Goal: Task Accomplishment & Management: Use online tool/utility

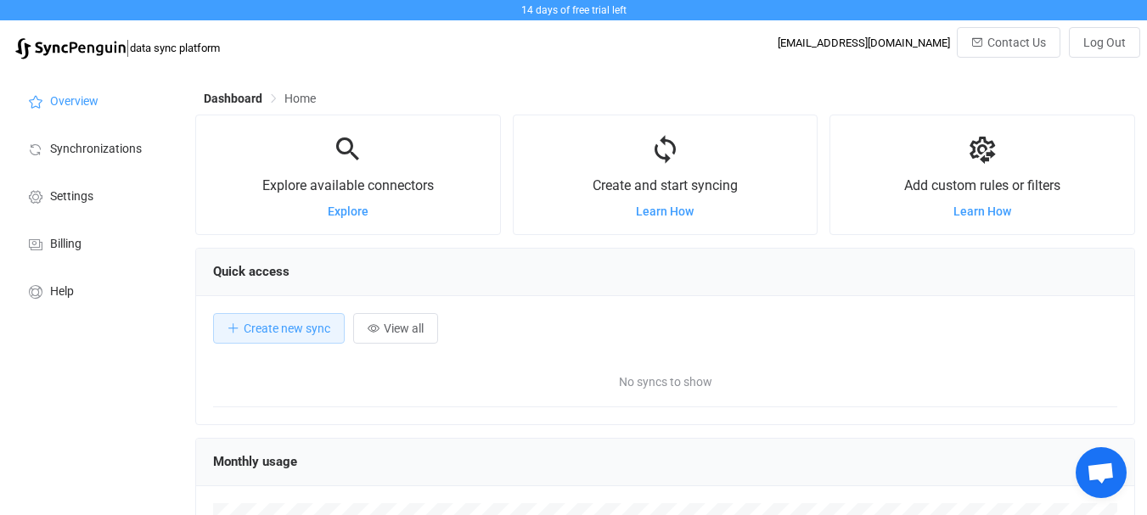
scroll to position [329, 940]
click at [91, 146] on span "Synchronizations" at bounding box center [96, 150] width 92 height 14
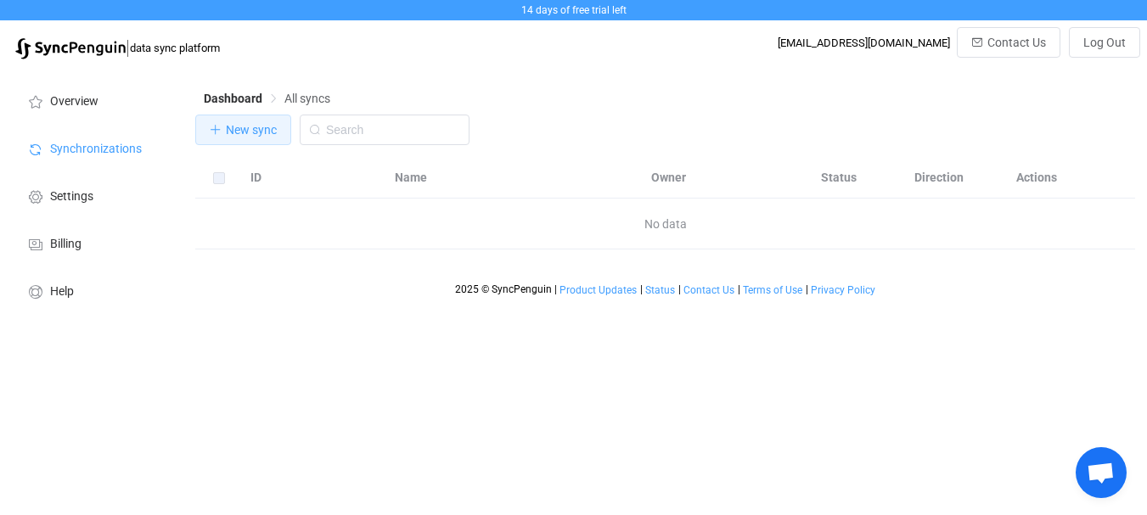
click at [277, 126] on span "New sync" at bounding box center [251, 130] width 51 height 14
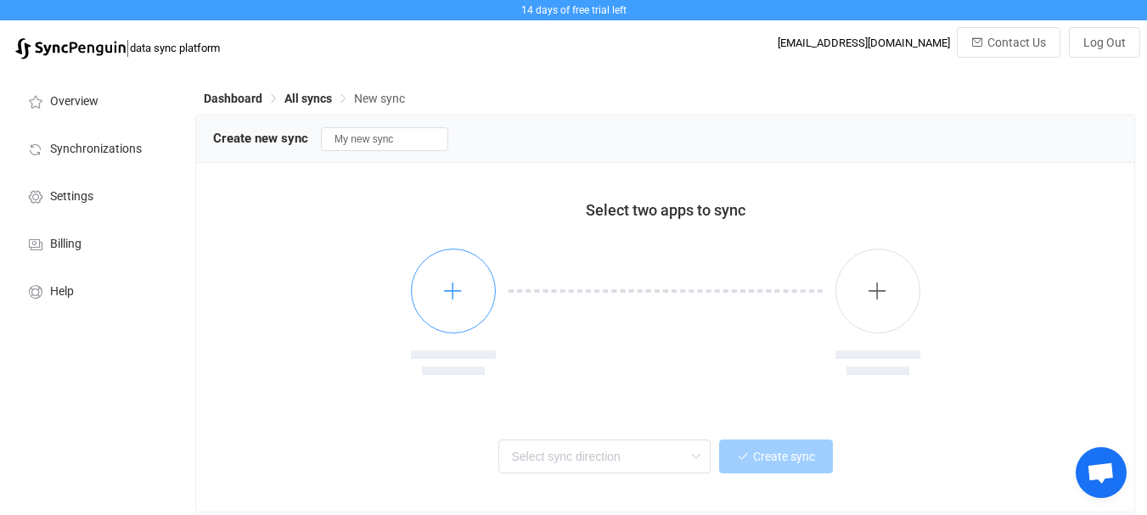
click at [454, 283] on icon "button" at bounding box center [452, 290] width 21 height 21
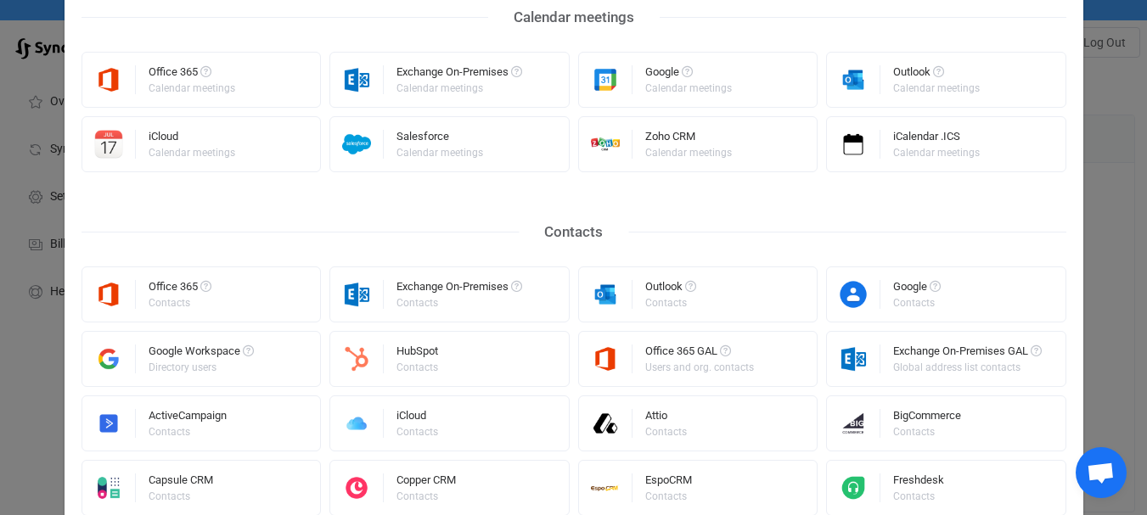
scroll to position [170, 0]
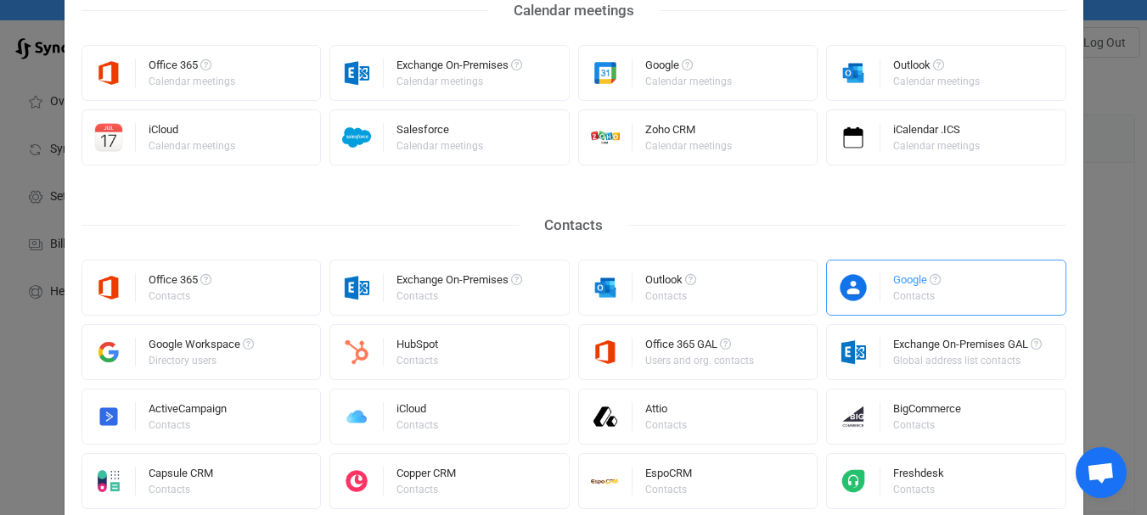
click at [870, 282] on img "Select a connector" at bounding box center [853, 287] width 53 height 29
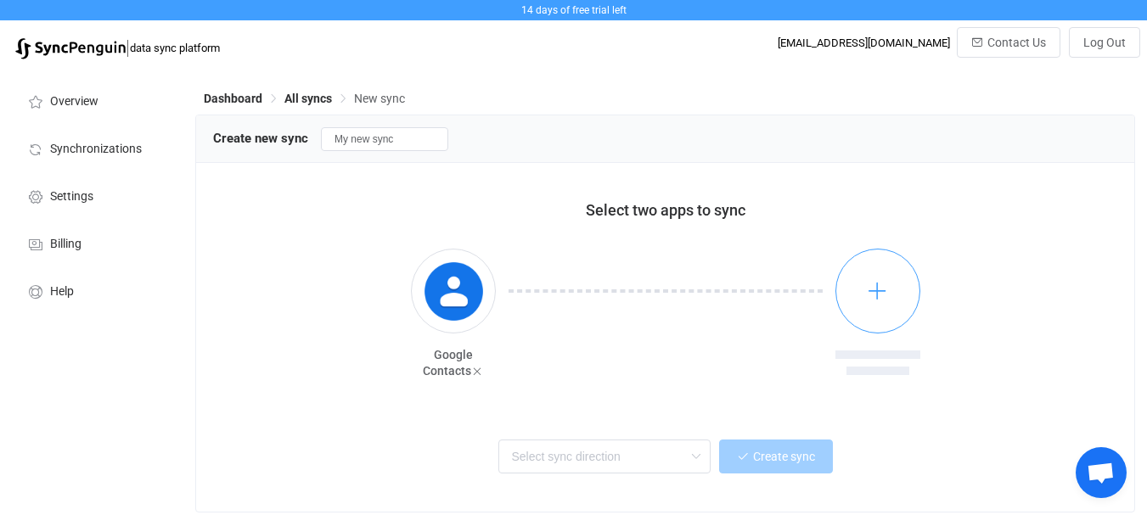
click at [854, 291] on button "button" at bounding box center [877, 291] width 85 height 85
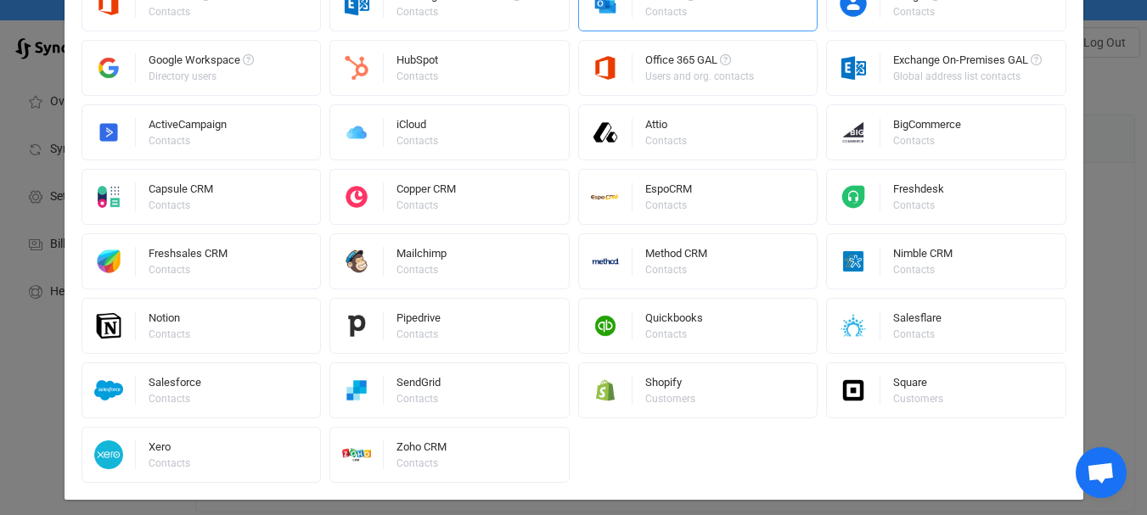
scroll to position [255, 0]
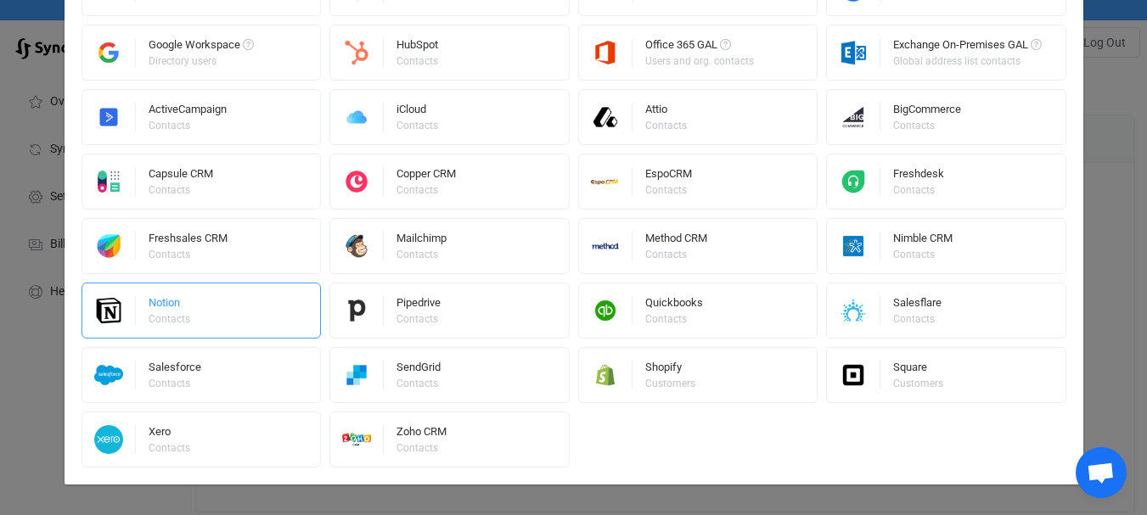
click at [228, 308] on div "Notion Contacts" at bounding box center [201, 311] width 240 height 56
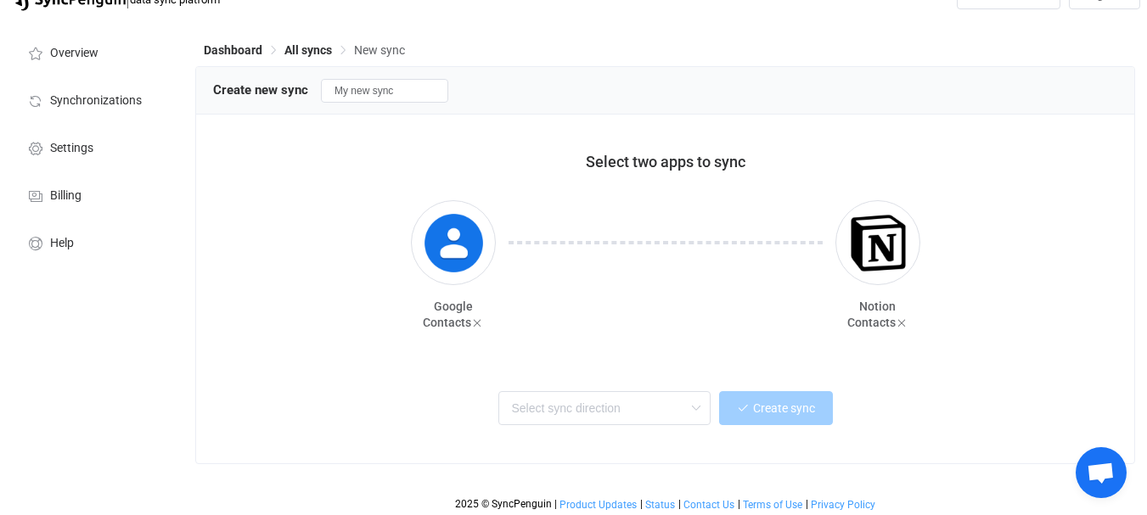
scroll to position [86, 0]
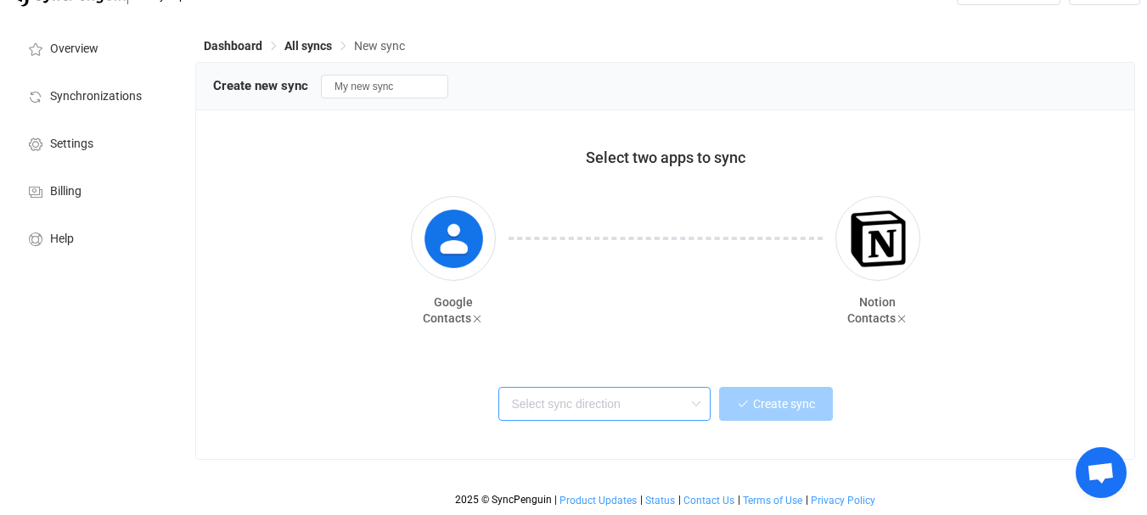
click at [643, 387] on input "text" at bounding box center [604, 404] width 212 height 34
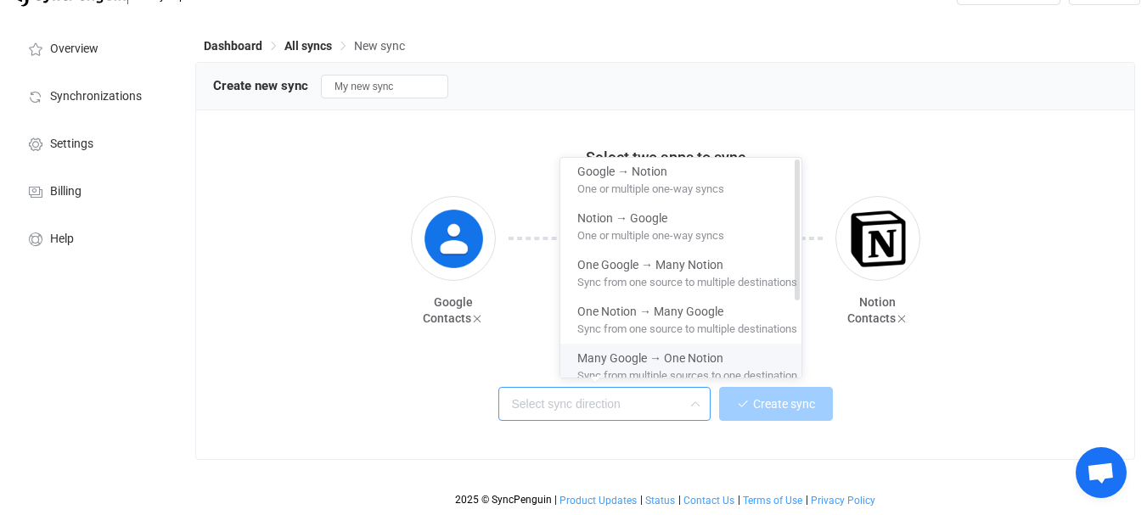
scroll to position [0, 0]
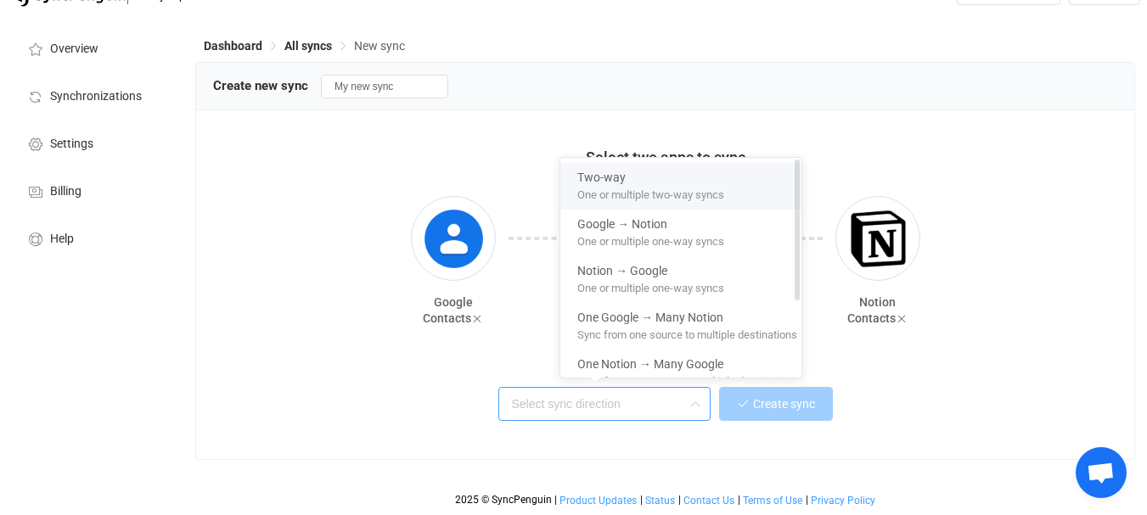
click at [710, 183] on span "One or multiple two-way syncs" at bounding box center [650, 192] width 147 height 19
type input "Two-way"
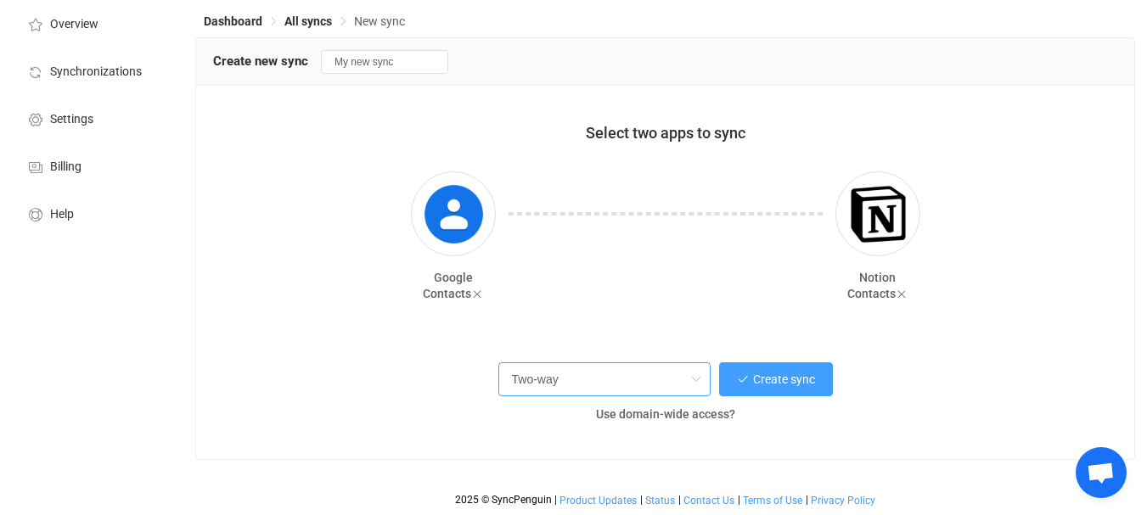
scroll to position [110, 0]
click at [753, 386] on span "Create sync" at bounding box center [784, 380] width 62 height 14
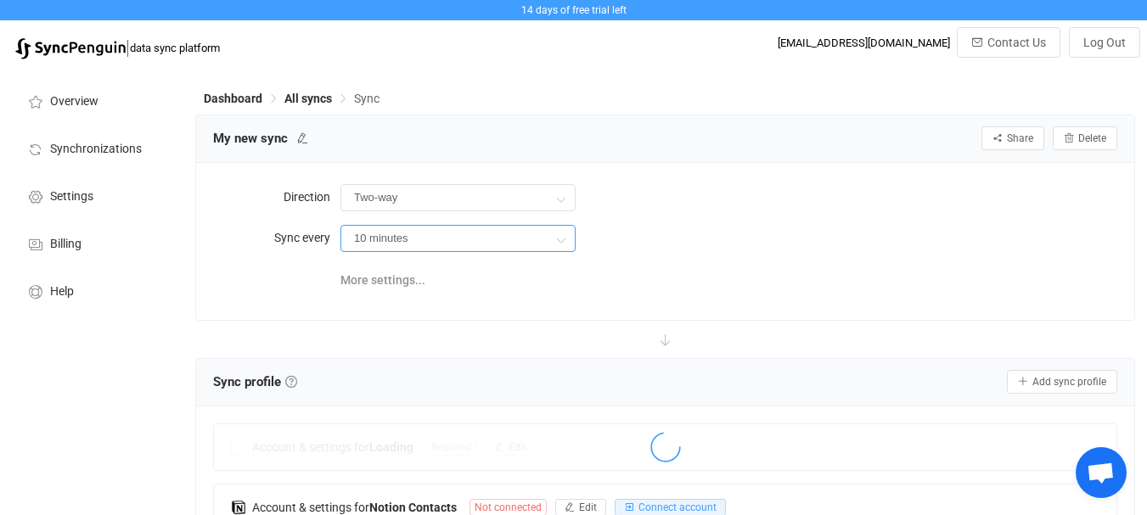
click at [485, 252] on input "10 minutes" at bounding box center [457, 238] width 235 height 27
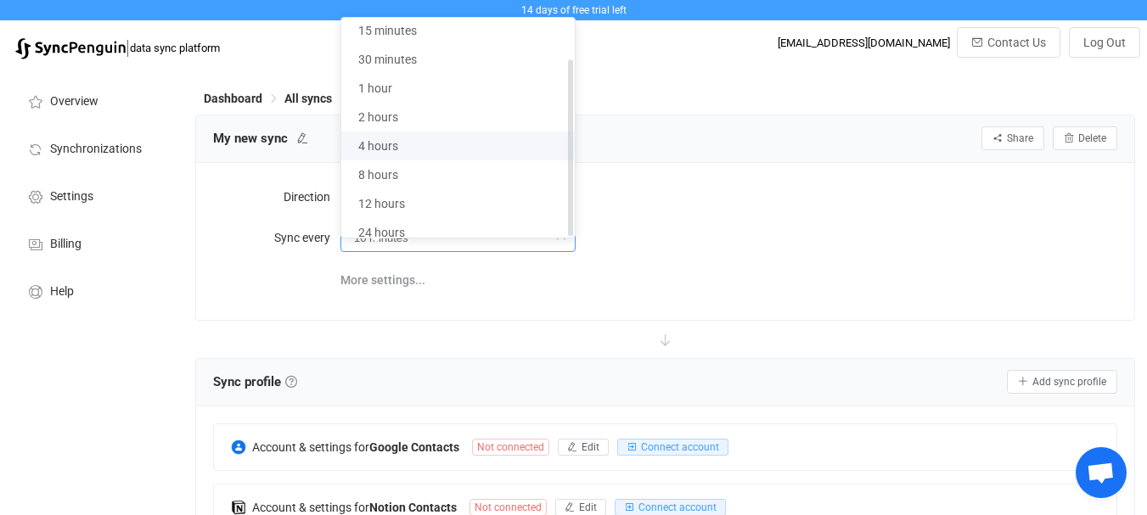
scroll to position [50, 0]
click at [385, 224] on span "24 hours" at bounding box center [381, 231] width 47 height 14
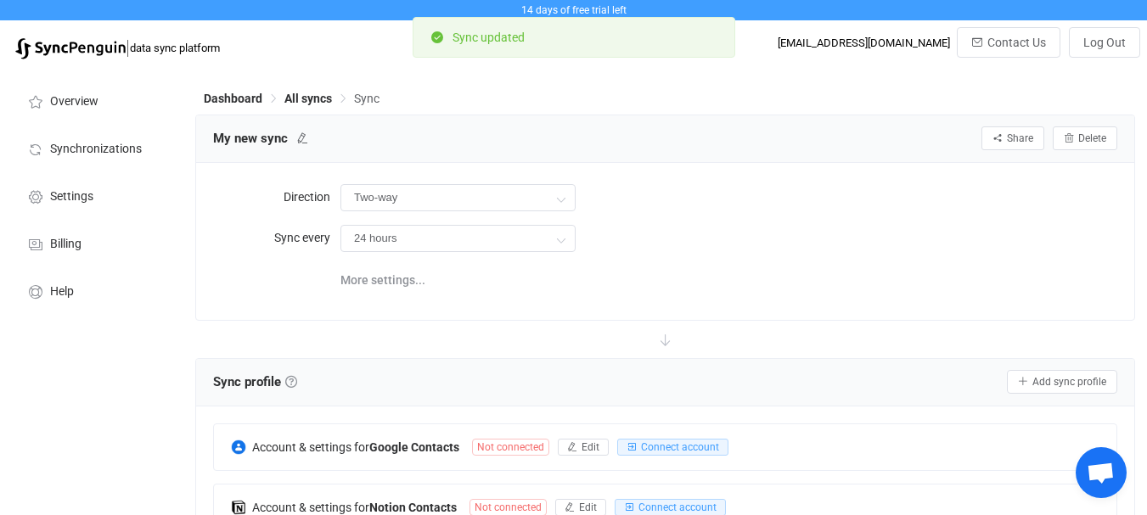
click at [779, 296] on div "More settings..." at bounding box center [728, 278] width 777 height 35
click at [492, 252] on input "24 hours" at bounding box center [457, 238] width 235 height 27
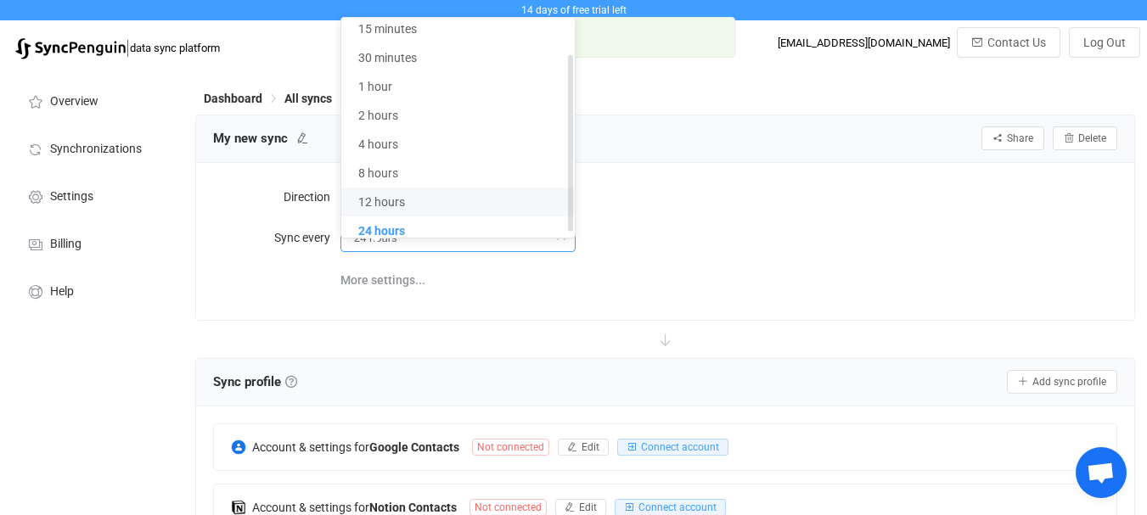
scroll to position [0, 0]
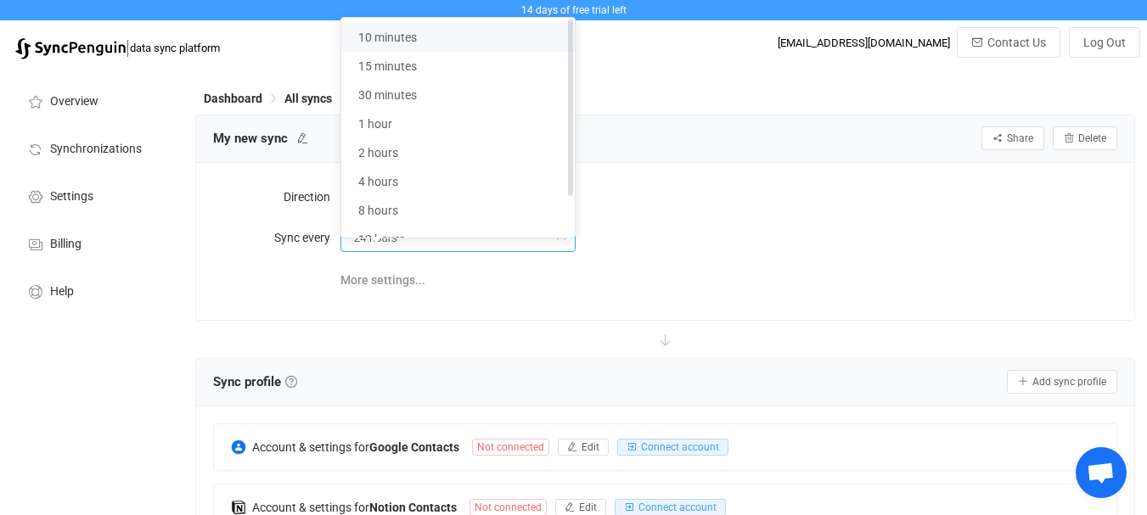
click at [435, 45] on li "10 minutes" at bounding box center [464, 37] width 246 height 29
type input "10 minutes"
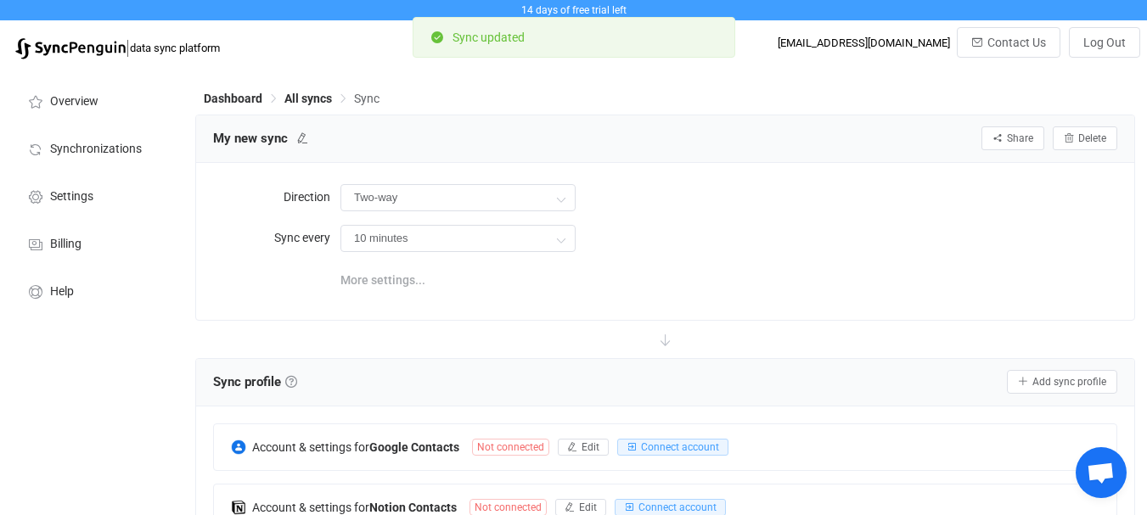
click at [402, 297] on span "More settings..." at bounding box center [382, 280] width 85 height 34
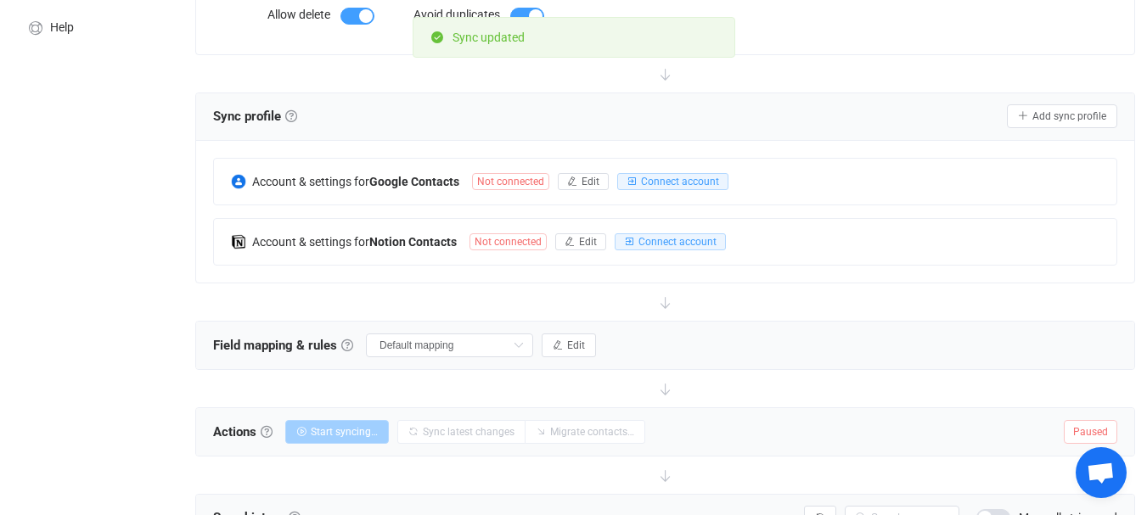
scroll to position [170, 0]
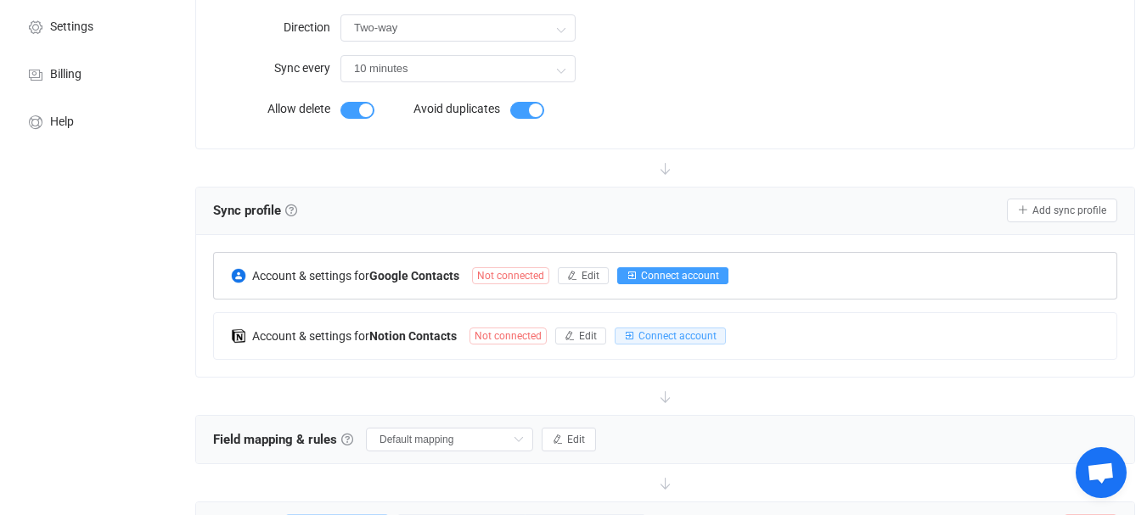
click at [719, 282] on span "Connect account" at bounding box center [680, 276] width 78 height 12
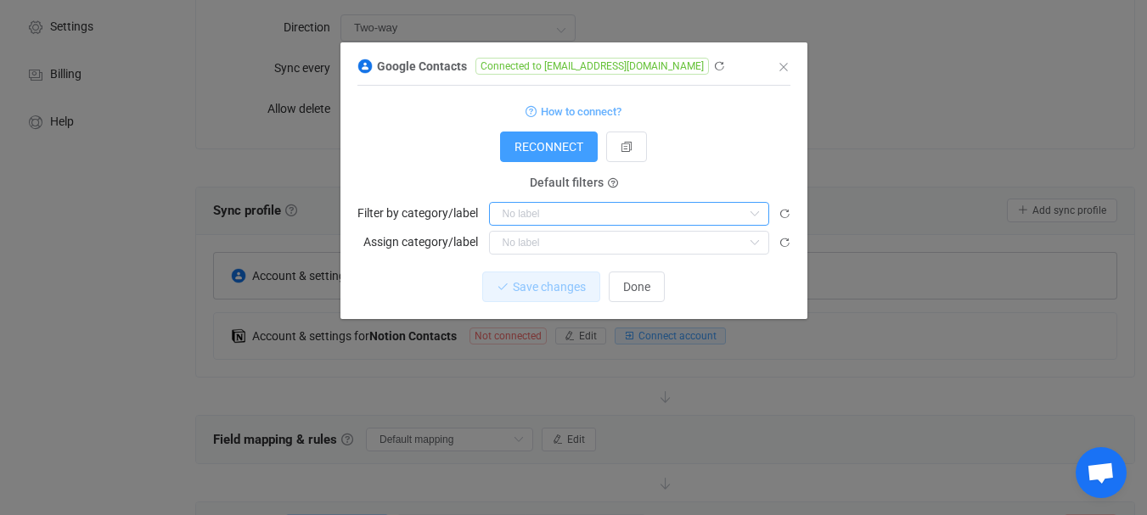
click at [632, 226] on input "dialog" at bounding box center [629, 214] width 280 height 24
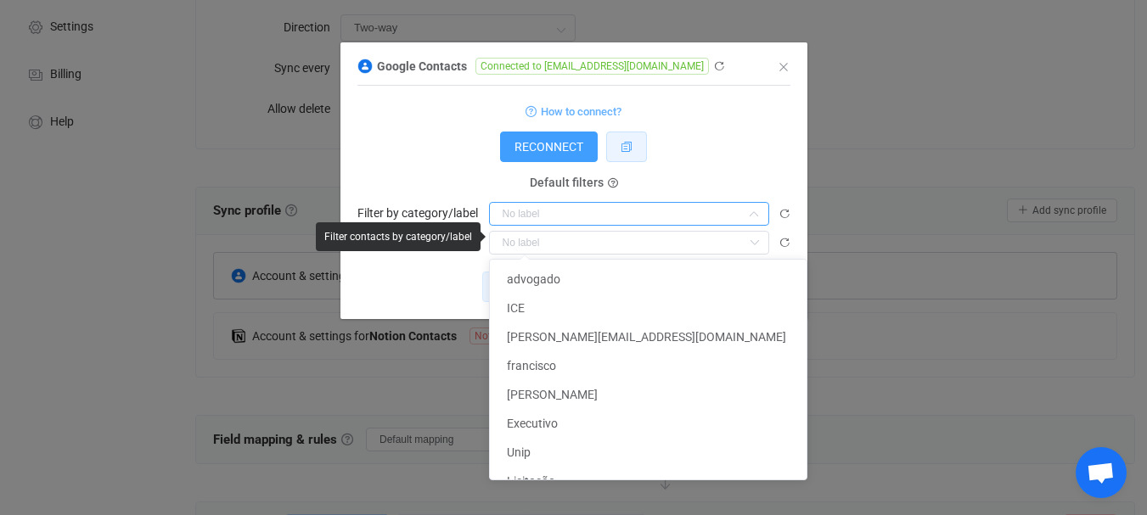
click at [647, 162] on button "dialog" at bounding box center [626, 147] width 41 height 31
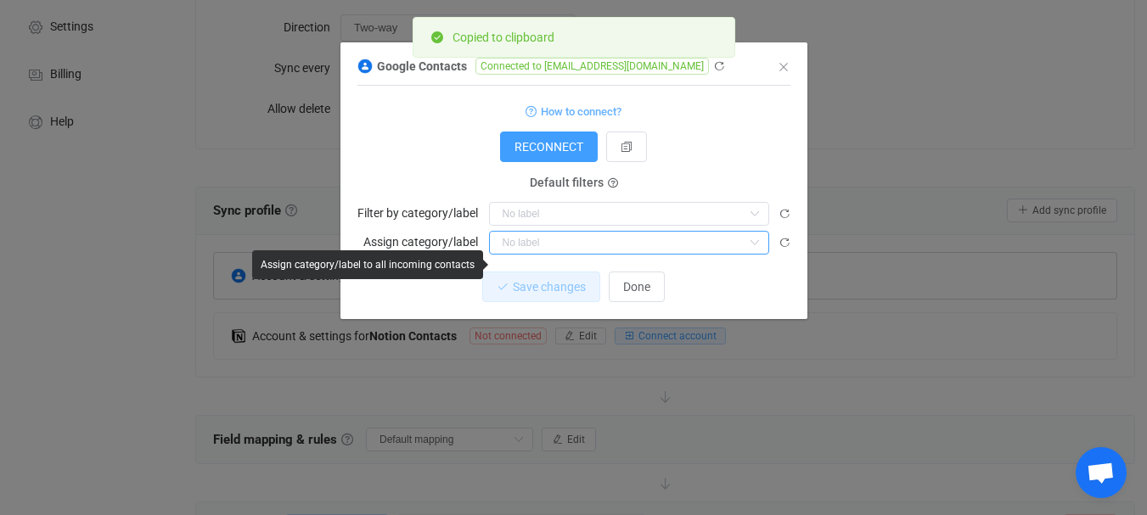
click at [610, 255] on input "dialog" at bounding box center [629, 243] width 280 height 24
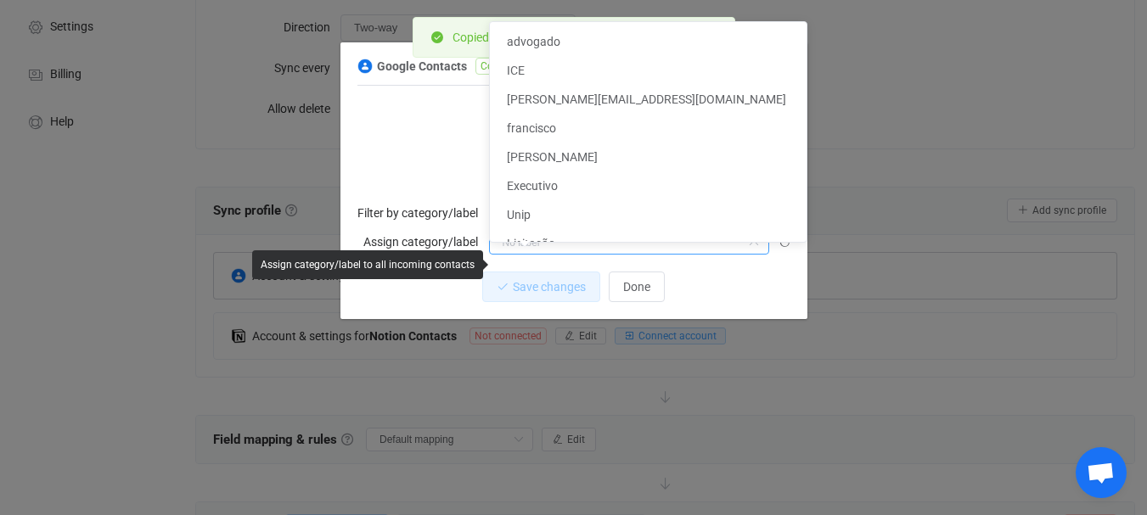
click at [610, 255] on input "dialog" at bounding box center [629, 243] width 280 height 24
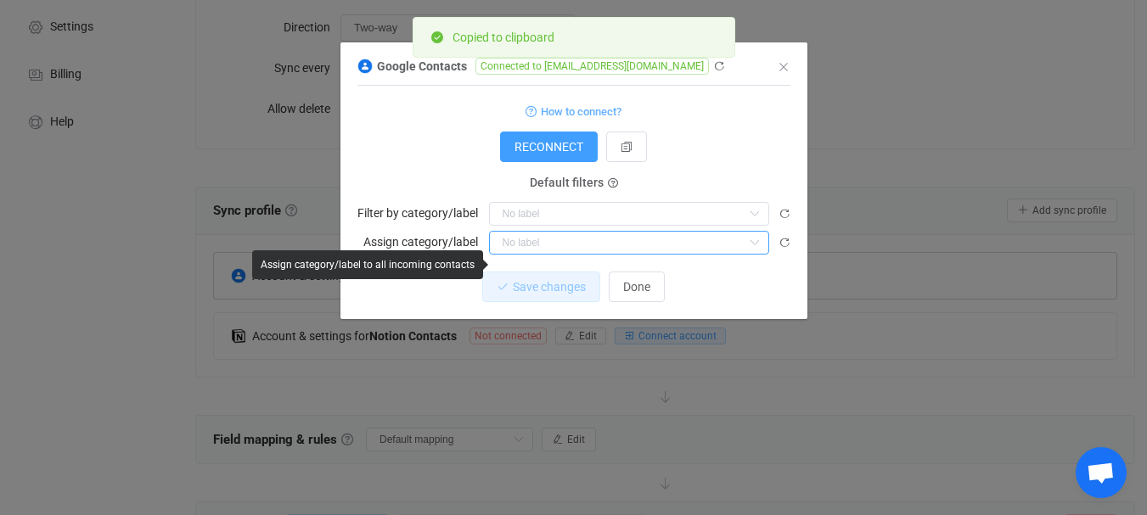
click at [610, 255] on input "dialog" at bounding box center [629, 243] width 280 height 24
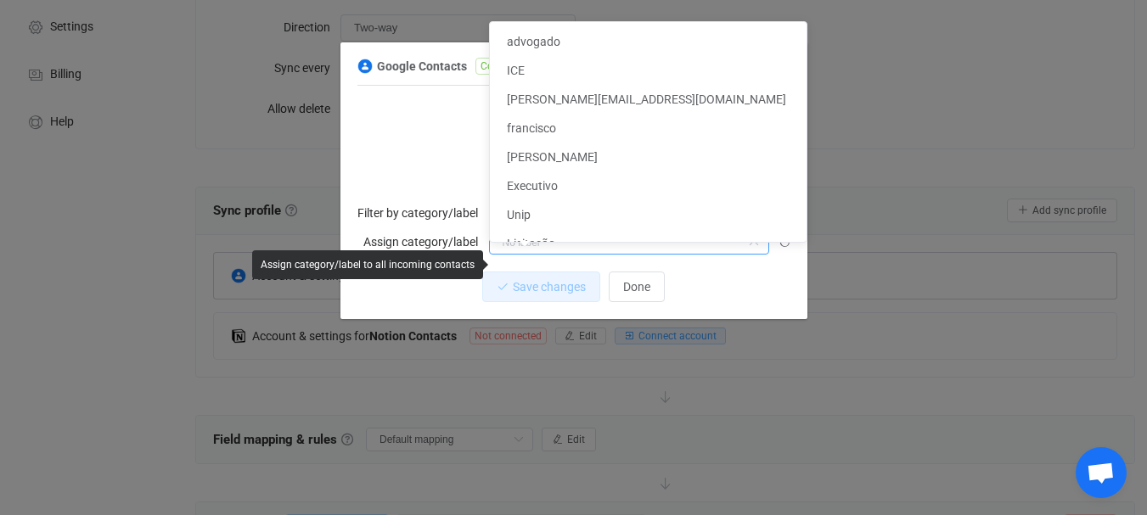
click at [610, 255] on input "dialog" at bounding box center [629, 243] width 280 height 24
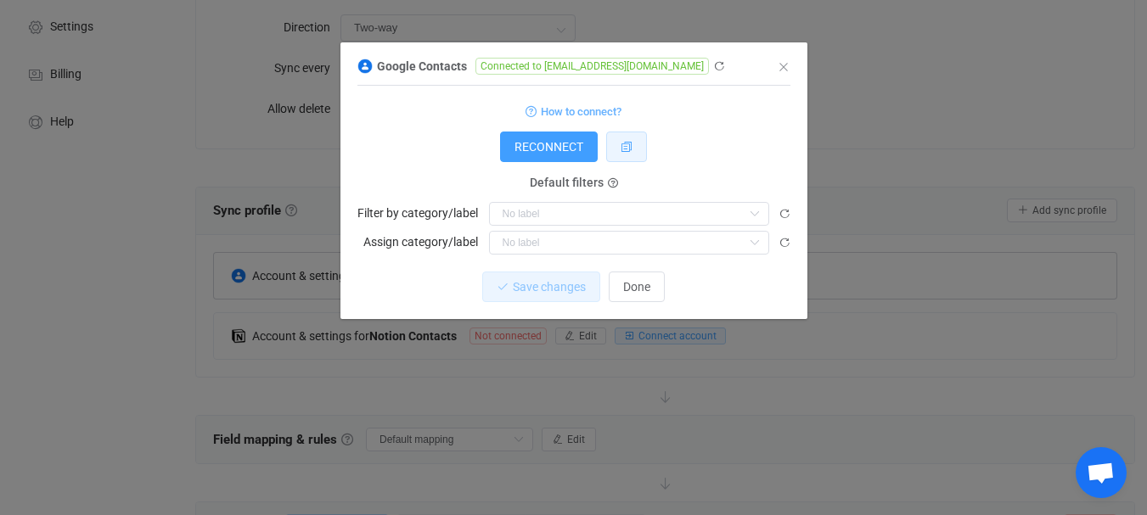
click at [606, 162] on button "dialog" at bounding box center [626, 147] width 41 height 31
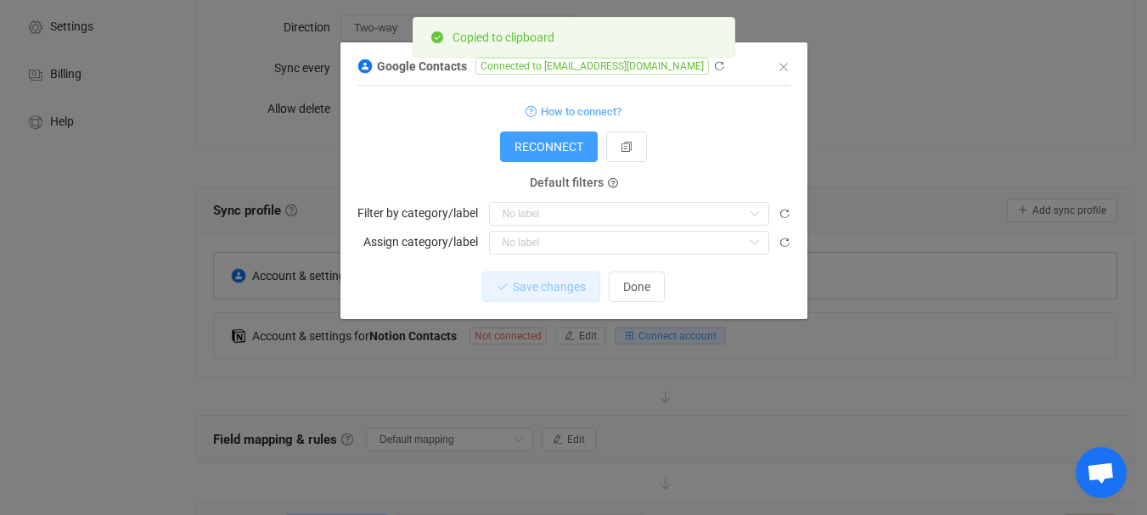
click at [411, 198] on form "How to connect? RECONNECT Service account Service account JSON Service account …" at bounding box center [573, 177] width 433 height 154
click at [783, 249] on icon "dialog" at bounding box center [784, 243] width 12 height 12
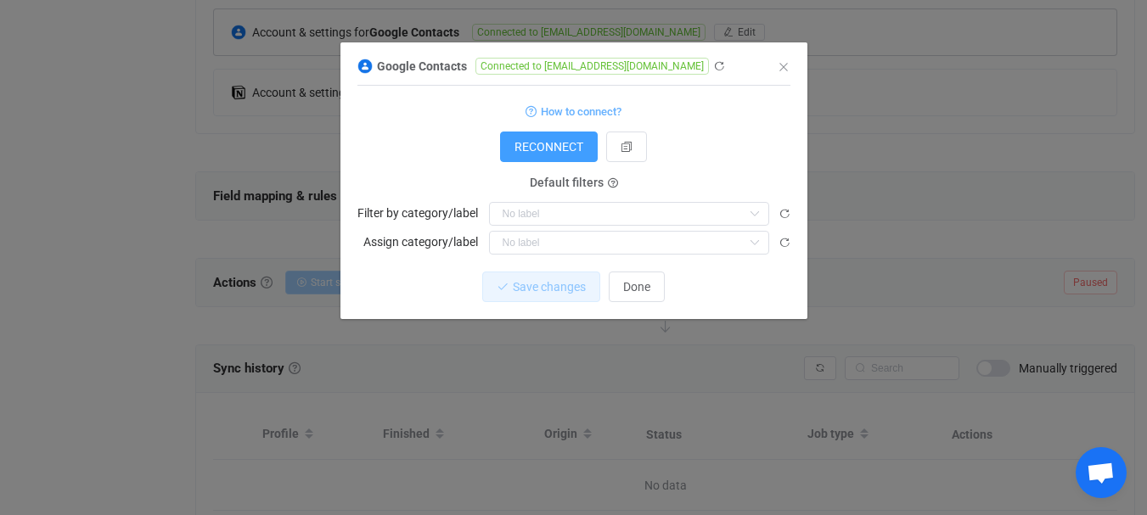
scroll to position [424, 0]
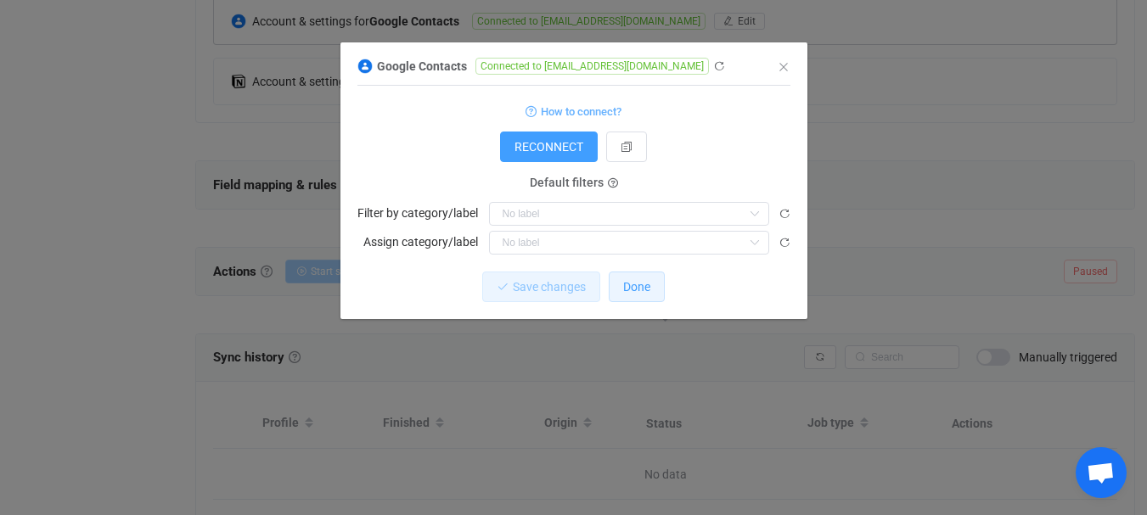
click at [609, 302] on button "Done" at bounding box center [637, 287] width 56 height 31
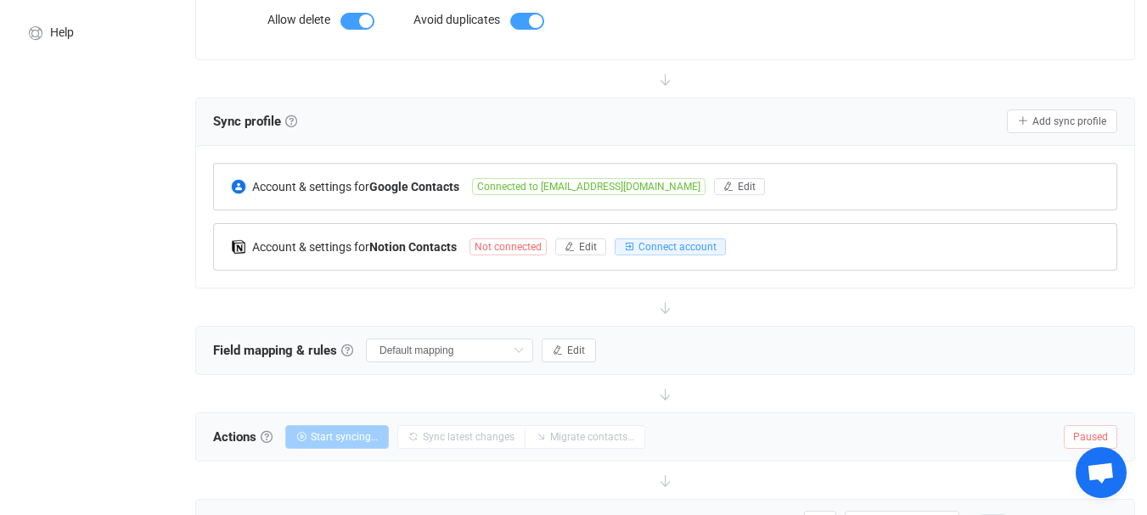
scroll to position [255, 0]
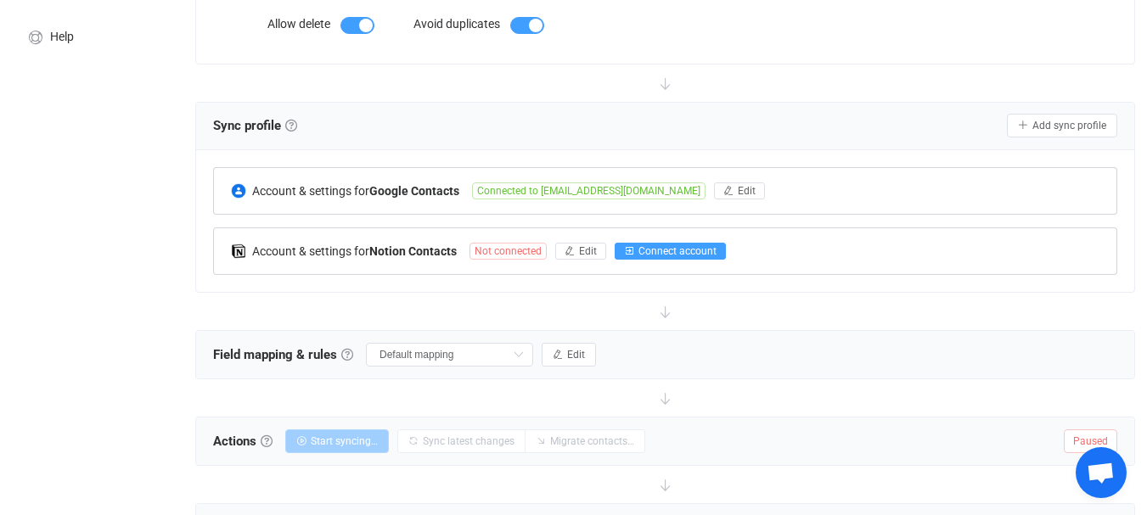
click at [726, 260] on button "Connect account" at bounding box center [670, 251] width 111 height 17
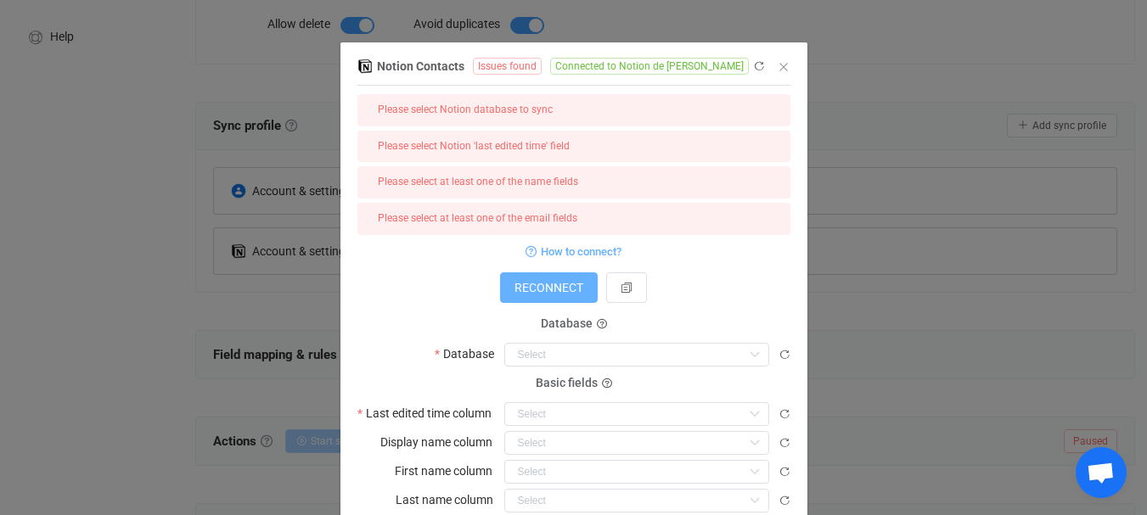
click at [598, 285] on button "RECONNECT" at bounding box center [549, 287] width 98 height 31
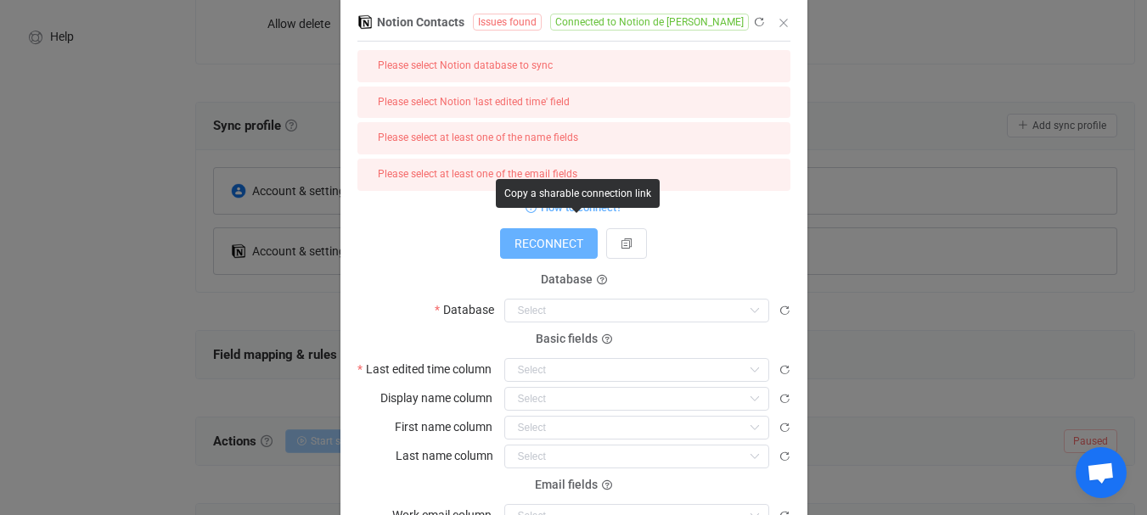
scroll to position [85, 0]
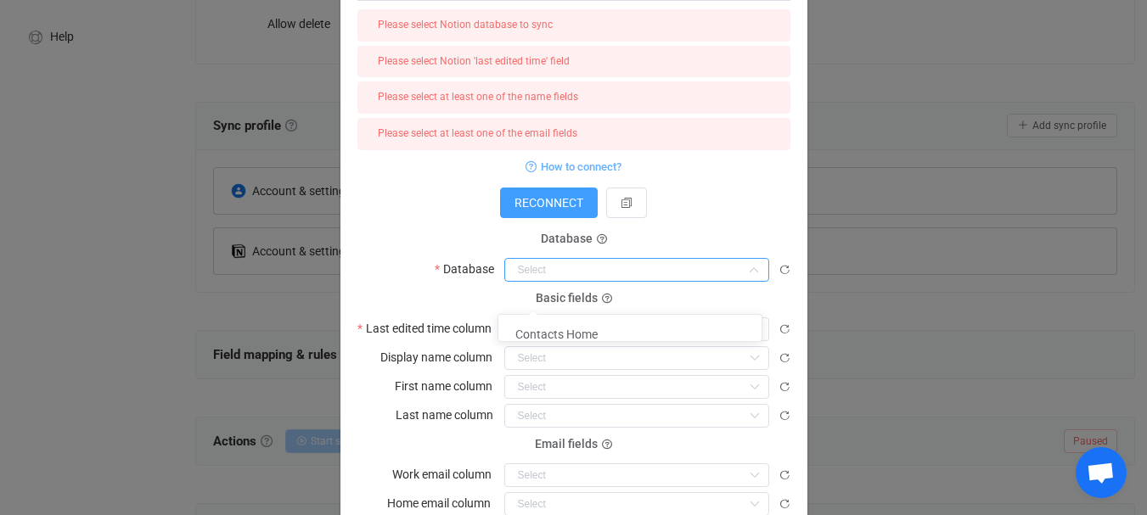
click at [624, 282] on input "dialog" at bounding box center [636, 270] width 265 height 24
click at [571, 334] on span "Contacts Home" at bounding box center [556, 335] width 82 height 14
type input "Contacts Home"
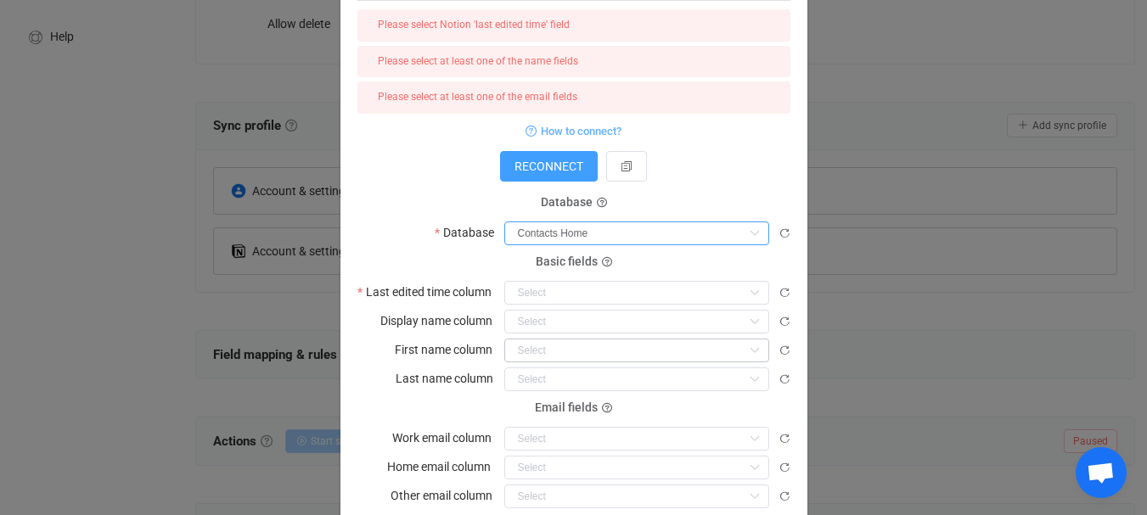
scroll to position [170, 0]
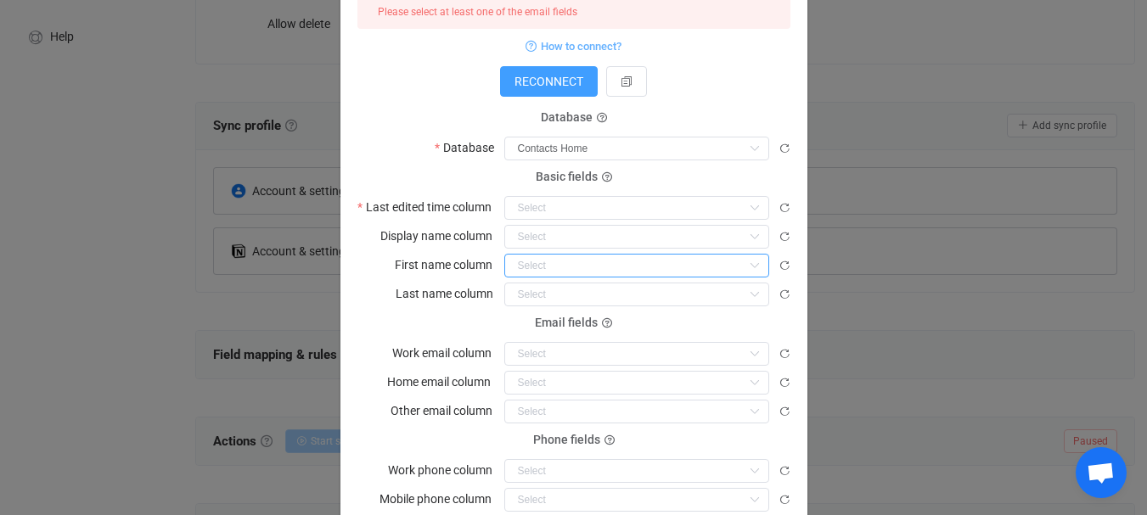
click at [642, 278] on input "dialog" at bounding box center [636, 266] width 265 height 24
click at [536, 383] on span "Name" at bounding box center [530, 386] width 31 height 14
type input "Name"
click at [554, 306] on input "dialog" at bounding box center [636, 295] width 265 height 24
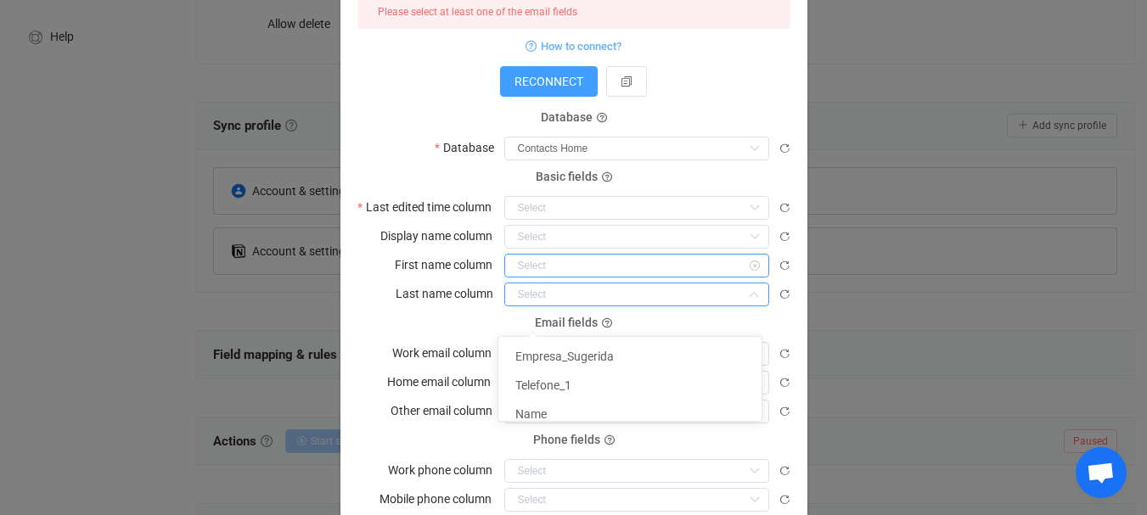
click at [585, 278] on input "dialog" at bounding box center [636, 266] width 265 height 24
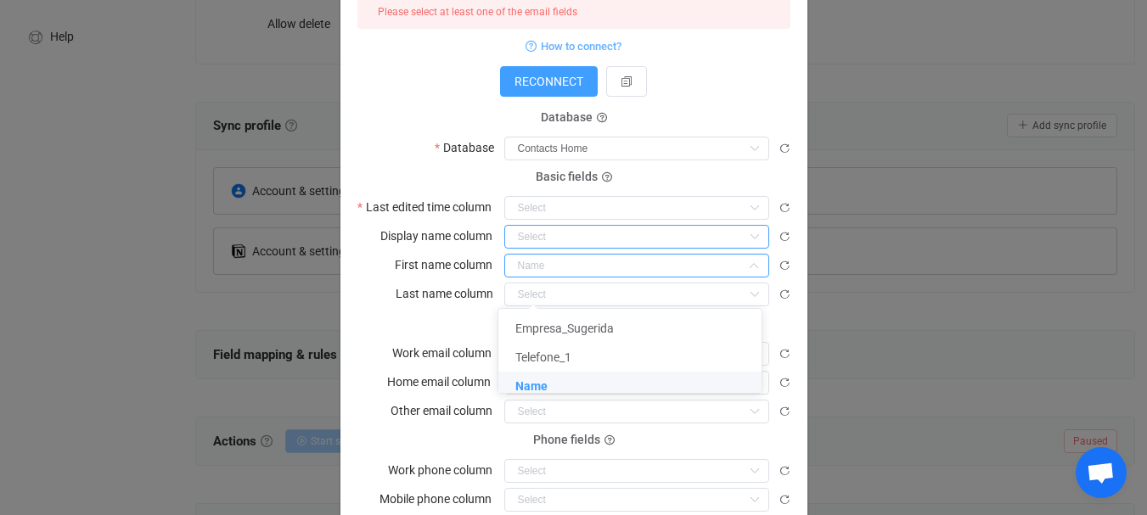
click at [630, 249] on input "dialog" at bounding box center [636, 237] width 265 height 24
type input "Name"
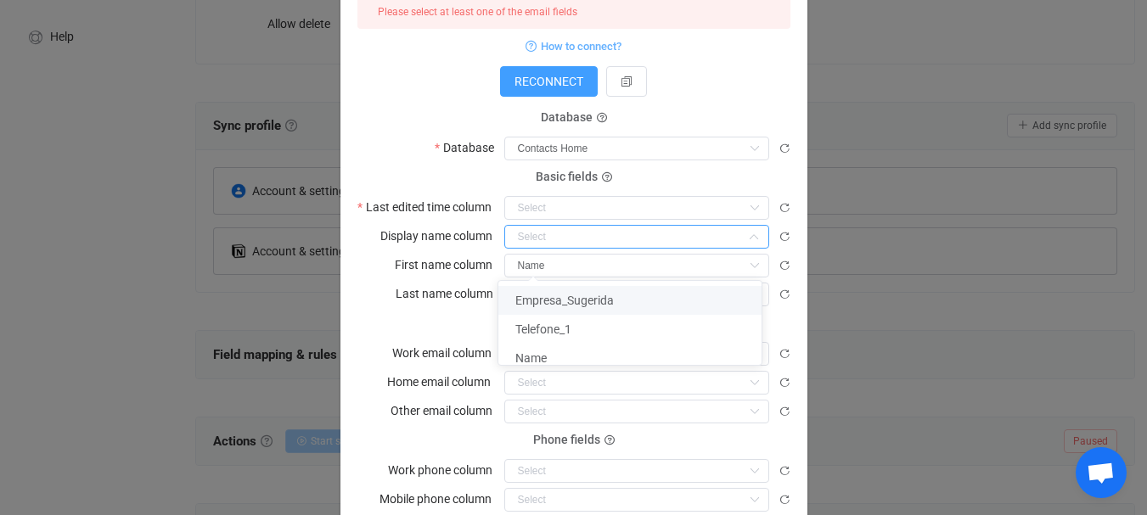
click at [708, 48] on div "How to connect?" at bounding box center [573, 45] width 433 height 21
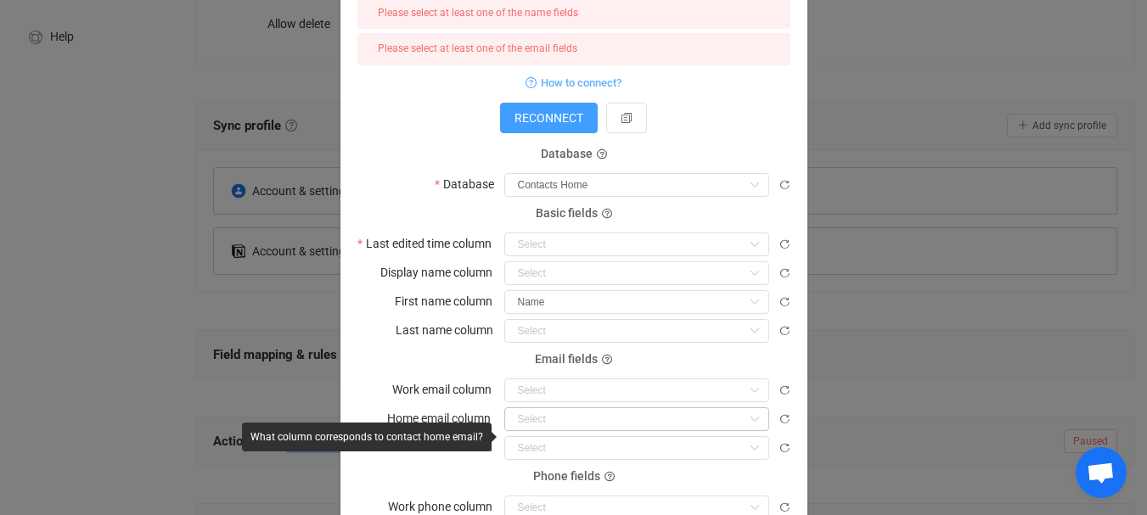
scroll to position [86, 0]
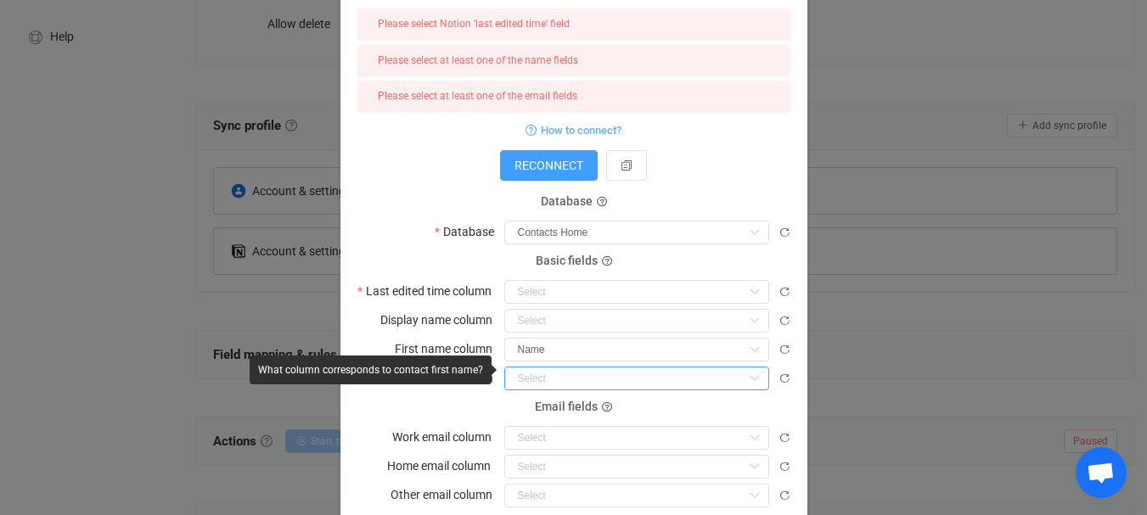
click at [564, 390] on input "dialog" at bounding box center [636, 379] width 265 height 24
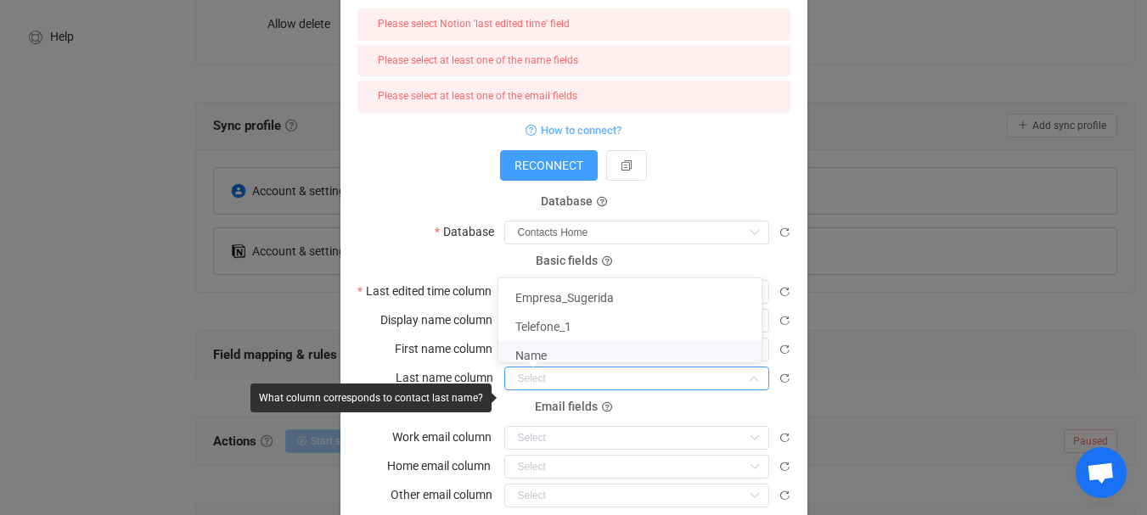
click at [547, 390] on input "dialog" at bounding box center [636, 379] width 265 height 24
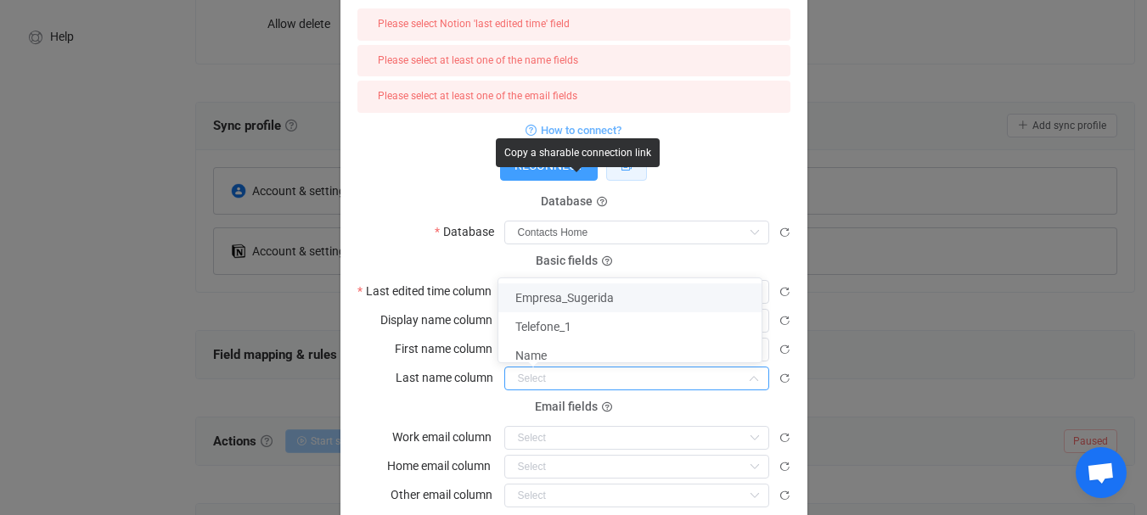
click at [647, 181] on button "dialog" at bounding box center [626, 165] width 41 height 31
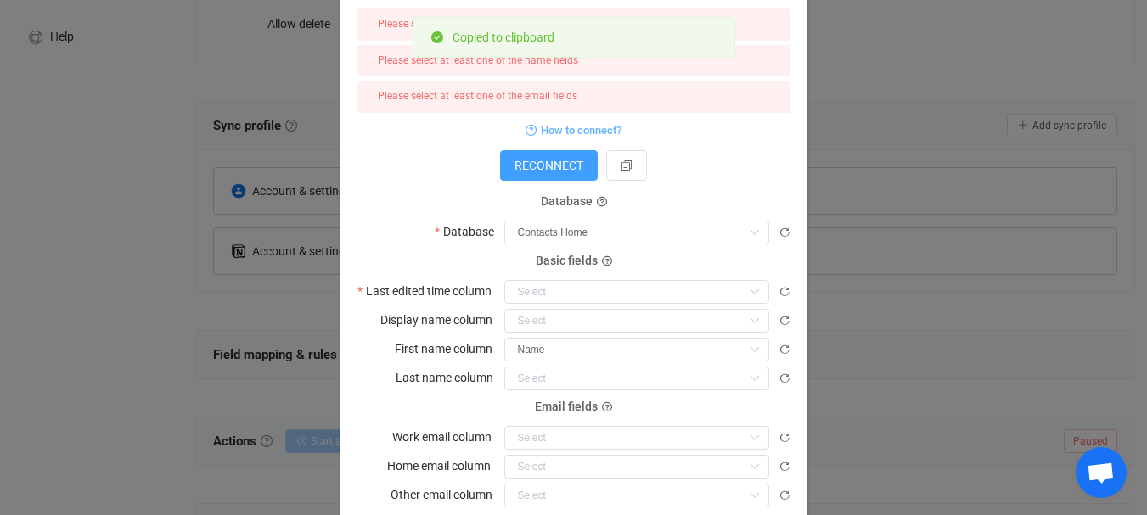
click at [687, 219] on form "Please select Notion 'last edited time' field Please select at least one of the…" at bounding box center [573, 316] width 433 height 616
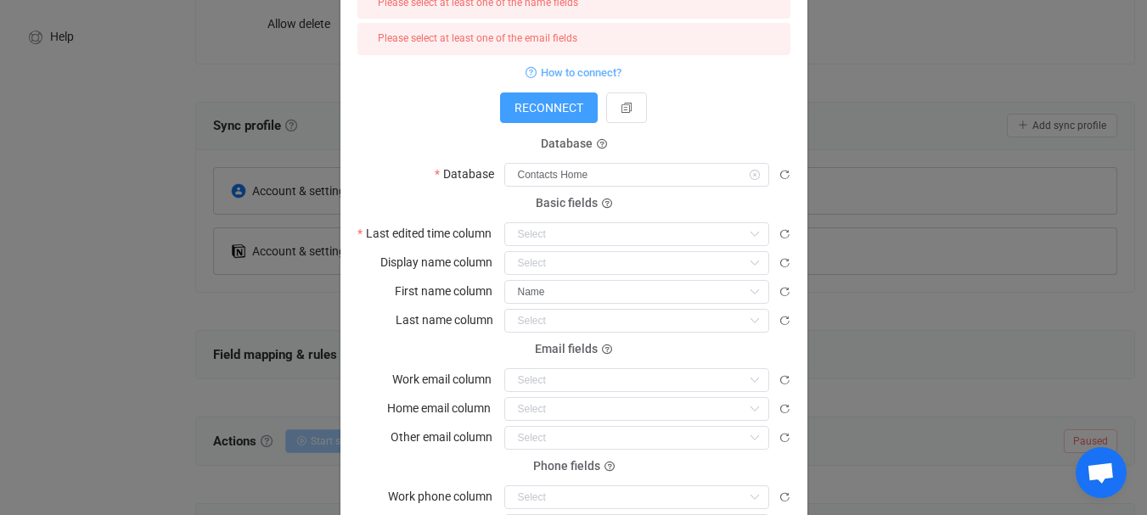
scroll to position [171, 0]
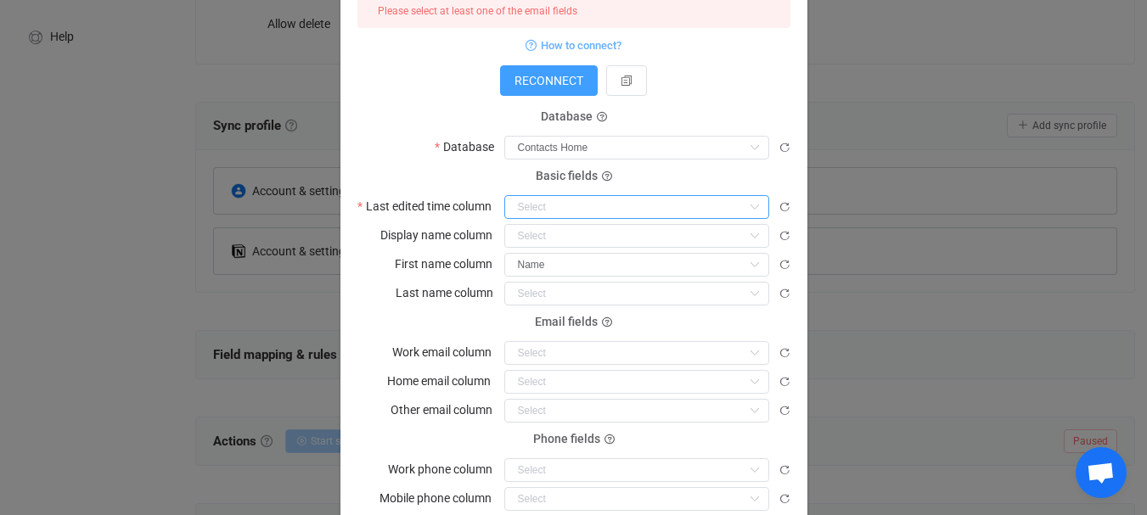
click at [588, 219] on input "dialog" at bounding box center [636, 207] width 265 height 24
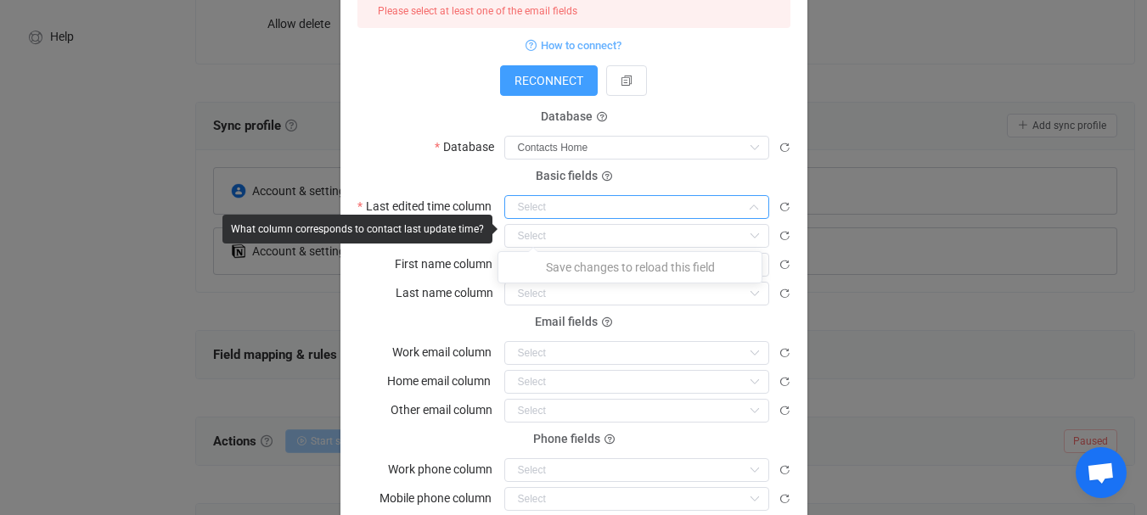
click at [639, 219] on input "dialog" at bounding box center [636, 207] width 265 height 24
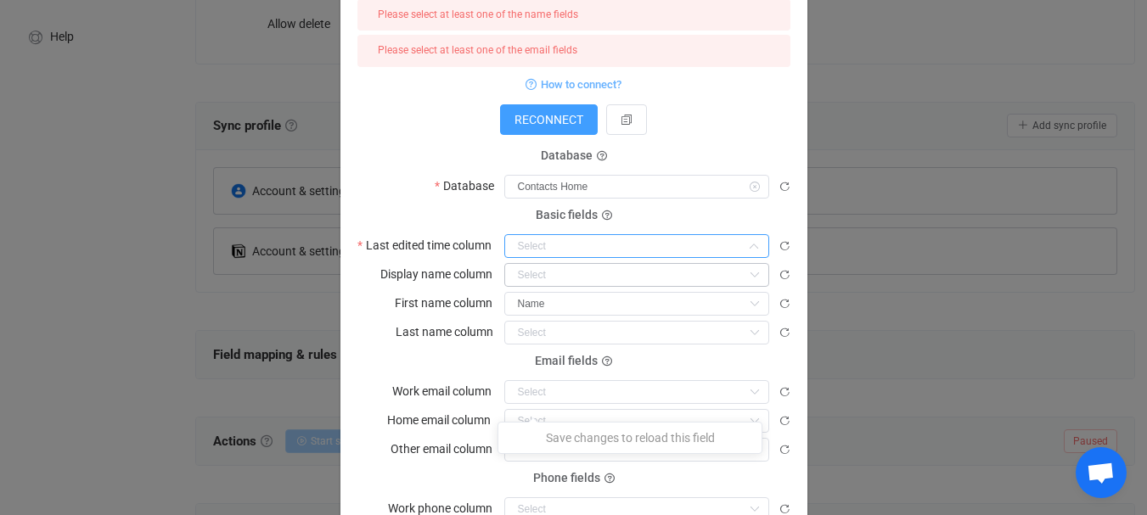
scroll to position [255, 0]
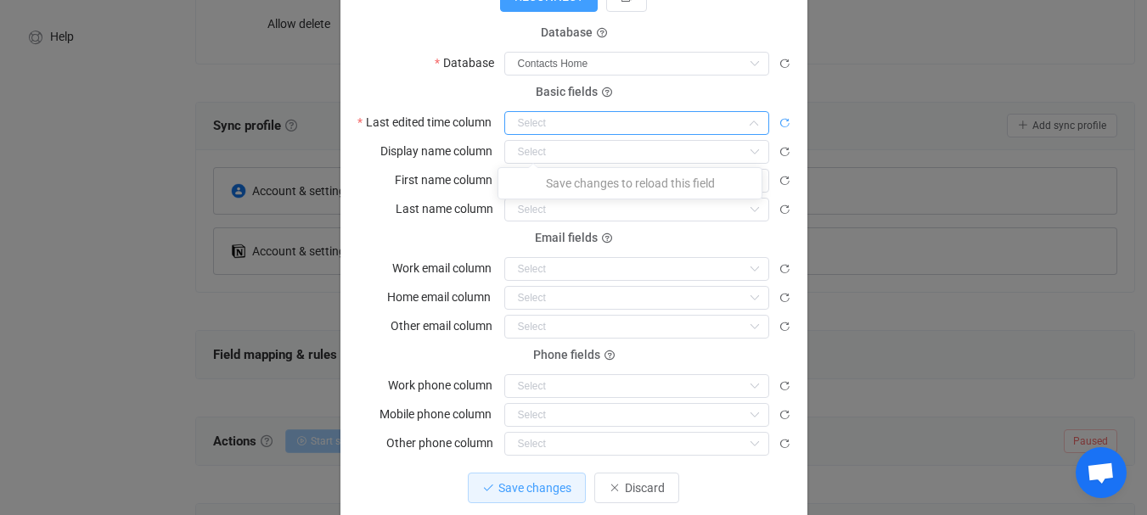
click at [780, 129] on icon "dialog" at bounding box center [784, 123] width 12 height 12
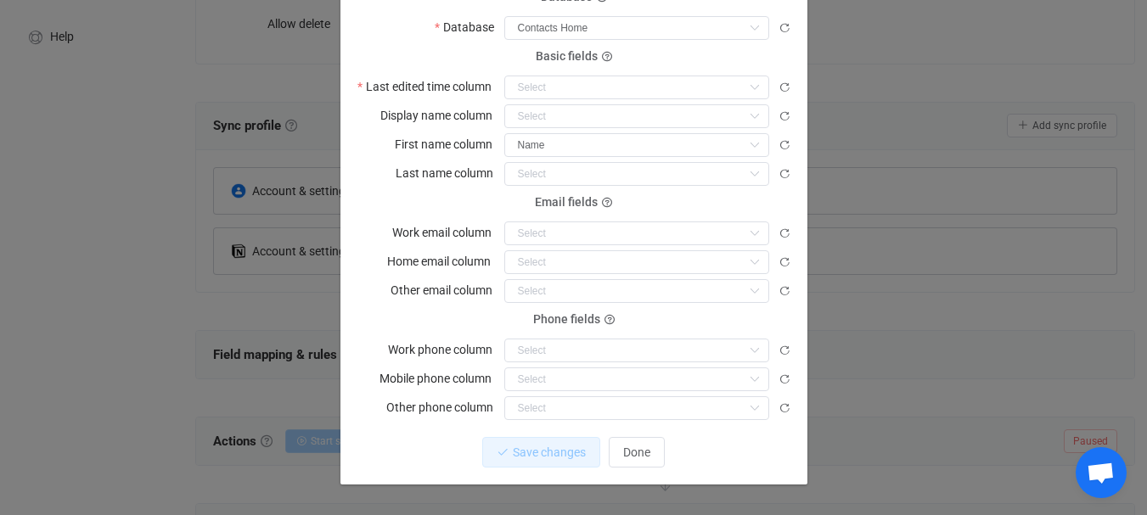
scroll to position [219, 0]
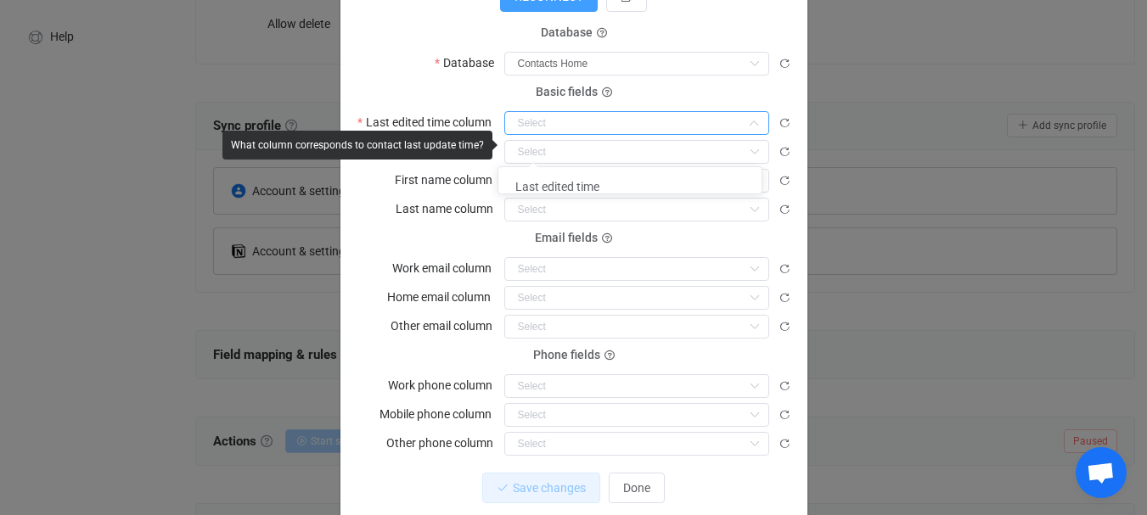
click at [621, 135] on input "dialog" at bounding box center [636, 123] width 265 height 24
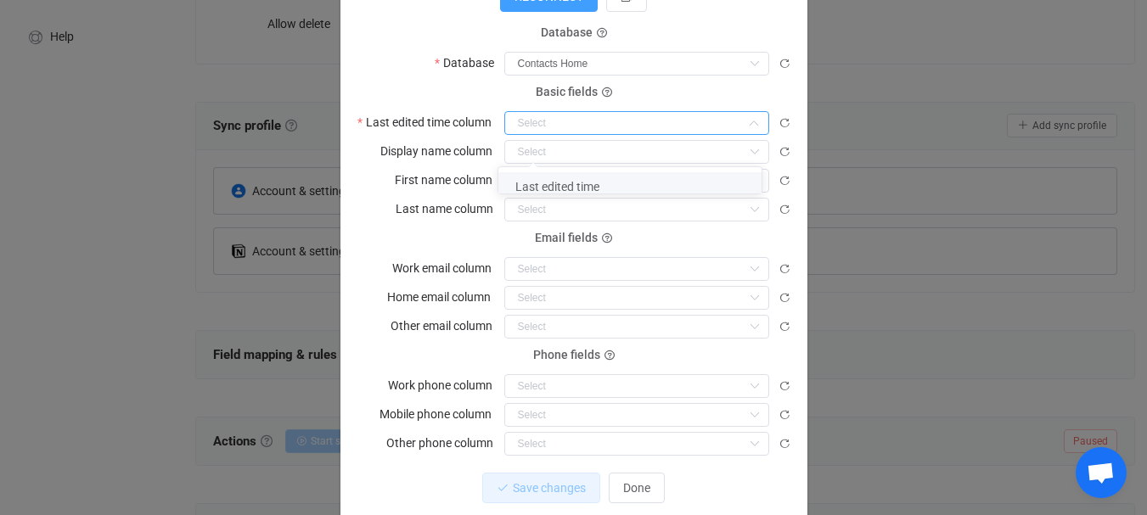
click at [589, 184] on span "Last edited time" at bounding box center [557, 187] width 84 height 14
type input "Last edited time"
click at [606, 164] on input "dialog" at bounding box center [636, 152] width 265 height 24
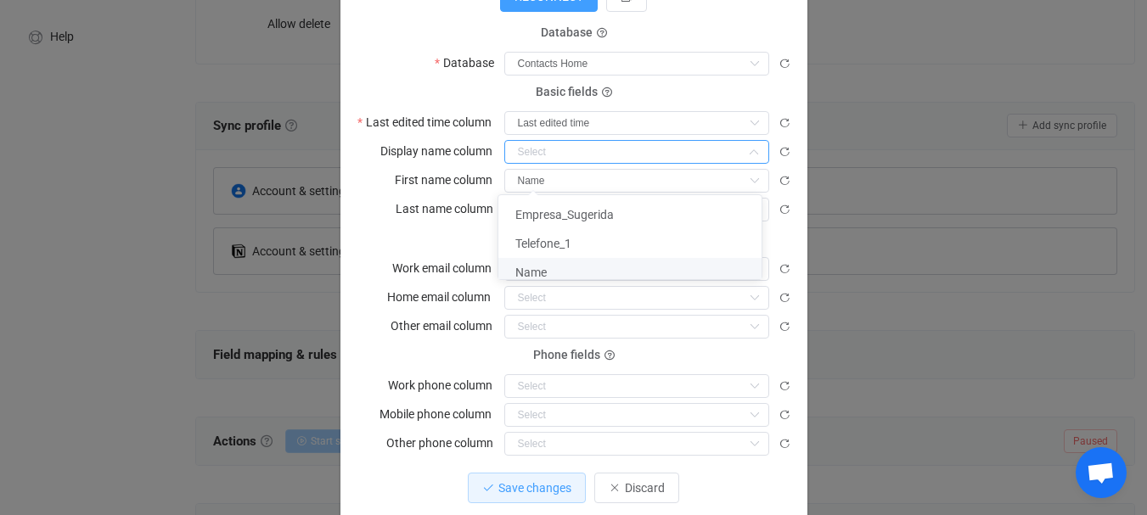
click at [542, 274] on span "Name" at bounding box center [530, 273] width 31 height 14
type input "Name"
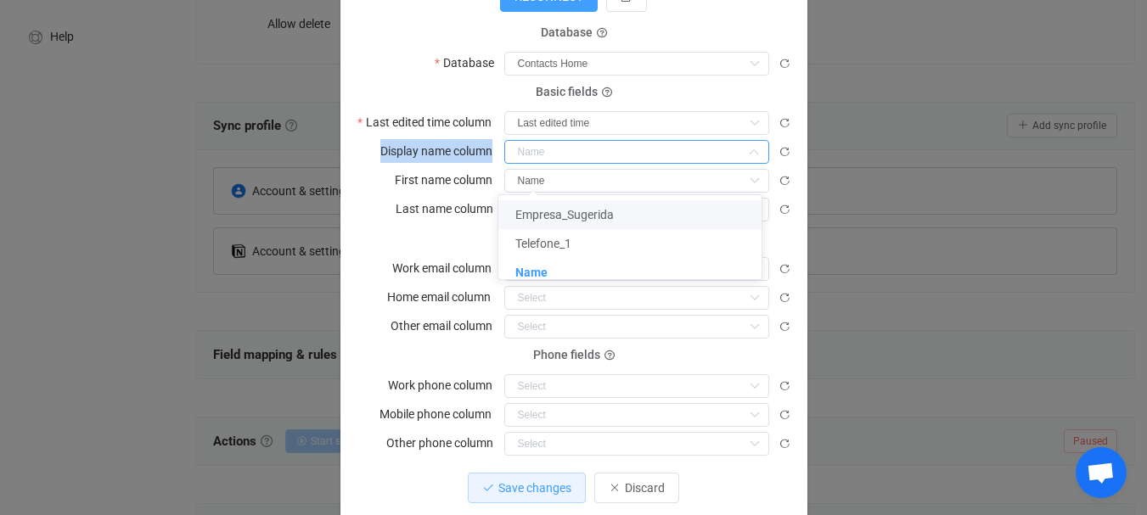
copy label "Display name column"
drag, startPoint x: 375, startPoint y: 173, endPoint x: 770, endPoint y: 16, distance: 424.8
click at [497, 164] on div "Display name column" at bounding box center [573, 151] width 433 height 25
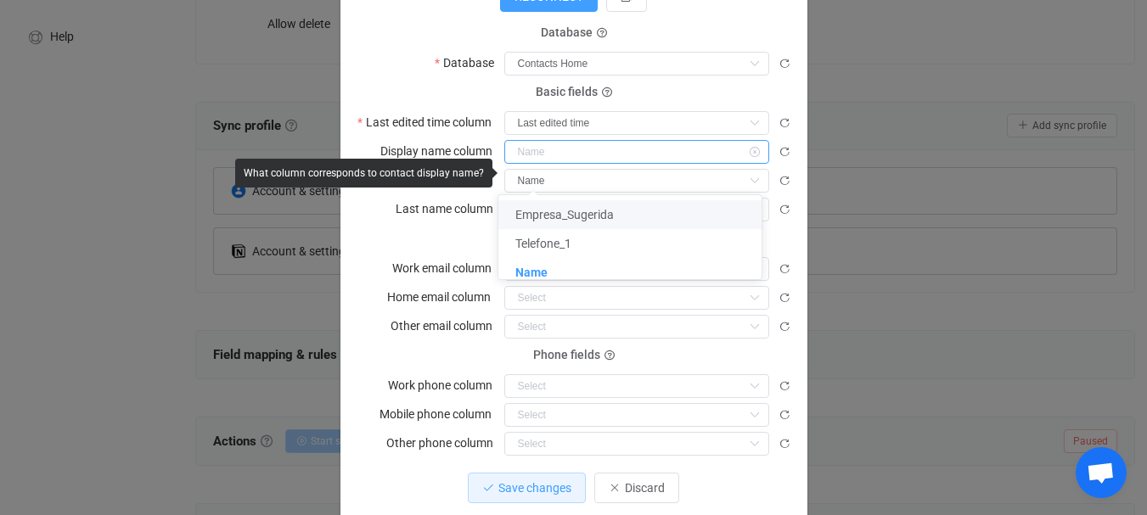
click at [686, 164] on input "dialog" at bounding box center [636, 152] width 265 height 24
click at [860, 216] on div "Notion Contacts Issues found Connected to Notion de Frederico Barroso 1 { { "ac…" at bounding box center [573, 257] width 1147 height 515
type input "Name"
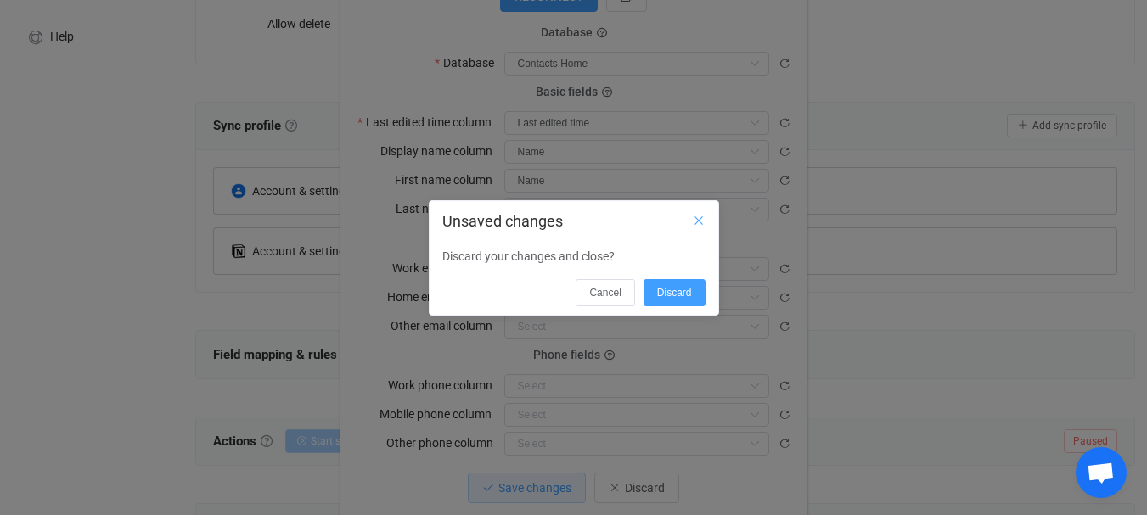
click at [696, 214] on icon "Close" at bounding box center [699, 221] width 14 height 14
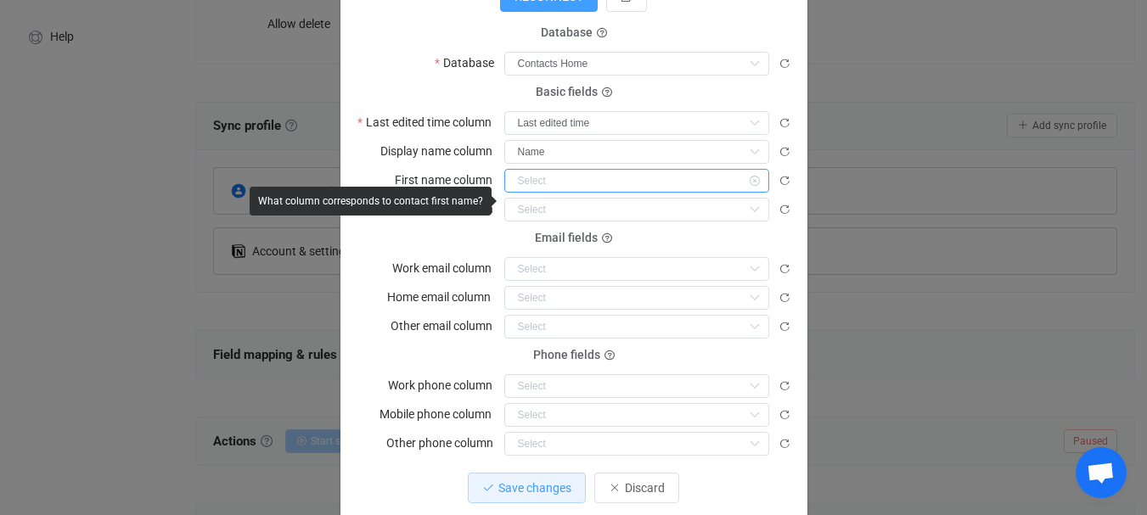
click at [554, 193] on input "dialog" at bounding box center [636, 181] width 265 height 24
click at [562, 193] on input "dialog" at bounding box center [636, 181] width 265 height 24
type input "Name"
click at [563, 193] on input "Name" at bounding box center [636, 181] width 265 height 24
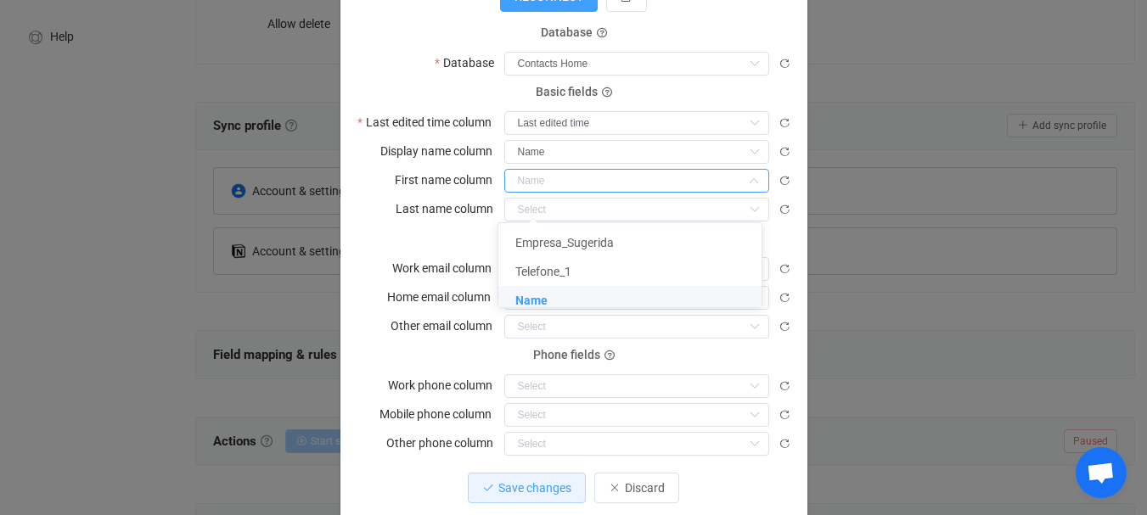
click at [538, 303] on span "Name" at bounding box center [531, 301] width 32 height 14
type input "Name"
click at [543, 222] on input "dialog" at bounding box center [636, 210] width 265 height 24
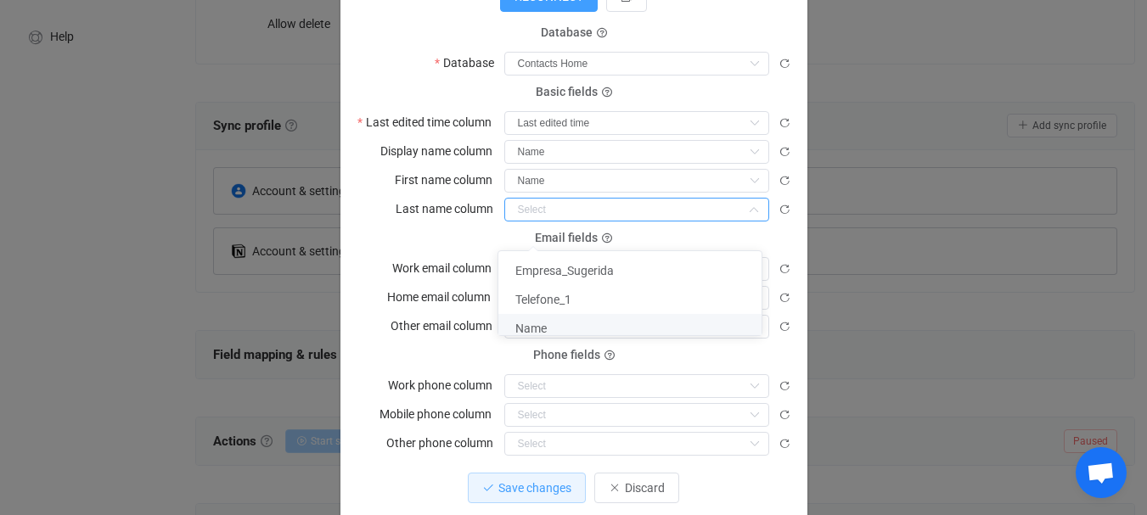
click at [537, 330] on span "Name" at bounding box center [530, 329] width 31 height 14
type input "Name"
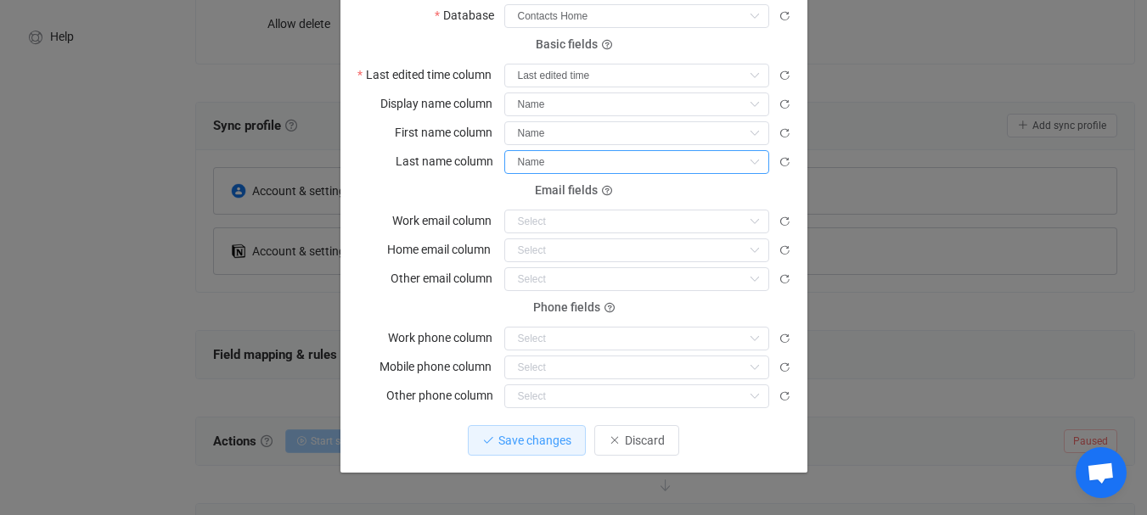
scroll to position [305, 0]
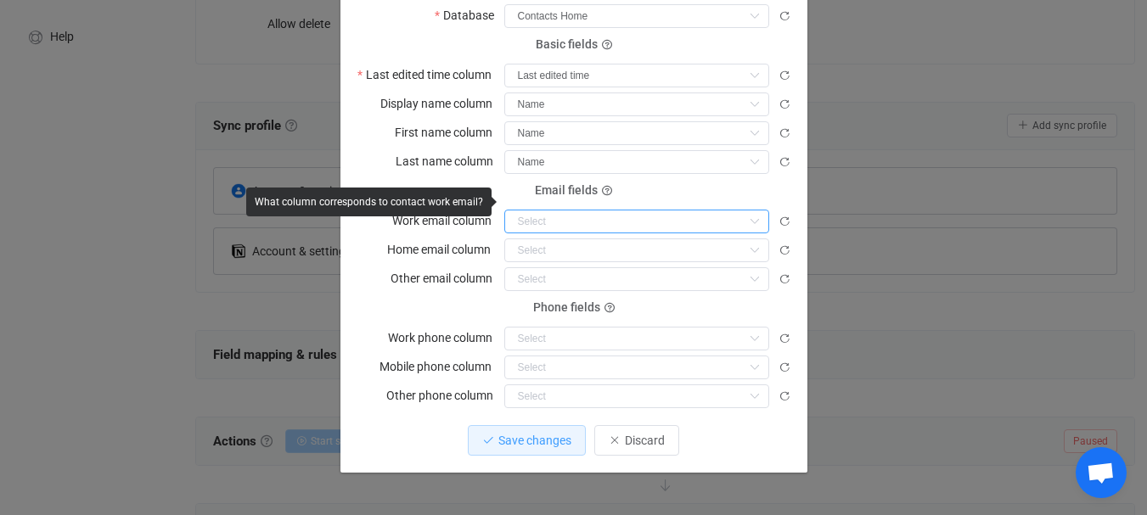
click at [567, 210] on input "dialog" at bounding box center [636, 222] width 265 height 24
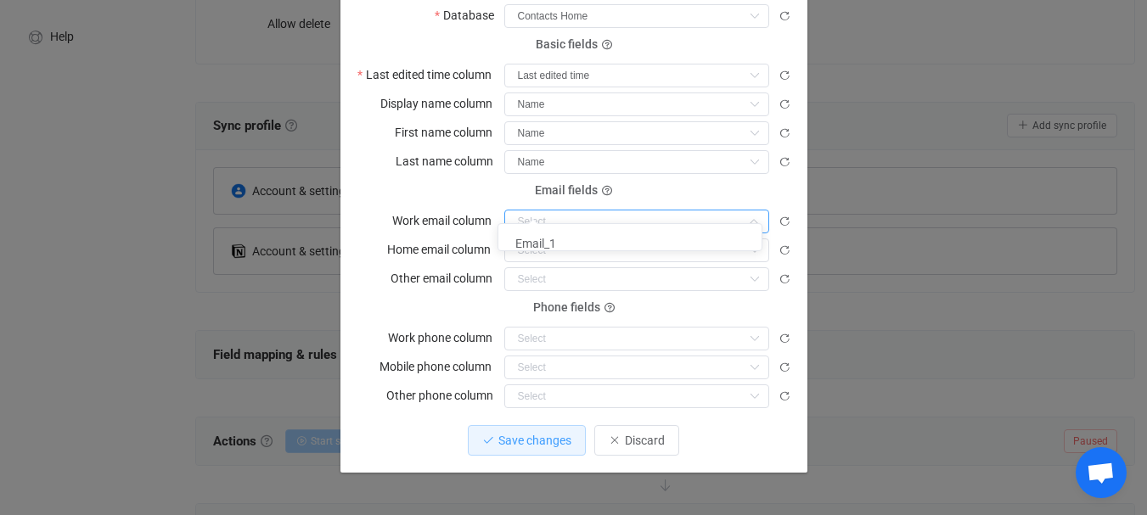
click at [569, 210] on input "dialog" at bounding box center [636, 222] width 265 height 24
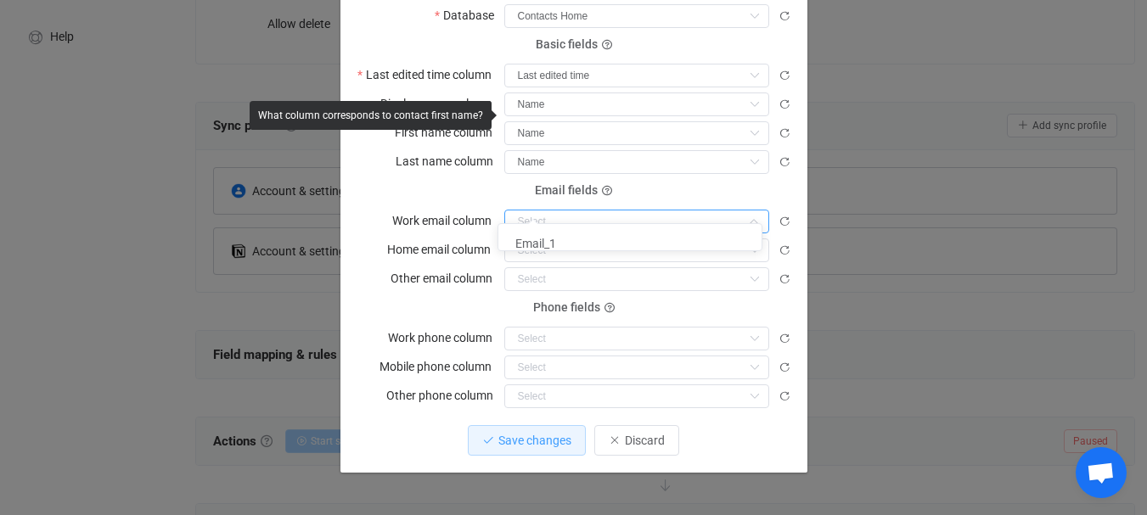
click at [778, 127] on icon "dialog" at bounding box center [784, 133] width 12 height 12
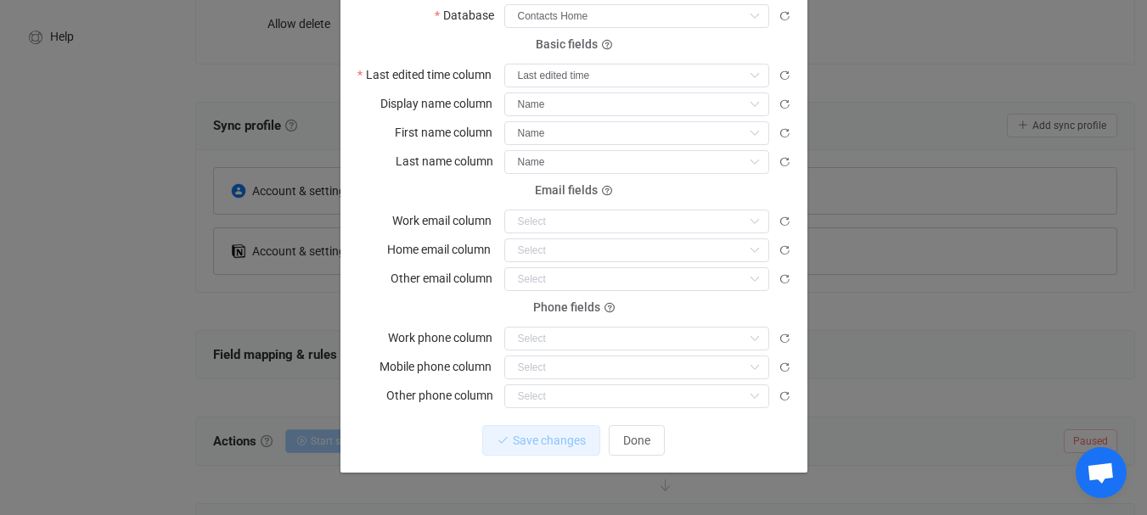
click at [778, 156] on icon "dialog" at bounding box center [784, 162] width 12 height 12
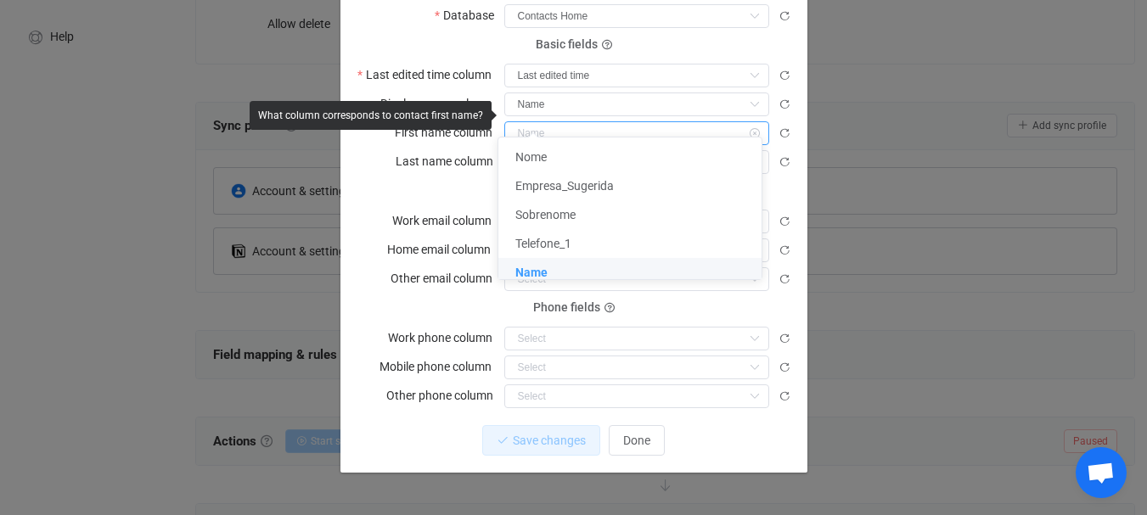
click at [618, 122] on input "dialog" at bounding box center [636, 133] width 265 height 24
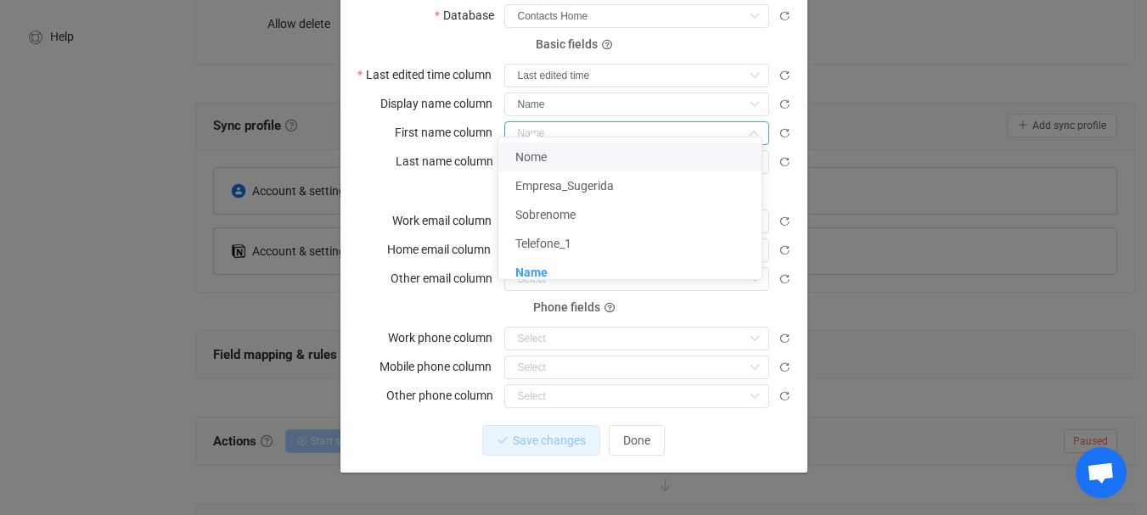
click at [556, 160] on li "Nome" at bounding box center [636, 157] width 276 height 29
type input "Nome"
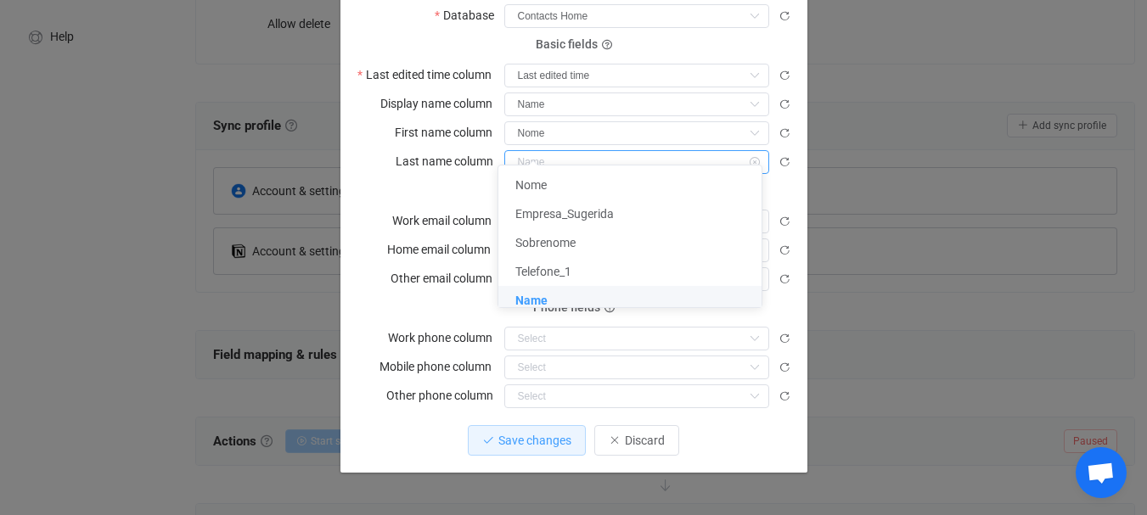
click at [559, 150] on input "dialog" at bounding box center [636, 162] width 265 height 24
click at [558, 246] on span "Sobrenome" at bounding box center [545, 243] width 60 height 14
type input "Sobrenome"
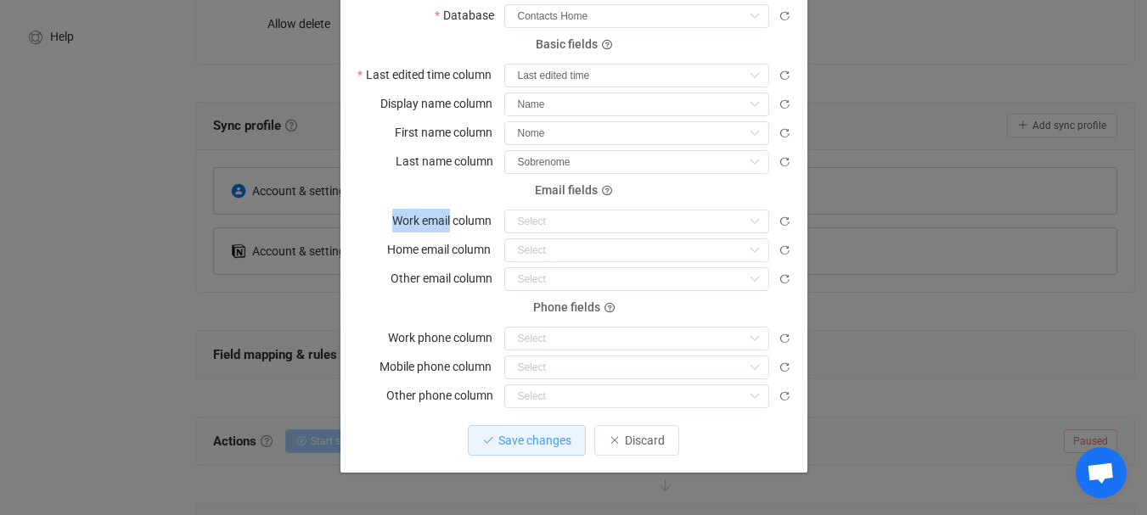
copy label "Work email"
drag, startPoint x: 389, startPoint y: 199, endPoint x: 443, endPoint y: 204, distance: 54.5
click at [443, 209] on label "Work email column" at bounding box center [447, 221] width 110 height 24
drag, startPoint x: 408, startPoint y: 154, endPoint x: 396, endPoint y: 154, distance: 11.9
click at [396, 154] on label "Last name column" at bounding box center [450, 161] width 108 height 24
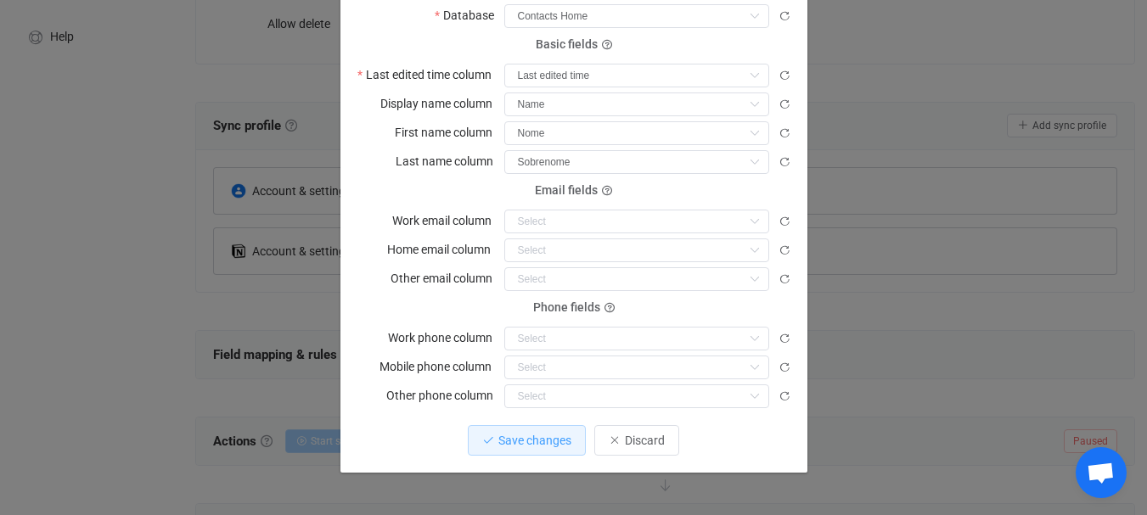
click at [448, 161] on form "You cannot select the same field for display name and last name Please select a…" at bounding box center [573, 118] width 433 height 580
click at [570, 239] on input "dialog" at bounding box center [636, 251] width 265 height 24
click at [551, 272] on span "Email_1" at bounding box center [535, 272] width 41 height 14
type input "Email_1"
drag, startPoint x: 389, startPoint y: 260, endPoint x: 380, endPoint y: 264, distance: 9.5
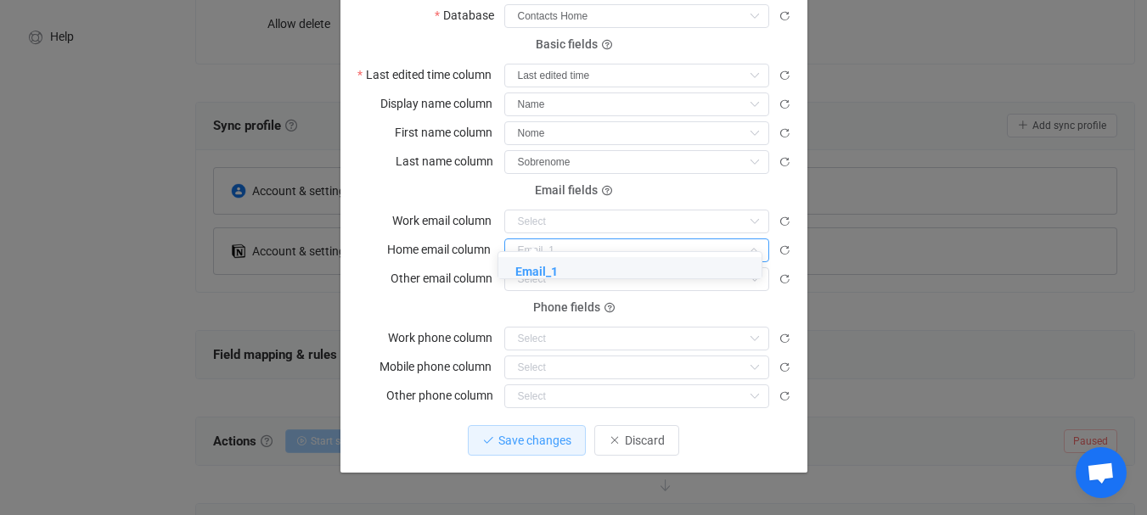
click at [381, 267] on div "Other email column Email_1" at bounding box center [573, 279] width 433 height 25
type input "Email_1"
click at [390, 267] on label "Other email column" at bounding box center [446, 279] width 112 height 24
copy label "Other email"
drag, startPoint x: 384, startPoint y: 259, endPoint x: 446, endPoint y: 261, distance: 62.0
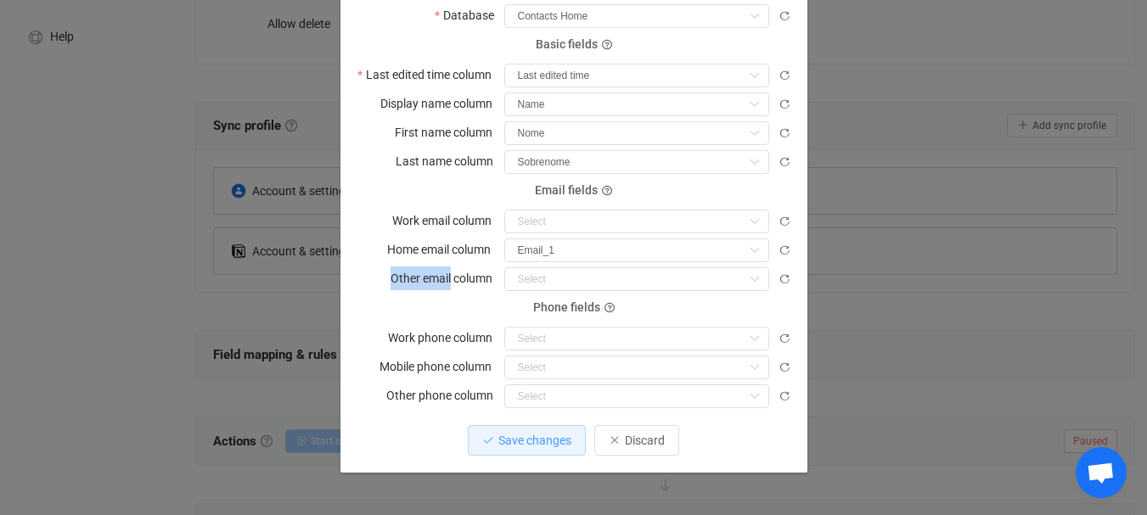
click at [446, 267] on label "Other email column" at bounding box center [446, 279] width 112 height 24
click at [407, 162] on form "You cannot select the same field for display name and last name Please select a…" at bounding box center [573, 118] width 433 height 580
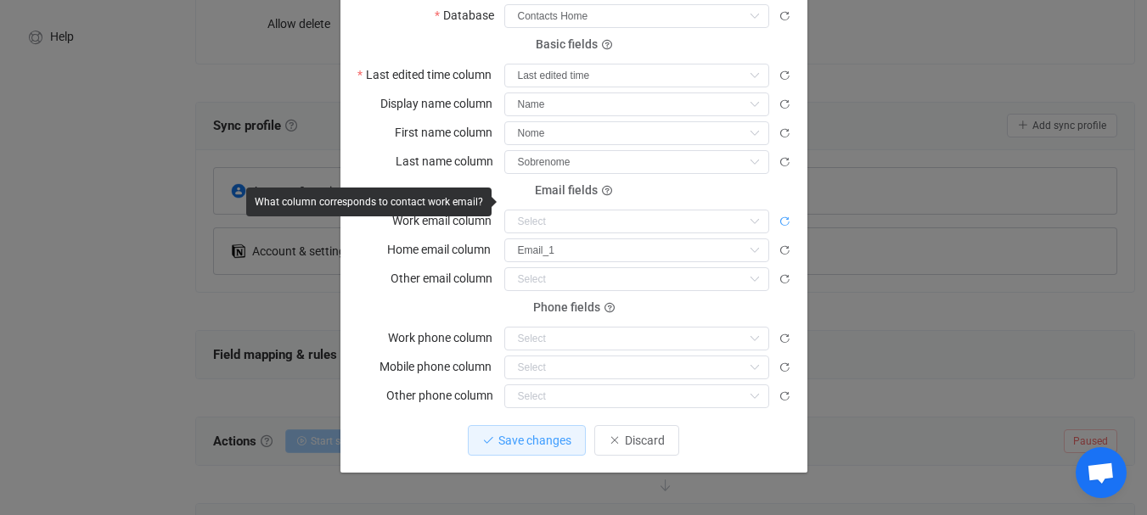
click at [778, 216] on icon "dialog" at bounding box center [784, 222] width 12 height 12
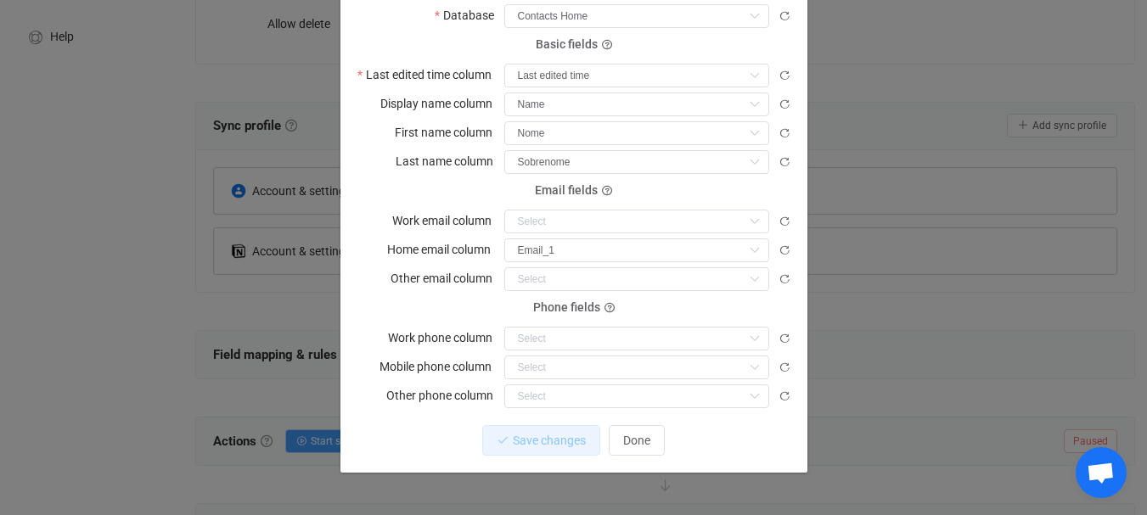
scroll to position [236, 0]
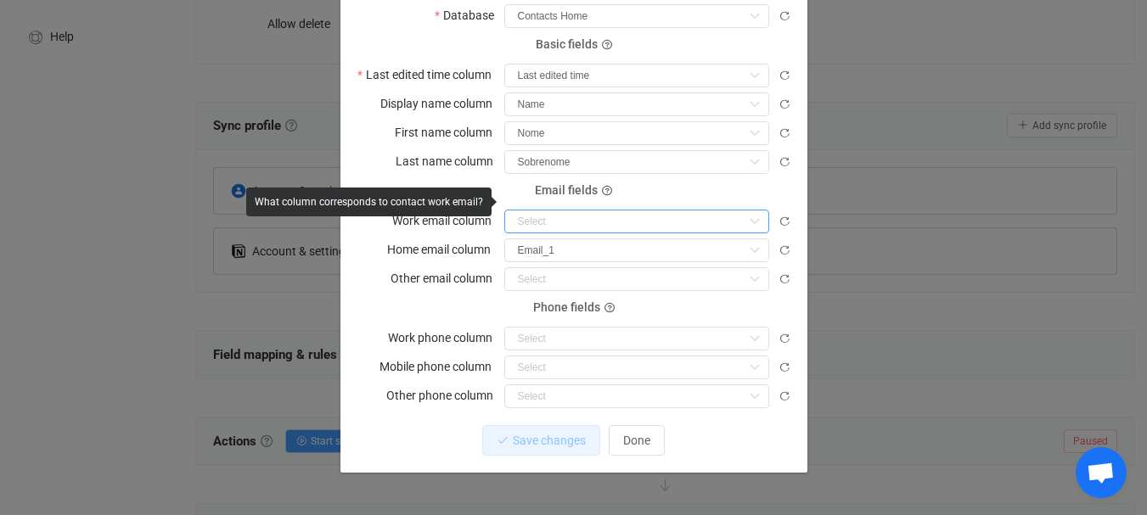
click at [593, 210] on input "dialog" at bounding box center [636, 222] width 265 height 24
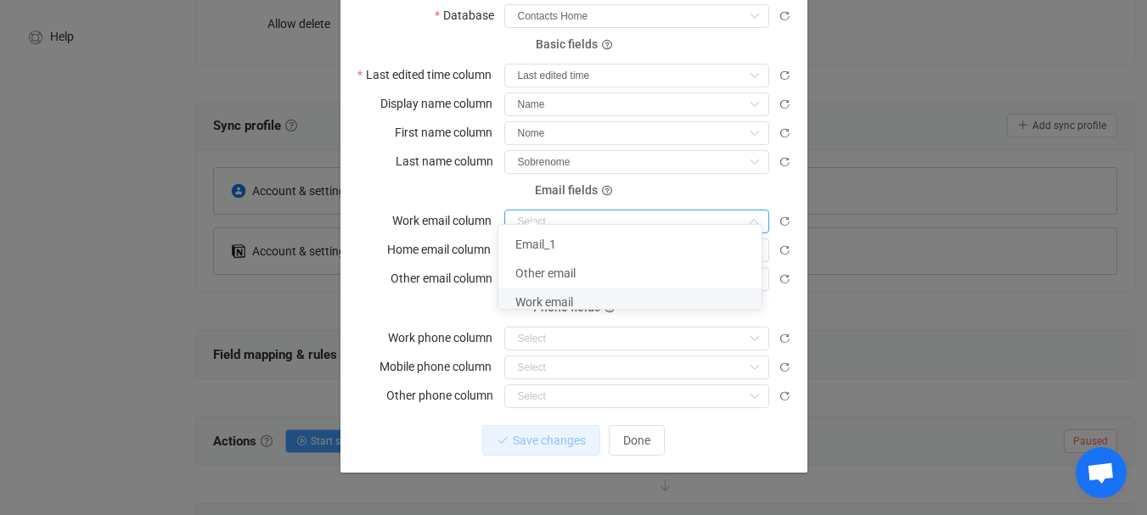
click at [553, 299] on span "Work email" at bounding box center [544, 302] width 58 height 14
type input "Work email"
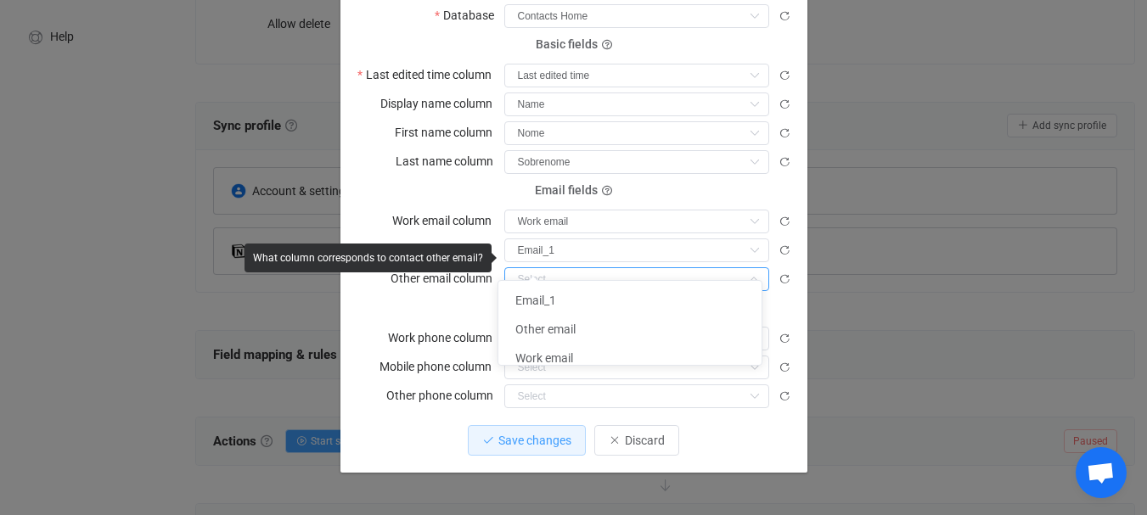
click at [571, 269] on input "dialog" at bounding box center [636, 279] width 265 height 24
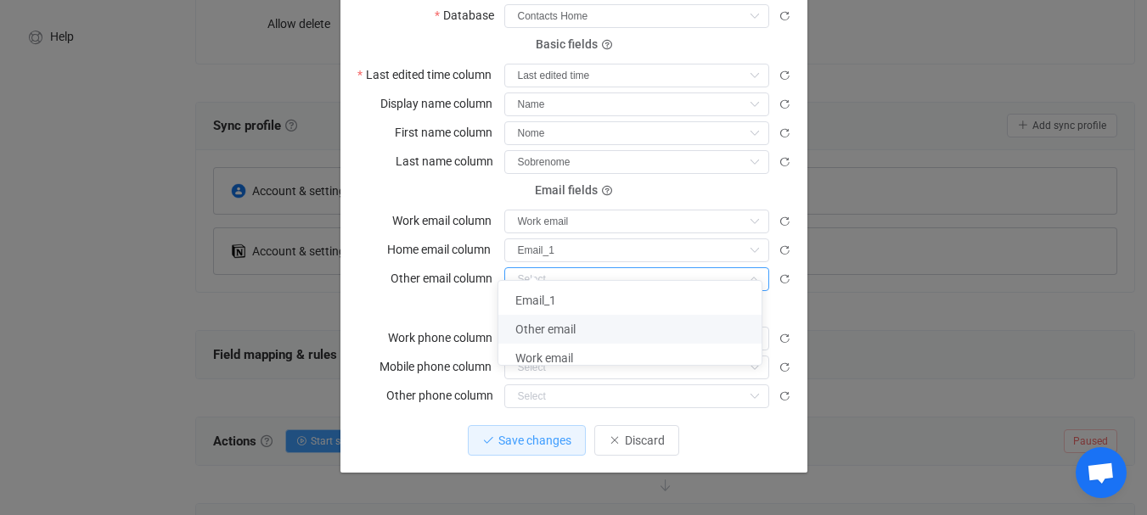
click at [550, 334] on span "Other email" at bounding box center [545, 330] width 60 height 14
type input "Other email"
click at [438, 281] on form "How to connect? RECONNECT Database Database Contacts Home Basic fields Last edi…" at bounding box center [573, 155] width 433 height 506
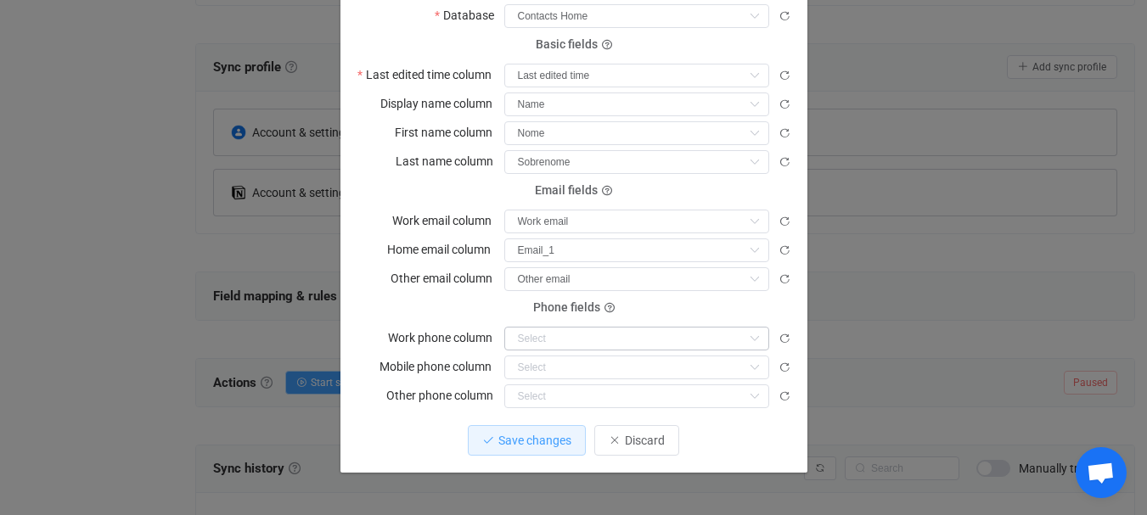
scroll to position [340, 0]
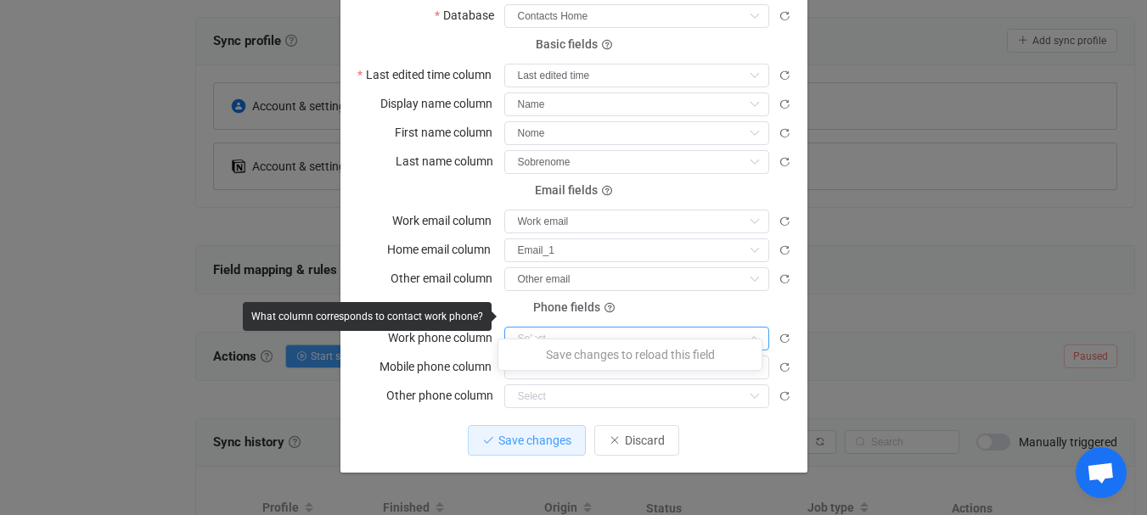
click at [602, 327] on input "dialog" at bounding box center [636, 339] width 265 height 24
click at [607, 327] on input "dialog" at bounding box center [636, 339] width 265 height 24
click at [778, 333] on icon "dialog" at bounding box center [784, 339] width 12 height 12
click at [637, 327] on input "dialog" at bounding box center [636, 339] width 265 height 24
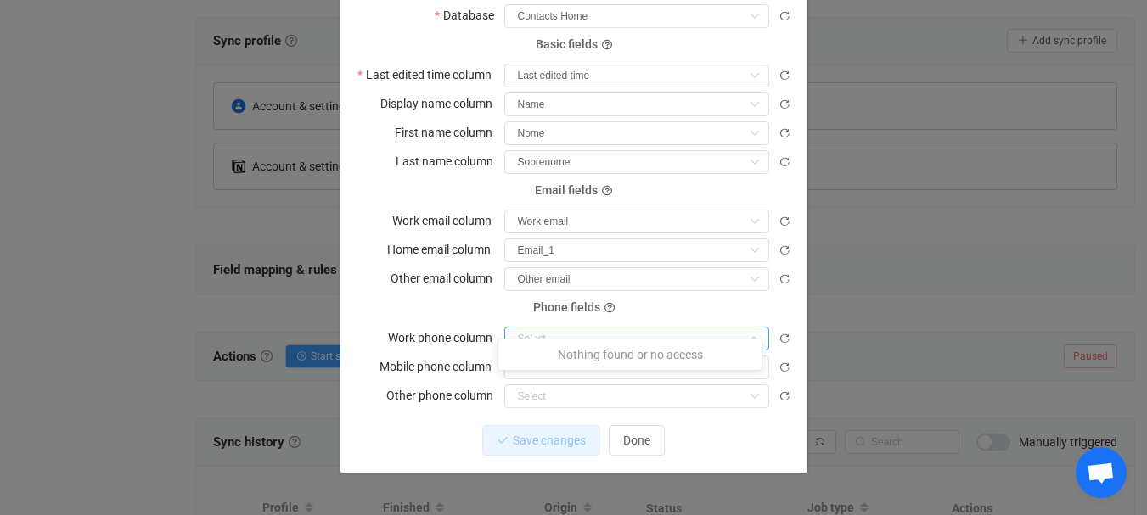
click at [637, 327] on input "dialog" at bounding box center [636, 339] width 265 height 24
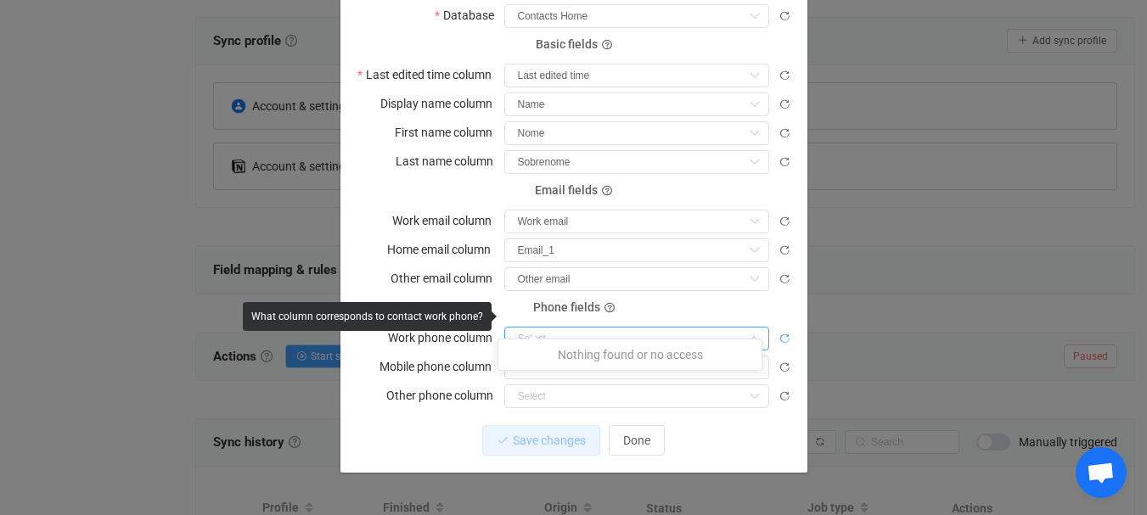
click at [778, 333] on icon "dialog" at bounding box center [784, 339] width 12 height 12
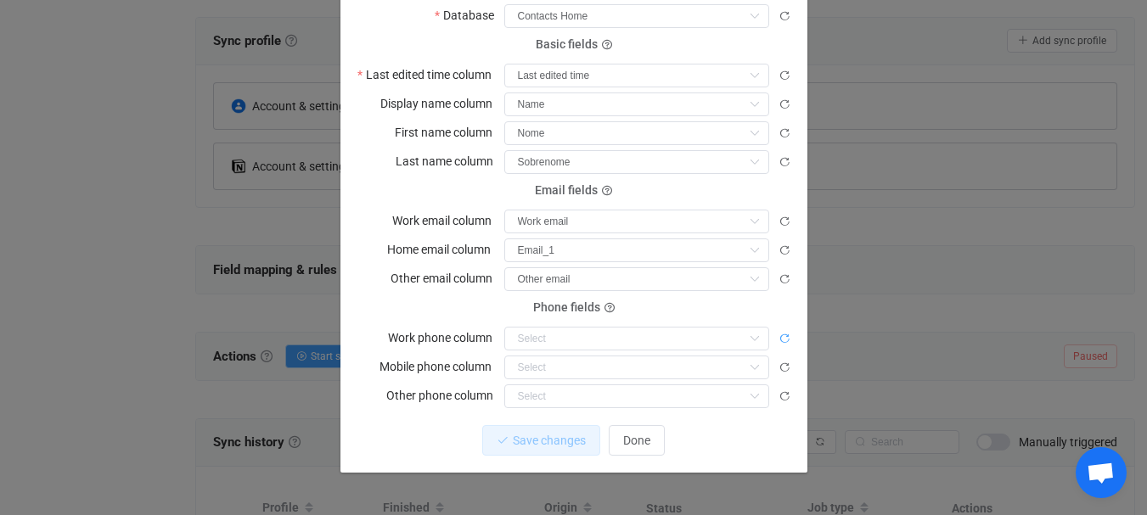
click at [778, 333] on icon "dialog" at bounding box center [784, 339] width 12 height 12
click at [552, 327] on input "dialog" at bounding box center [636, 339] width 265 height 24
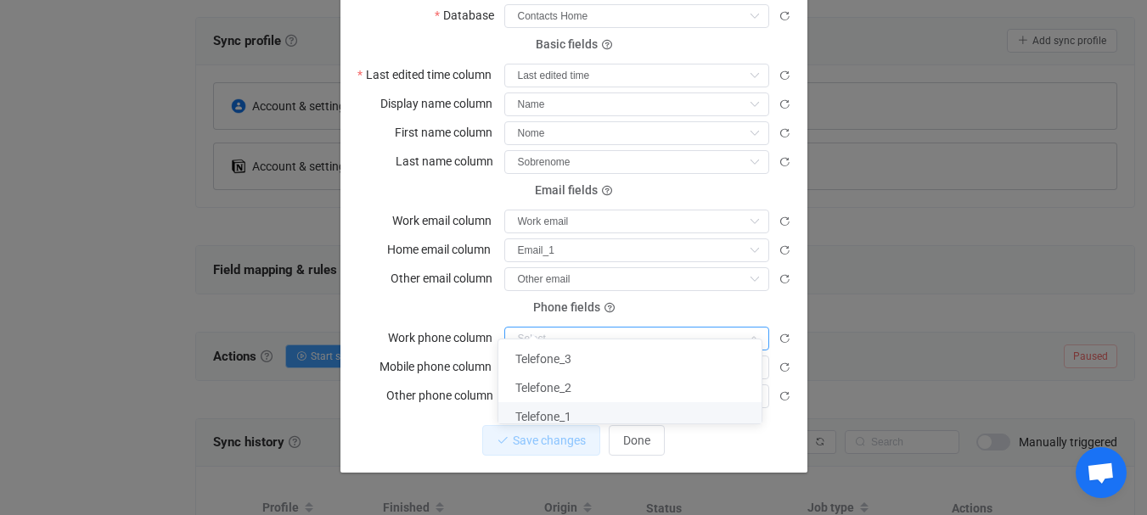
click at [541, 415] on span "Telefone_1" at bounding box center [543, 417] width 56 height 14
type input "Telefone_1"
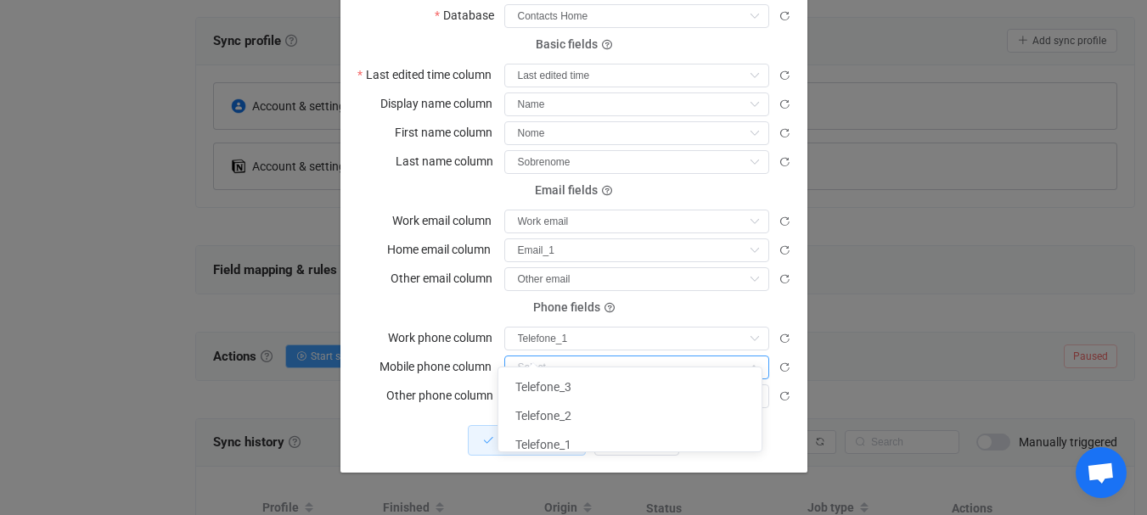
click at [532, 356] on input "dialog" at bounding box center [636, 368] width 265 height 24
click at [538, 413] on span "Telefone_2" at bounding box center [543, 416] width 56 height 14
type input "Telefone_2"
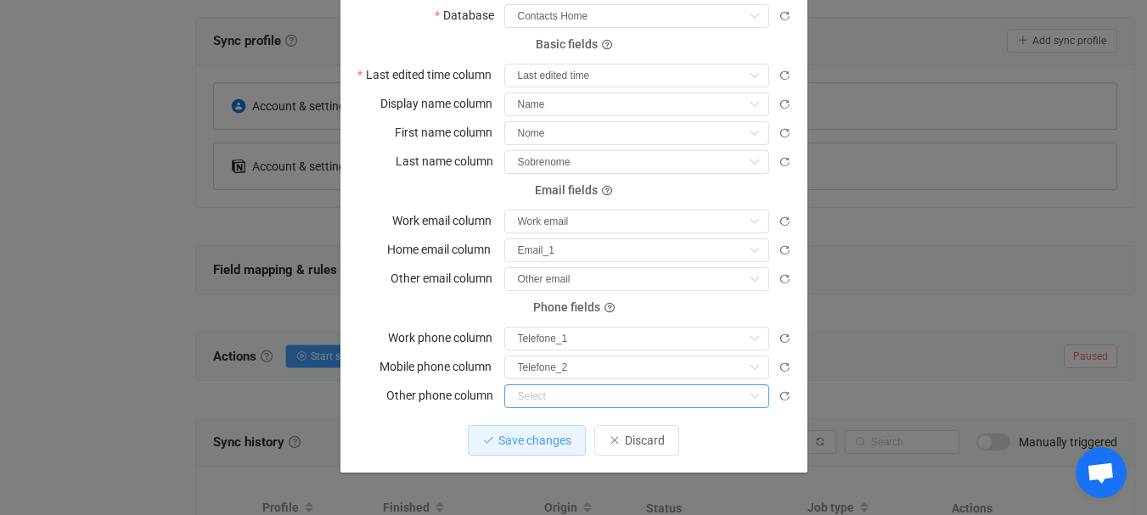
click at [540, 385] on input "dialog" at bounding box center [636, 397] width 265 height 24
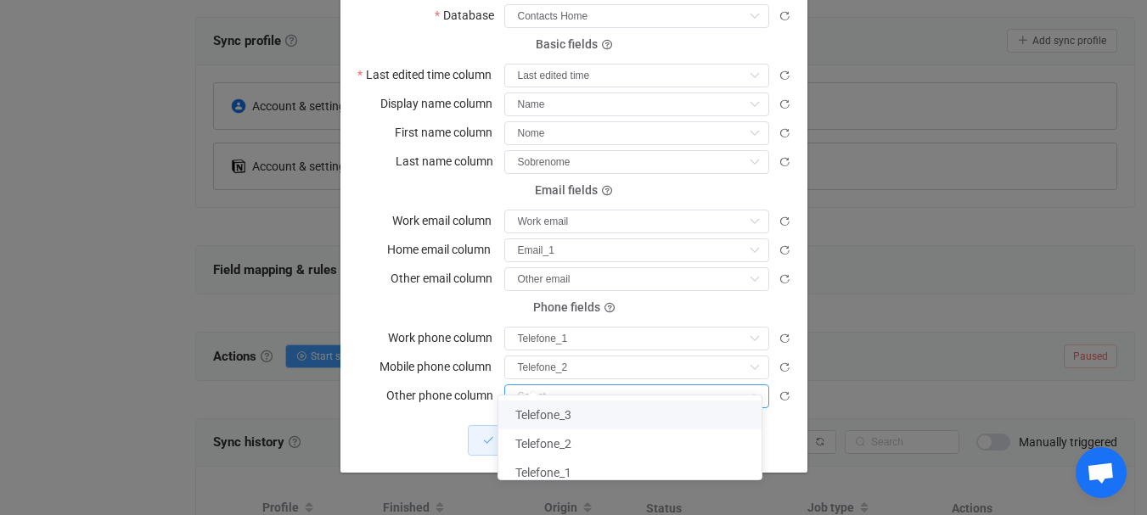
click at [548, 415] on span "Telefone_3" at bounding box center [543, 415] width 56 height 14
type input "Telefone_3"
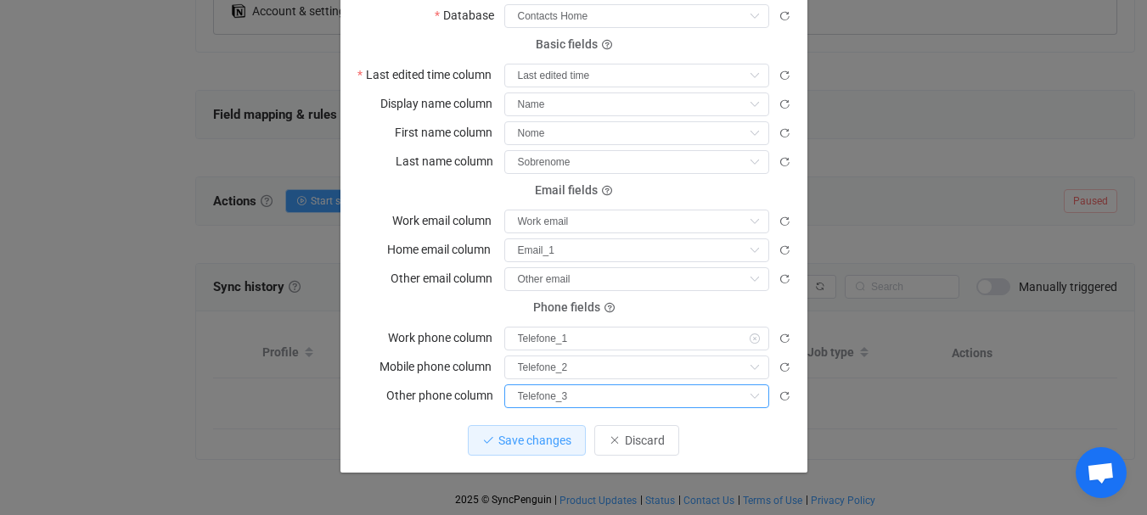
scroll to position [594, 0]
click at [566, 434] on span "Save changes" at bounding box center [534, 441] width 73 height 14
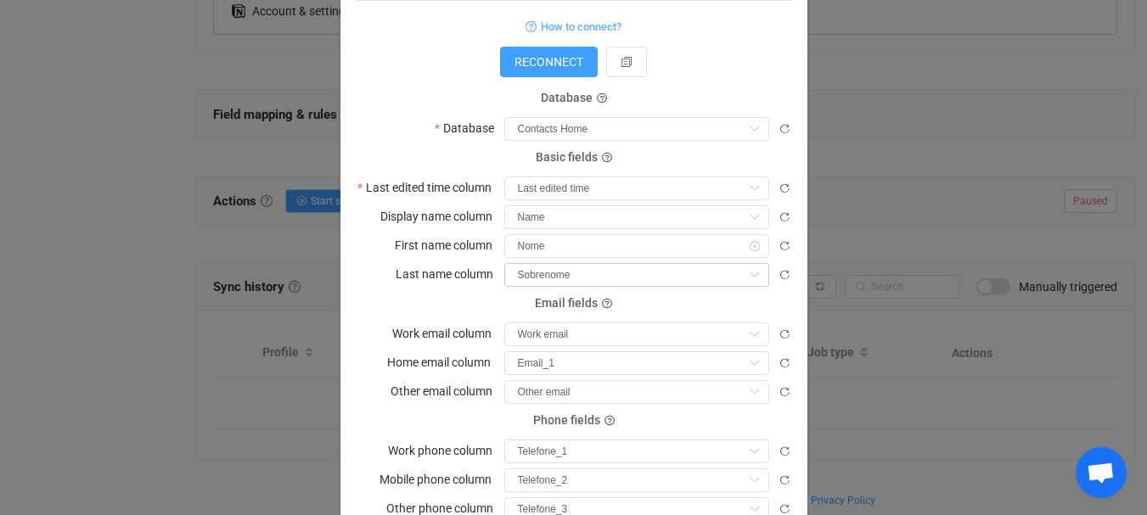
scroll to position [236, 0]
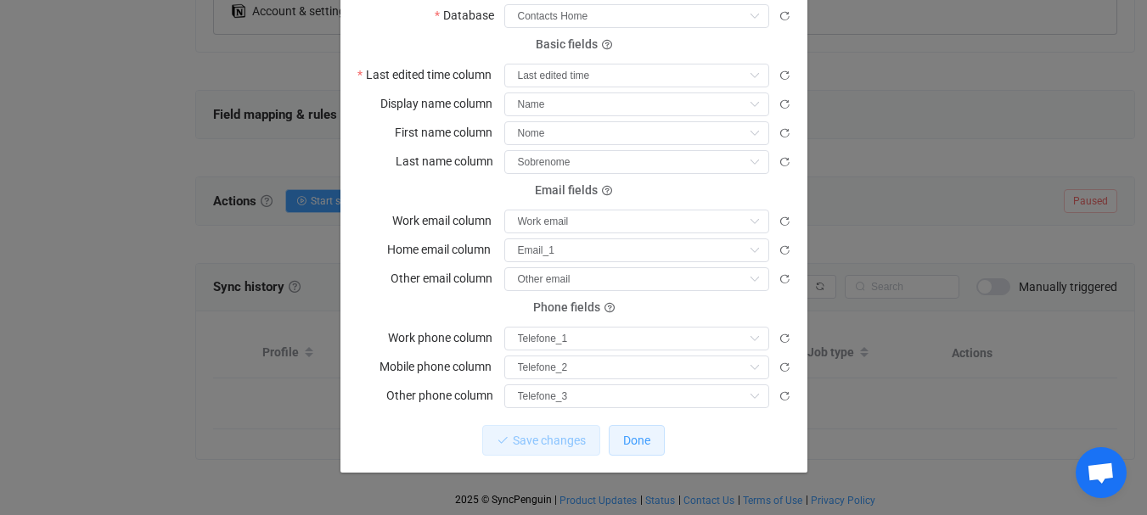
click at [623, 447] on span "Done" at bounding box center [636, 441] width 27 height 14
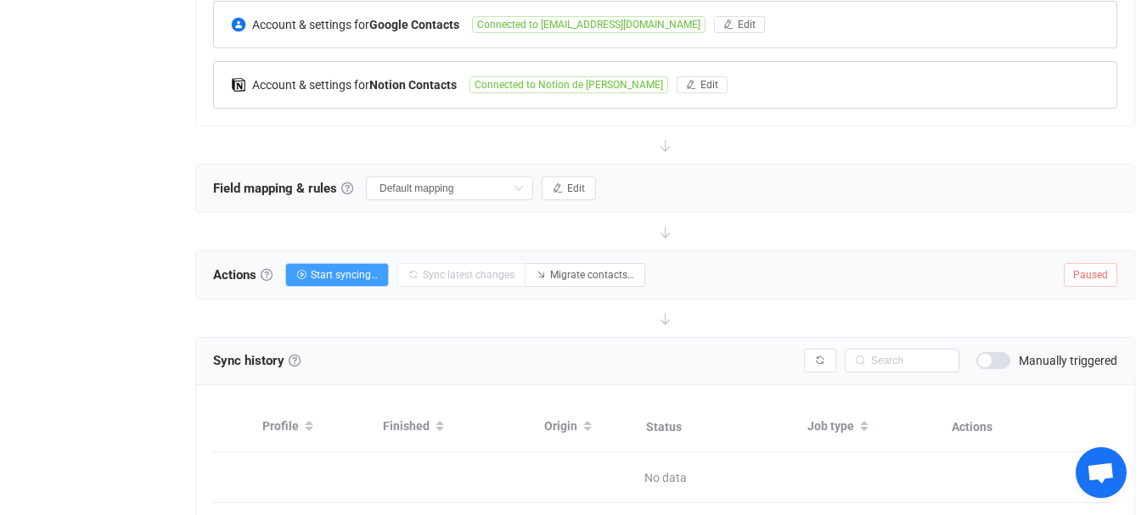
scroll to position [424, 0]
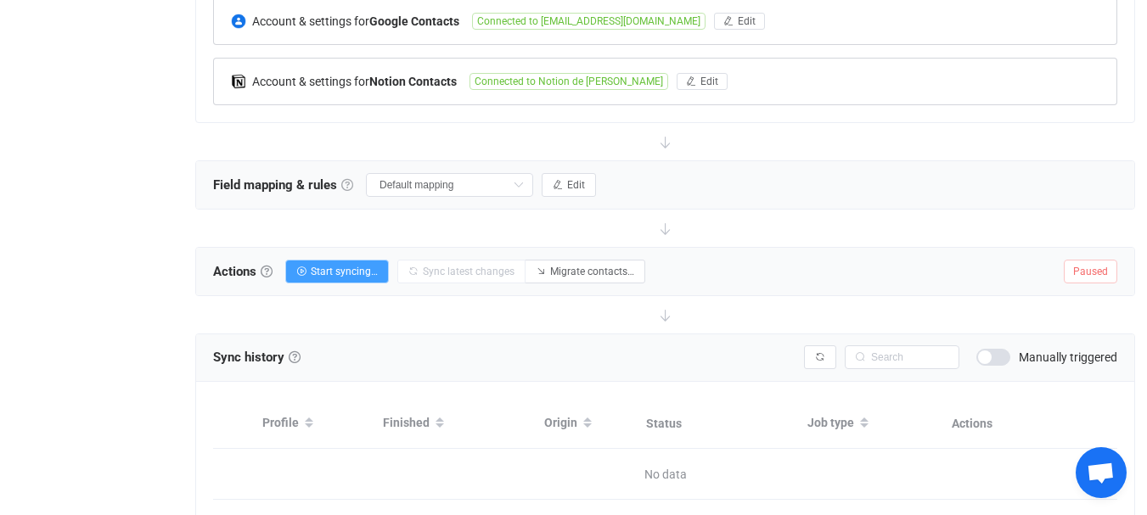
click at [341, 191] on link at bounding box center [347, 185] width 12 height 12
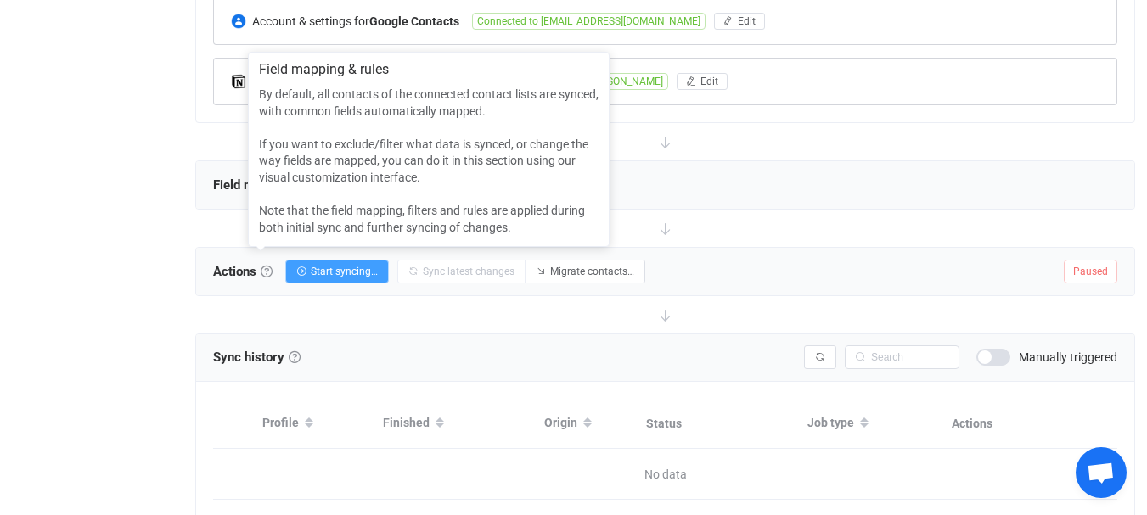
click at [831, 209] on div "Field mapping & rules Field mapping Field mapping & rules By default, all conta…" at bounding box center [665, 185] width 938 height 48
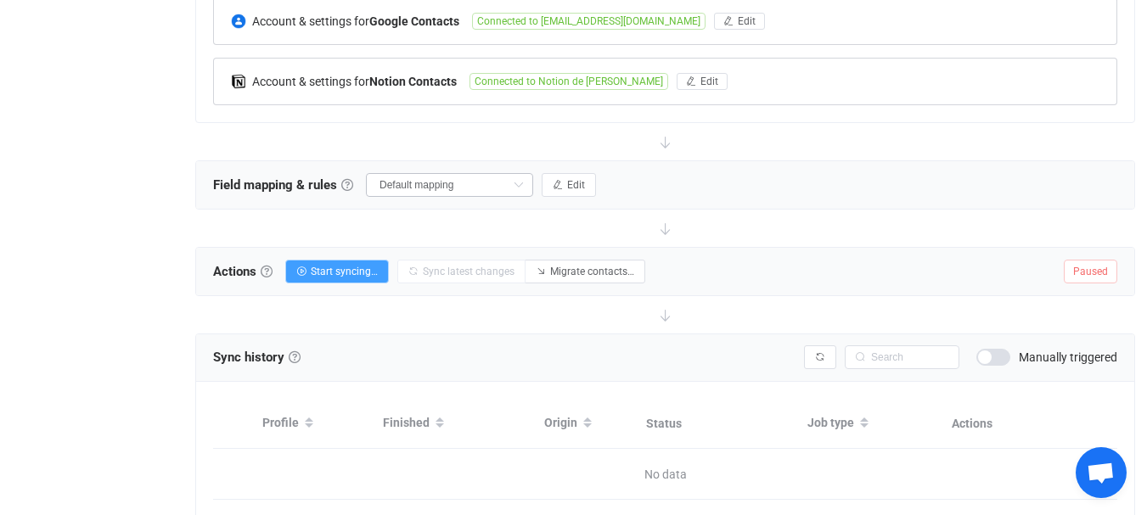
click at [508, 197] on icon at bounding box center [518, 185] width 21 height 24
click at [439, 160] on div at bounding box center [665, 141] width 940 height 37
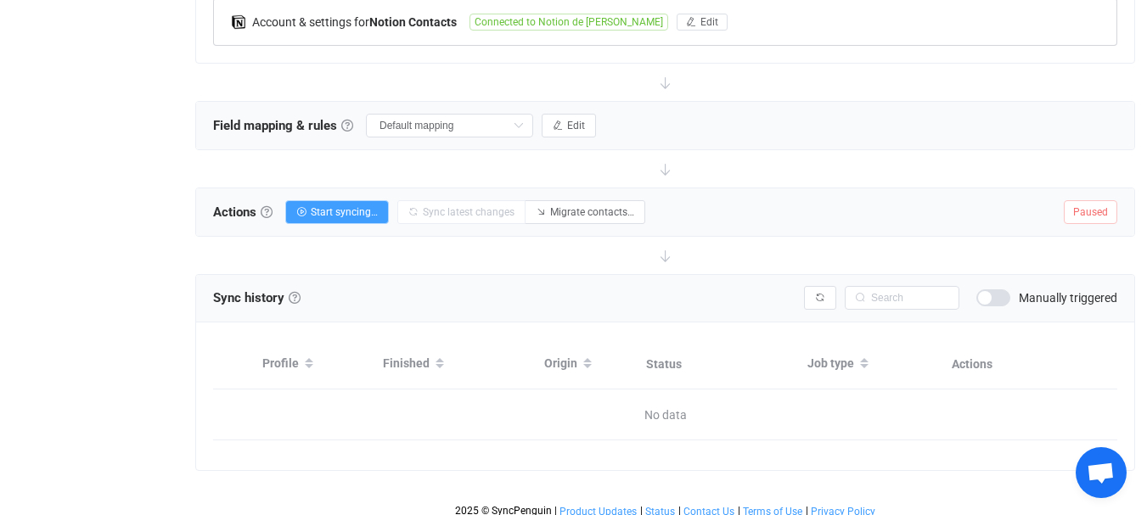
scroll to position [509, 0]
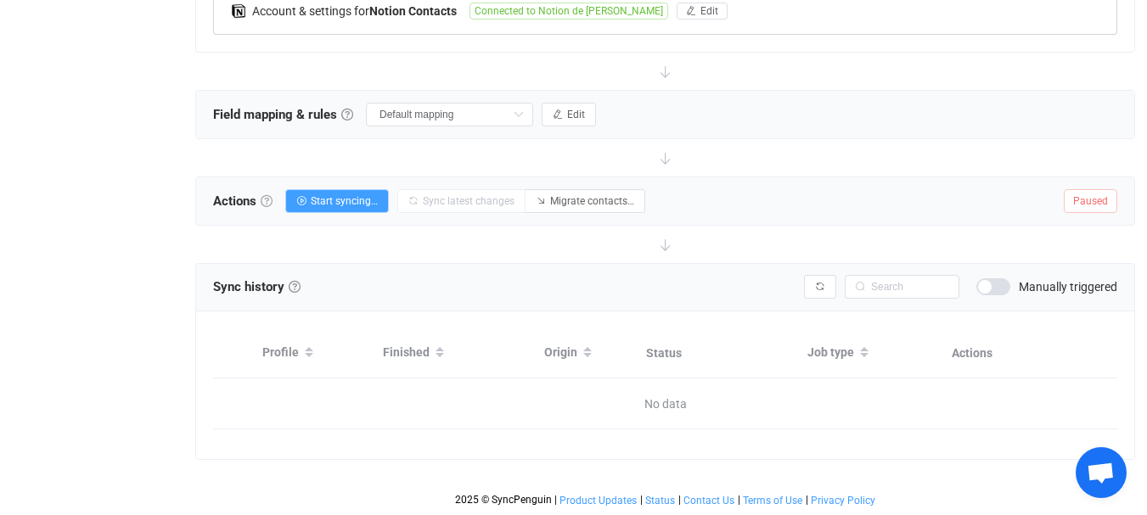
click at [267, 207] on link at bounding box center [267, 201] width 12 height 12
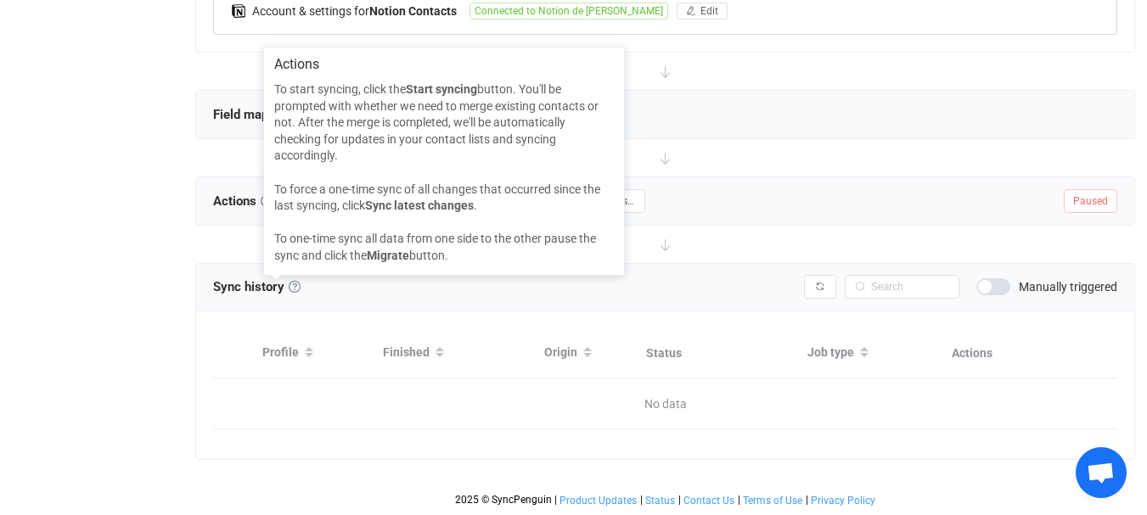
click at [811, 138] on div "Field mapping & rules Field mapping Field mapping & rules By default, all conta…" at bounding box center [665, 115] width 938 height 48
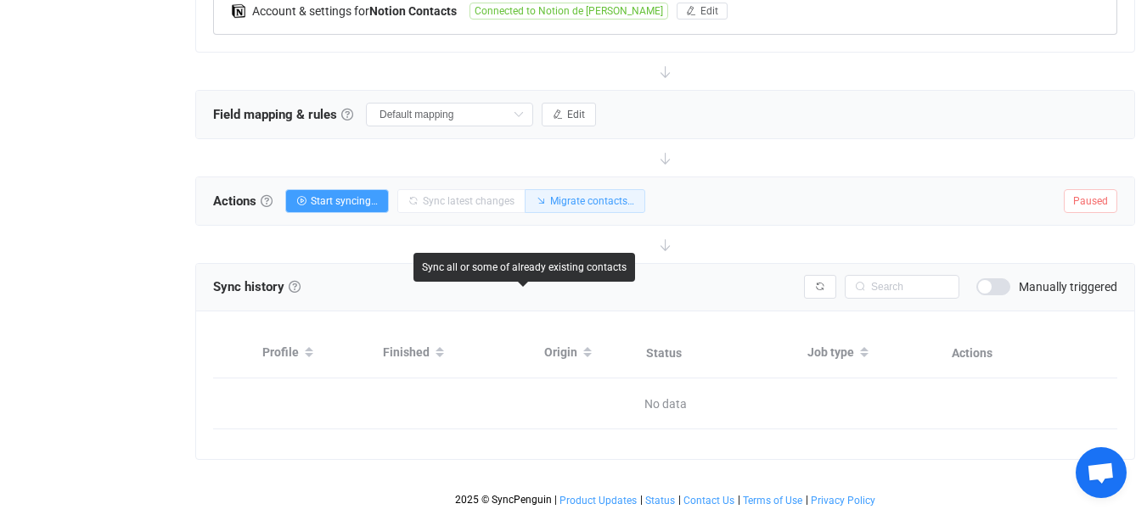
click at [550, 207] on span "Migrate contacts…" at bounding box center [592, 201] width 84 height 12
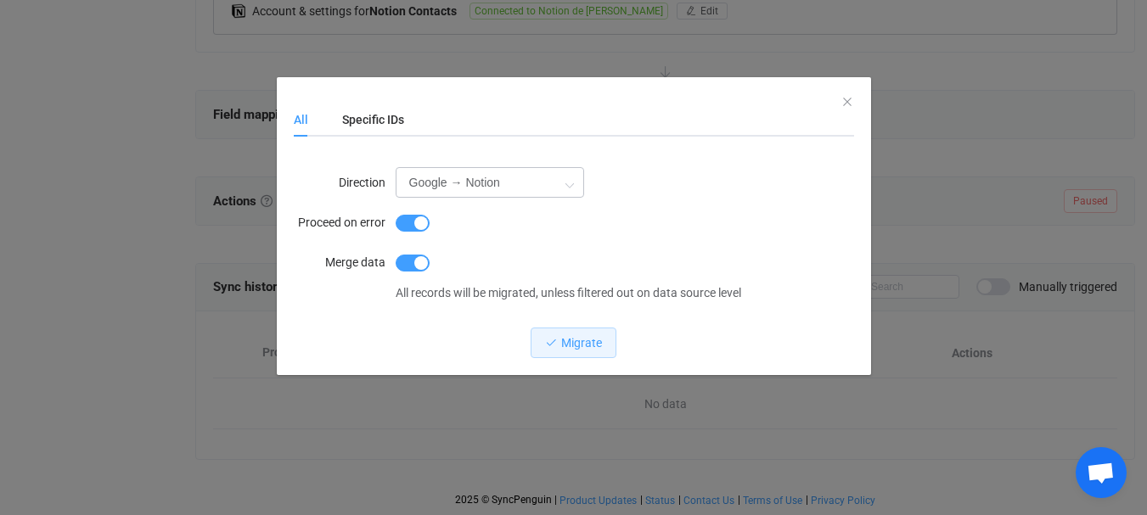
click at [565, 183] on icon "dialog" at bounding box center [569, 184] width 21 height 34
click at [503, 182] on input "Google → Notion" at bounding box center [490, 182] width 188 height 31
click at [480, 256] on span "Notion → Google" at bounding box center [458, 259] width 90 height 14
click at [547, 179] on input "Notion → Google" at bounding box center [490, 182] width 188 height 31
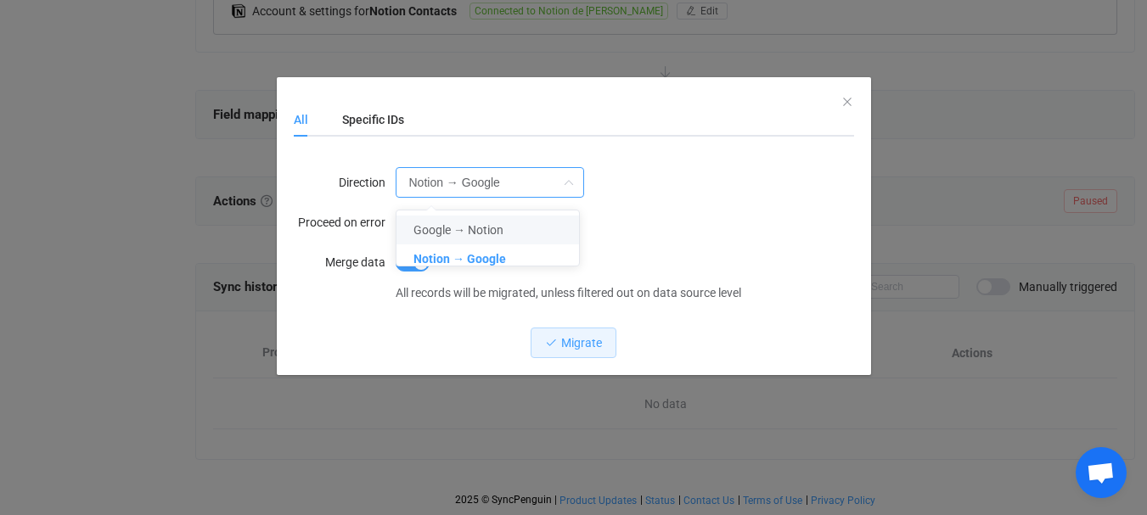
click at [480, 224] on span "Google → Notion" at bounding box center [458, 230] width 90 height 14
type input "Google → Notion"
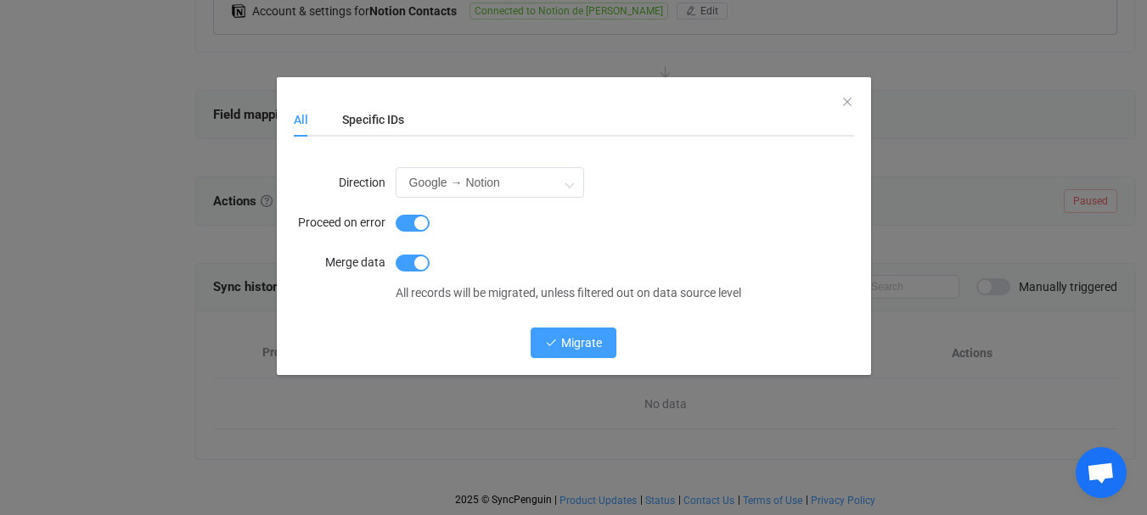
click at [586, 345] on span "Migrate" at bounding box center [581, 343] width 41 height 14
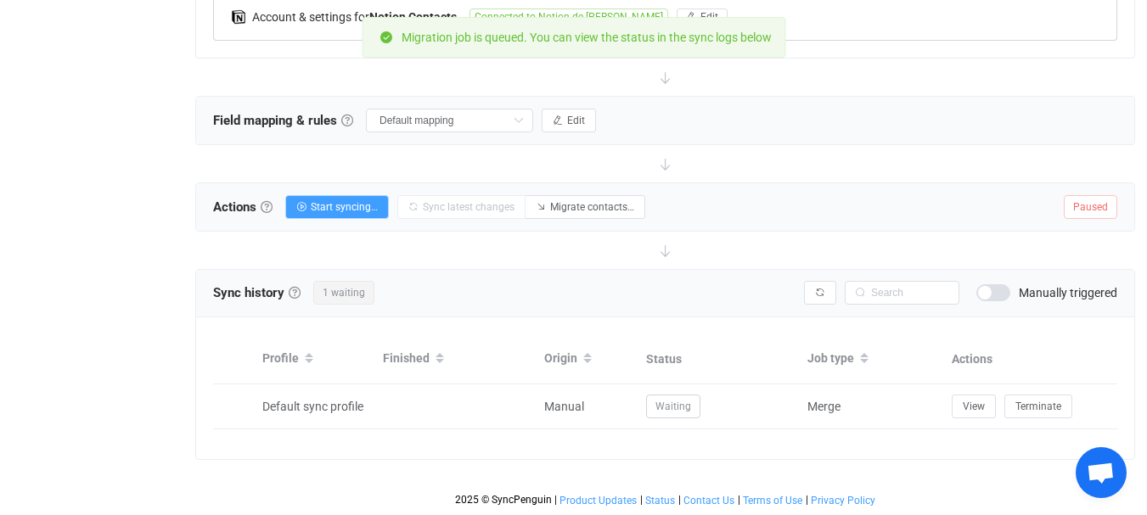
scroll to position [621, 0]
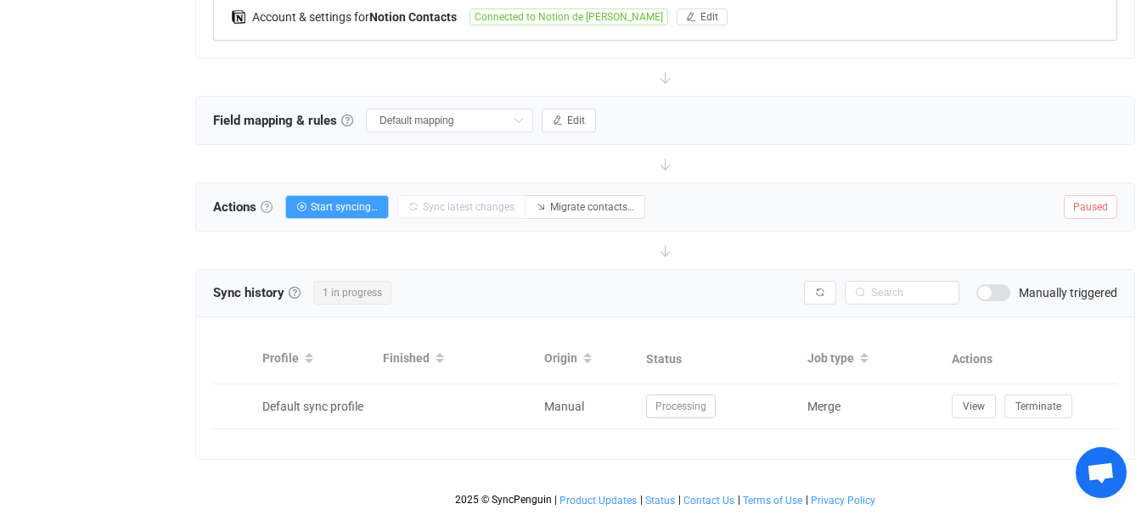
click at [271, 201] on link at bounding box center [267, 207] width 12 height 12
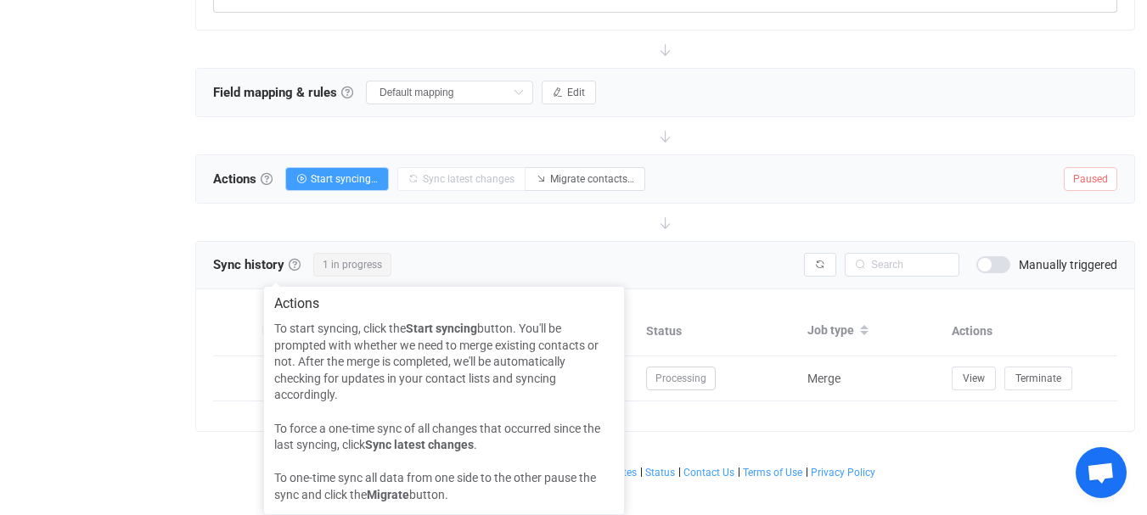
click at [231, 207] on div at bounding box center [665, 222] width 940 height 37
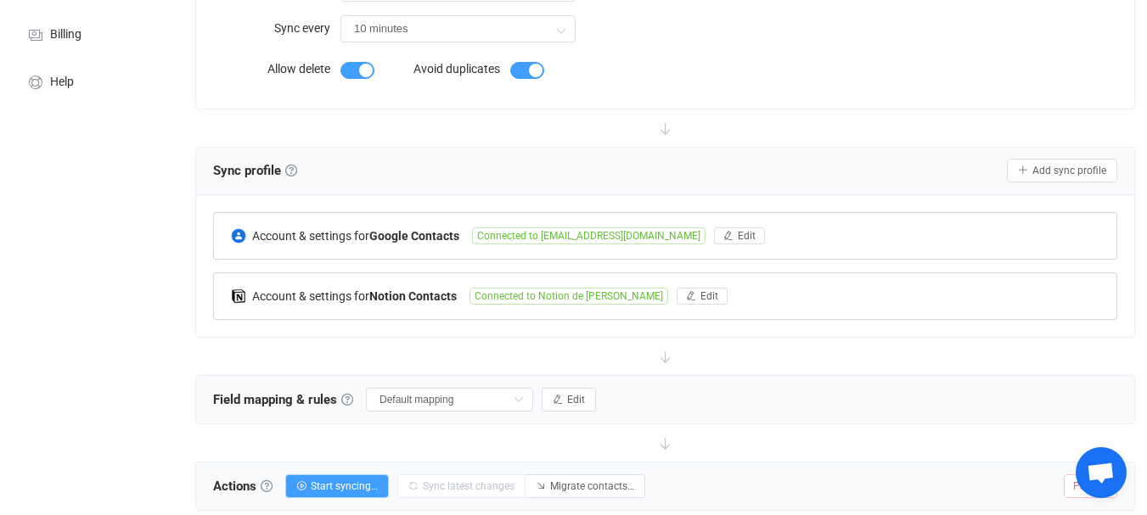
scroll to position [197, 0]
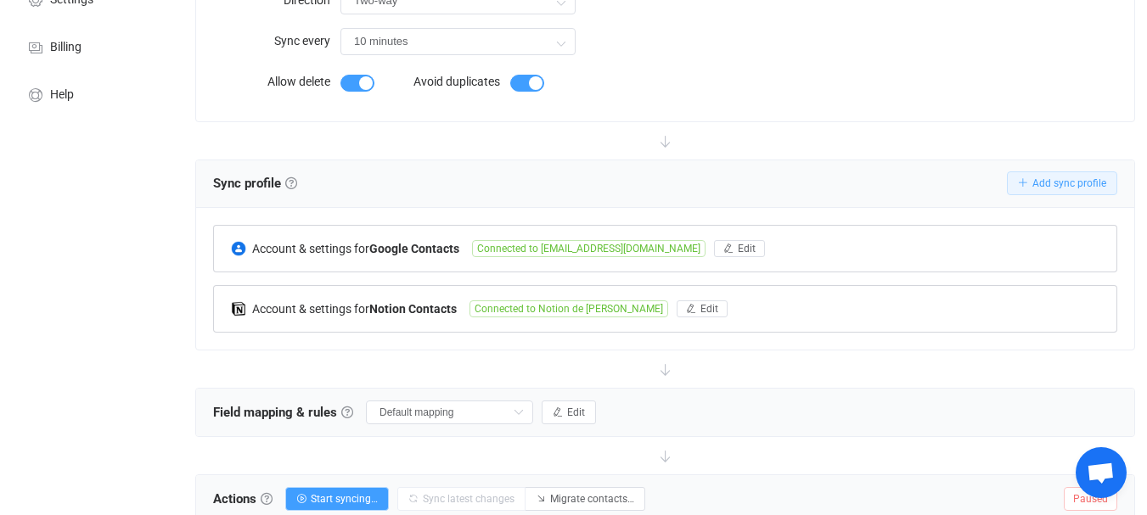
click at [1074, 195] on button "Add sync profile" at bounding box center [1062, 183] width 110 height 24
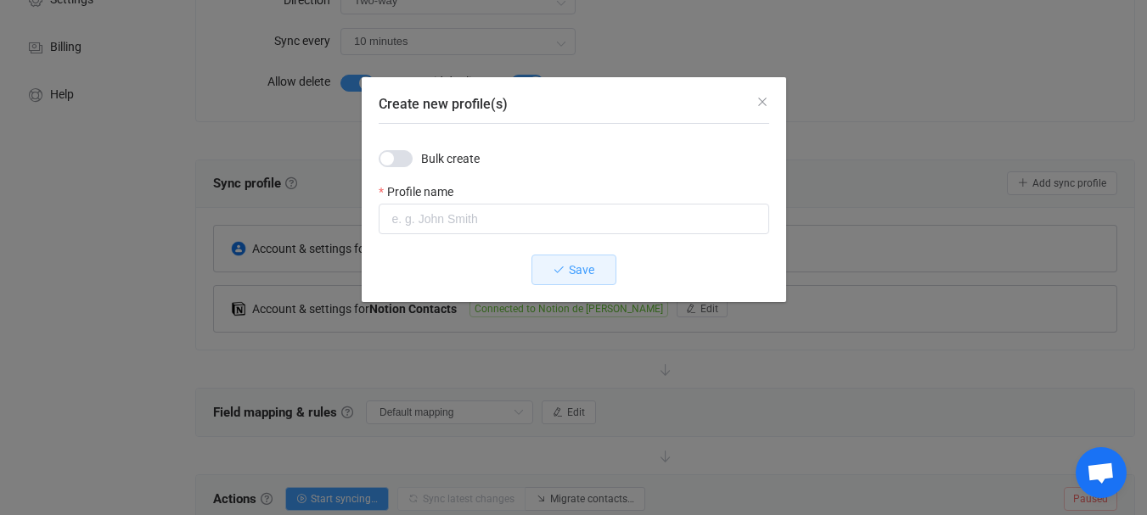
click at [405, 161] on span "Create new profile(s)" at bounding box center [396, 158] width 34 height 17
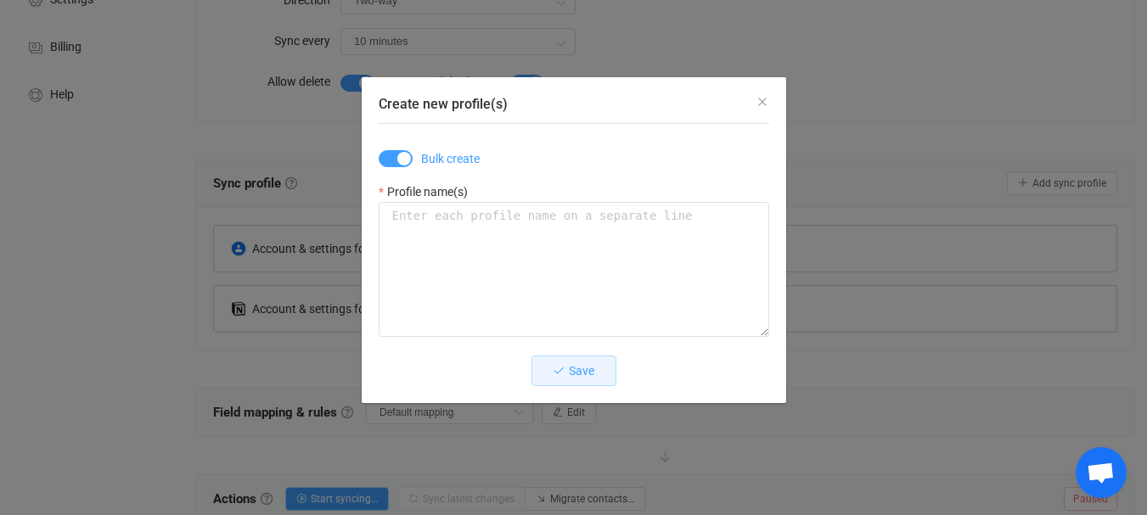
click at [396, 160] on span "Create new profile(s)" at bounding box center [396, 158] width 34 height 17
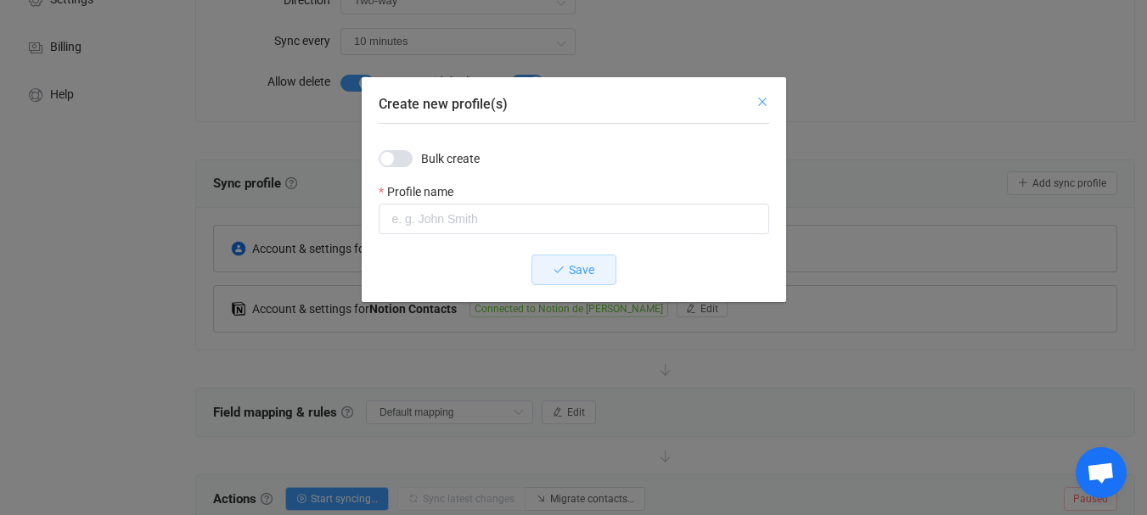
click at [756, 104] on icon "Close" at bounding box center [762, 102] width 14 height 14
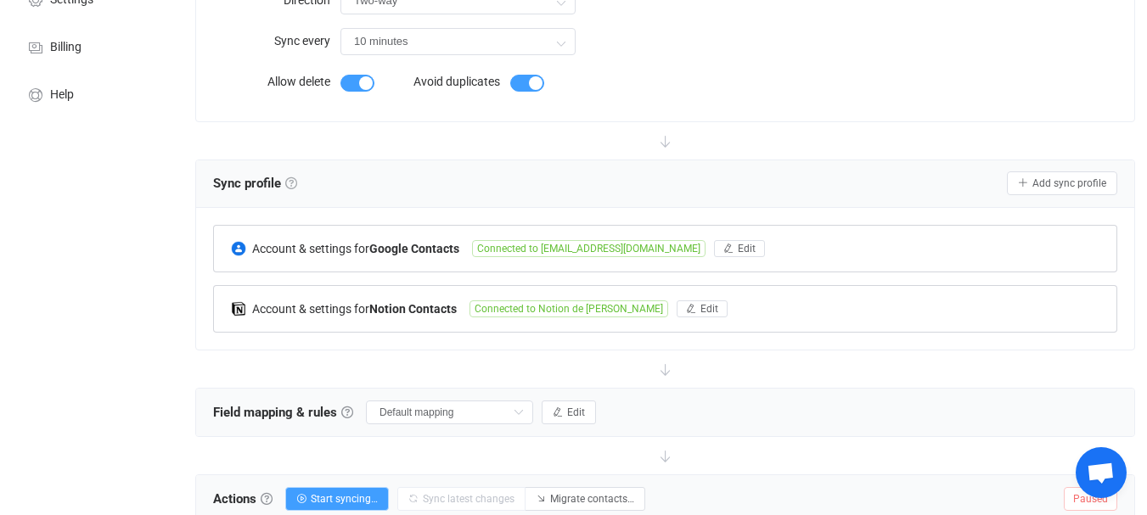
click at [296, 189] on link at bounding box center [291, 183] width 12 height 12
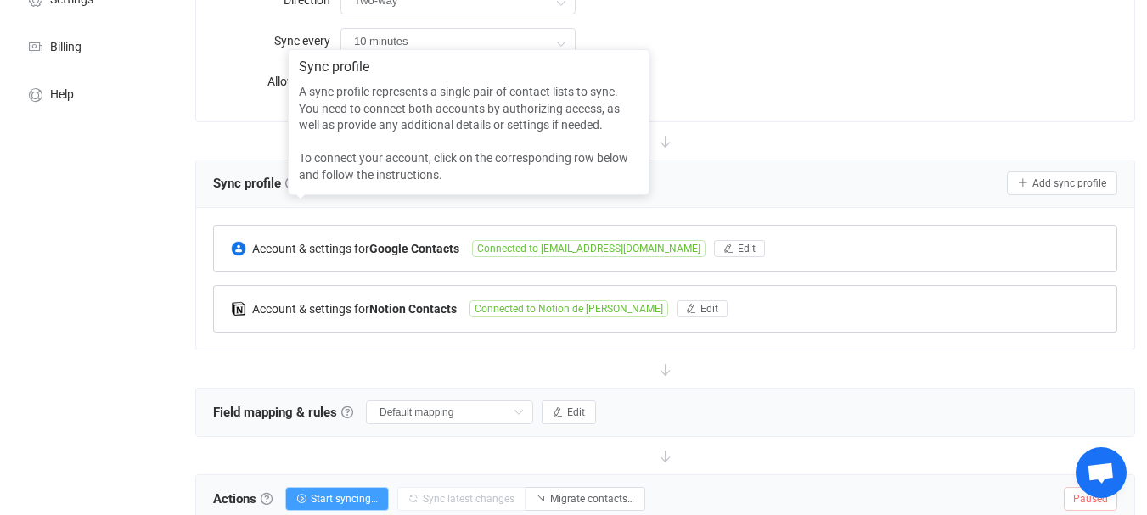
click at [154, 260] on div "Overview Synchronizations Settings Billing Help" at bounding box center [93, 339] width 187 height 936
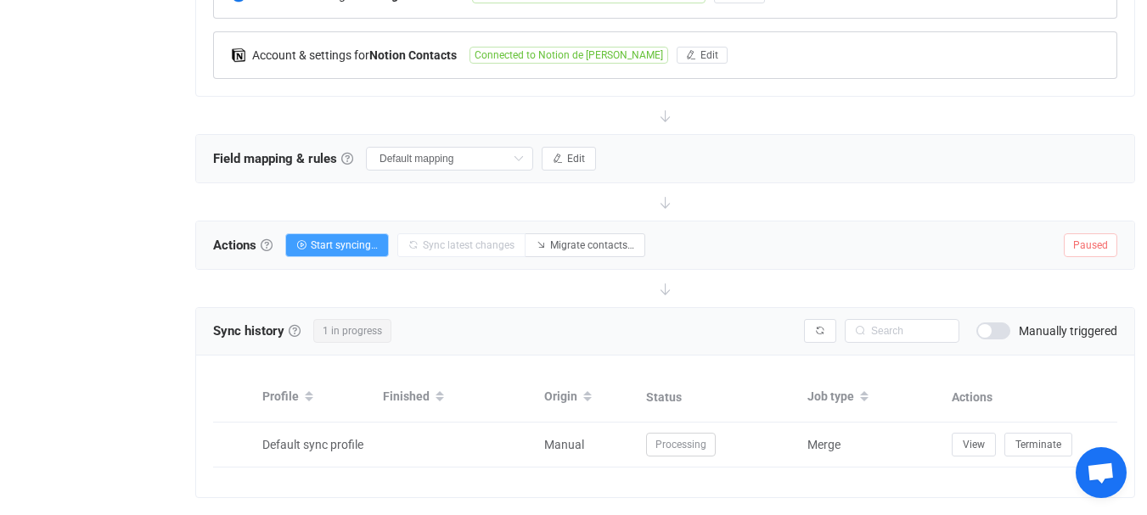
scroll to position [452, 0]
click at [366, 170] on input "Default mapping" at bounding box center [449, 158] width 167 height 24
click at [353, 280] on span "Default mapping" at bounding box center [362, 278] width 90 height 29
click at [542, 170] on button "Edit" at bounding box center [569, 158] width 54 height 24
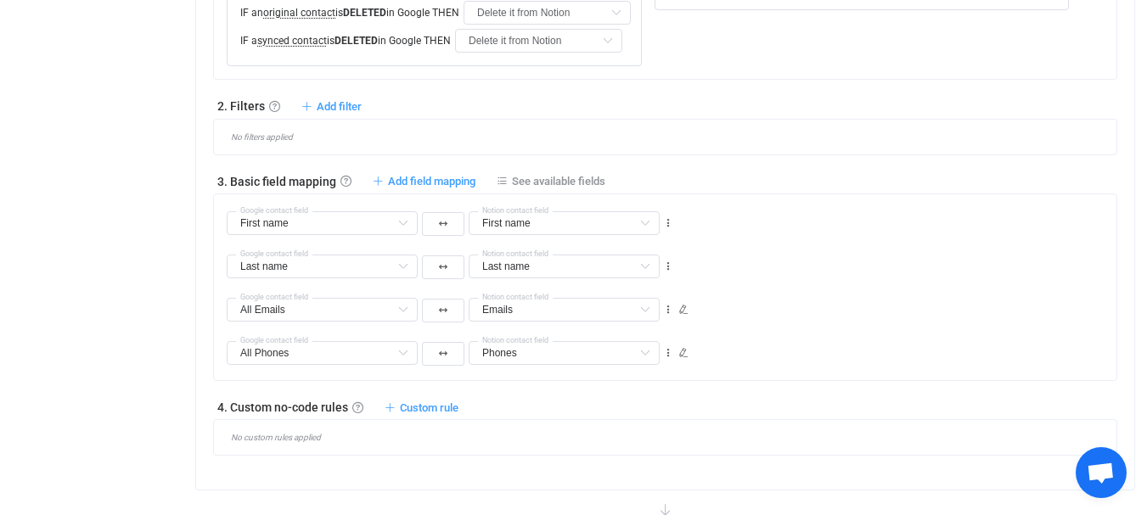
scroll to position [536, 0]
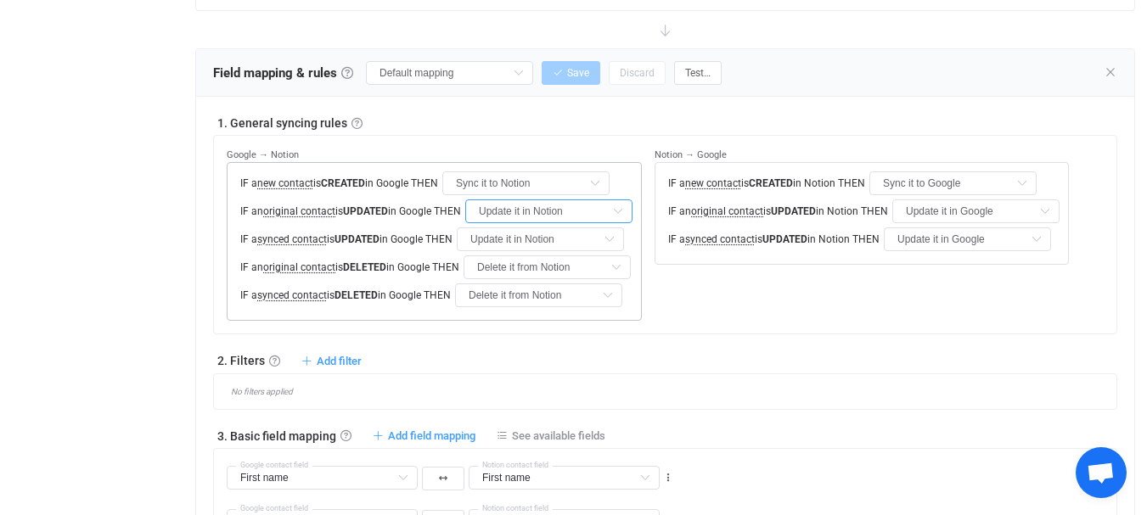
click at [559, 223] on input "Update it in Notion" at bounding box center [548, 211] width 167 height 24
click at [354, 129] on link at bounding box center [356, 123] width 11 height 11
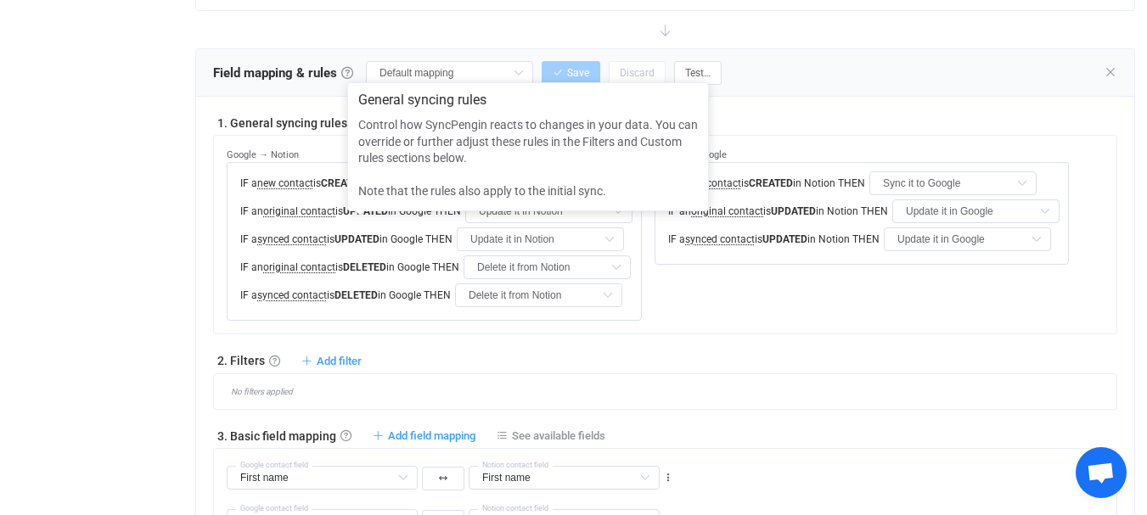
click at [857, 97] on div "Field mapping & rules Field mapping Field mapping & rules By default, all conta…" at bounding box center [665, 73] width 938 height 48
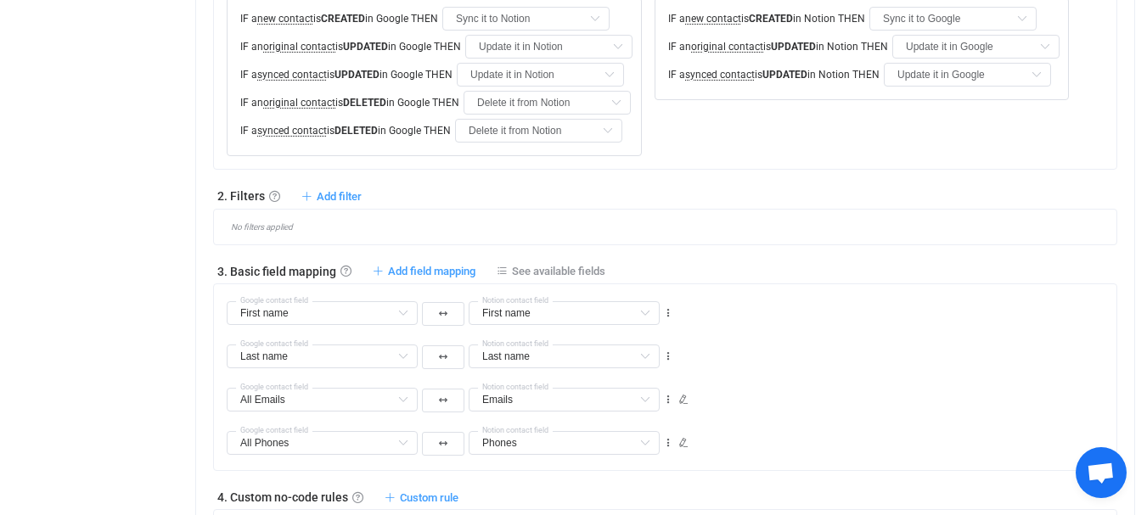
scroll to position [706, 0]
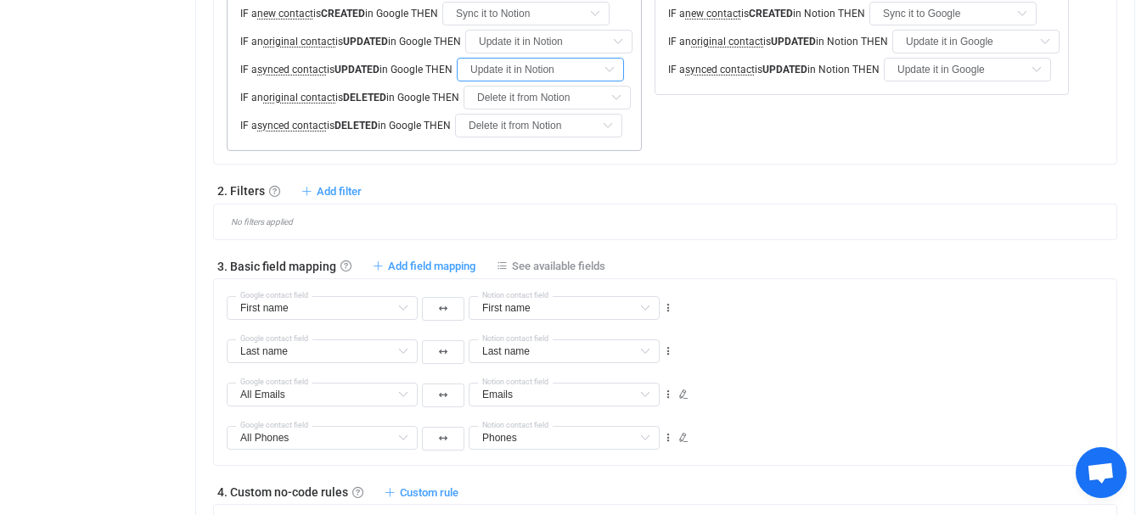
click at [567, 81] on input "Update it in Notion" at bounding box center [540, 70] width 167 height 24
click at [586, 110] on input "Delete it from Notion" at bounding box center [546, 98] width 167 height 24
click at [874, 240] on div "No filters applied" at bounding box center [665, 222] width 904 height 37
click at [564, 138] on input "Delete it from Notion" at bounding box center [538, 126] width 167 height 24
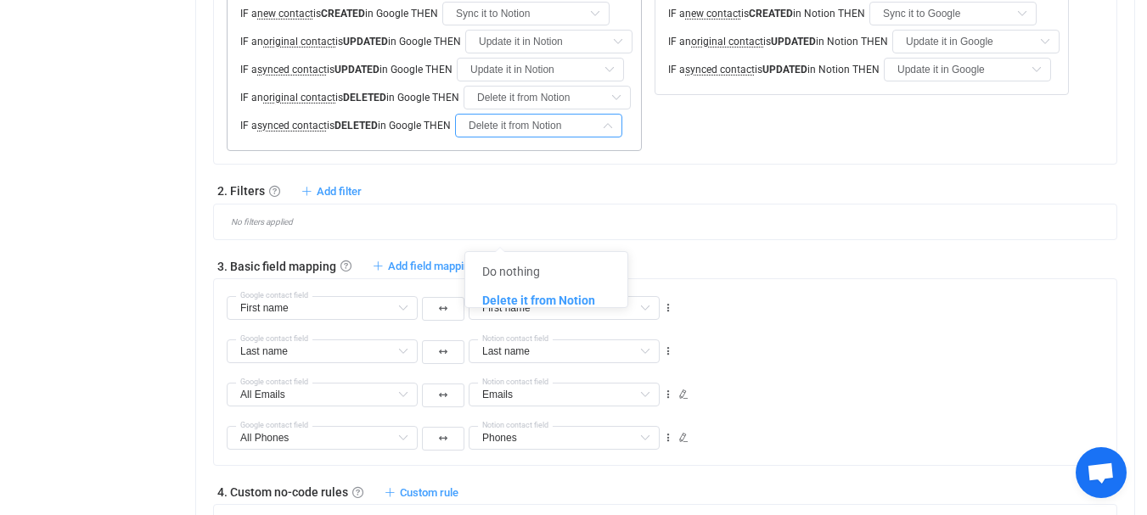
click at [564, 138] on input "Delete it from Notion" at bounding box center [538, 126] width 167 height 24
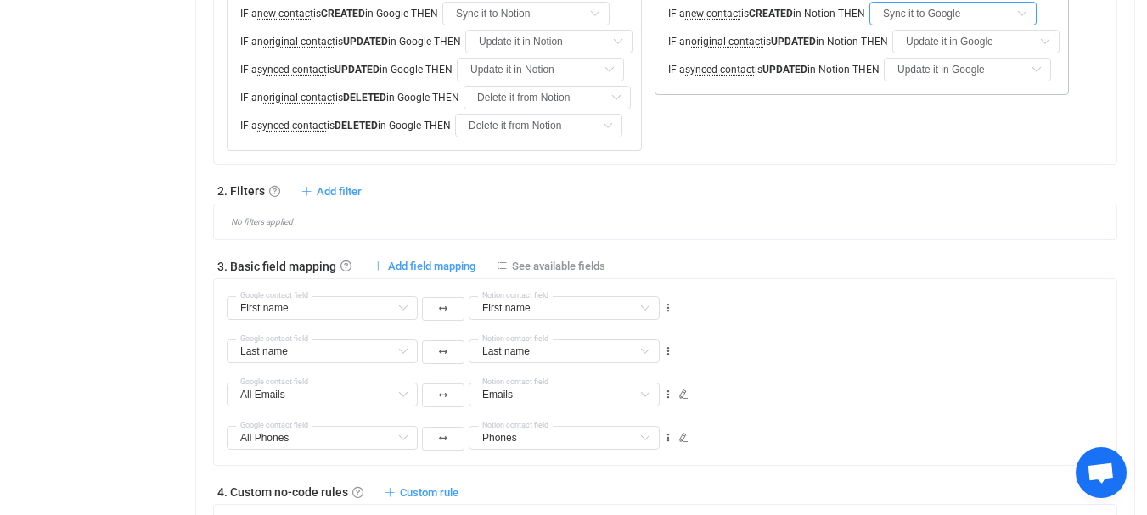
click at [978, 25] on input "Sync it to Google" at bounding box center [952, 14] width 167 height 24
click at [988, 53] on input "Update it in Google" at bounding box center [975, 42] width 167 height 24
click at [902, 240] on div "No filters applied" at bounding box center [665, 222] width 904 height 37
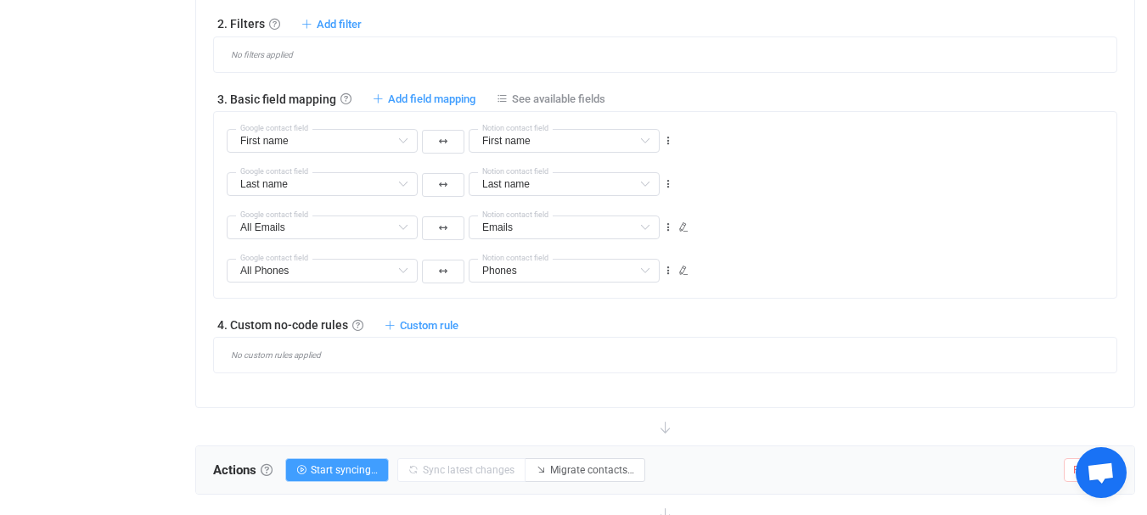
scroll to position [876, 0]
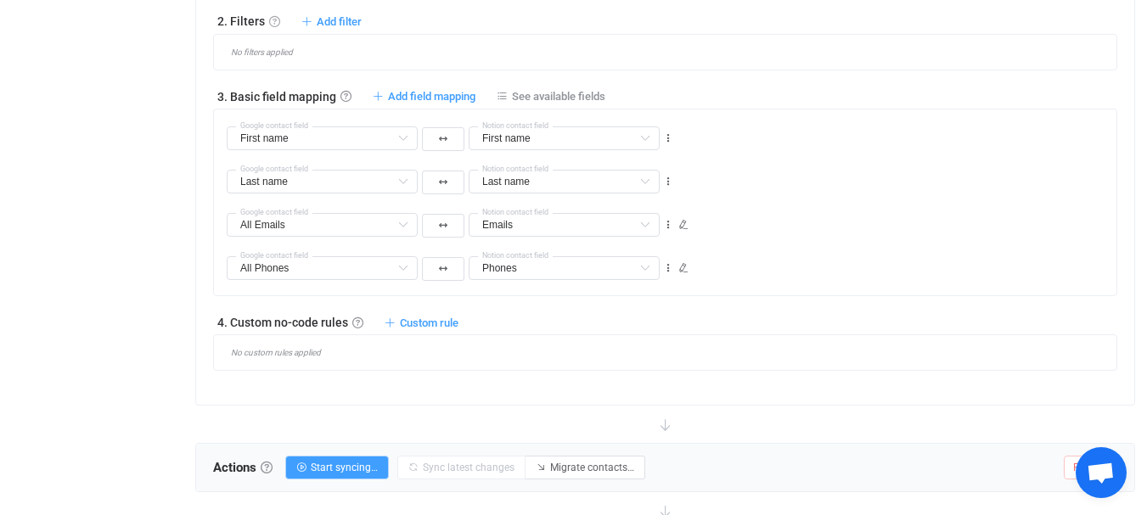
click at [272, 27] on link at bounding box center [274, 21] width 11 height 11
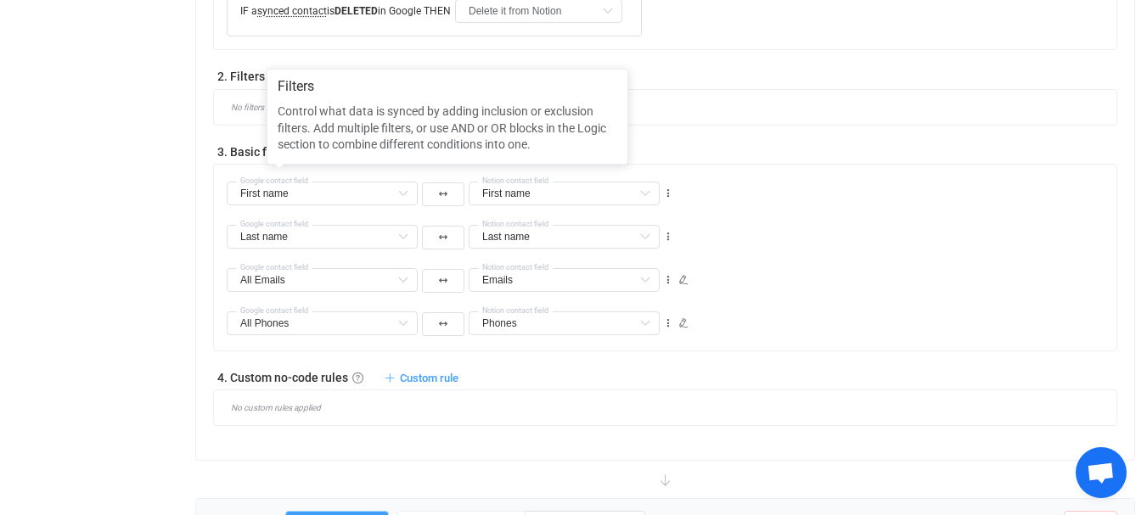
scroll to position [791, 0]
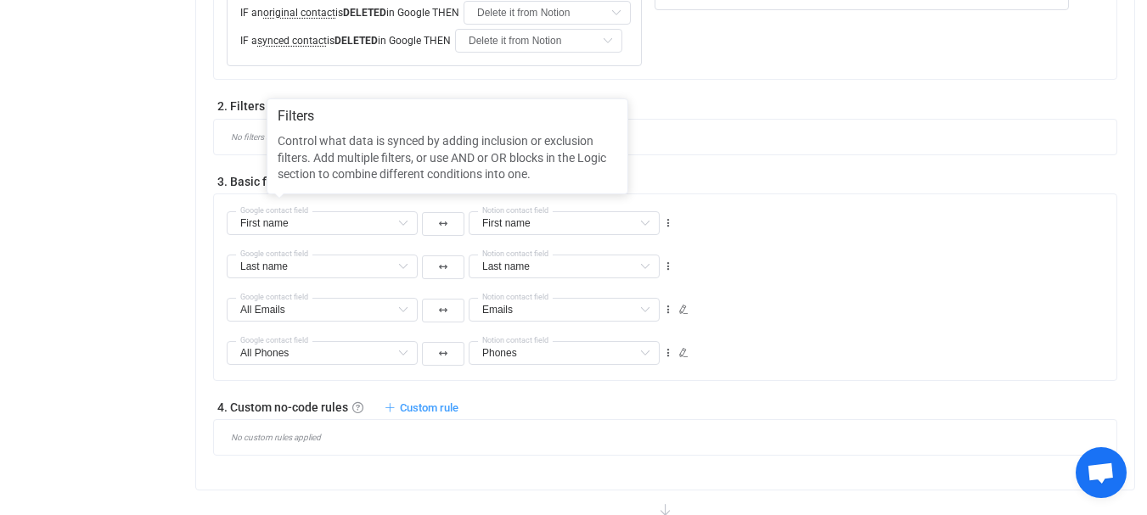
click at [334, 113] on span "Add filter" at bounding box center [339, 106] width 45 height 13
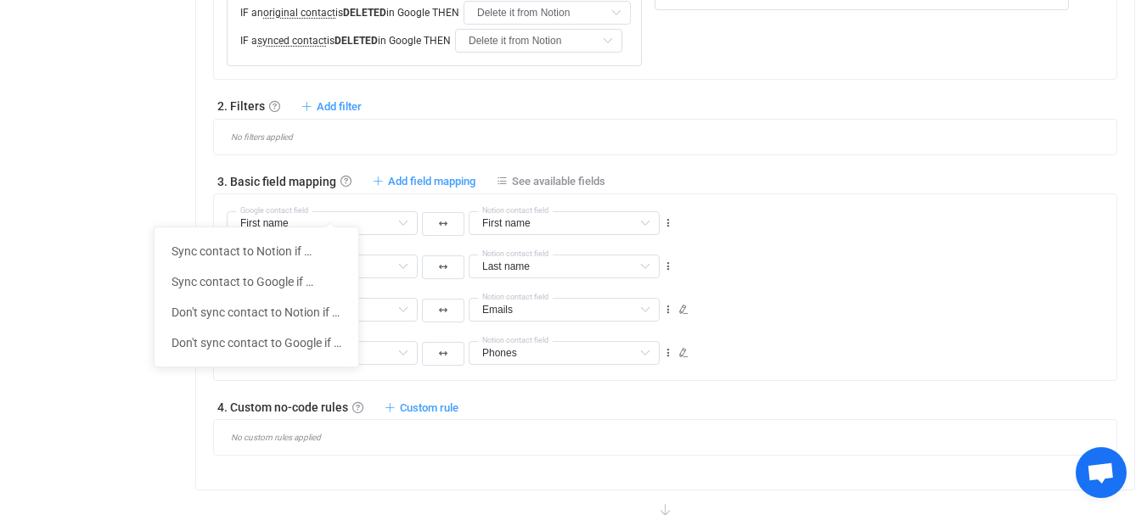
click at [891, 155] on div "No filters applied" at bounding box center [665, 137] width 904 height 37
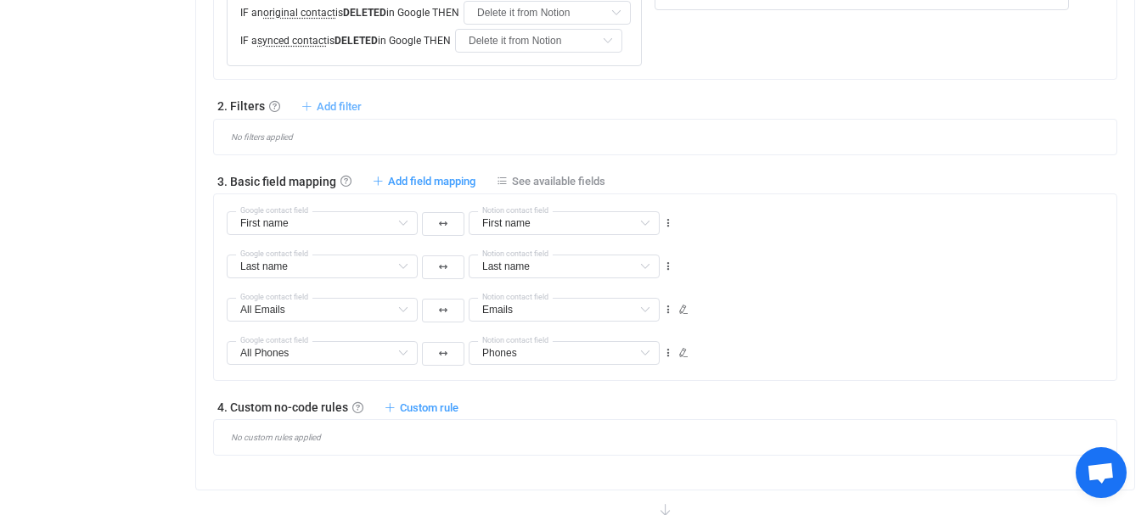
click at [327, 113] on span "Add filter" at bounding box center [339, 106] width 45 height 13
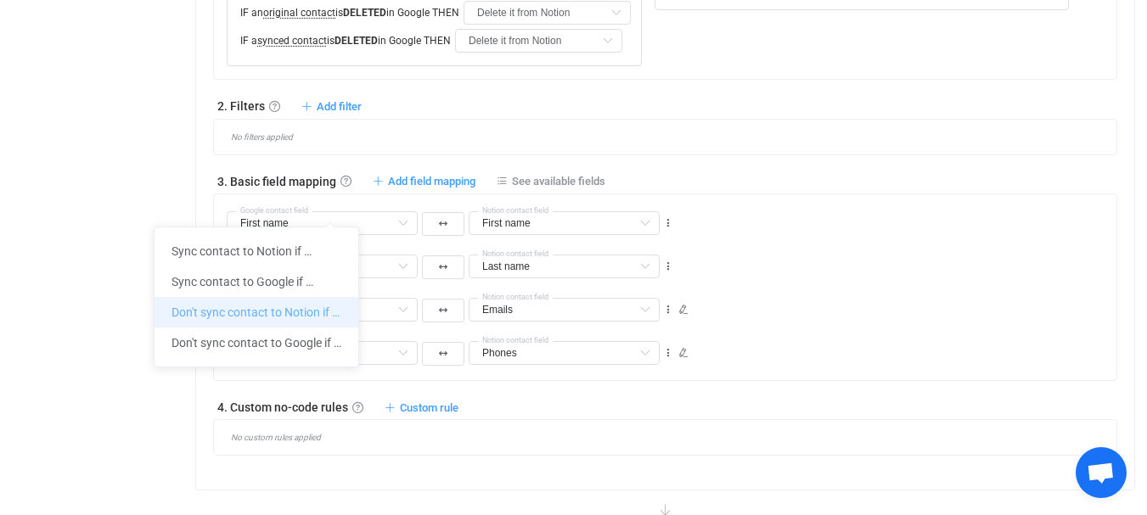
click at [252, 312] on li "Don't sync contact to Notion if …" at bounding box center [256, 312] width 204 height 31
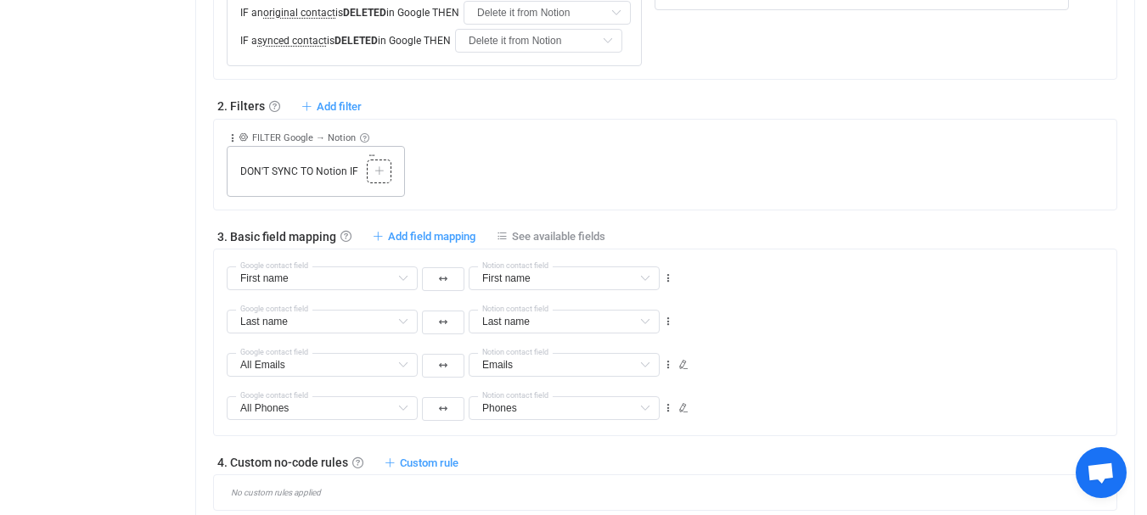
click at [383, 179] on div at bounding box center [379, 171] width 16 height 15
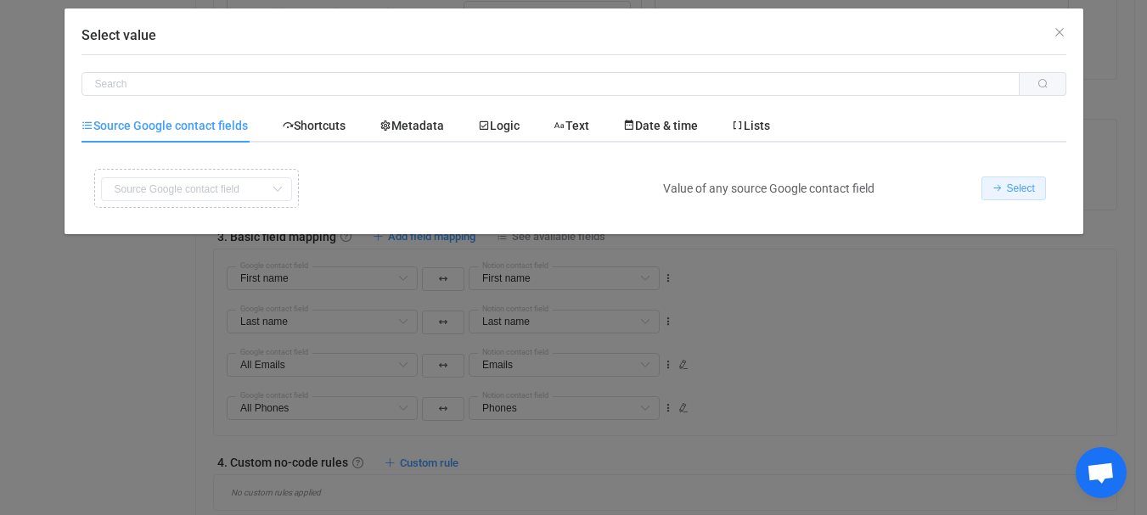
click at [1012, 190] on span "Select" at bounding box center [1021, 189] width 28 height 12
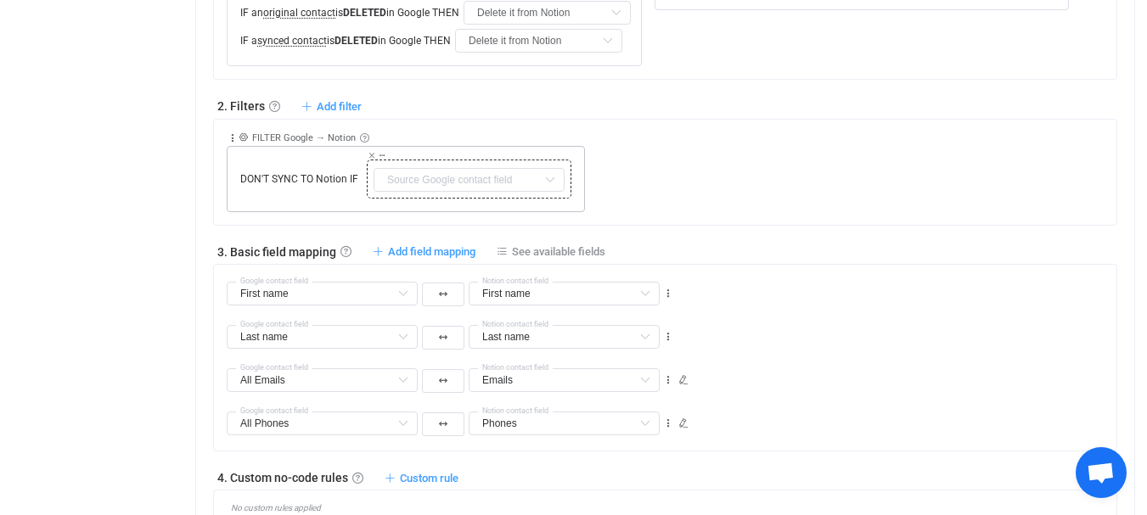
click at [431, 194] on div "First name Default field Last name Default field Middle name Default field Disp…" at bounding box center [469, 179] width 196 height 31
click at [449, 192] on input "text" at bounding box center [468, 180] width 191 height 24
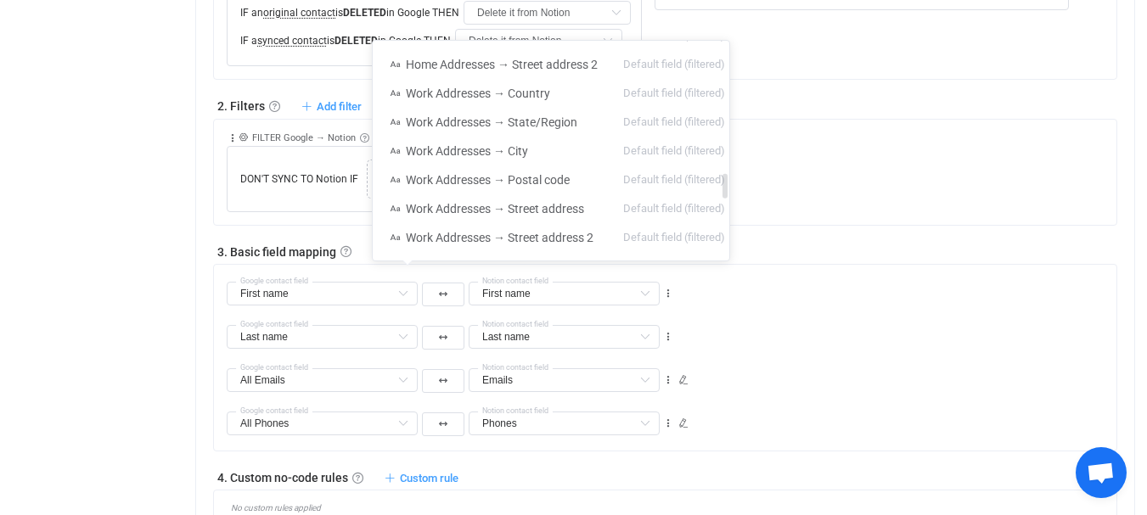
scroll to position [1739, 0]
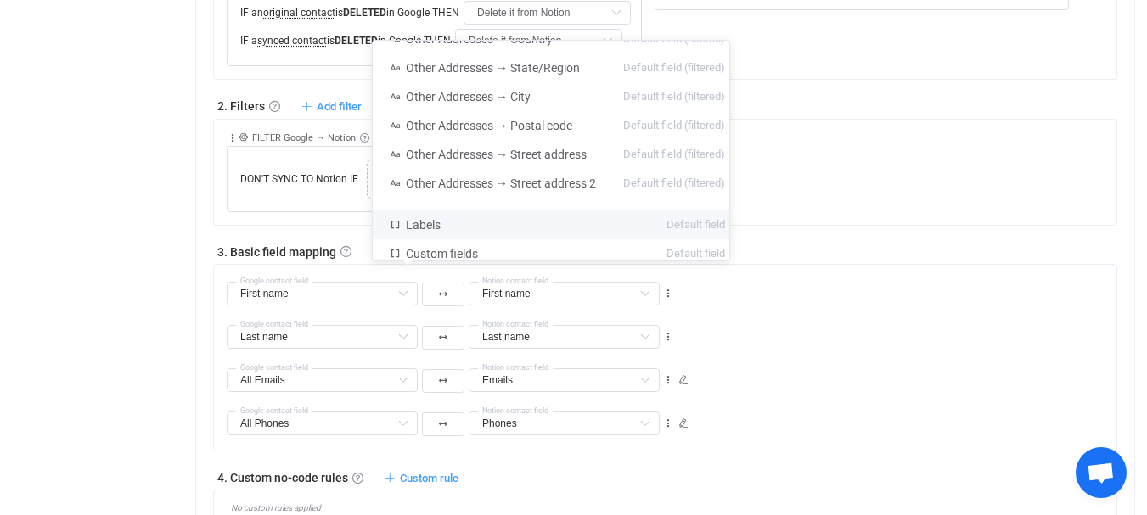
click at [828, 212] on div "Collapse Move up Move down Delete Rule description FILTER Google → Notion Exclu…" at bounding box center [672, 166] width 890 height 93
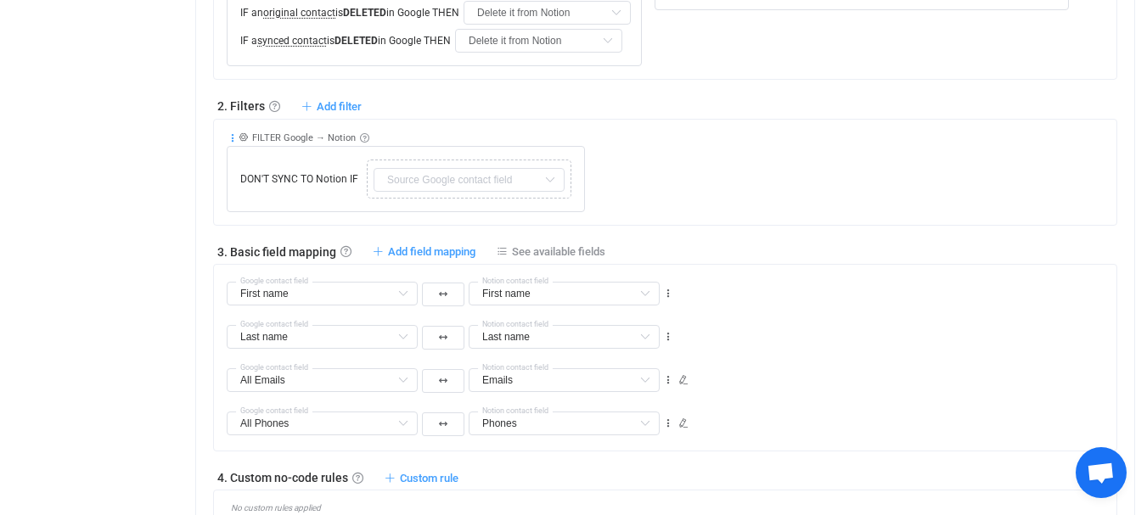
click at [229, 144] on icon at bounding box center [233, 138] width 12 height 12
click at [177, 375] on li "Delete" at bounding box center [180, 373] width 111 height 31
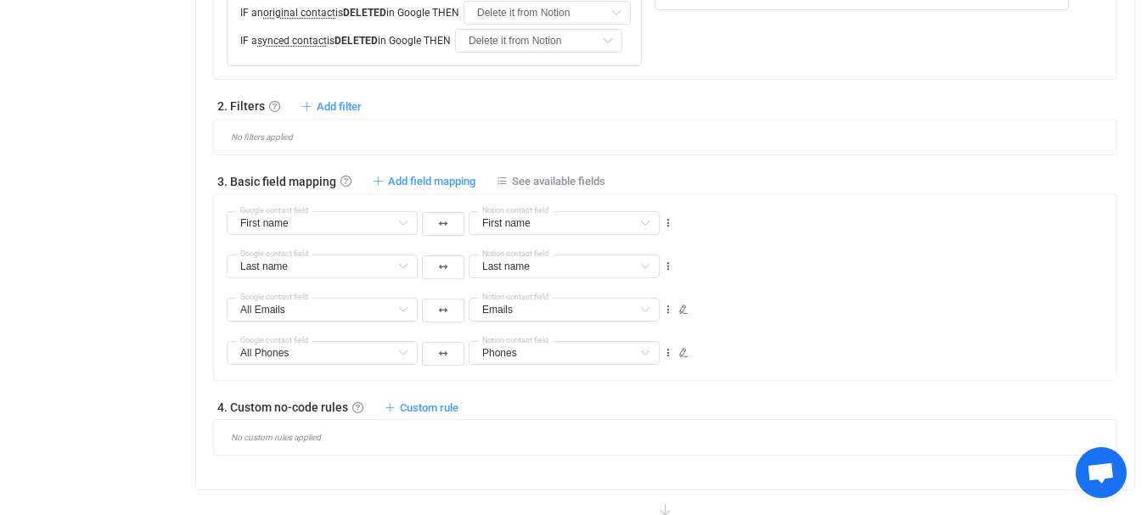
click at [275, 115] on span at bounding box center [274, 106] width 11 height 16
click at [274, 112] on link at bounding box center [274, 106] width 11 height 11
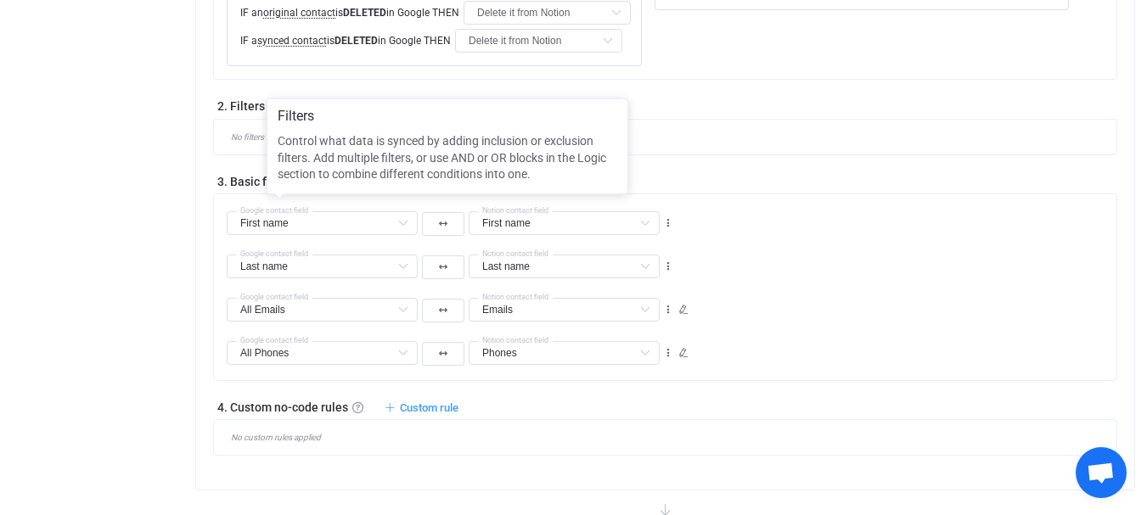
drag, startPoint x: 475, startPoint y: 219, endPoint x: 370, endPoint y: 219, distance: 105.3
click at [472, 218] on div "1. General syncing rules Google → Notion IF a new contact is CREATED in Google …" at bounding box center [665, 157] width 904 height 597
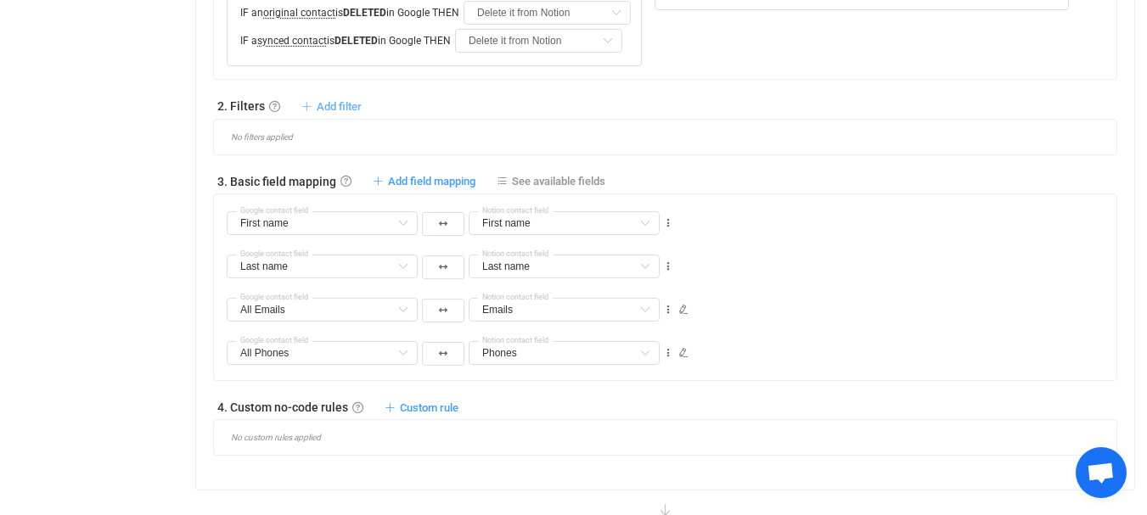
click at [345, 113] on span "Add filter" at bounding box center [339, 106] width 45 height 13
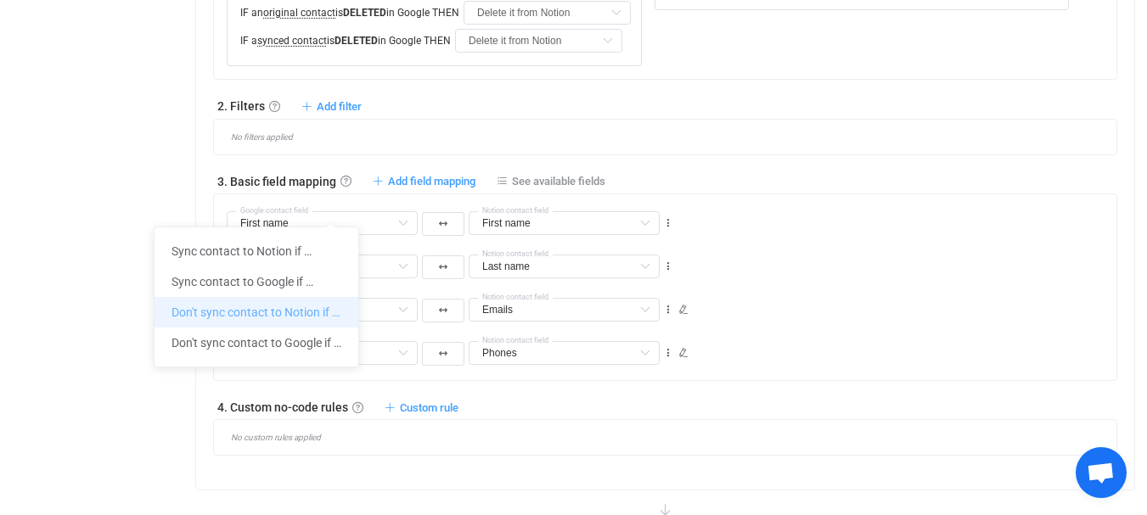
click at [274, 310] on li "Don't sync contact to Notion if …" at bounding box center [256, 312] width 204 height 31
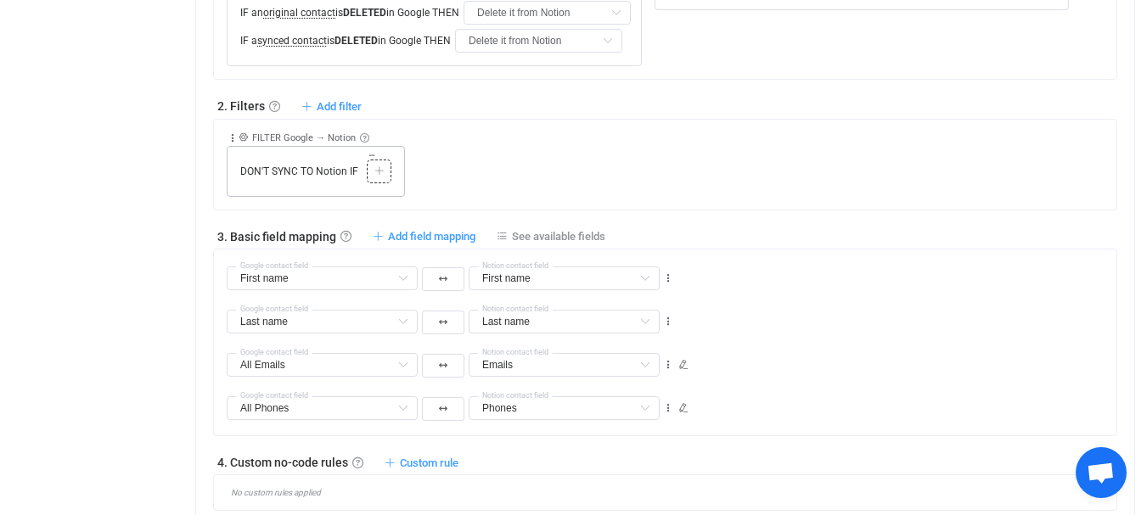
click at [385, 179] on div at bounding box center [379, 171] width 16 height 15
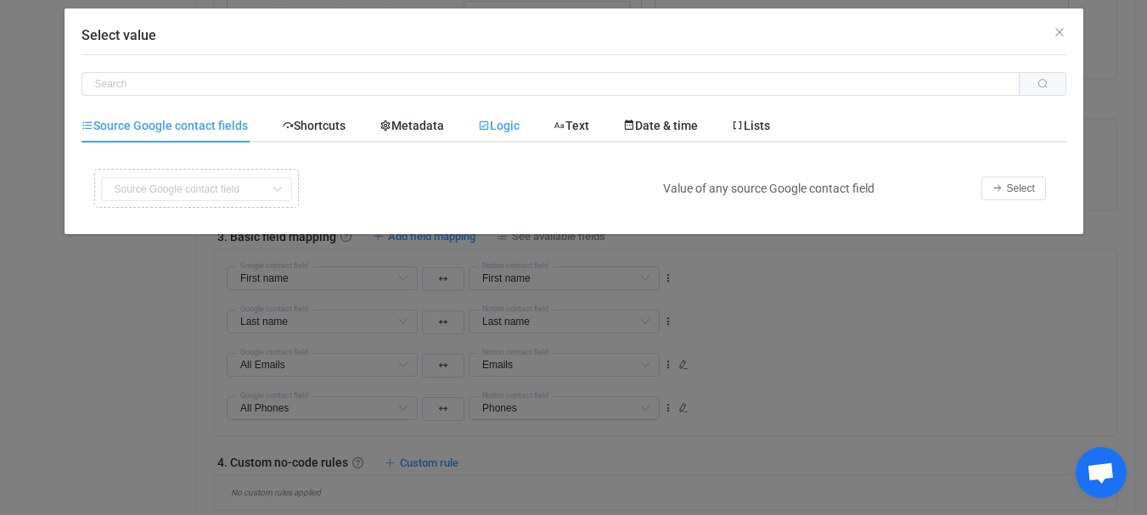
click at [502, 121] on span "Logic" at bounding box center [499, 126] width 42 height 14
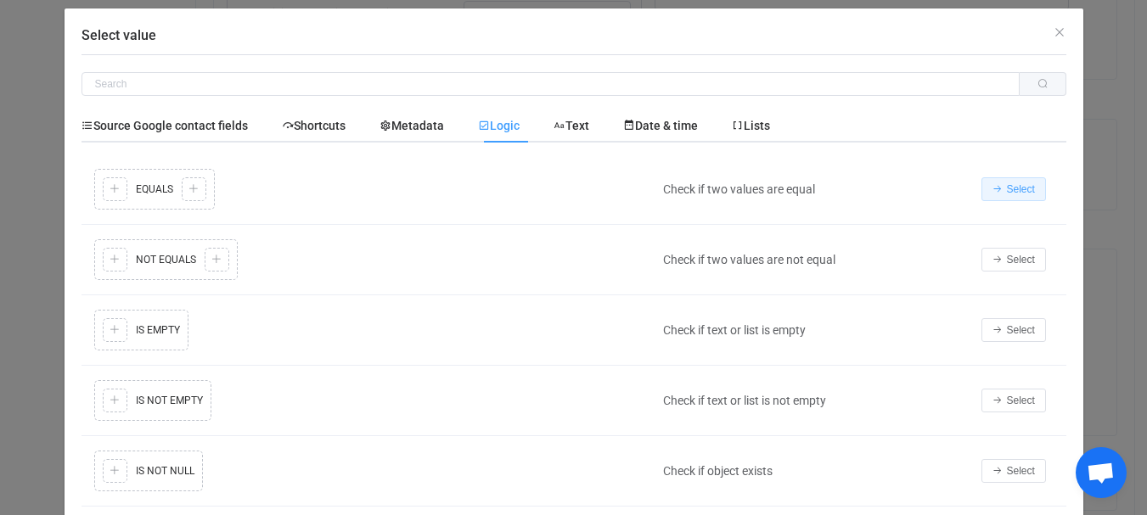
click at [1018, 187] on span "Select" at bounding box center [1021, 189] width 28 height 12
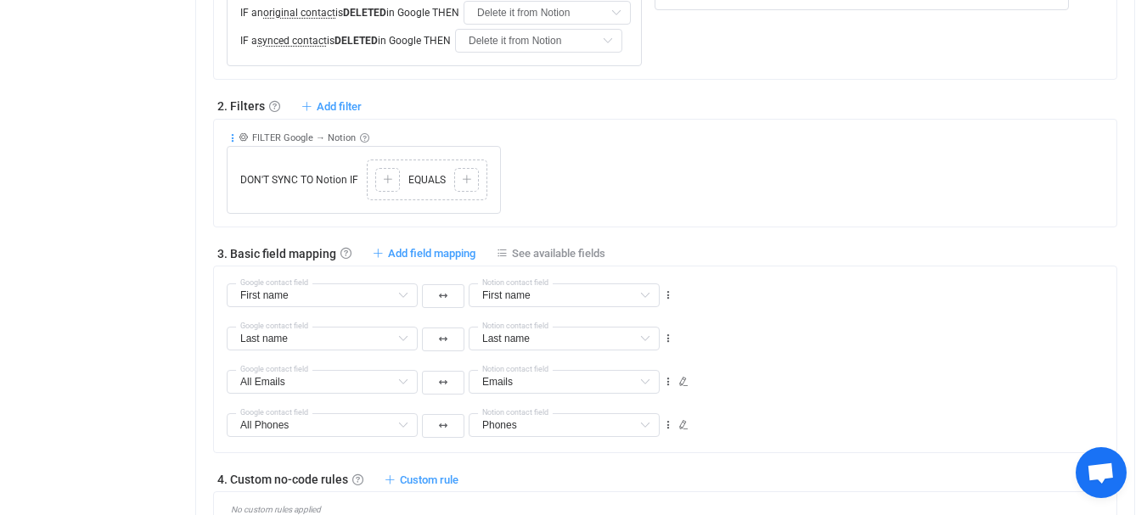
click at [228, 144] on icon at bounding box center [233, 138] width 12 height 12
click at [182, 372] on li "Delete" at bounding box center [180, 373] width 111 height 31
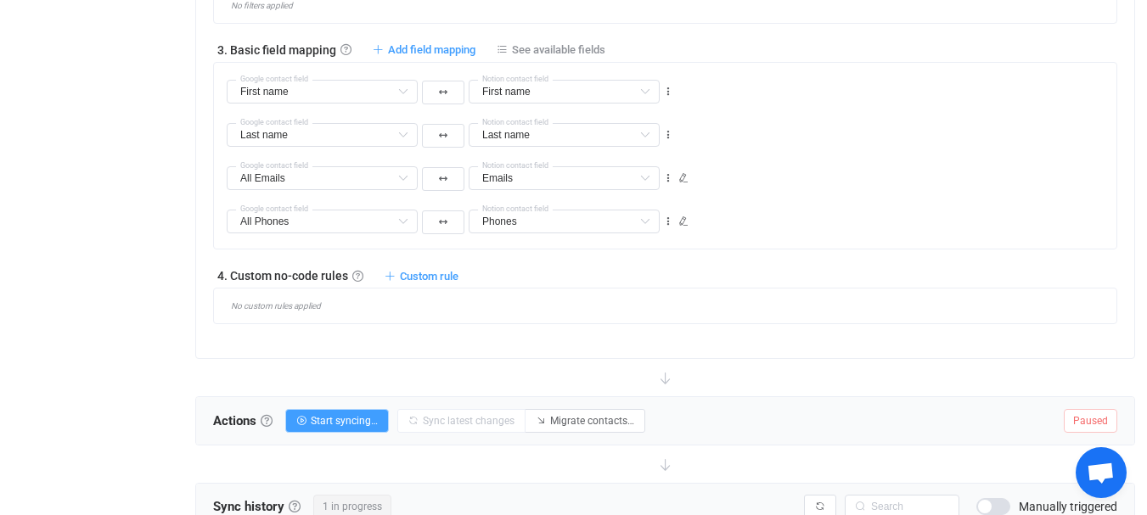
scroll to position [961, 0]
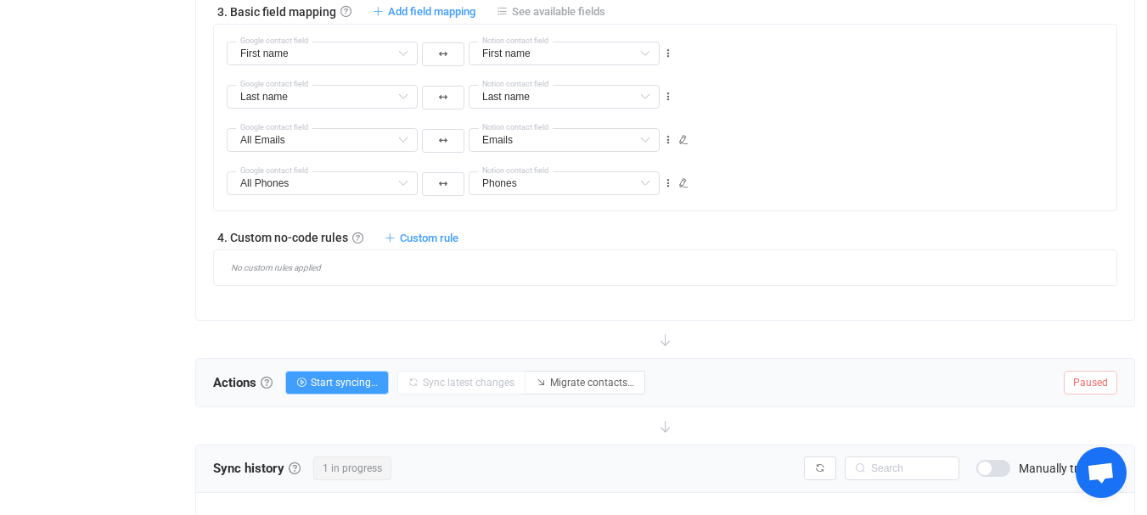
click at [567, 18] on span "See available fields" at bounding box center [558, 11] width 93 height 13
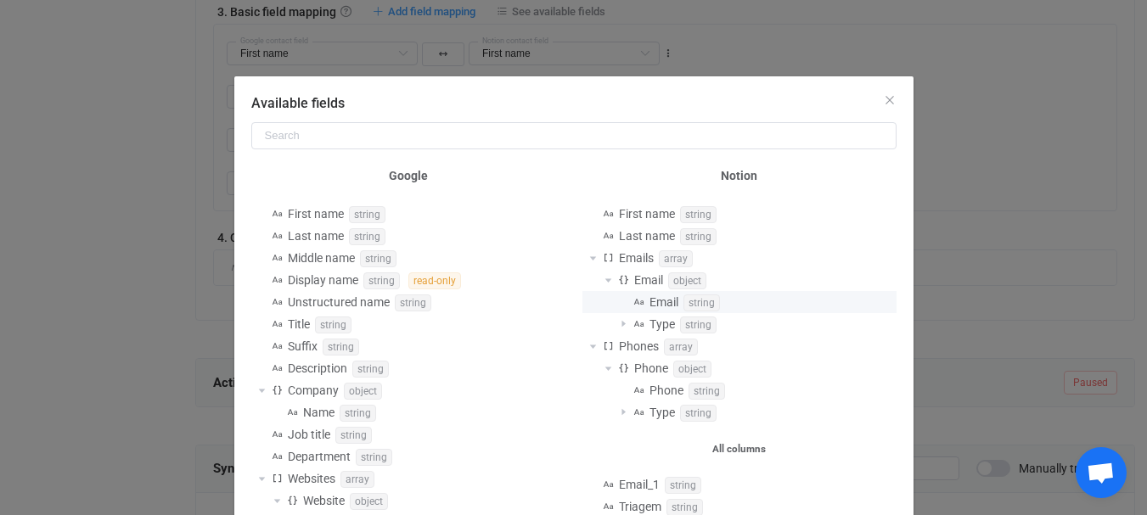
scroll to position [0, 0]
click at [884, 99] on icon "Close" at bounding box center [890, 101] width 14 height 14
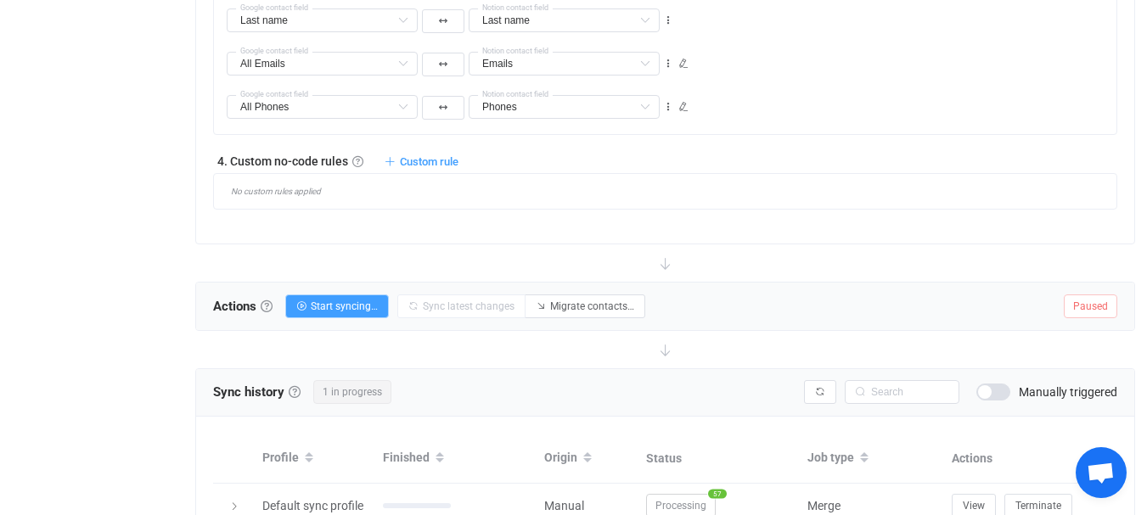
scroll to position [961, 0]
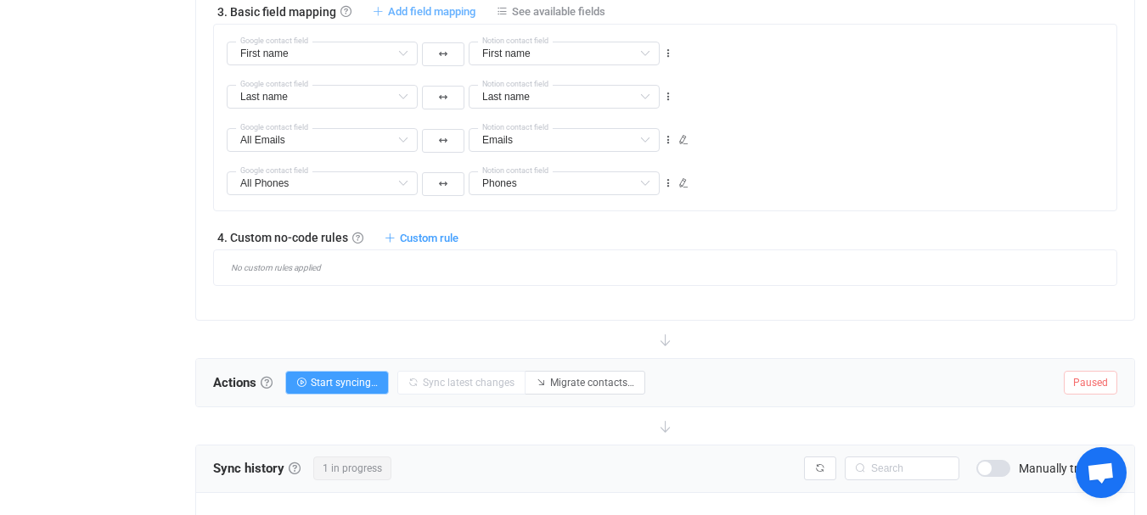
click at [418, 20] on div "3. Basic field mapping Basic field mapping Define how fields are mapped between…" at bounding box center [665, 11] width 904 height 17
click at [413, 18] on span "Add field mapping" at bounding box center [431, 11] width 87 height 13
type input "First name"
type input "Last name"
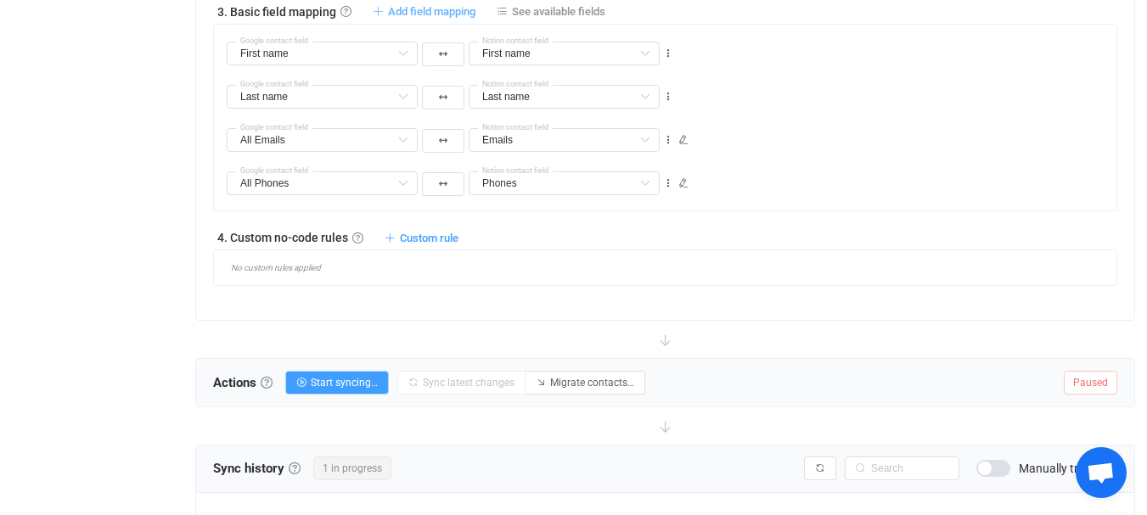
type input "Last name"
type input "All Emails"
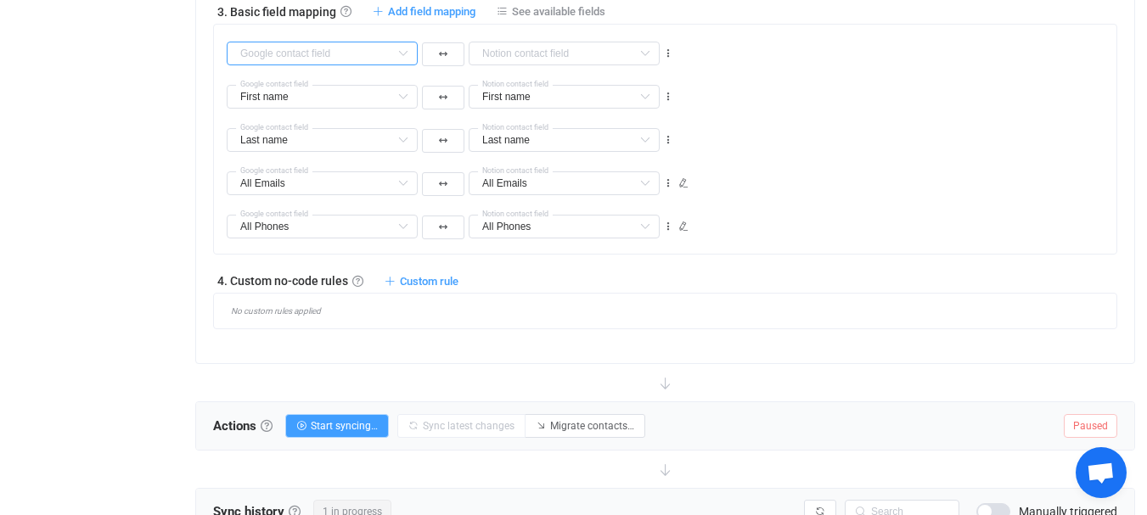
click at [344, 65] on input "text" at bounding box center [322, 54] width 191 height 24
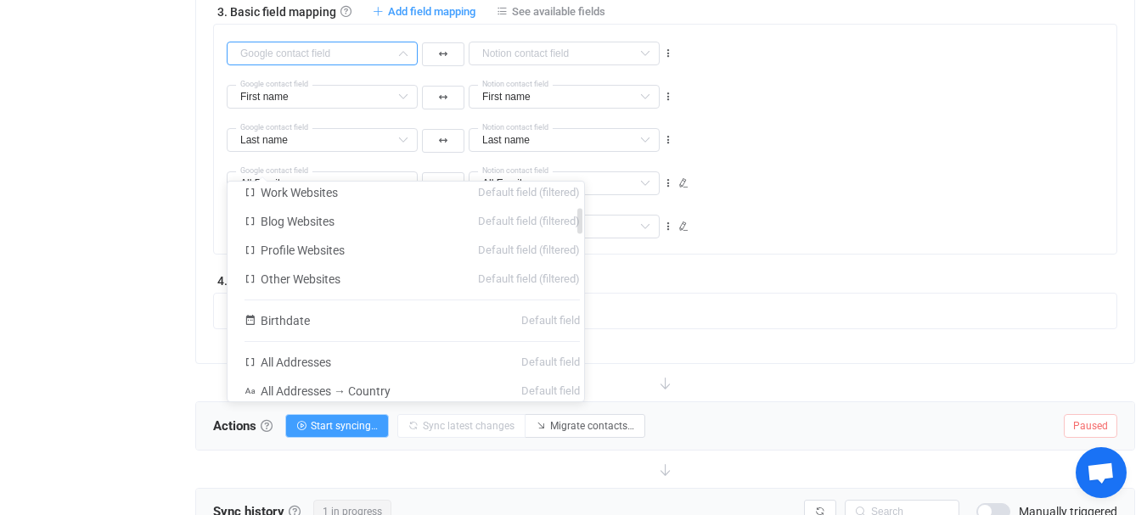
scroll to position [340, 0]
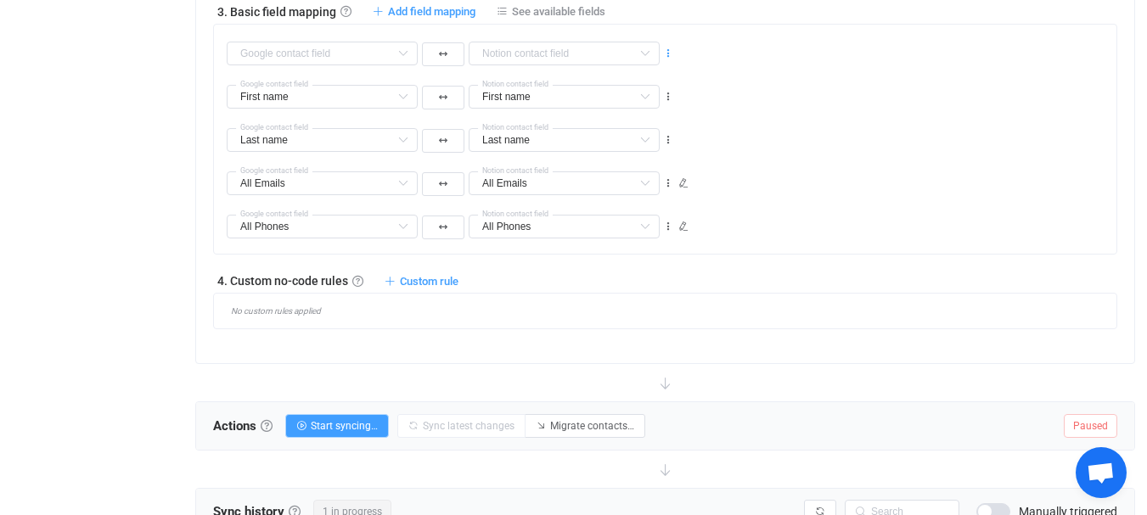
click at [671, 59] on icon at bounding box center [668, 54] width 12 height 12
drag, startPoint x: 616, startPoint y: 259, endPoint x: 675, endPoint y: 236, distance: 62.9
click at [617, 260] on li "Delete" at bounding box center [615, 261] width 111 height 31
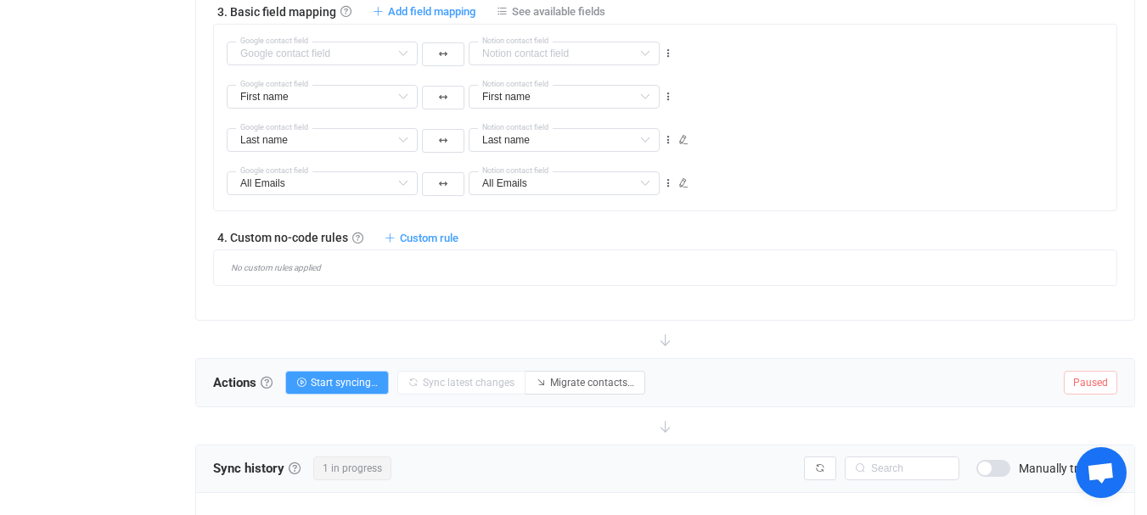
type input "First name"
type input "Last name"
type input "All Emails"
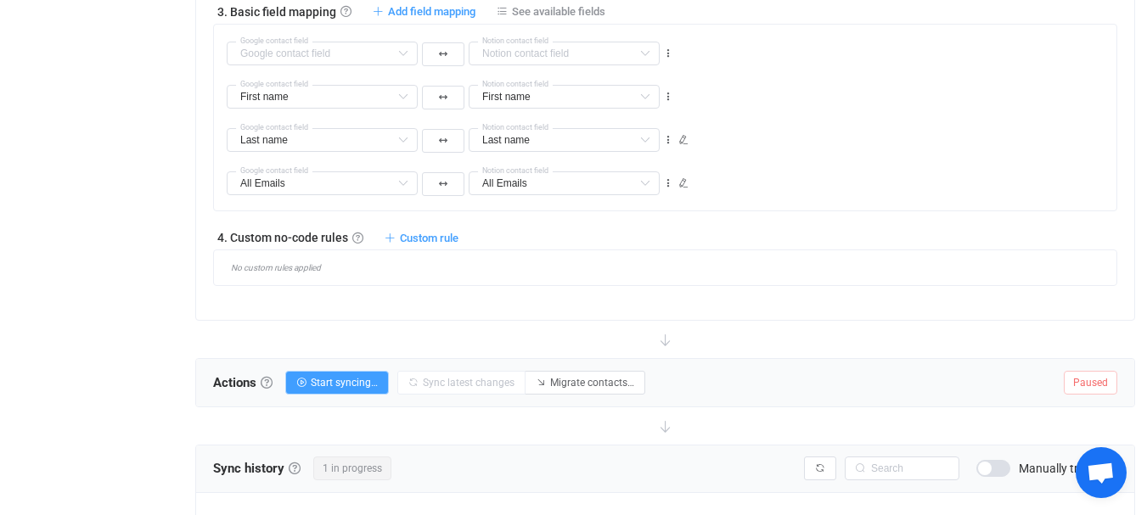
type input "All Emails"
type input "All Phones"
click at [588, 18] on span "See available fields" at bounding box center [558, 11] width 93 height 13
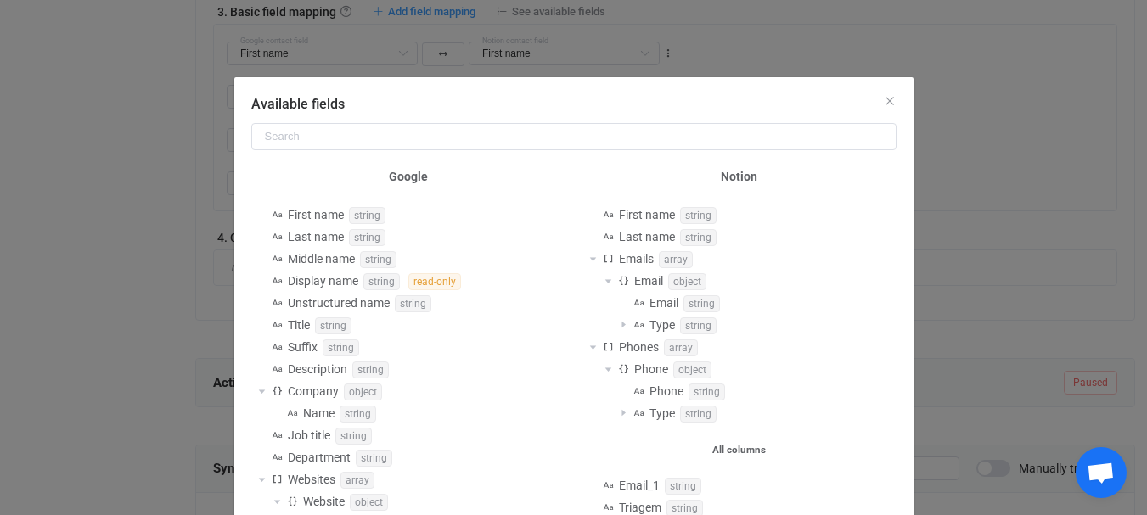
click at [776, 107] on div "Available fields" at bounding box center [573, 100] width 679 height 46
click at [1066, 182] on div "Available fields Google First name string Last name string Middle name string D…" at bounding box center [573, 257] width 1147 height 515
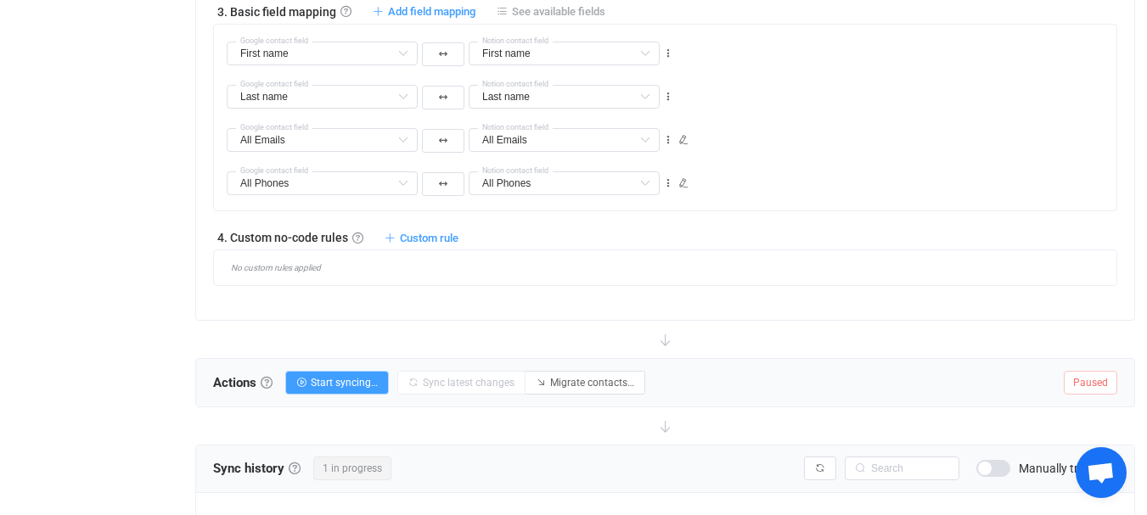
click at [533, 18] on span "See available fields" at bounding box center [558, 11] width 93 height 13
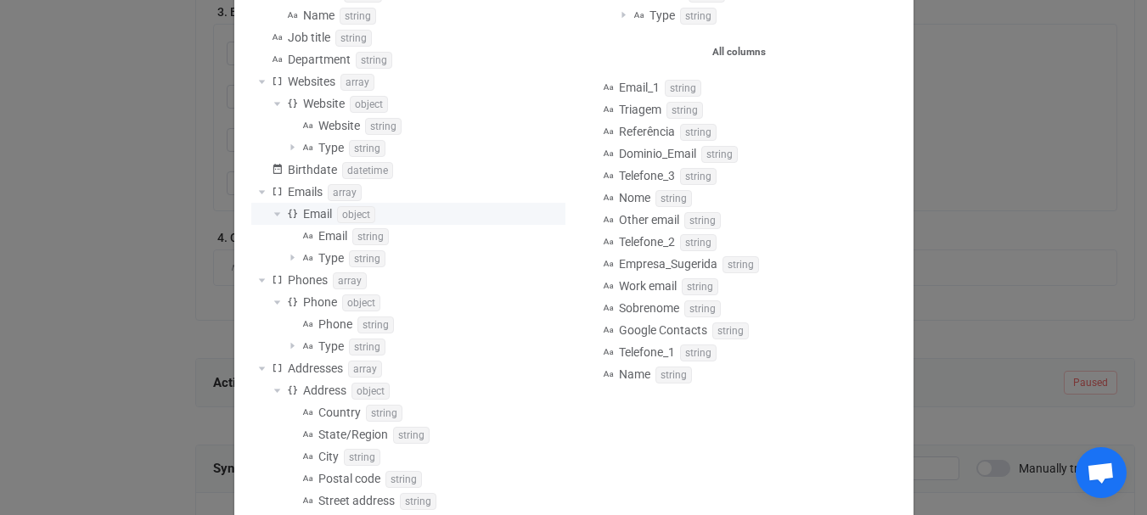
scroll to position [313, 0]
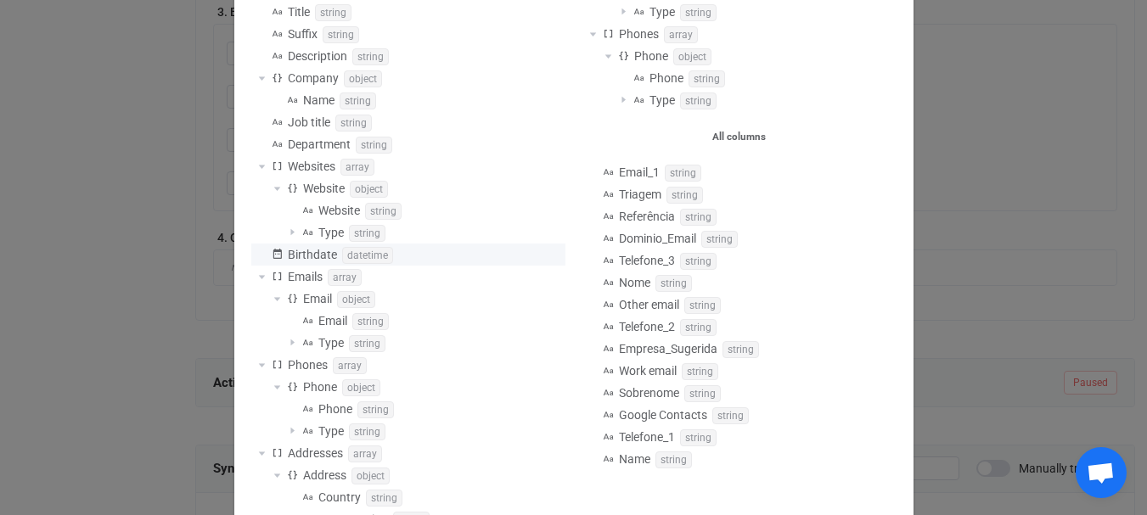
click at [309, 256] on span "Birthdate" at bounding box center [312, 255] width 49 height 14
click at [296, 253] on span "Birthdate" at bounding box center [312, 255] width 49 height 14
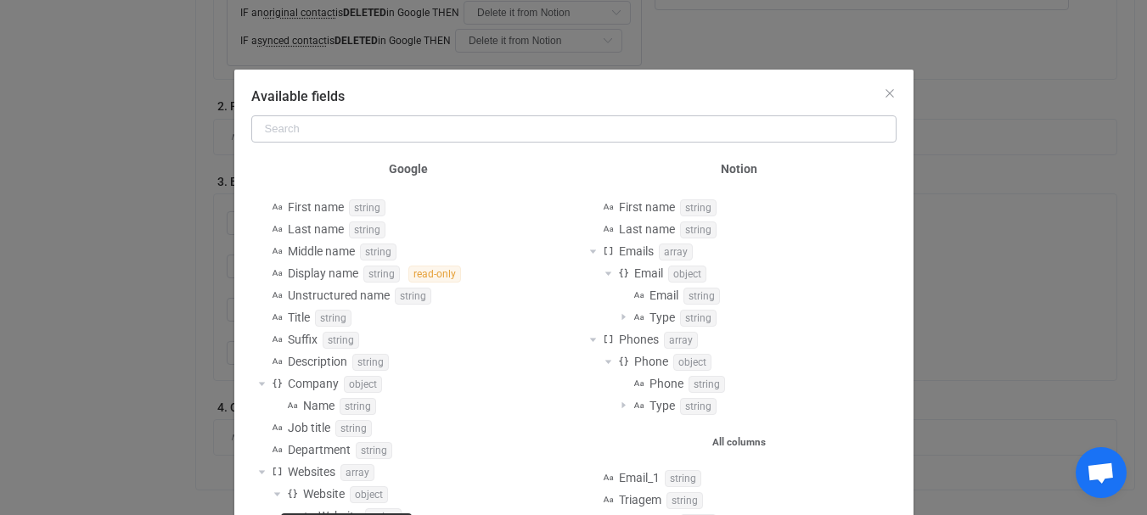
scroll to position [0, 0]
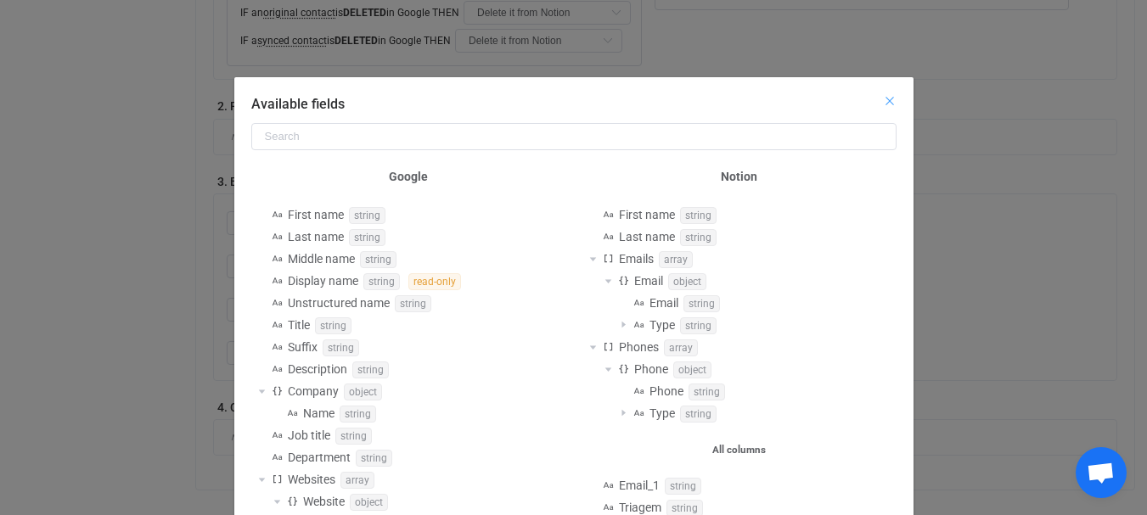
click at [885, 100] on icon "Close" at bounding box center [890, 101] width 14 height 14
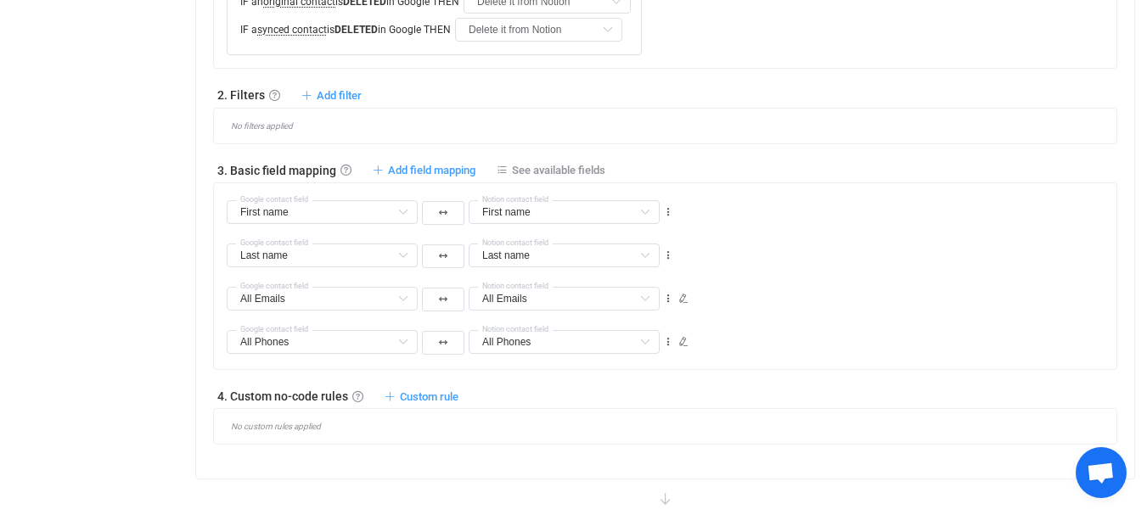
scroll to position [876, 0]
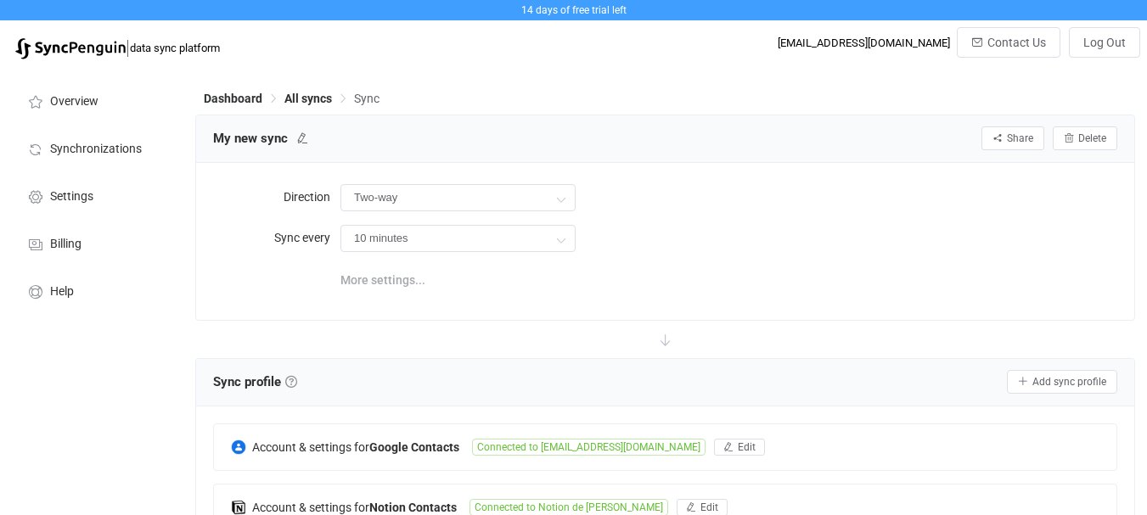
click at [377, 297] on span "More settings..." at bounding box center [382, 280] width 85 height 34
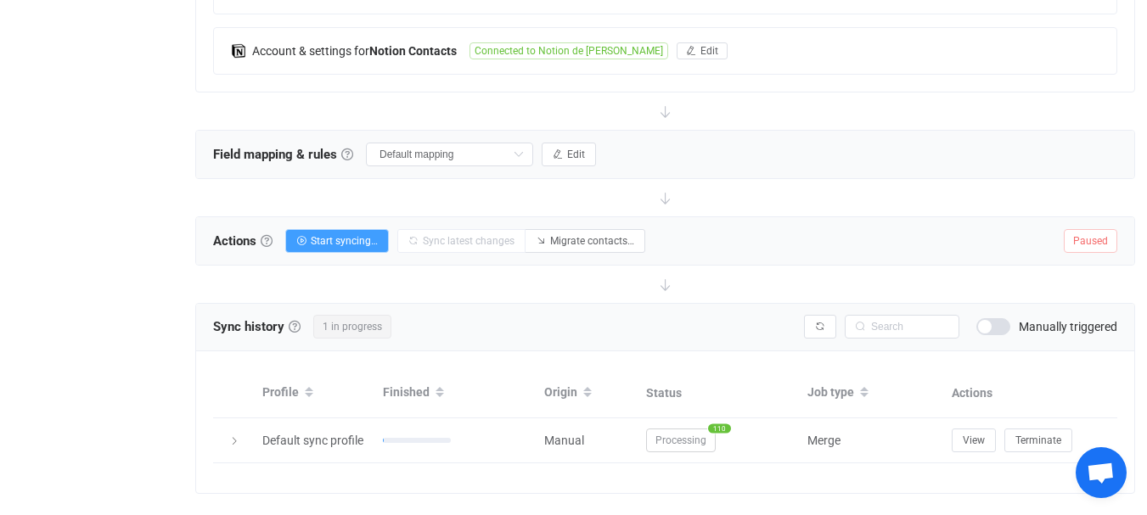
scroll to position [621, 0]
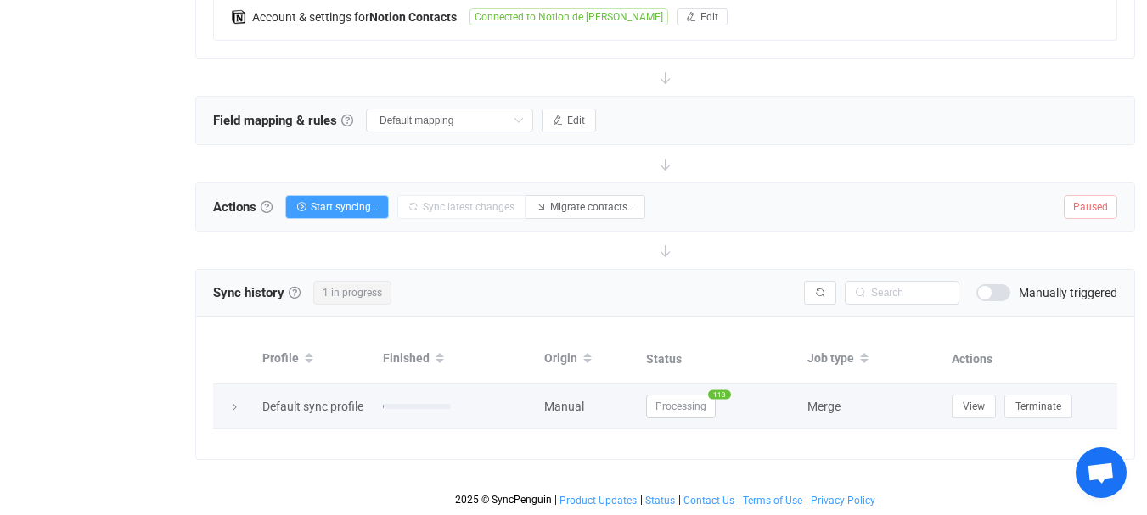
click at [233, 403] on icon at bounding box center [234, 407] width 10 height 10
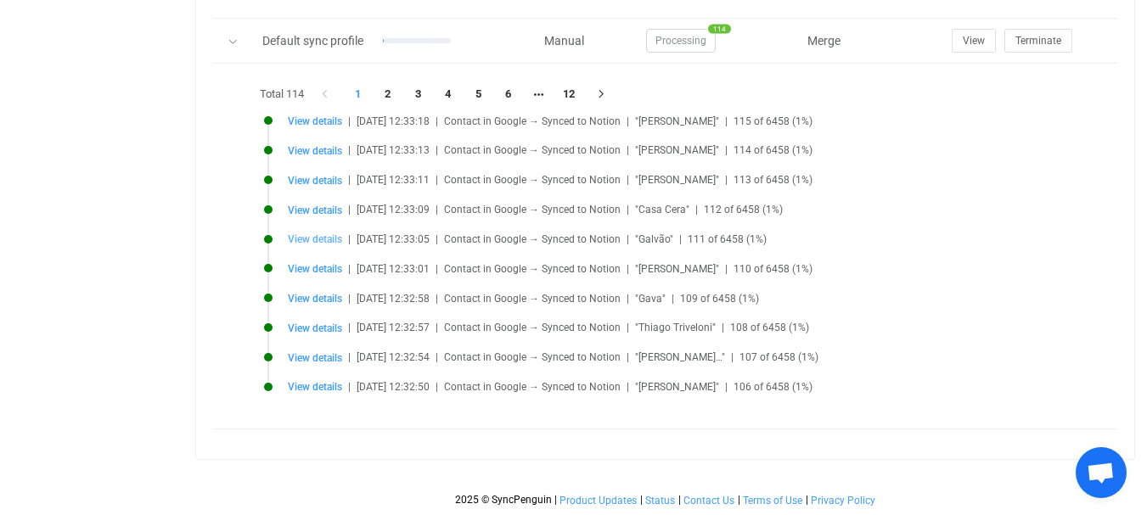
scroll to position [733, 0]
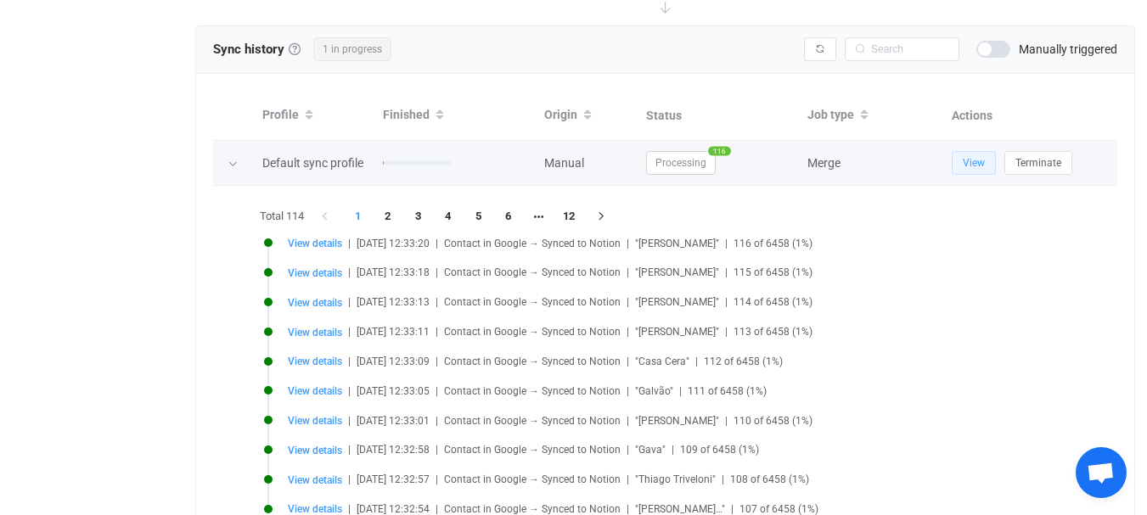
click at [985, 169] on span "View" at bounding box center [974, 163] width 22 height 12
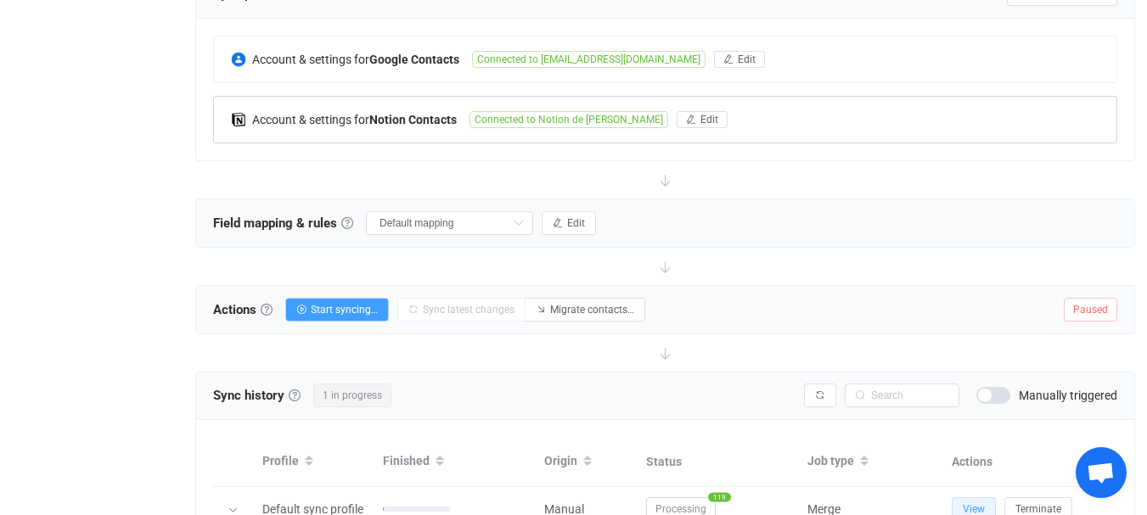
scroll to position [563, 0]
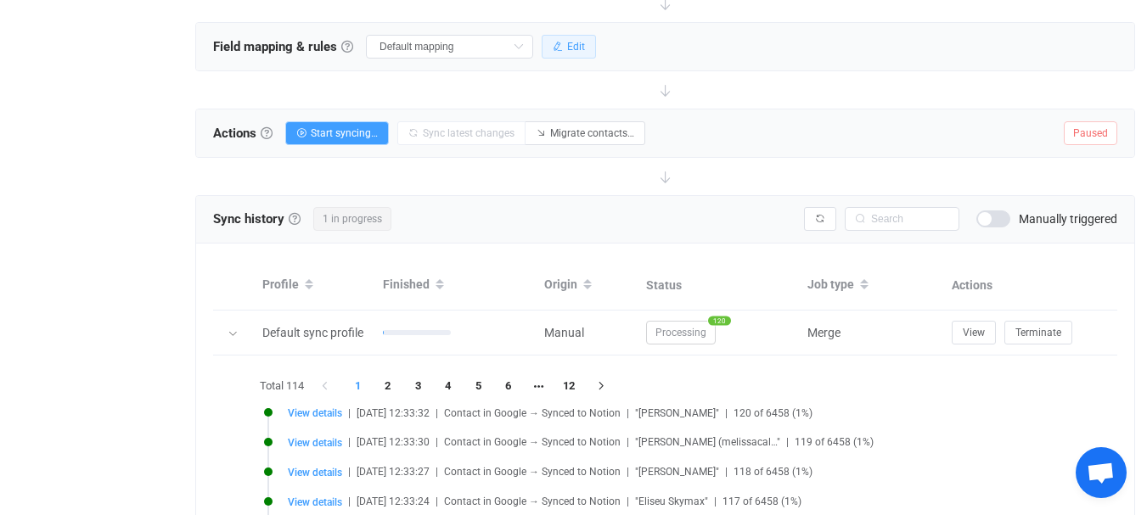
click at [567, 53] on span "Edit" at bounding box center [576, 47] width 18 height 12
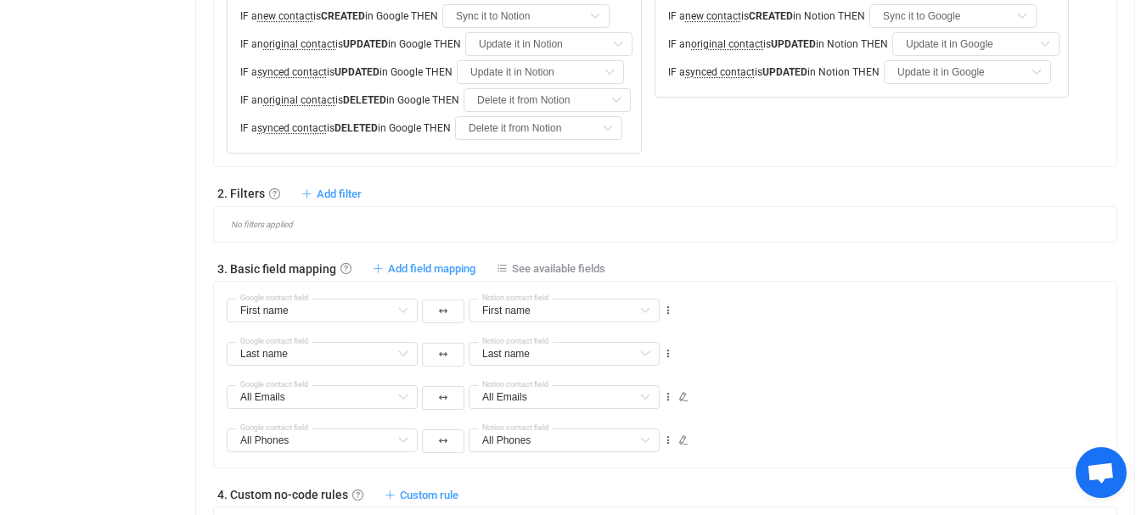
scroll to position [733, 0]
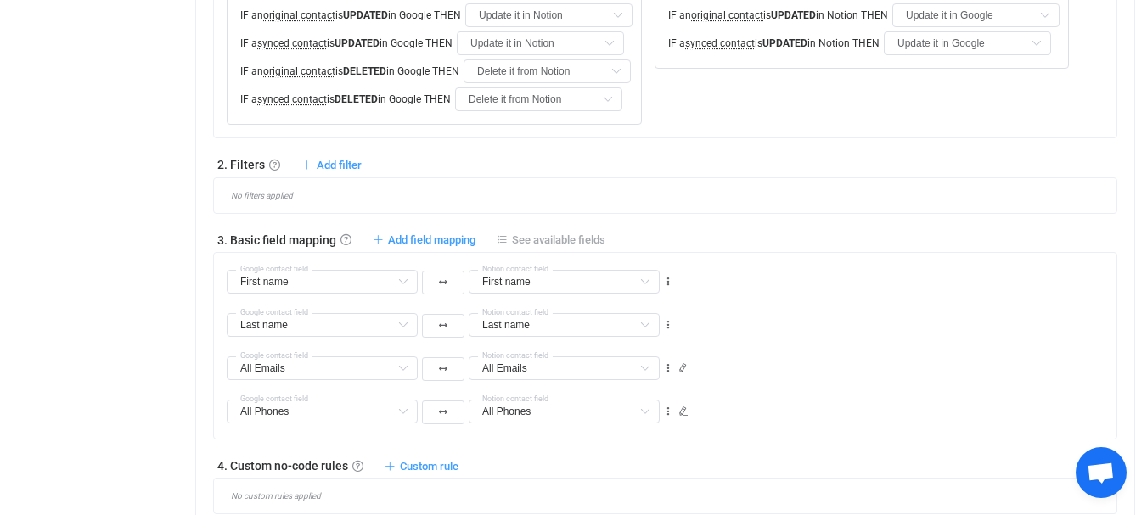
click at [549, 246] on span "See available fields" at bounding box center [558, 239] width 93 height 13
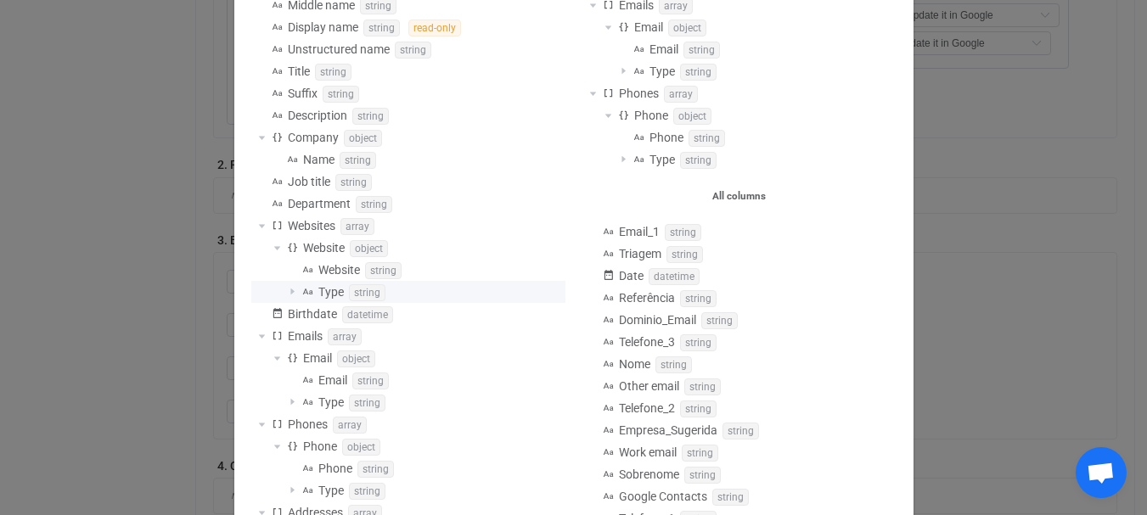
scroll to position [255, 0]
click at [674, 277] on span "datetime" at bounding box center [674, 275] width 51 height 17
click at [316, 317] on span "Birthdate" at bounding box center [312, 313] width 49 height 14
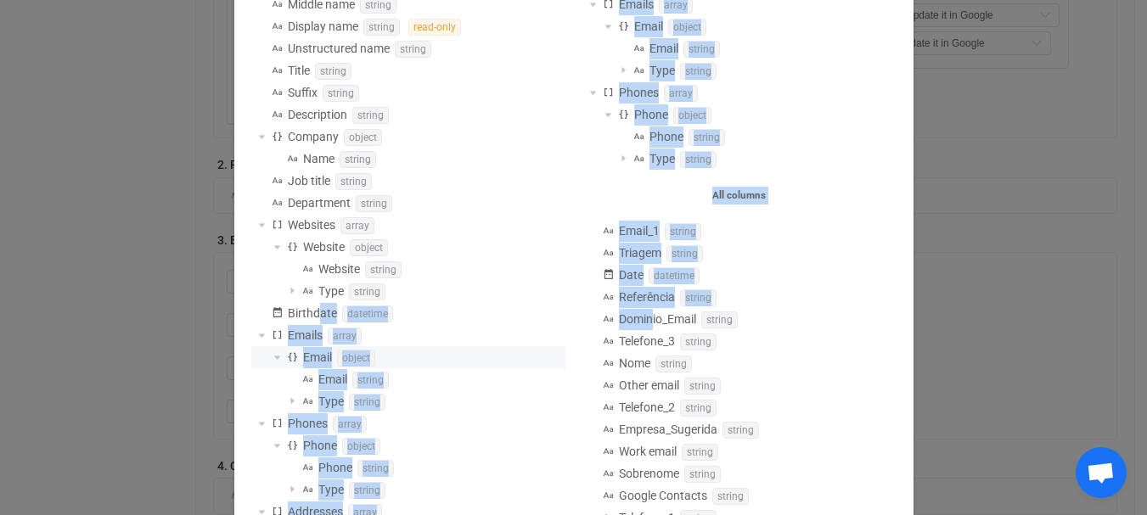
drag, startPoint x: 316, startPoint y: 317, endPoint x: 438, endPoint y: 355, distance: 128.1
click at [556, 330] on div "First name string Last name string Middle name string Display name string read-…" at bounding box center [408, 401] width 314 height 905
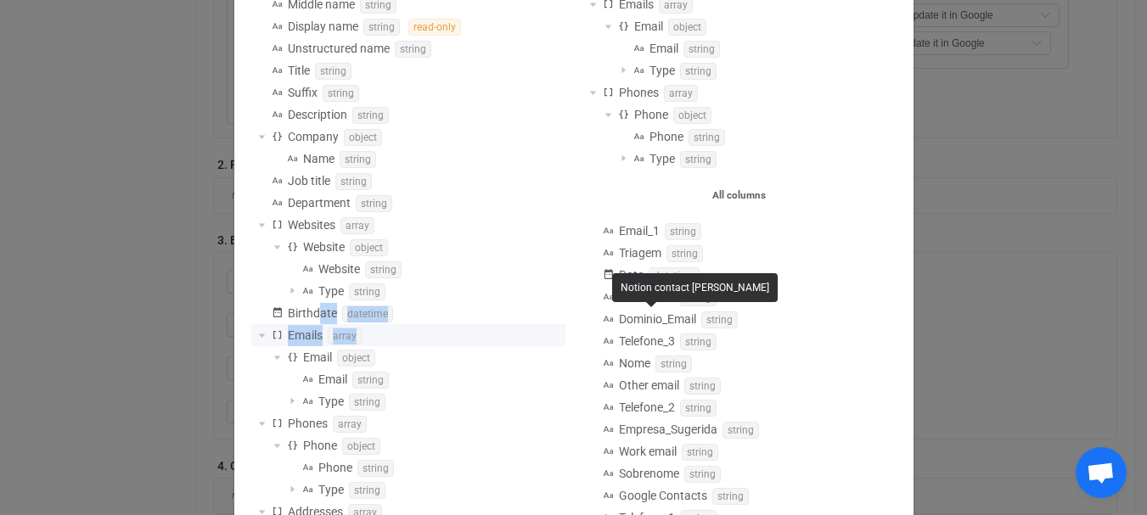
click at [449, 334] on div "Emails array" at bounding box center [408, 335] width 314 height 22
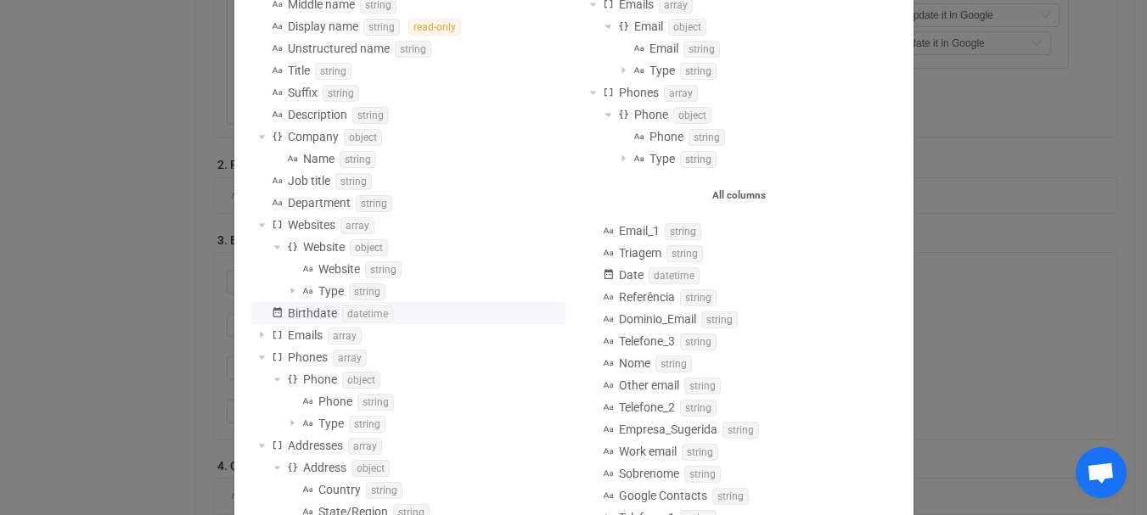
click at [303, 312] on span "Birthdate" at bounding box center [312, 313] width 49 height 14
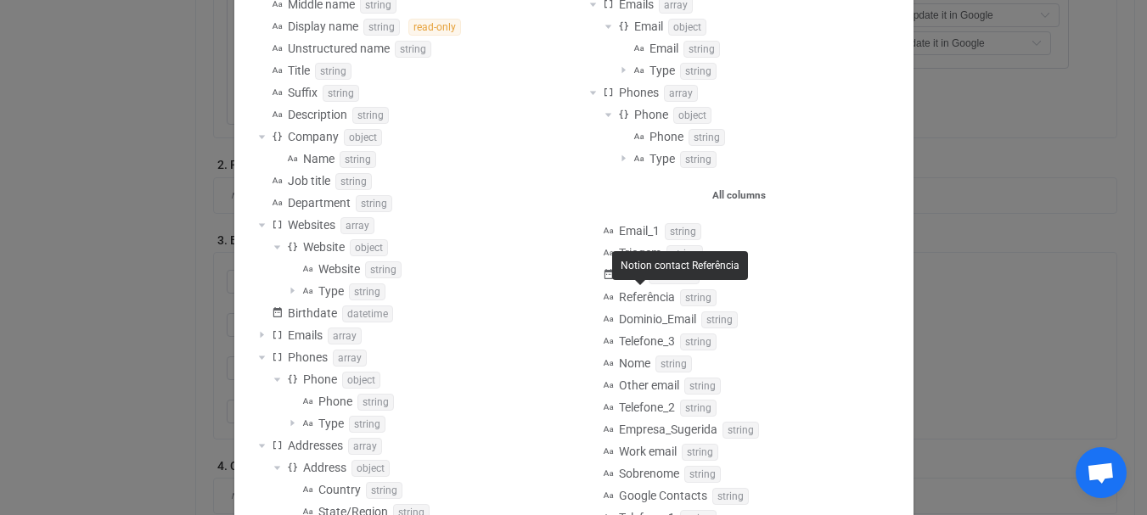
click at [653, 274] on div "Notion contact Referência" at bounding box center [680, 265] width 136 height 29
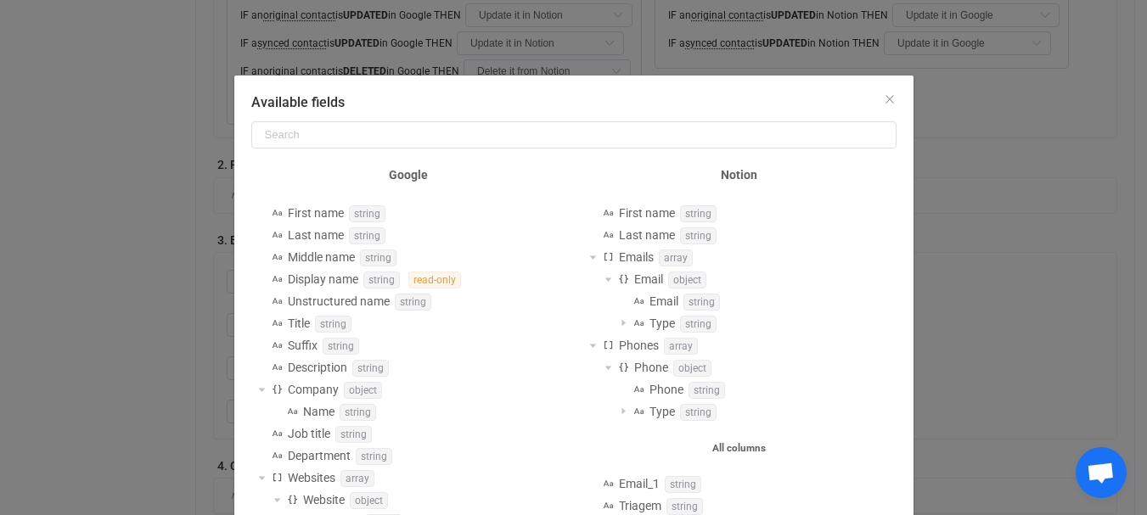
scroll to position [0, 0]
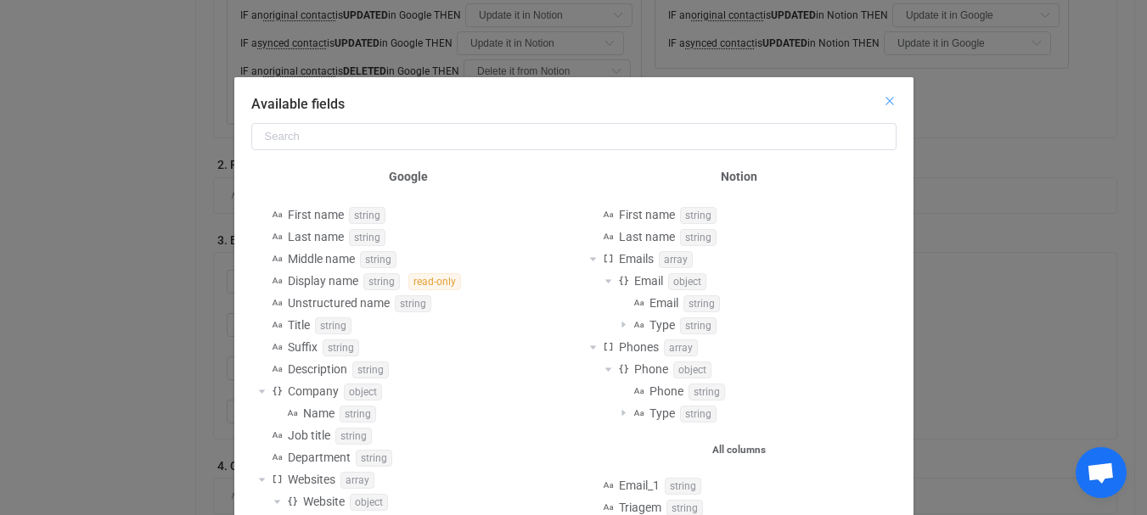
click at [884, 98] on icon "Close" at bounding box center [890, 101] width 14 height 14
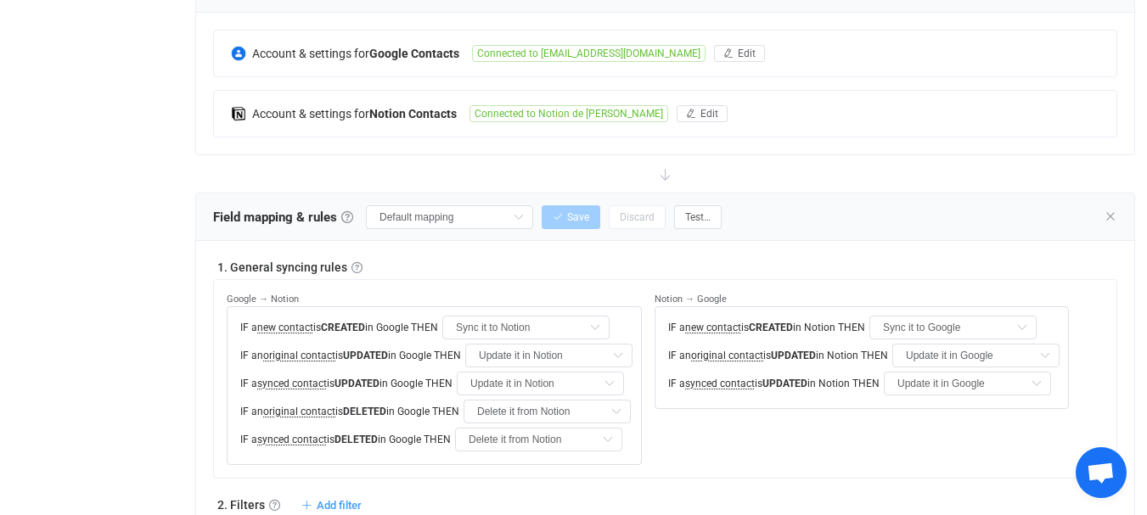
scroll to position [478, 0]
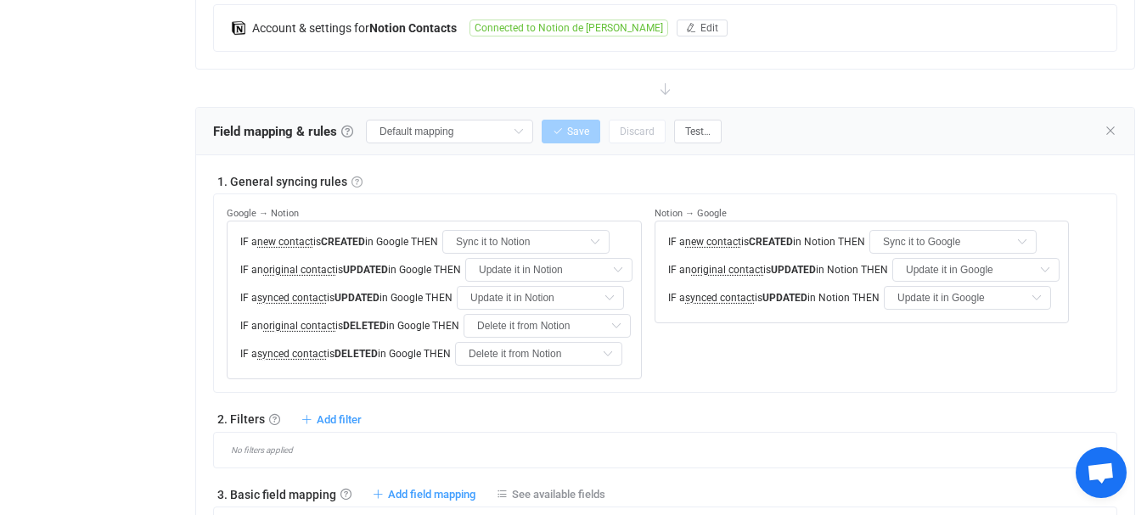
click at [351, 188] on link at bounding box center [356, 182] width 11 height 11
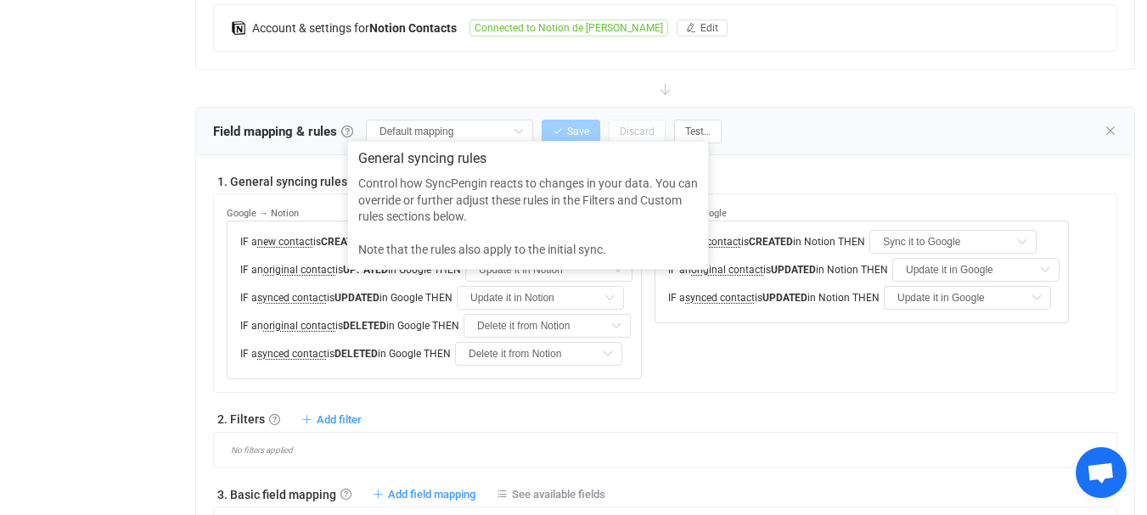
click at [351, 188] on link at bounding box center [356, 182] width 11 height 11
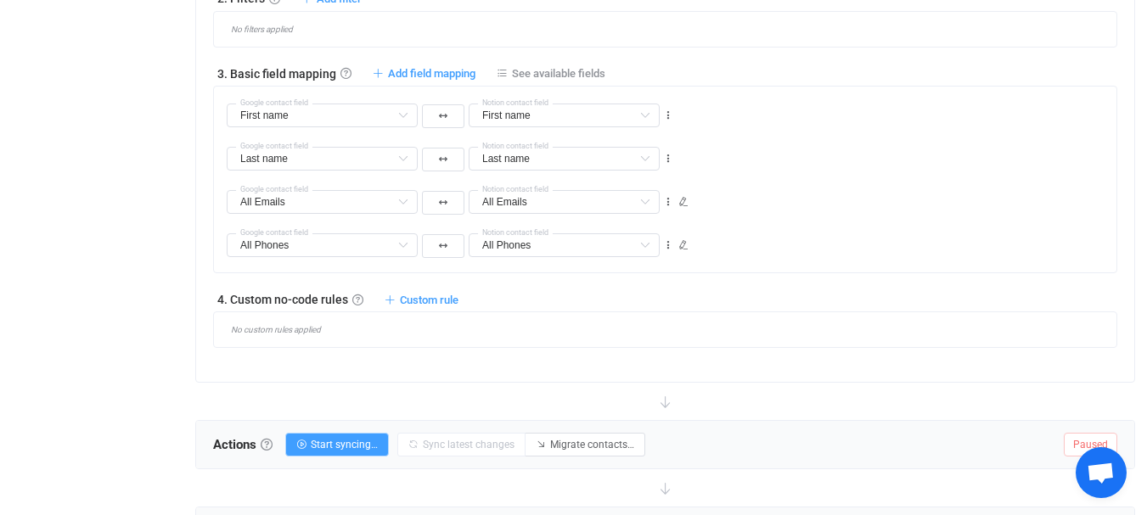
scroll to position [902, 0]
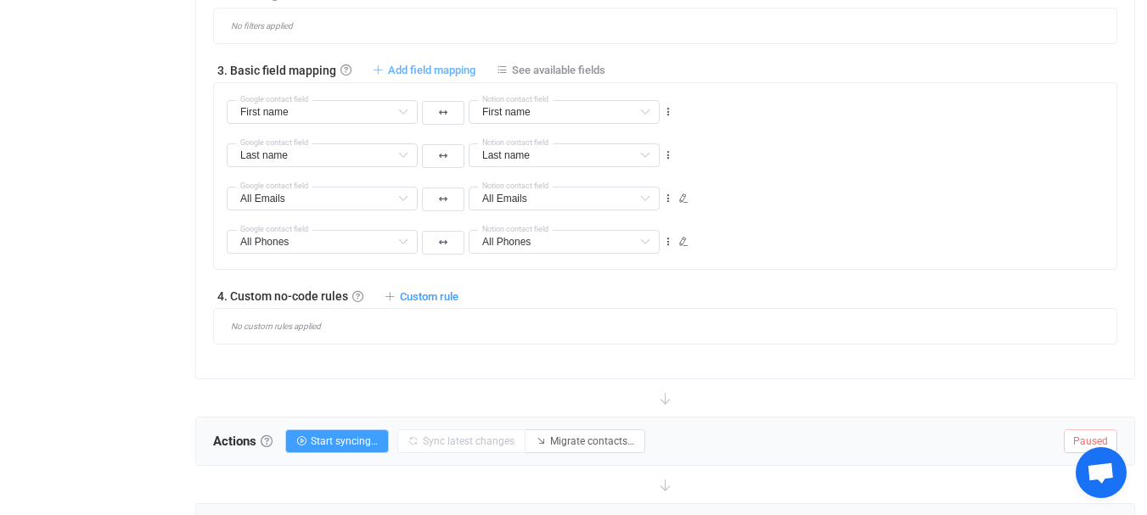
click at [452, 76] on span "Add field mapping" at bounding box center [431, 70] width 87 height 13
type input "First name"
type input "Last name"
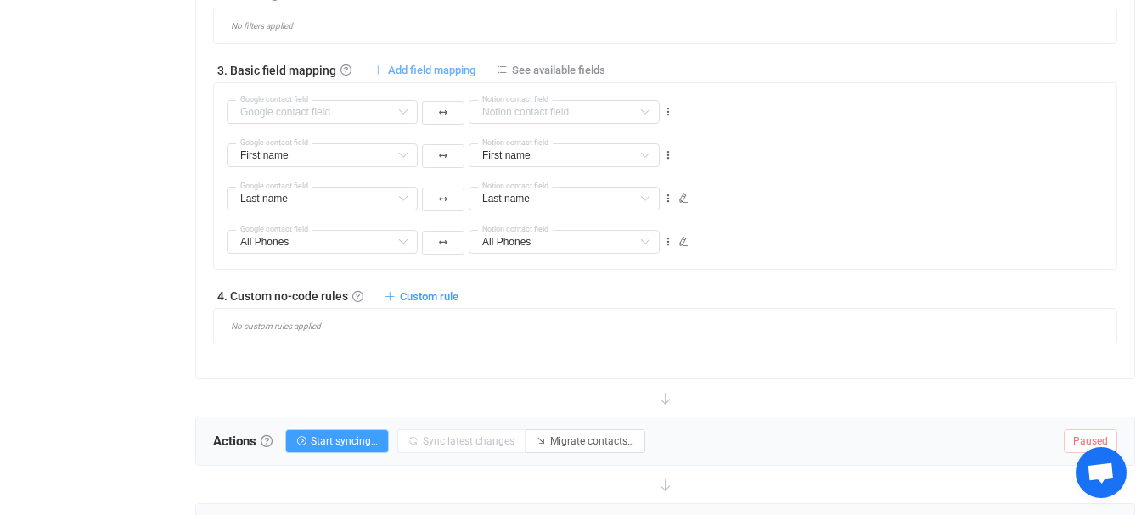
type input "All Emails"
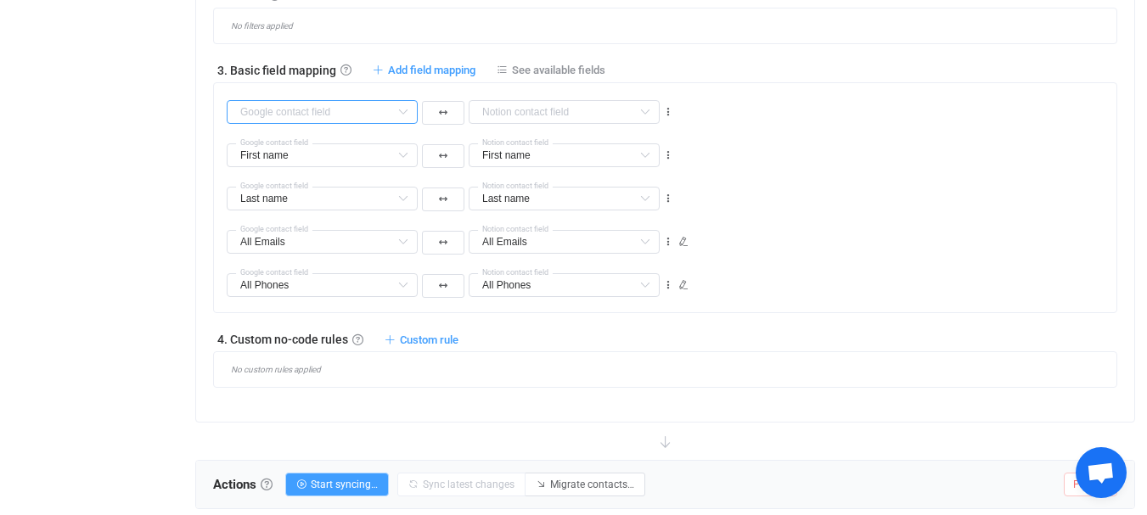
click at [366, 124] on input "text" at bounding box center [322, 112] width 191 height 24
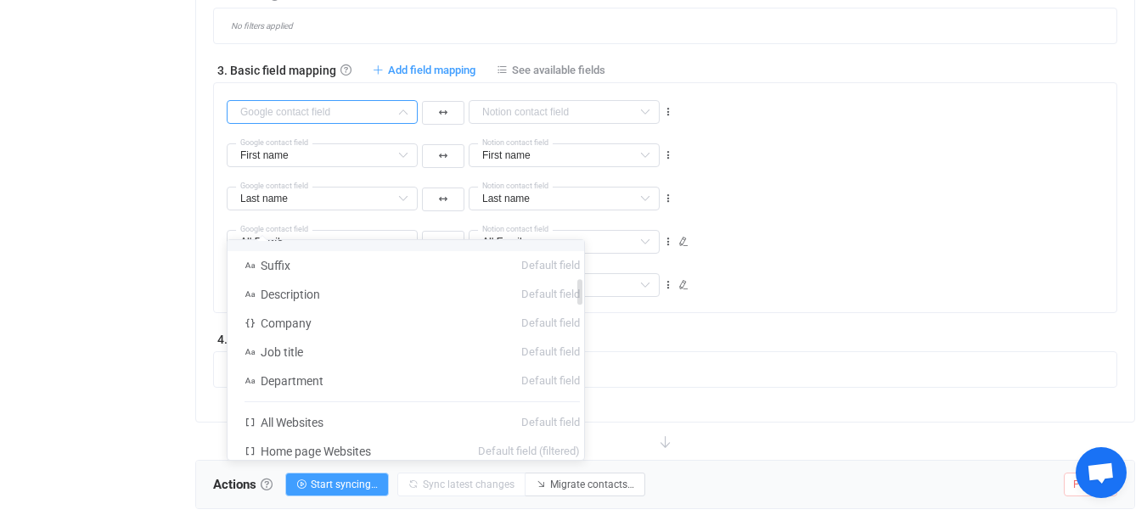
scroll to position [340, 0]
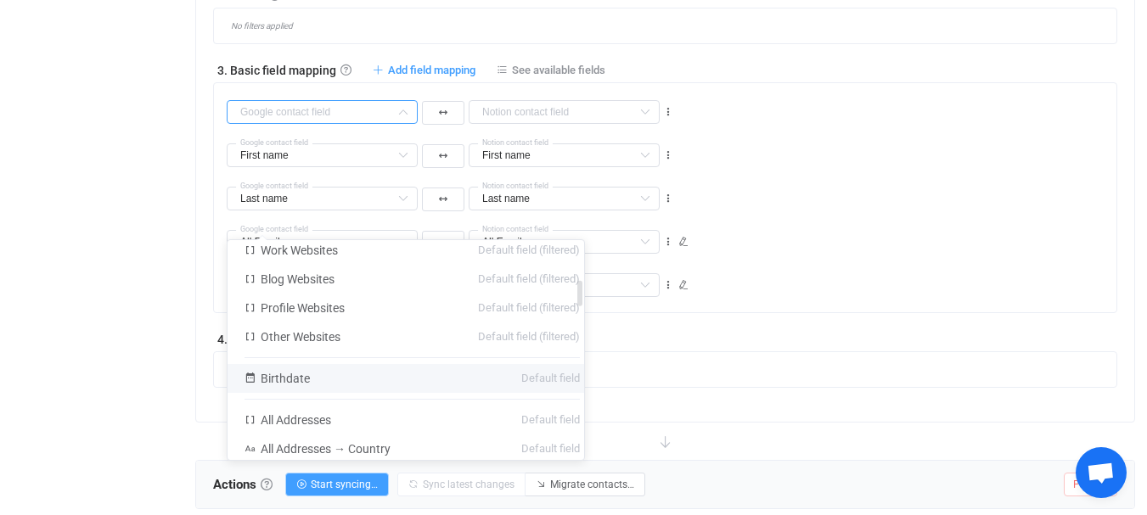
click at [299, 374] on span "Birthdate" at bounding box center [285, 379] width 49 height 14
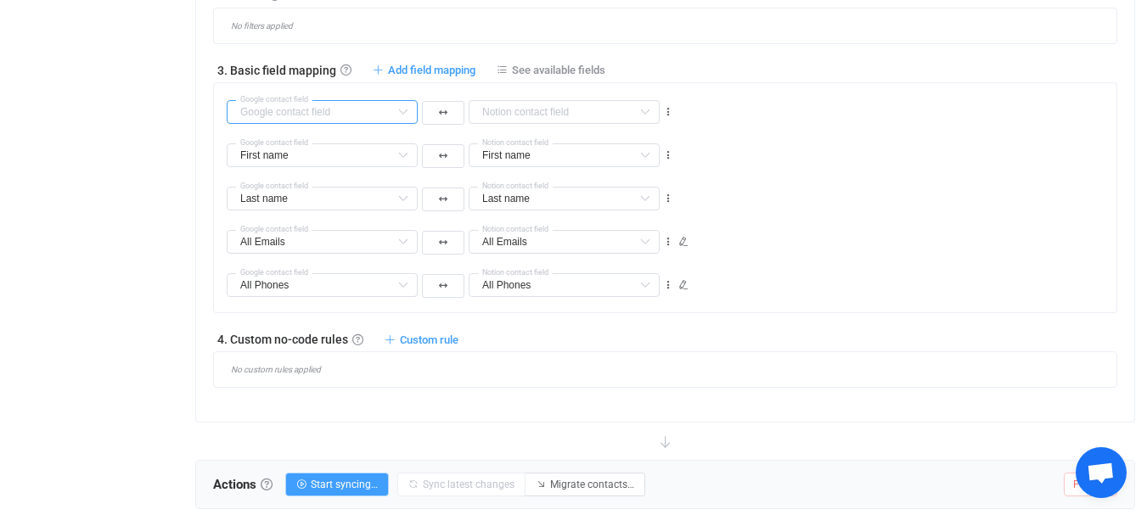
type input "Birthdate"
click at [598, 124] on input "text" at bounding box center [564, 112] width 191 height 24
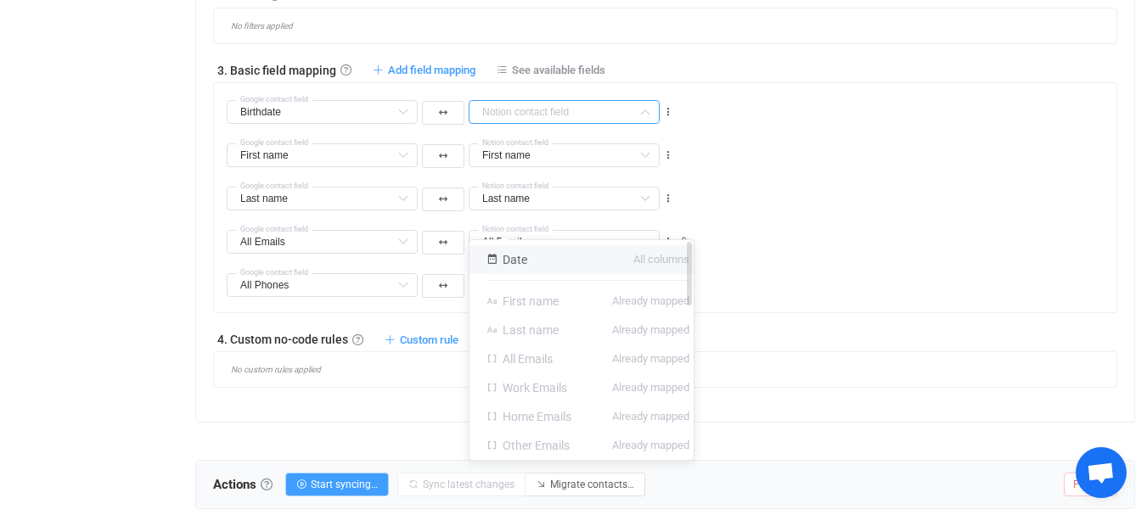
click at [514, 254] on span "Date" at bounding box center [515, 260] width 25 height 14
type input "Date"
click at [778, 31] on div "No filters applied" at bounding box center [672, 25] width 890 height 9
type input "Date"
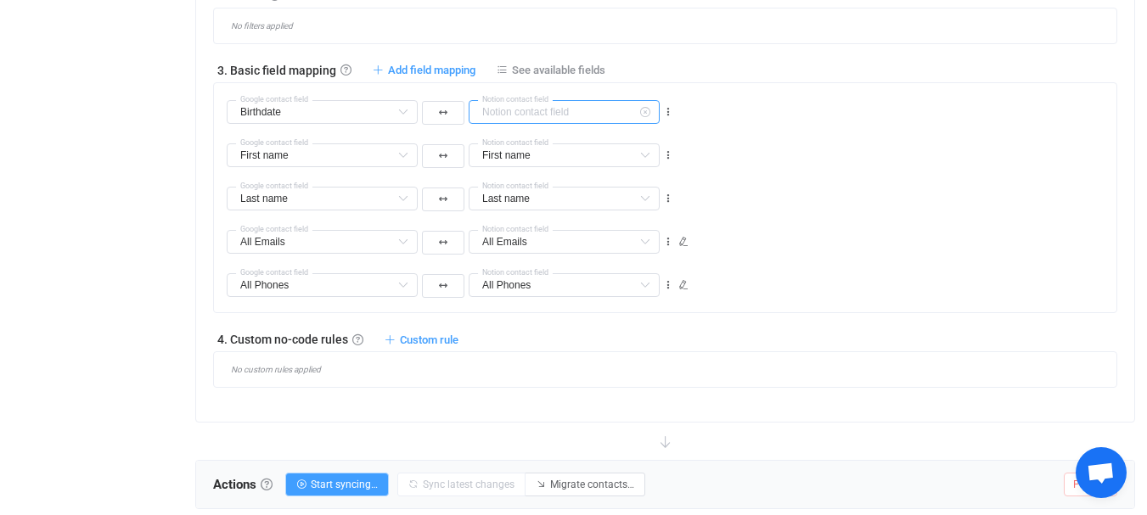
click at [553, 124] on input "text" at bounding box center [564, 112] width 191 height 24
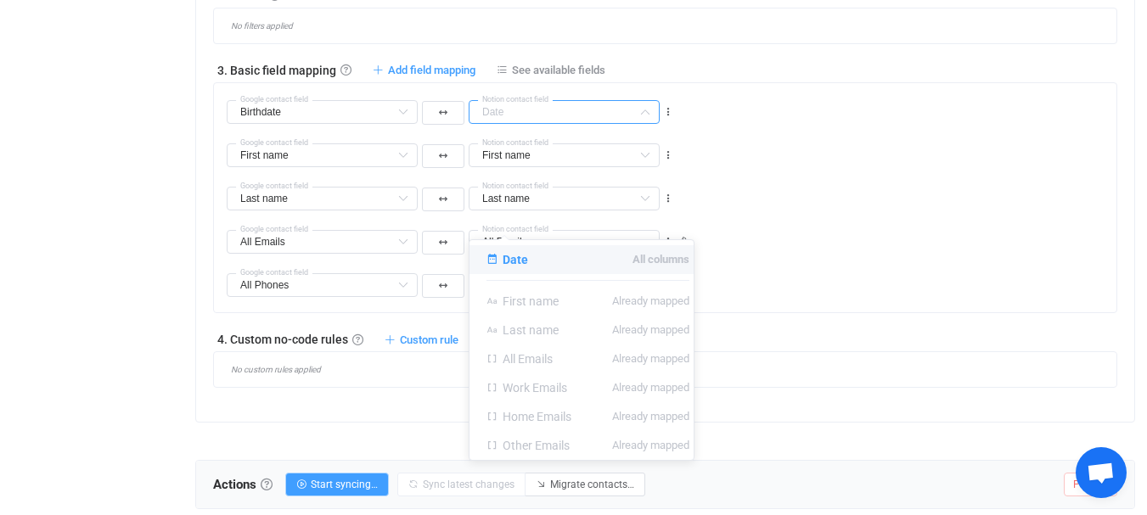
click at [741, 44] on div "No filters applied" at bounding box center [665, 26] width 904 height 37
type input "Date"
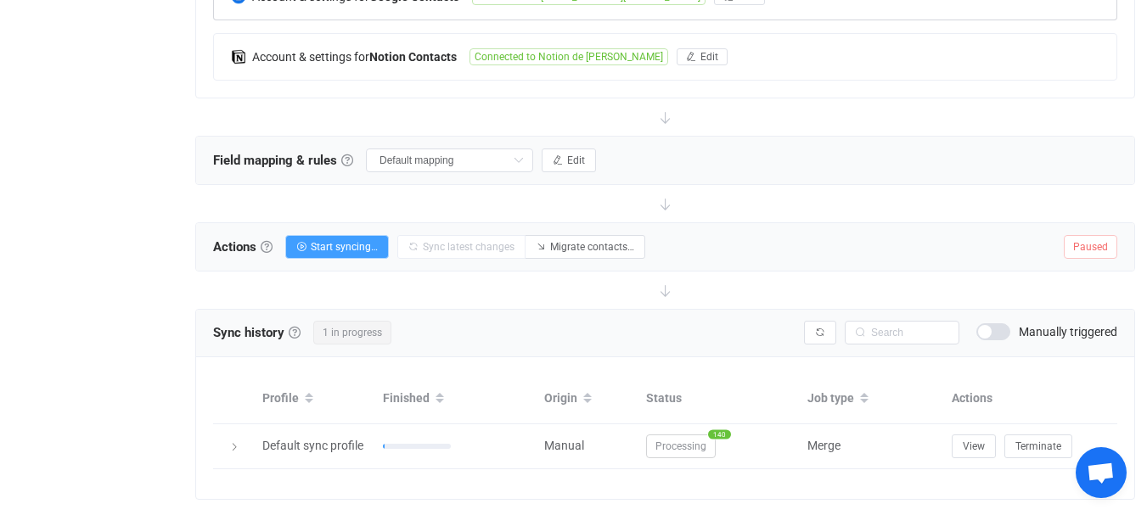
scroll to position [452, 0]
click at [542, 171] on button "Edit" at bounding box center [569, 160] width 54 height 24
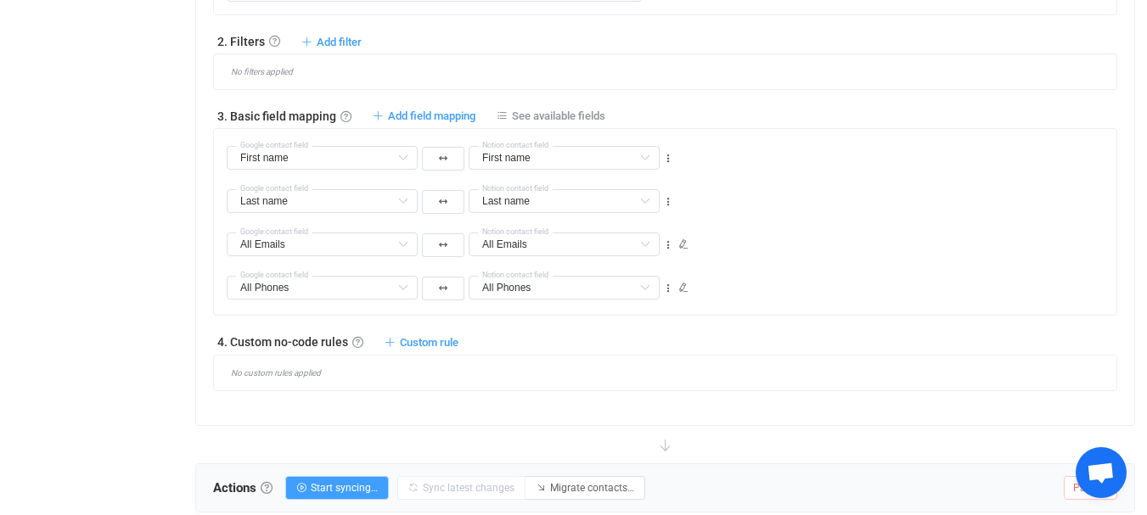
scroll to position [881, 0]
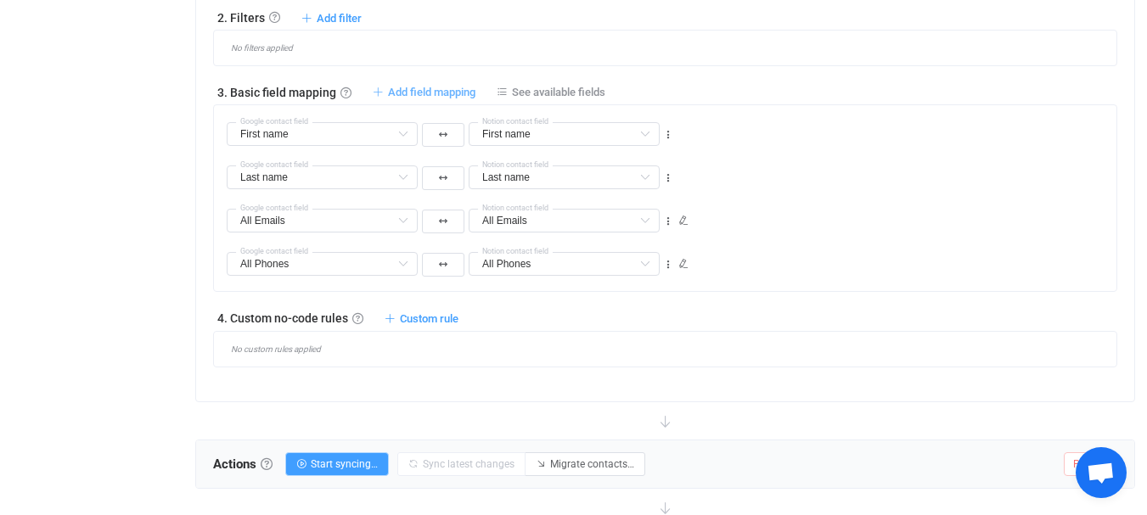
click at [418, 98] on span "Add field mapping" at bounding box center [431, 92] width 87 height 13
type input "First name"
type input "Last name"
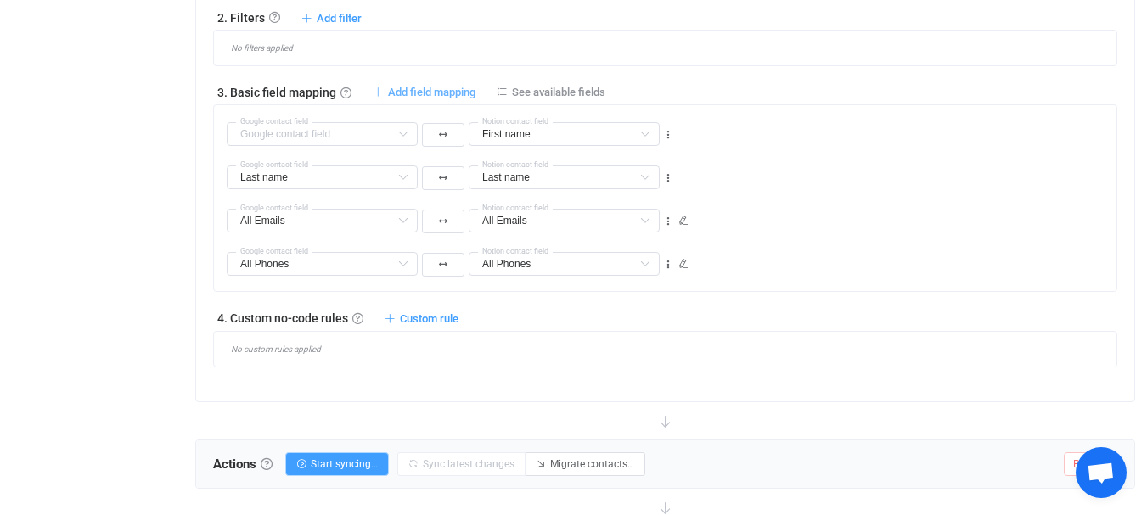
type input "All Emails"
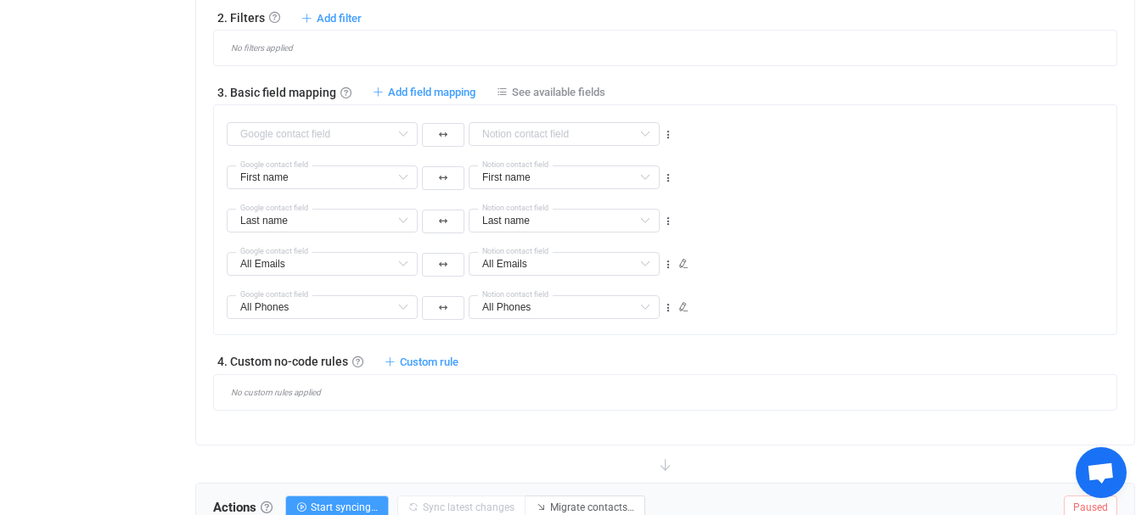
drag, startPoint x: 342, startPoint y: 224, endPoint x: 318, endPoint y: 254, distance: 38.0
click at [328, 149] on div "Middle name Default field Display name (read-only) Default field Unstructured n…" at bounding box center [450, 133] width 452 height 31
click at [317, 146] on input "text" at bounding box center [322, 134] width 191 height 24
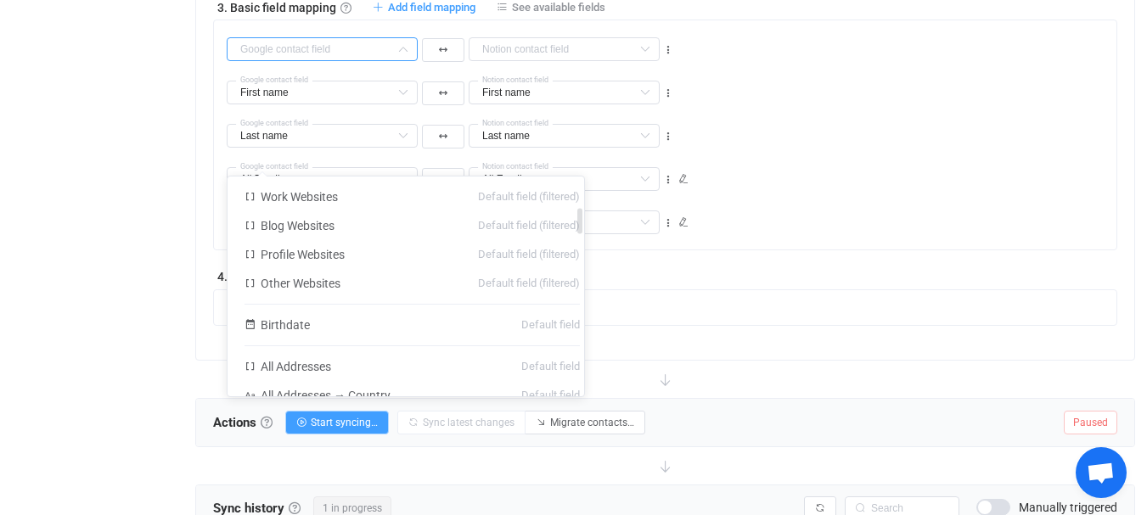
scroll to position [340, 0]
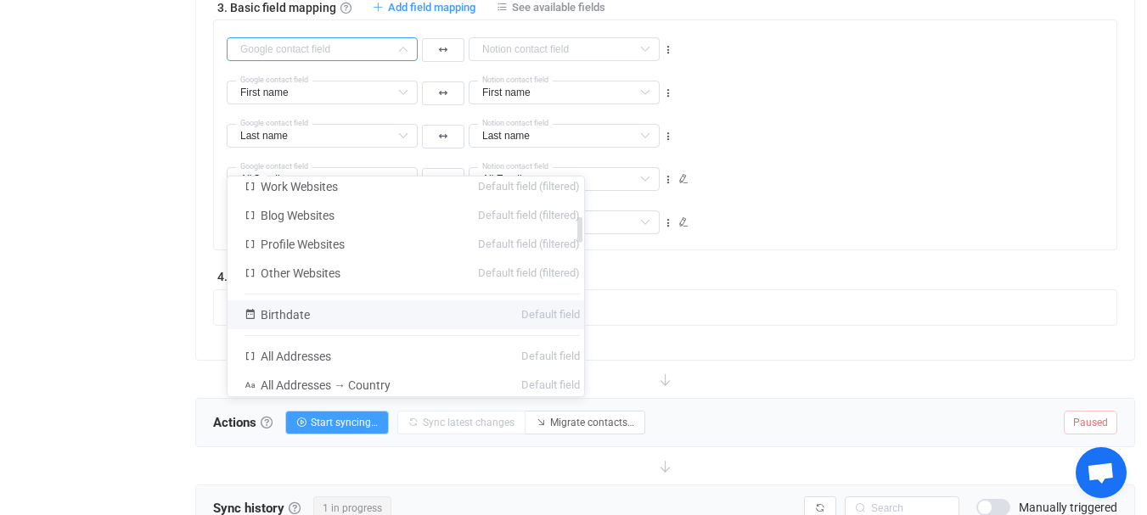
click at [305, 317] on li "Birthdate Default field" at bounding box center [411, 314] width 369 height 29
type input "Birthdate"
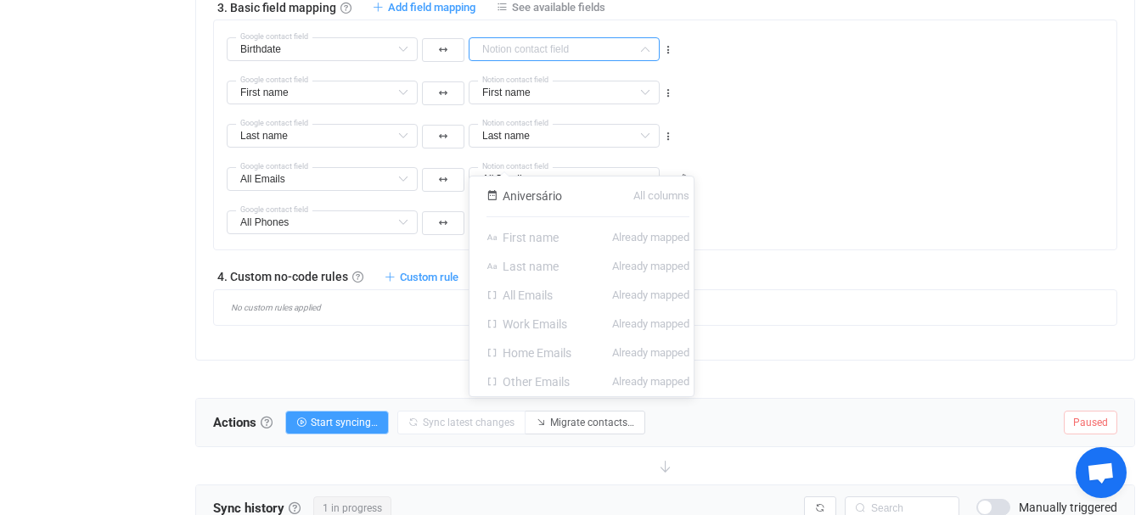
click at [580, 61] on input "text" at bounding box center [564, 49] width 191 height 24
click at [540, 197] on span "Aniversário" at bounding box center [532, 196] width 59 height 14
type input "Aniversário"
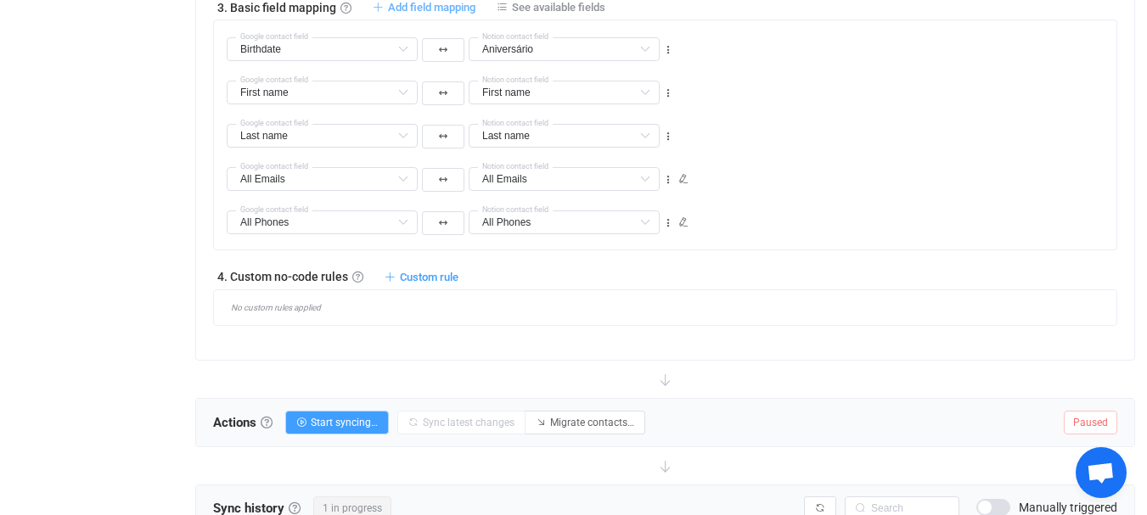
click at [406, 14] on span "Add field mapping" at bounding box center [431, 7] width 87 height 13
type input "Birthdate"
type input "Aniversário"
type input "First name"
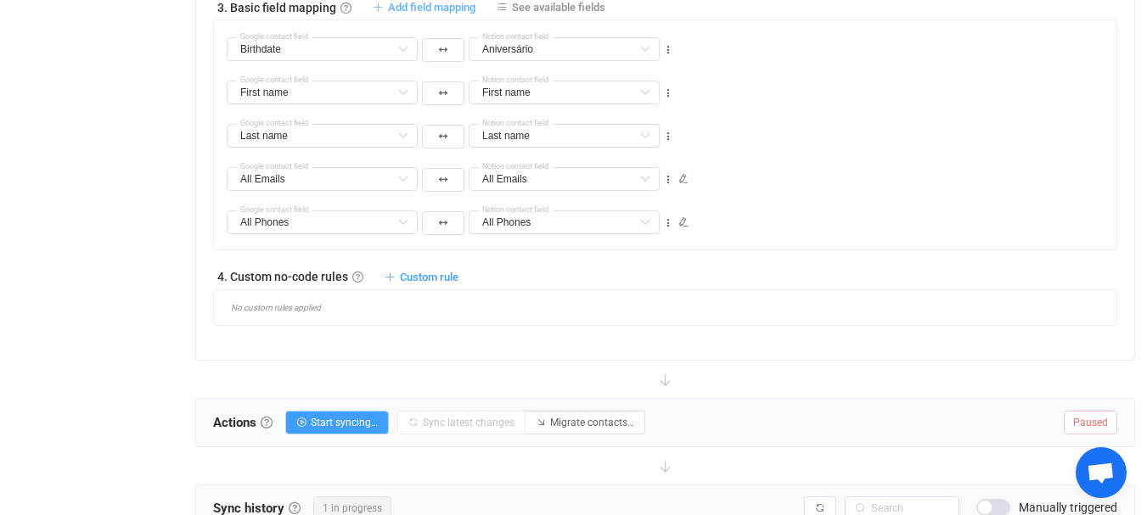
type input "Last name"
type input "All Emails"
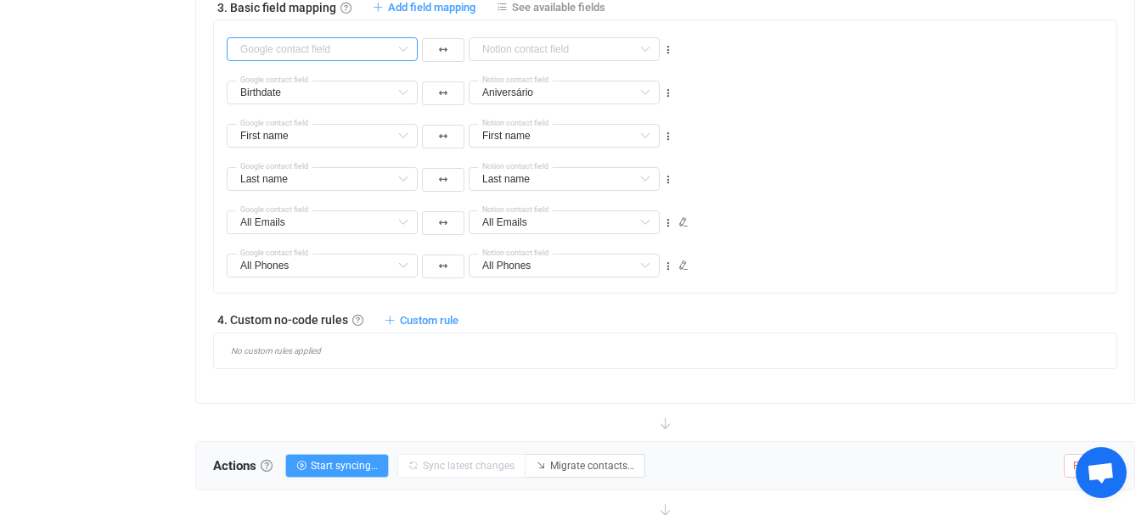
click at [344, 61] on input "text" at bounding box center [322, 49] width 191 height 24
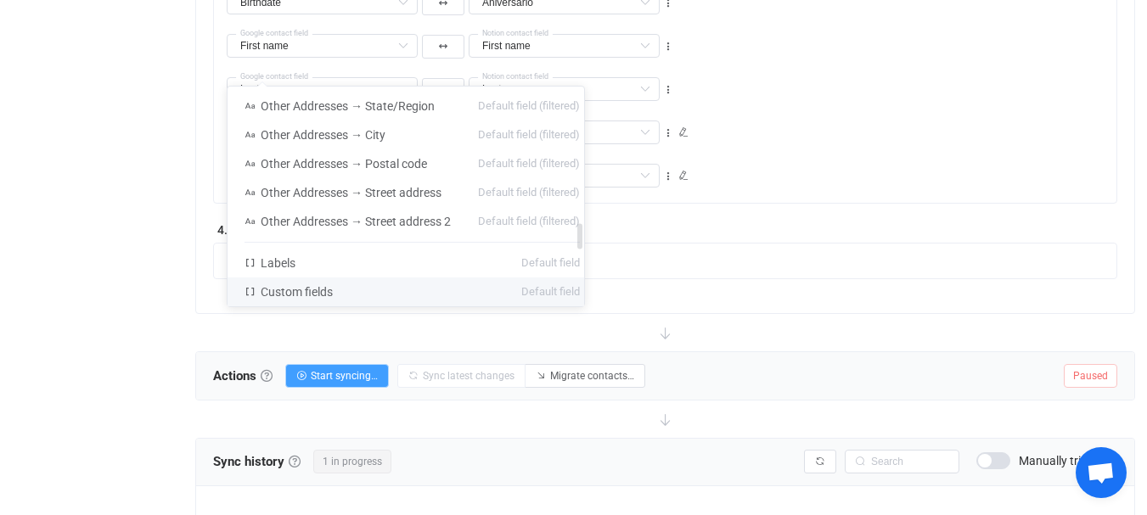
scroll to position [1150, 0]
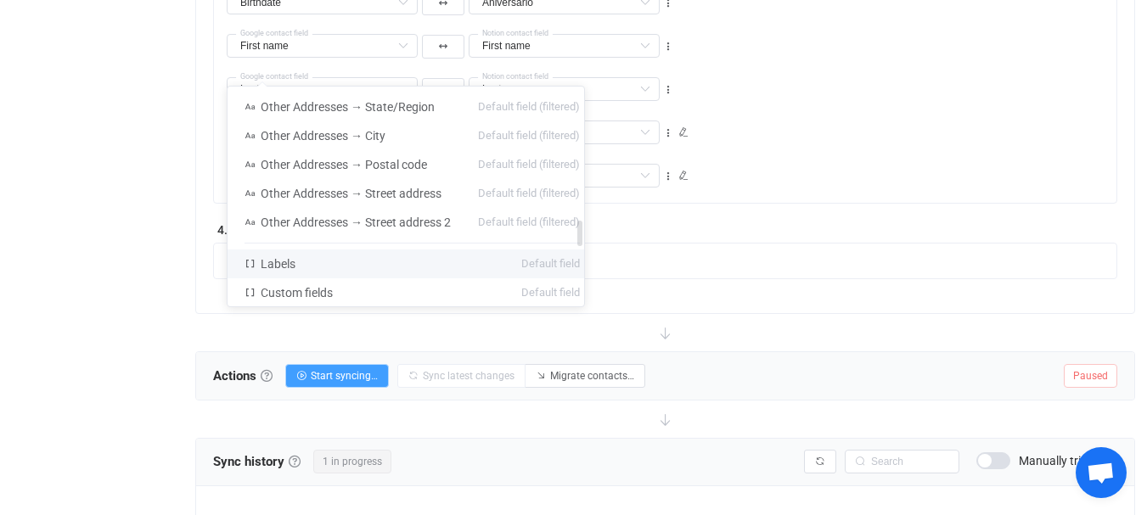
click at [278, 261] on span "Labels" at bounding box center [278, 264] width 35 height 14
type input "Labels"
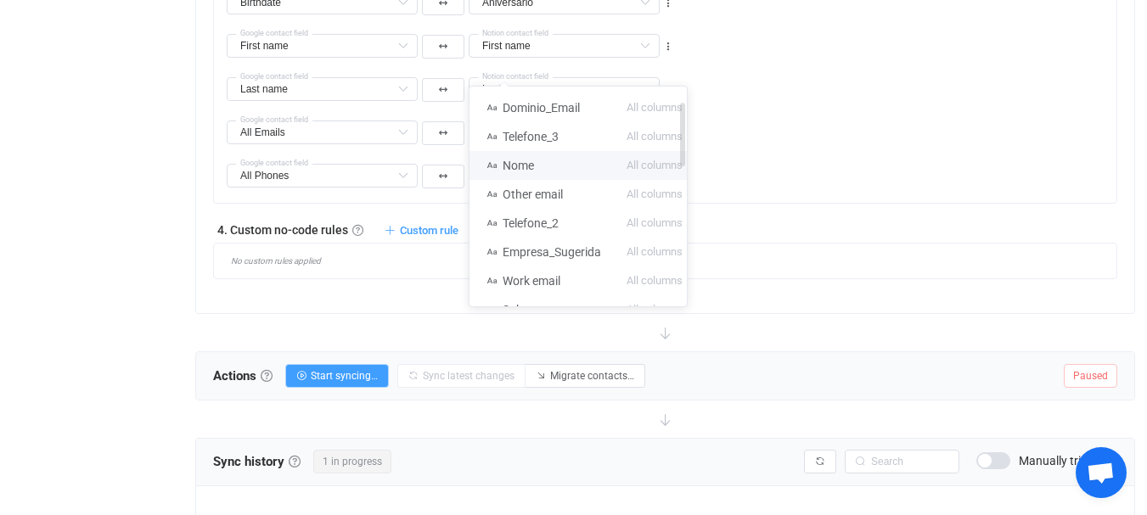
scroll to position [0, 0]
click at [521, 165] on span "Referência" at bounding box center [531, 164] width 56 height 14
type input "Referência"
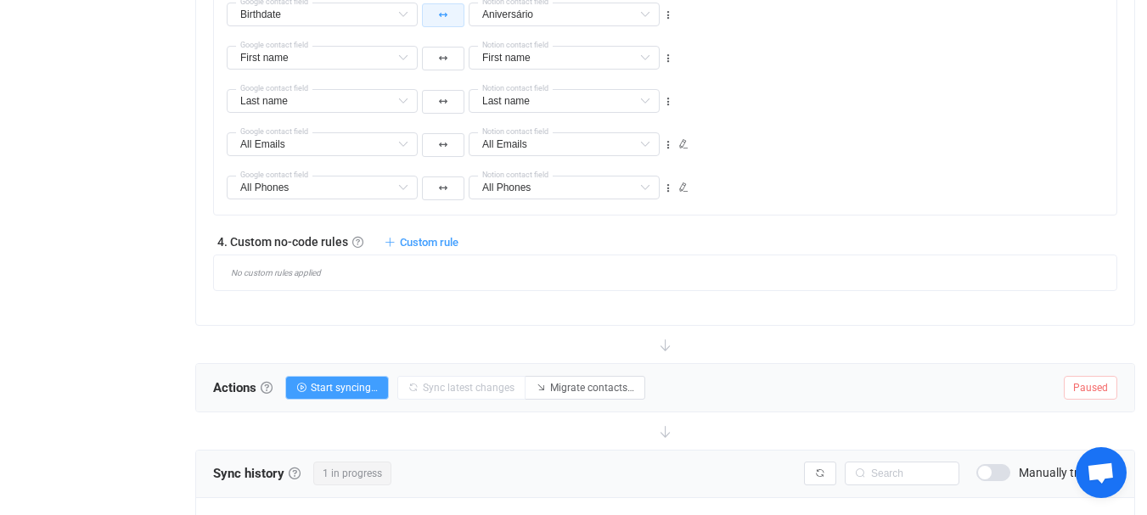
scroll to position [801, 0]
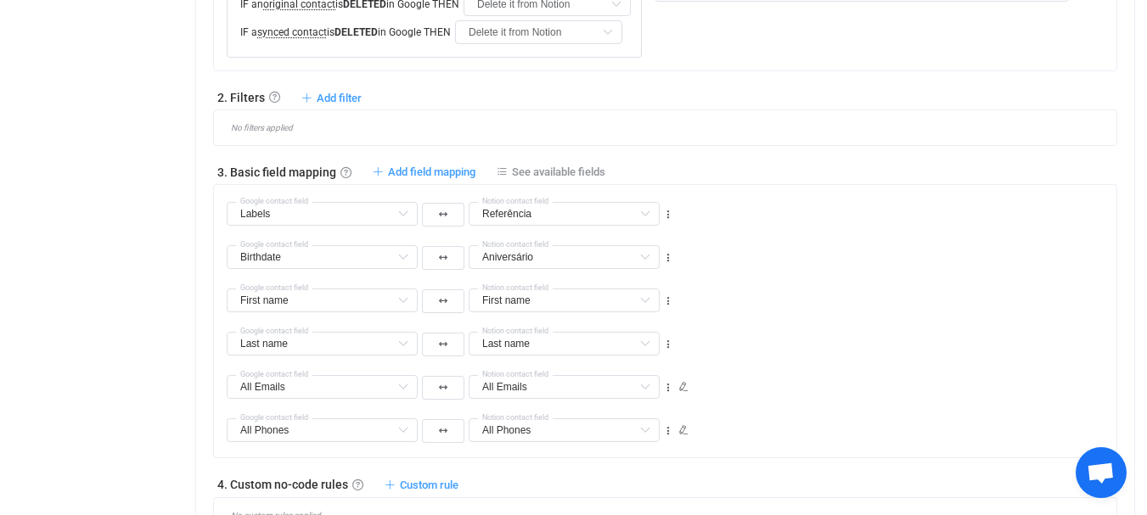
drag, startPoint x: 407, startPoint y: 280, endPoint x: 447, endPoint y: 231, distance: 63.9
click at [408, 178] on span "Add field mapping" at bounding box center [431, 172] width 87 height 13
type input "Labels"
type input "Referência"
type input "Birthdate"
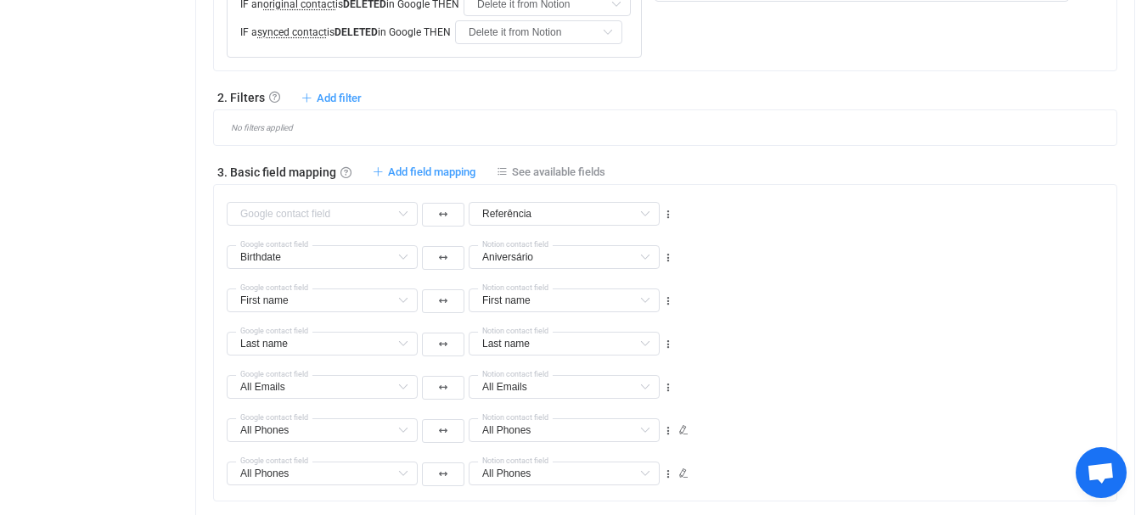
type input "Aniversário"
type input "First name"
type input "Last name"
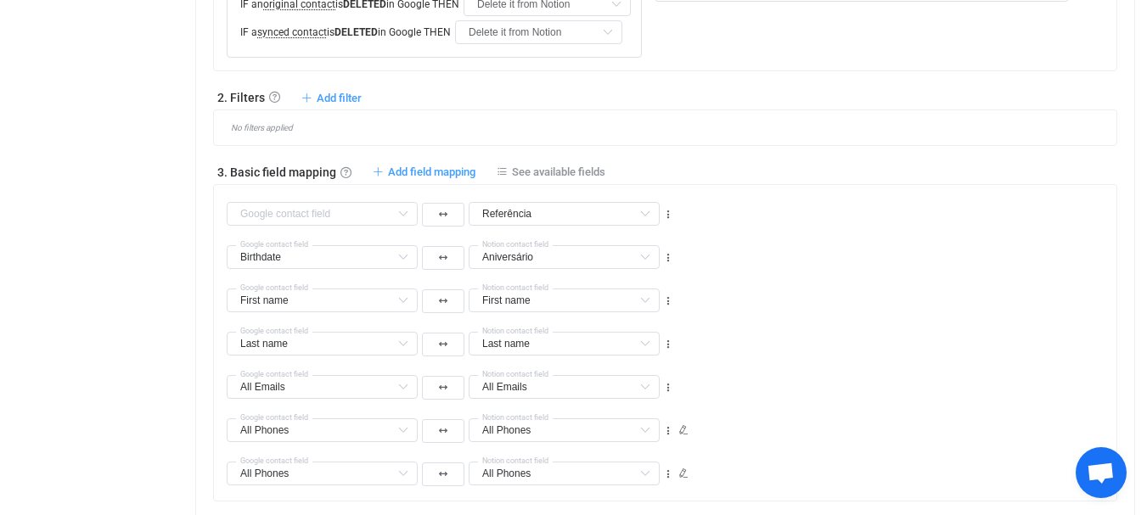
type input "All Emails"
click at [318, 226] on input "text" at bounding box center [322, 214] width 191 height 24
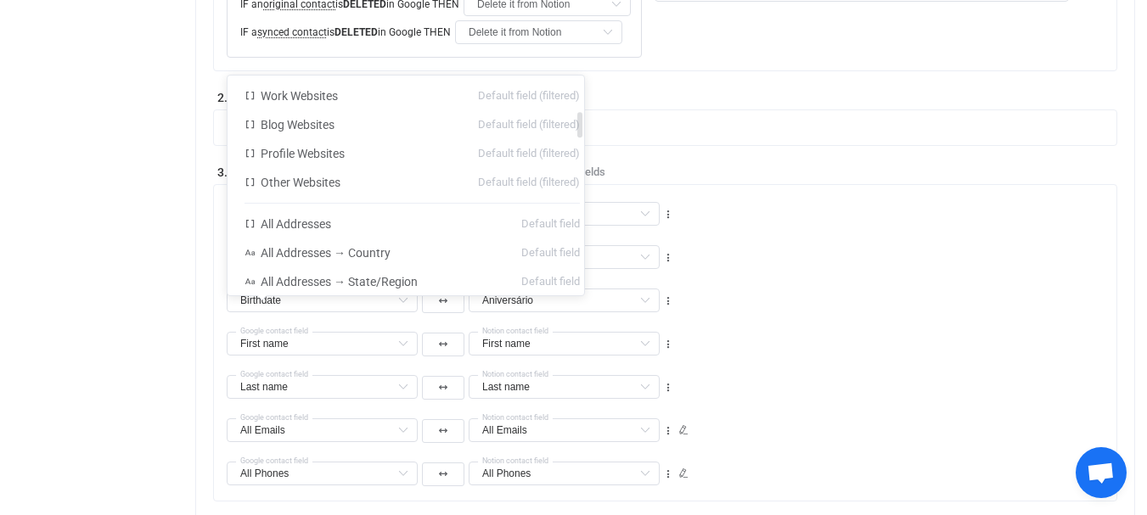
scroll to position [340, 0]
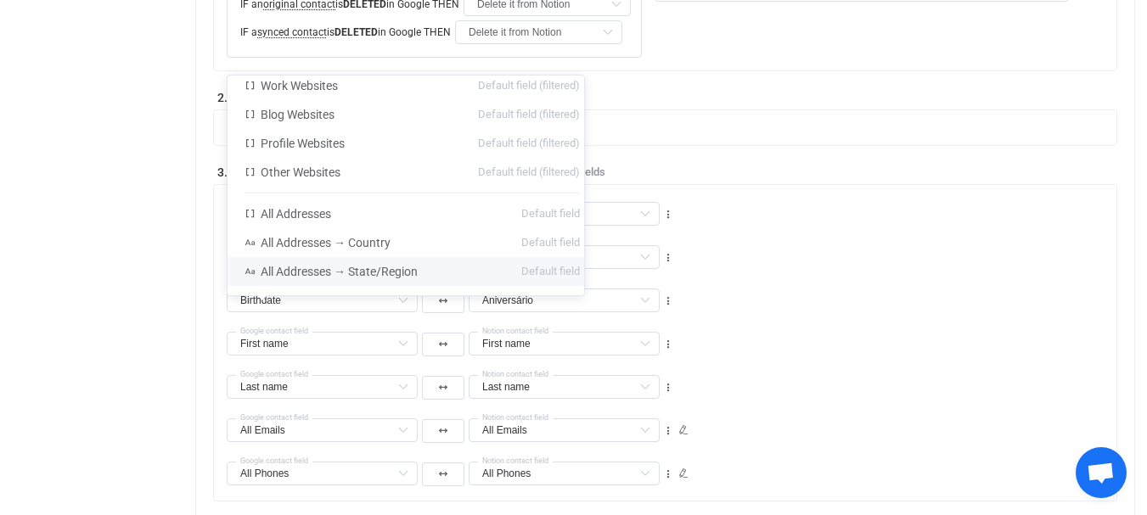
click at [329, 226] on input "text" at bounding box center [322, 214] width 191 height 24
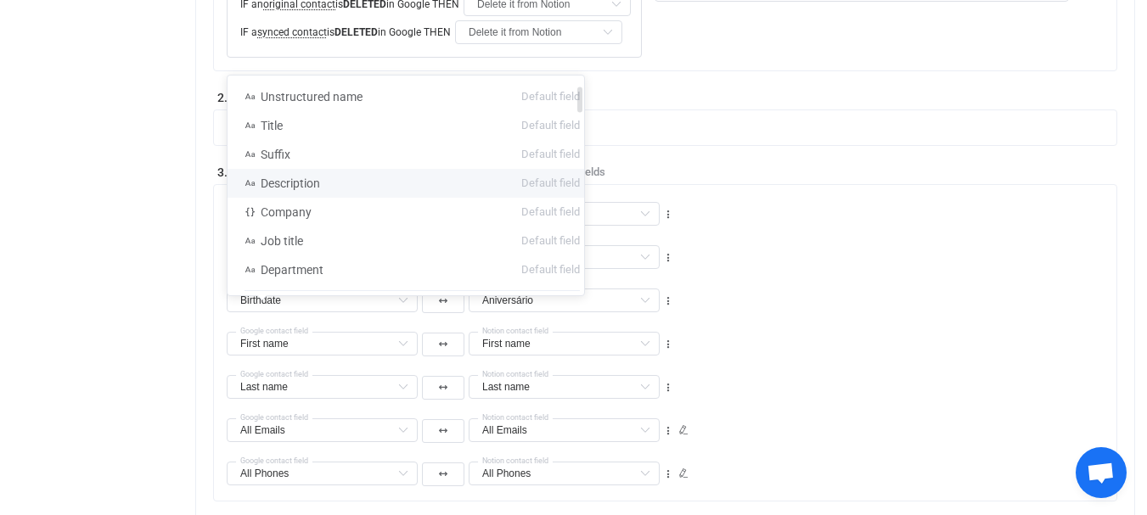
scroll to position [85, 0]
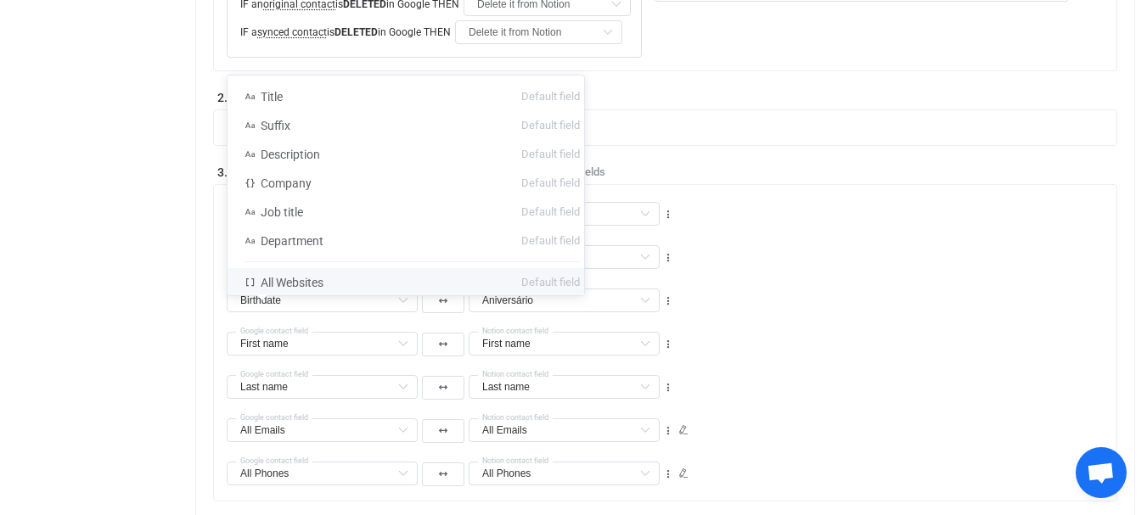
click at [330, 226] on input "text" at bounding box center [322, 214] width 191 height 24
click at [322, 226] on input "text" at bounding box center [322, 214] width 191 height 24
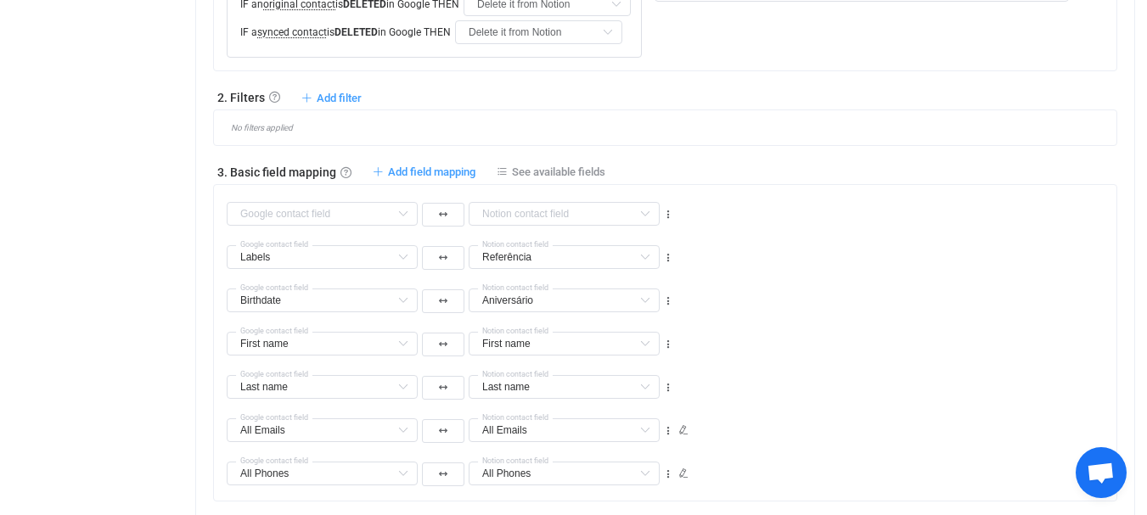
click at [921, 228] on div "Email_1 All columns Triagem All columns Dominio_Email All columns Telefone_3 Al…" at bounding box center [672, 206] width 890 height 43
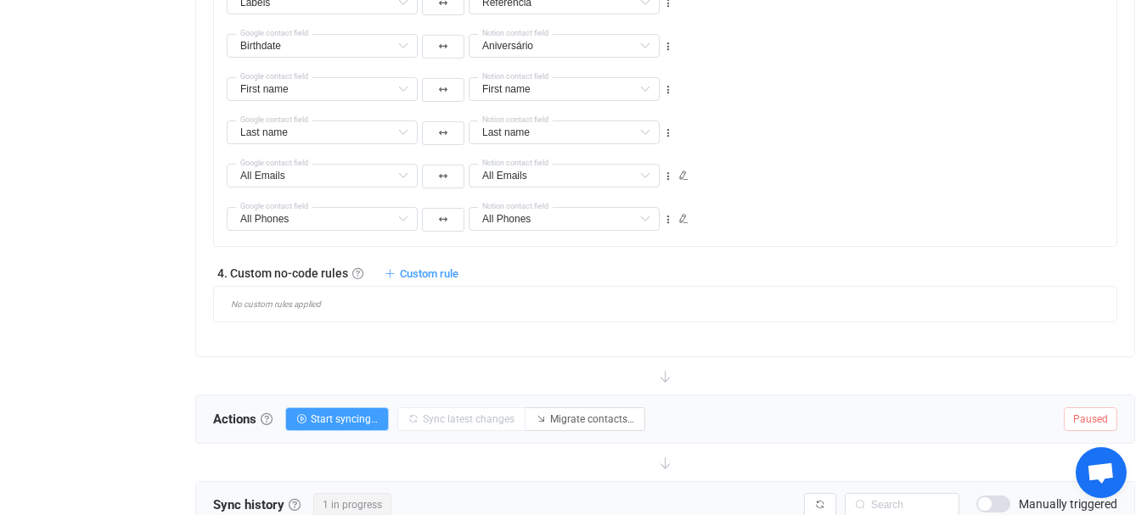
scroll to position [971, 0]
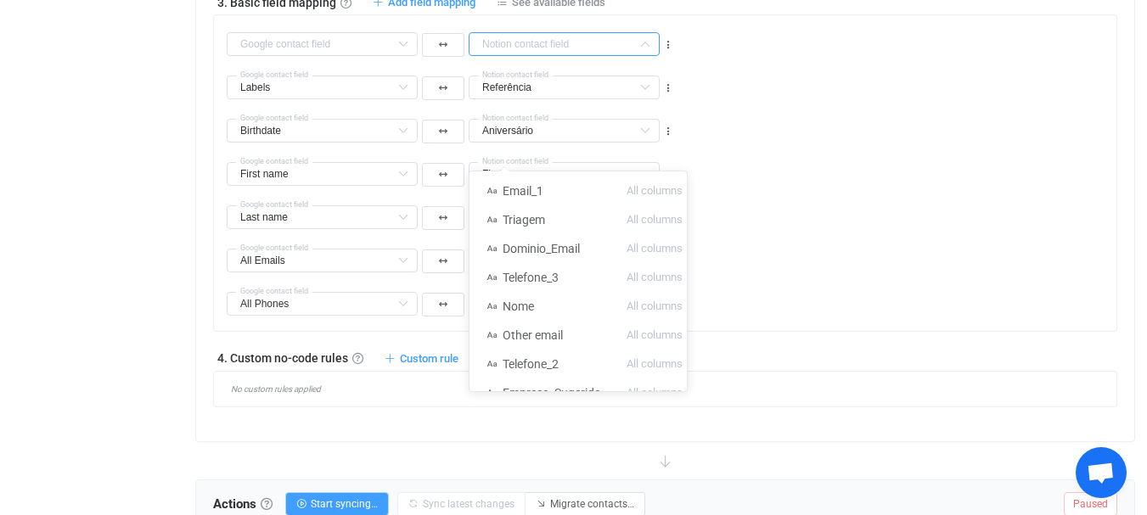
click at [555, 56] on input "text" at bounding box center [564, 44] width 191 height 24
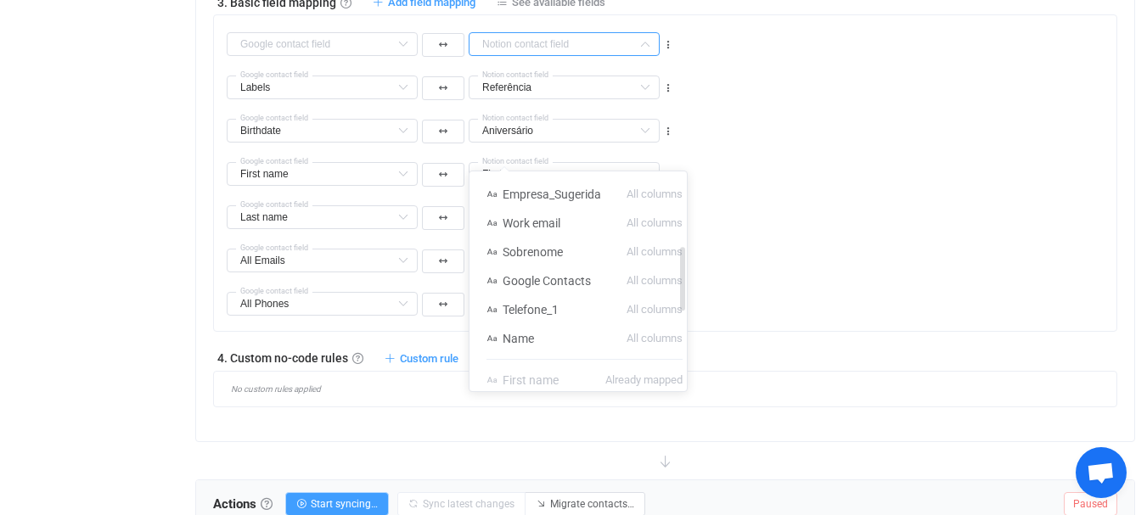
scroll to position [255, 0]
click at [552, 283] on li "Name All columns" at bounding box center [584, 282] width 230 height 29
type input "Name"
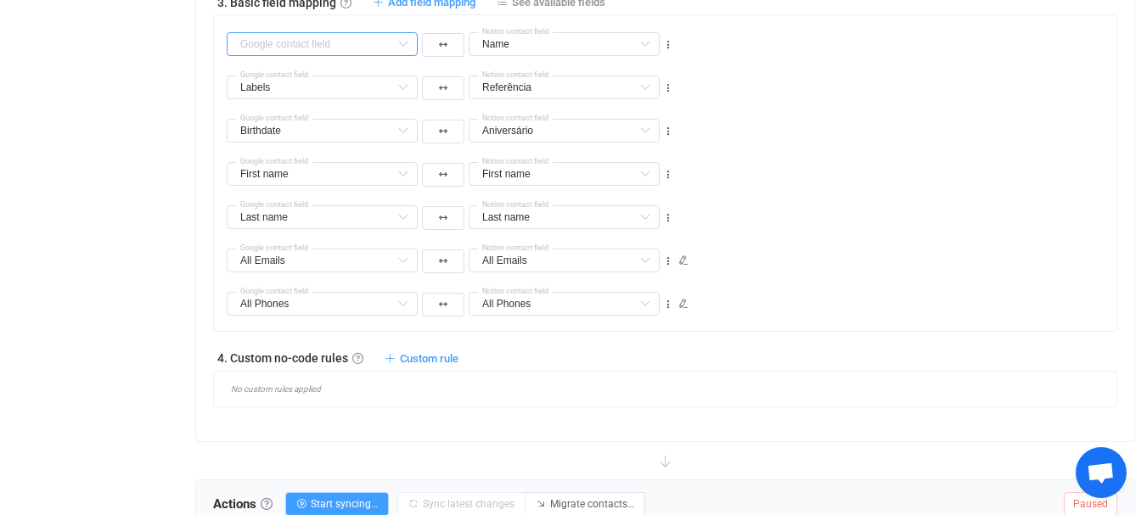
click at [306, 56] on input "text" at bounding box center [322, 44] width 191 height 24
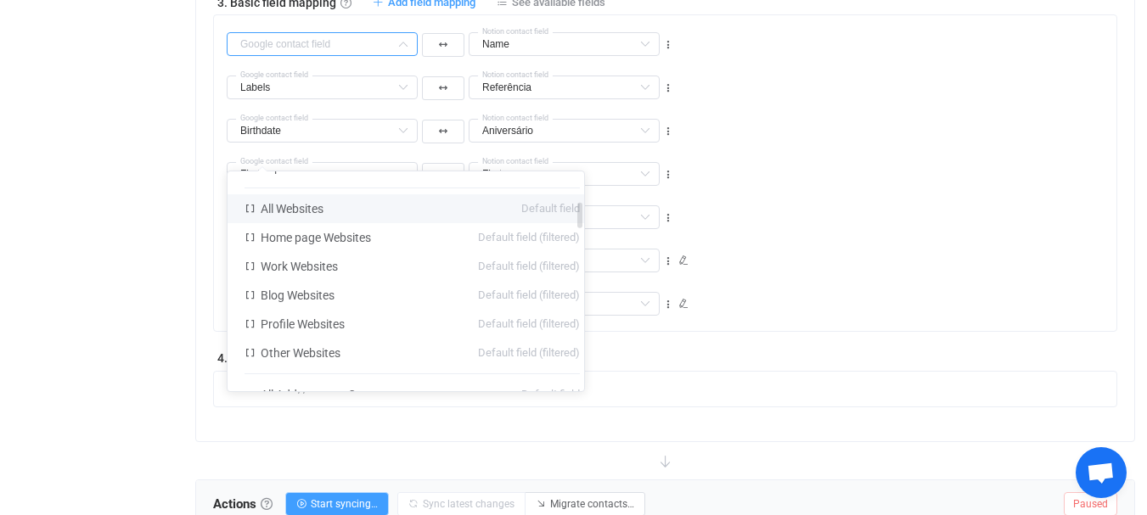
click at [311, 208] on span "All Websites" at bounding box center [292, 209] width 63 height 14
type input "All Websites"
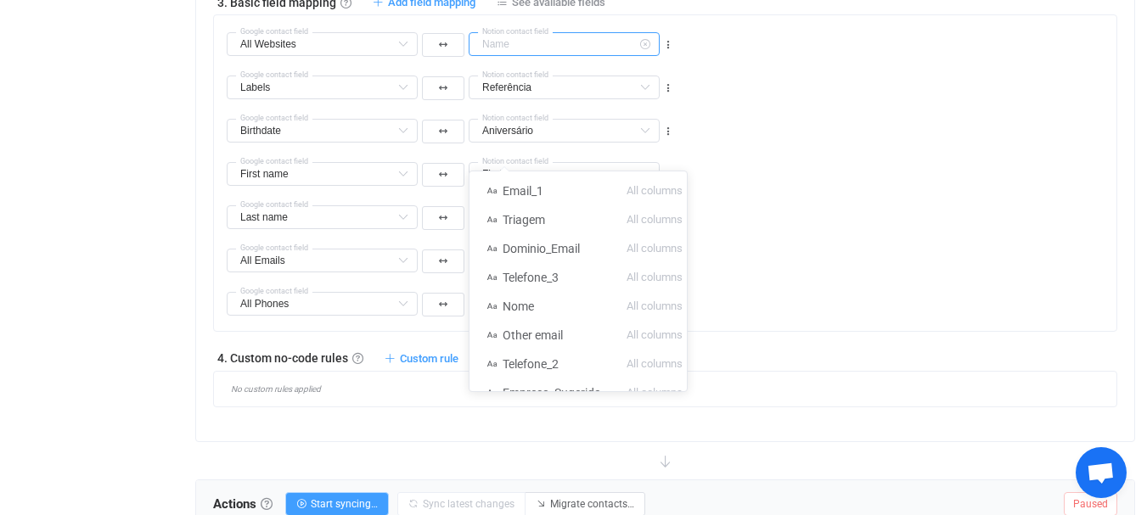
click at [548, 56] on input "text" at bounding box center [564, 44] width 191 height 24
drag, startPoint x: 684, startPoint y: 83, endPoint x: 698, endPoint y: 81, distance: 13.8
click at [686, 83] on div "1. General syncing rules General syncing rules Control how SyncPengin reacts to…" at bounding box center [665, 44] width 904 height 727
type input "Name"
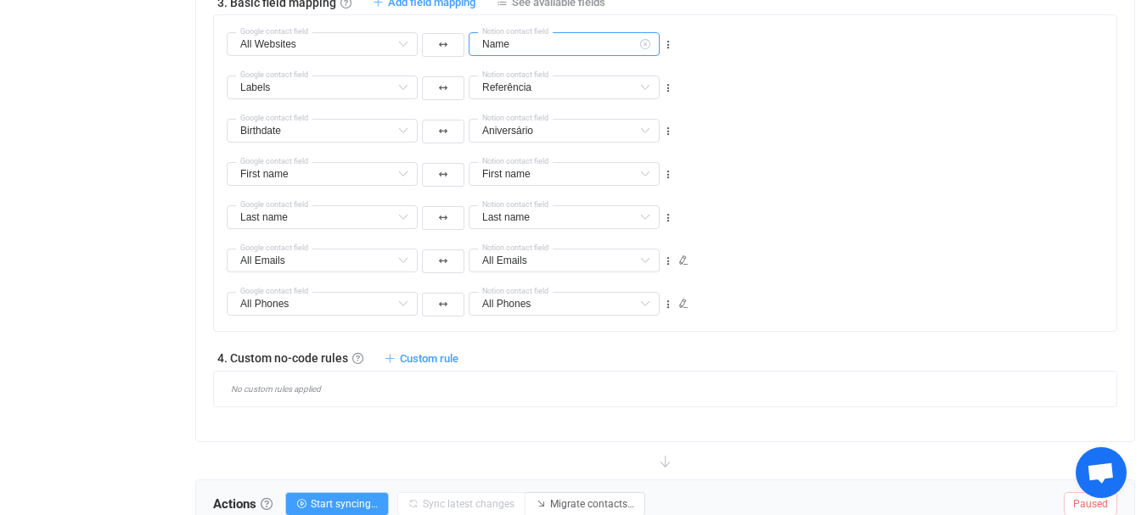
click at [563, 56] on input "Name" at bounding box center [564, 44] width 191 height 24
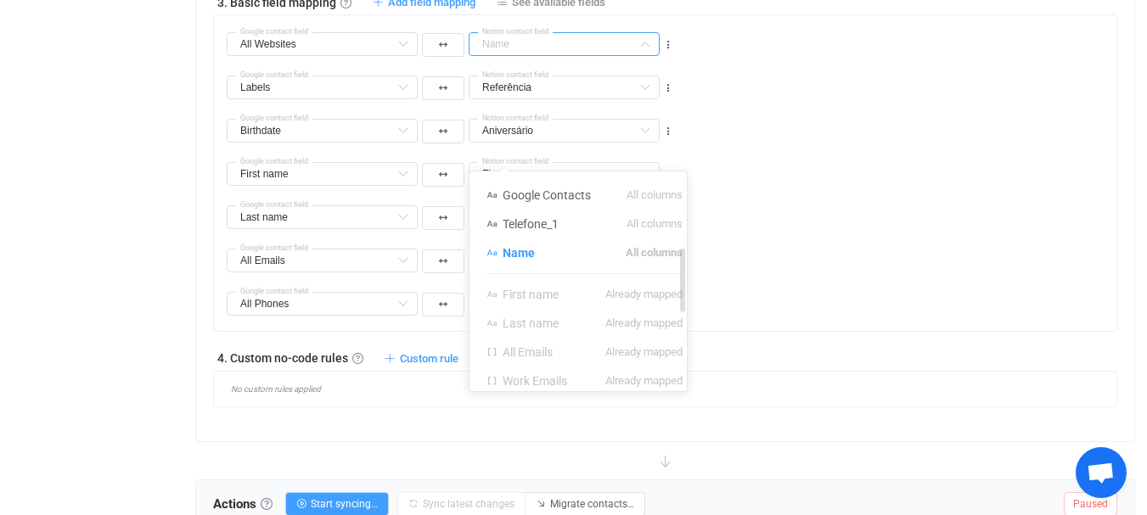
scroll to position [255, 0]
click at [929, 145] on div "Birthdate Birthdate Default field First name Already mapped Last name Already m…" at bounding box center [672, 123] width 890 height 43
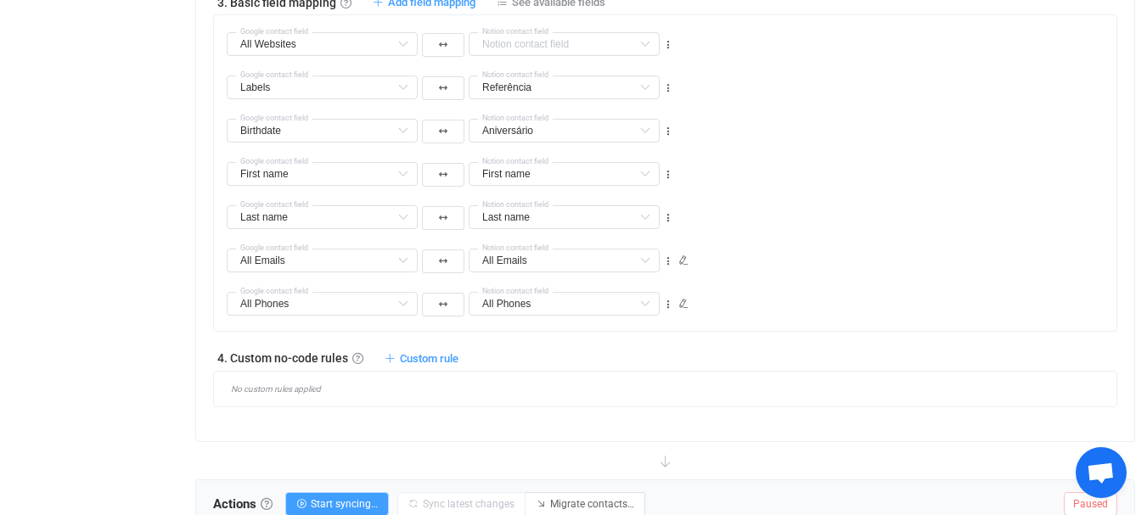
type input "Name"
click at [519, 56] on input "Name" at bounding box center [564, 44] width 191 height 24
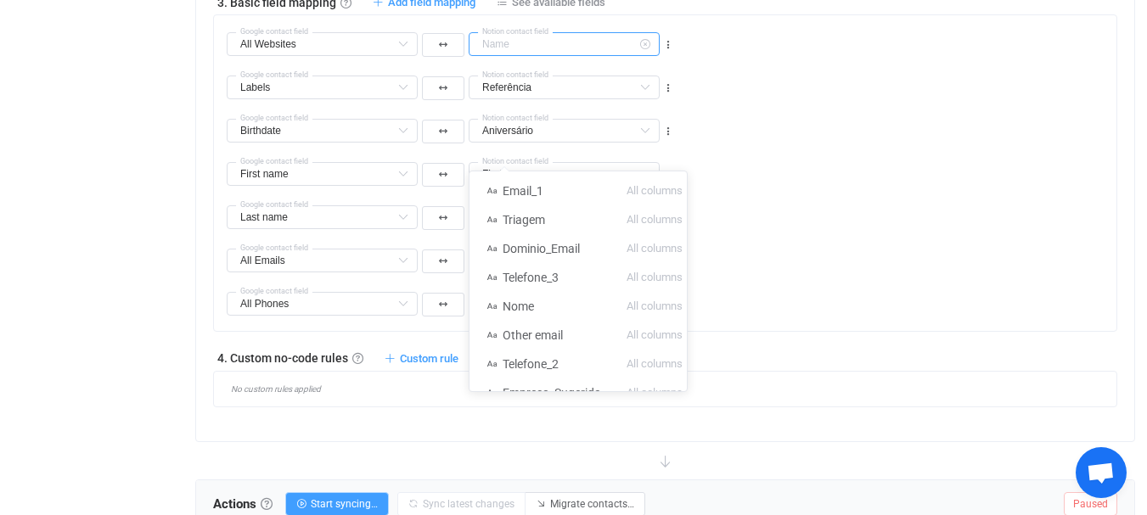
scroll to position [160, 0]
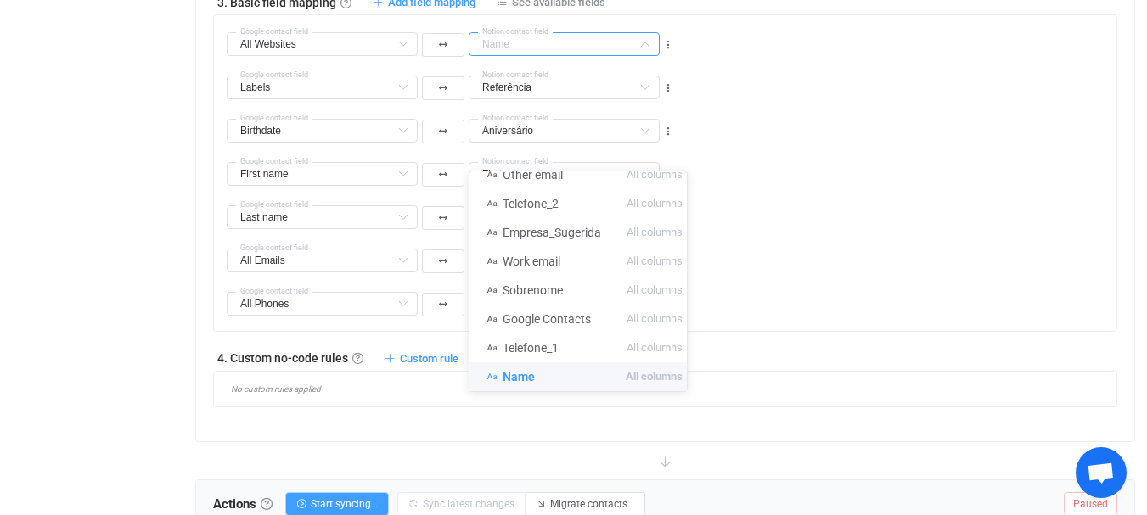
click at [908, 59] on div "All Websites Google contact field Name Email_1 All columns Triagem All columns …" at bounding box center [672, 36] width 890 height 43
type input "Name"
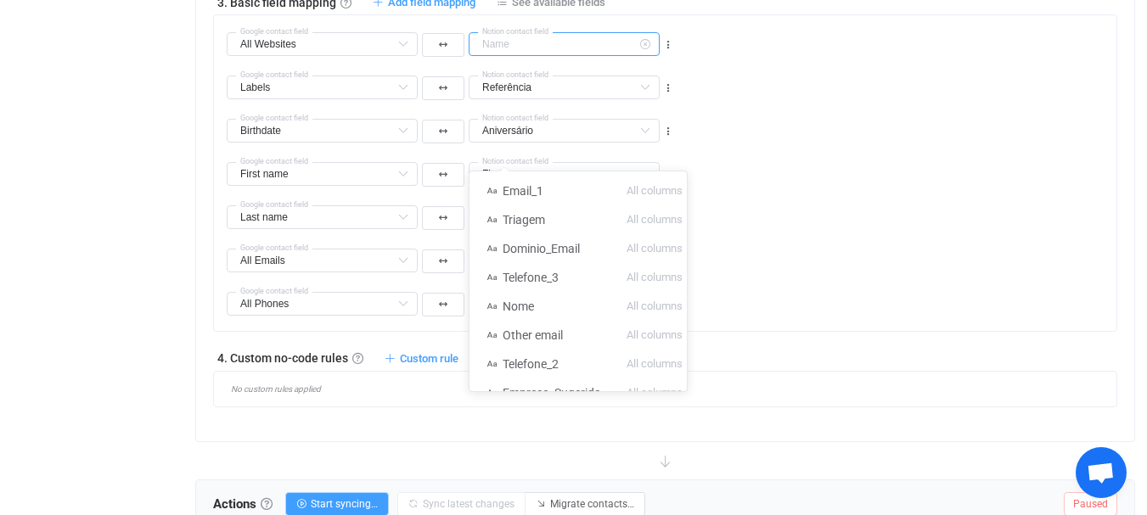
click at [617, 56] on input "text" at bounding box center [564, 44] width 191 height 24
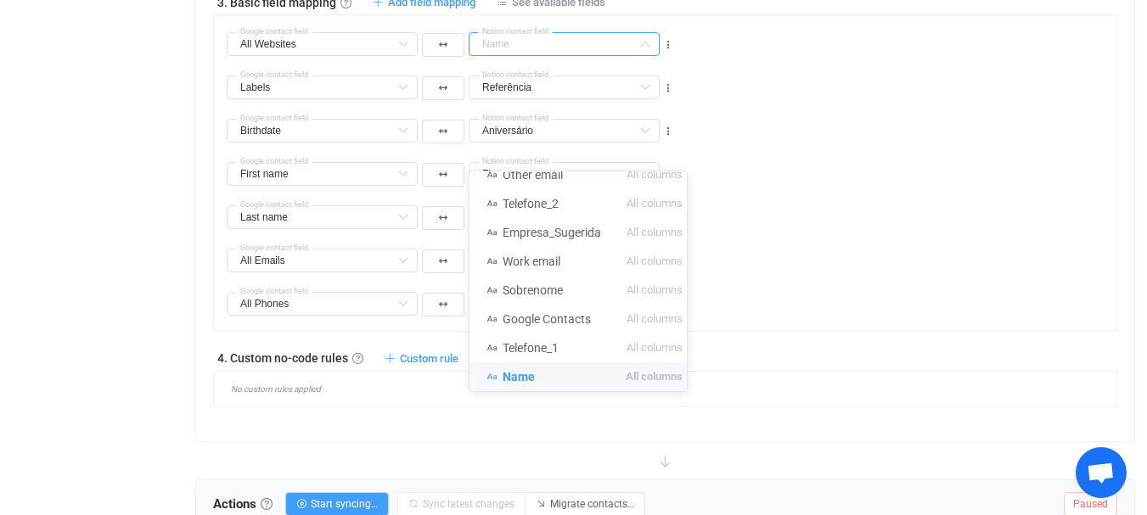
drag, startPoint x: 896, startPoint y: 213, endPoint x: 886, endPoint y: 214, distance: 10.2
click at [893, 145] on div "Birthdate Birthdate Default field First name Already mapped Last name Already m…" at bounding box center [672, 123] width 890 height 43
type input "Name"
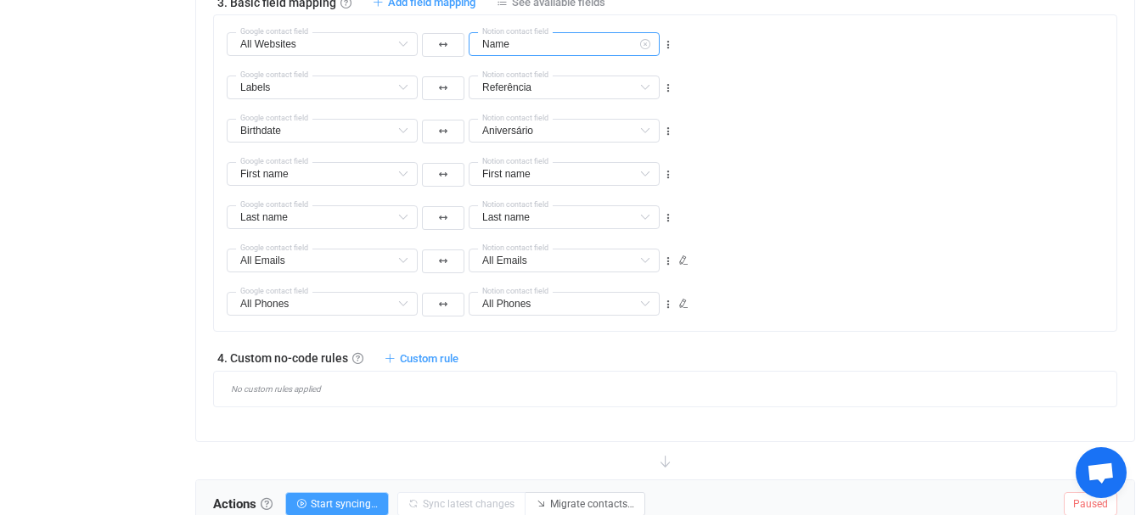
click at [508, 56] on input "Name" at bounding box center [564, 44] width 191 height 24
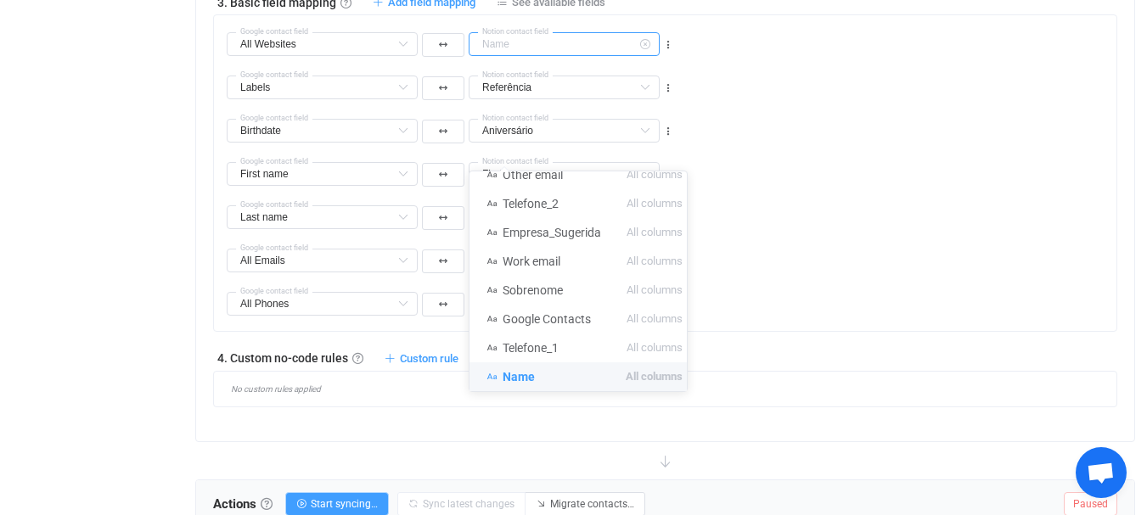
click at [508, 56] on input "text" at bounding box center [564, 44] width 191 height 24
type input "Name"
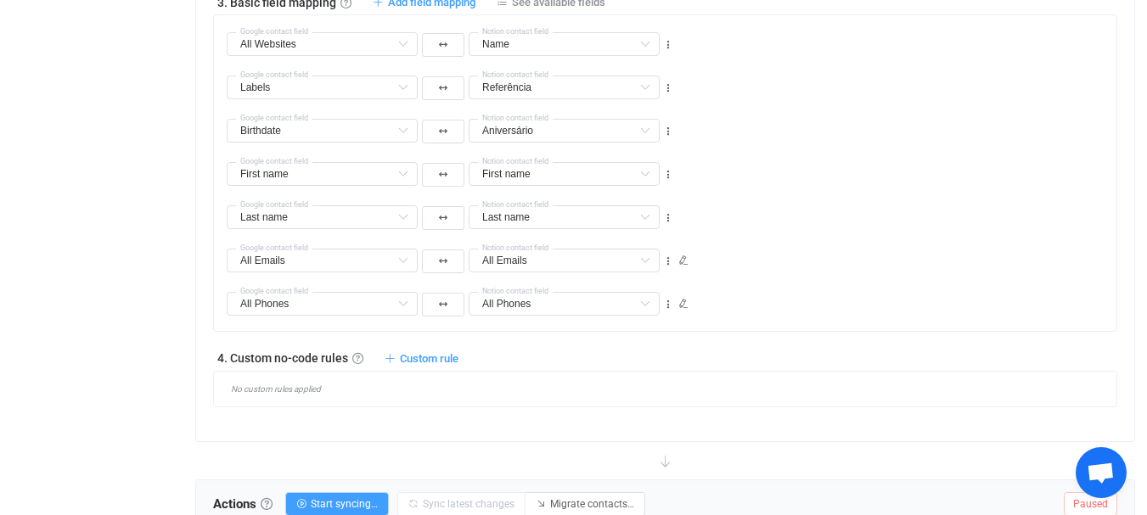
click at [406, 56] on icon at bounding box center [402, 44] width 21 height 24
click at [532, 56] on input "Name" at bounding box center [564, 44] width 191 height 24
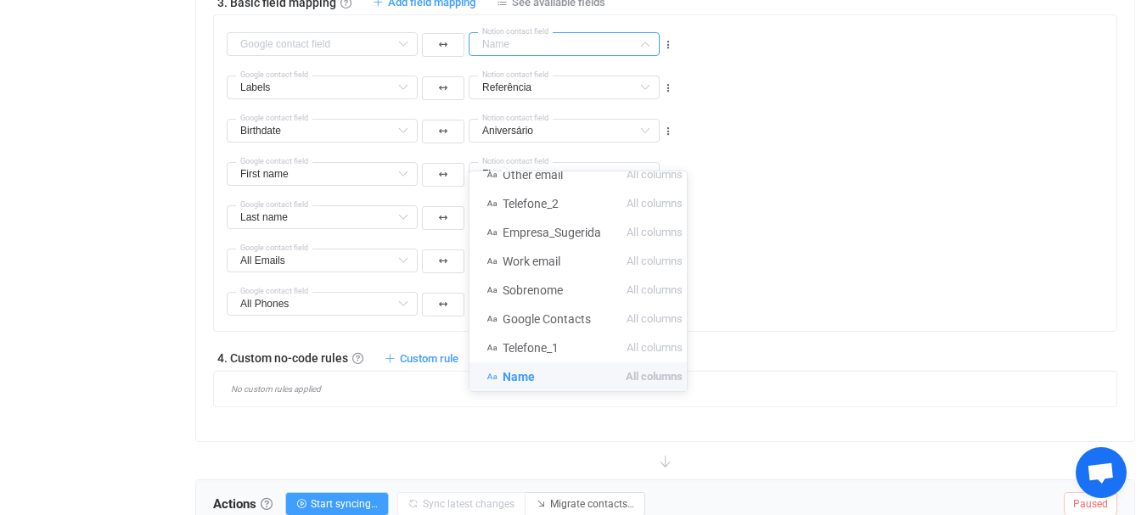
click at [827, 145] on div "Birthdate Birthdate Default field First name Already mapped Last name Already m…" at bounding box center [672, 123] width 890 height 43
type input "Name"
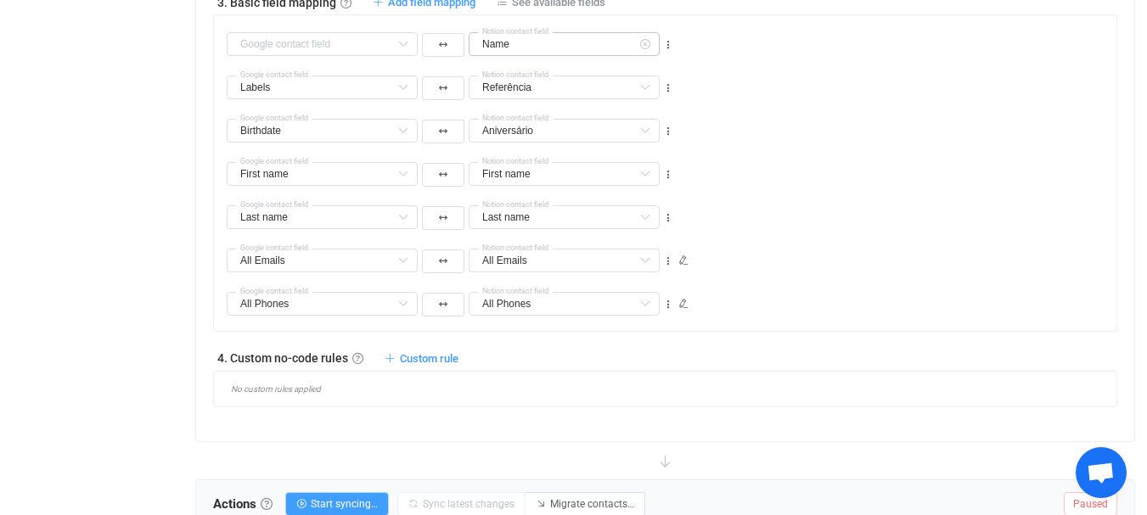
click at [643, 56] on icon at bounding box center [644, 44] width 21 height 24
click at [550, 56] on input "text" at bounding box center [564, 44] width 191 height 24
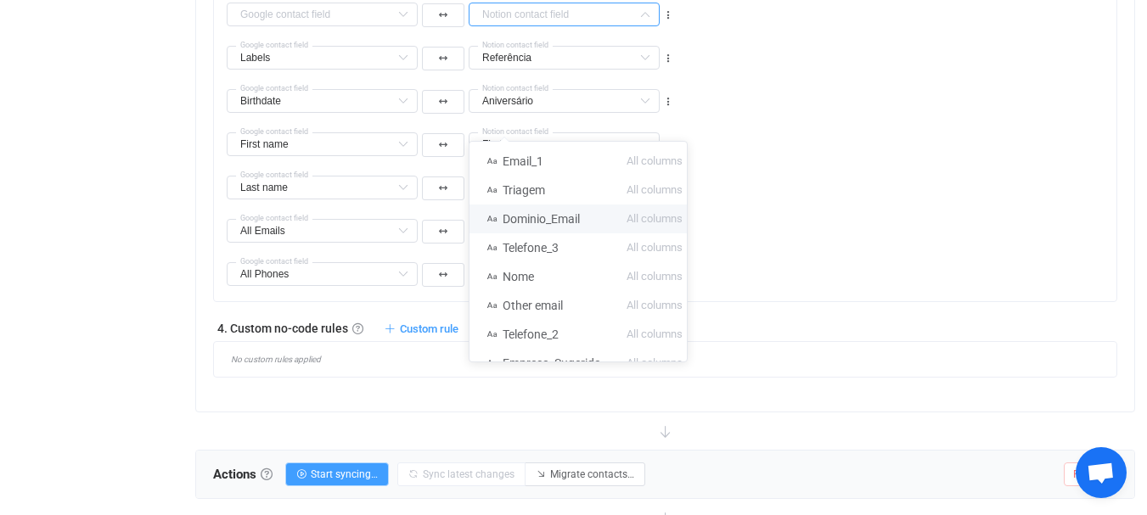
scroll to position [971, 0]
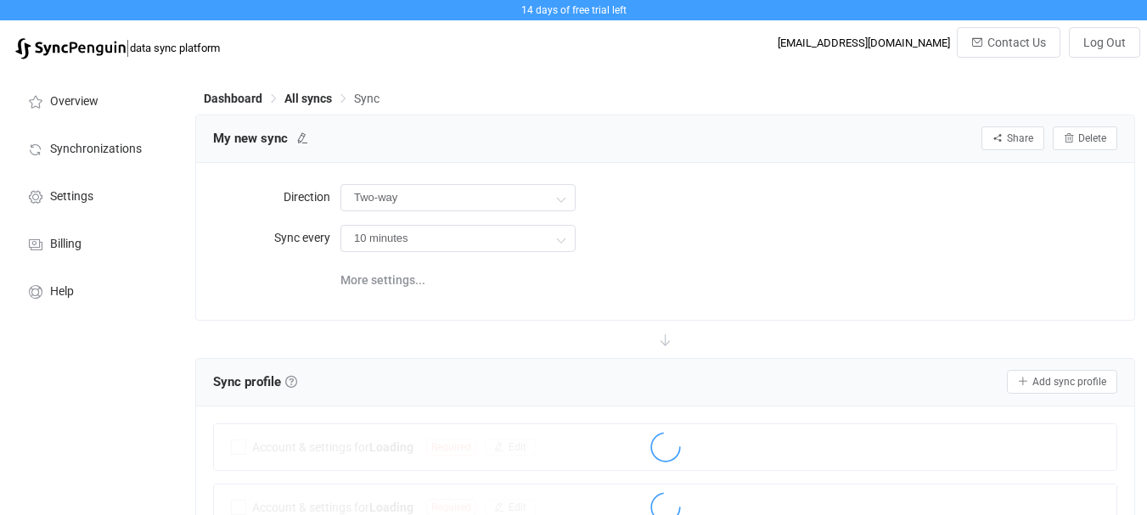
scroll to position [621, 0]
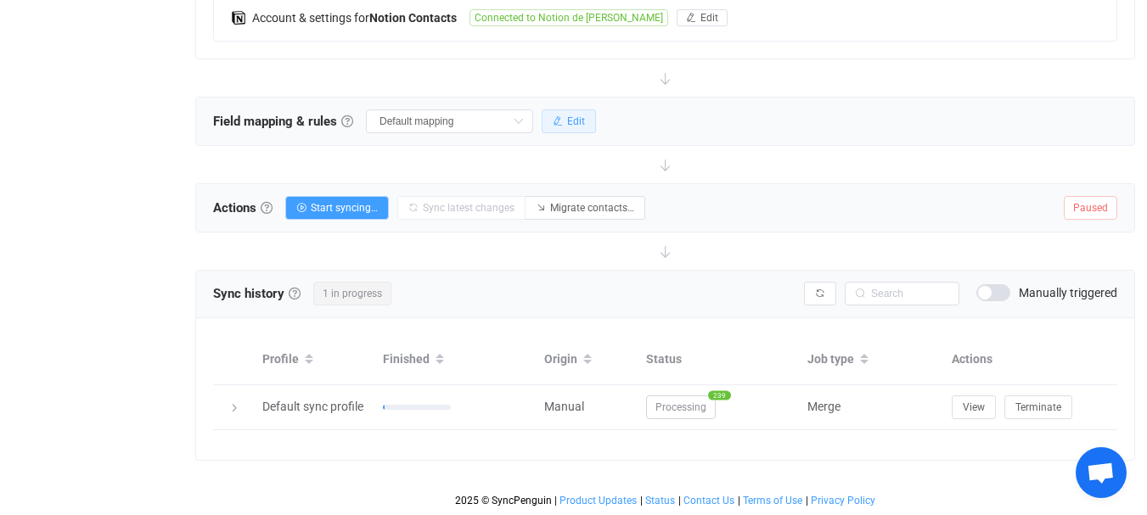
click at [567, 115] on span "Edit" at bounding box center [576, 121] width 18 height 12
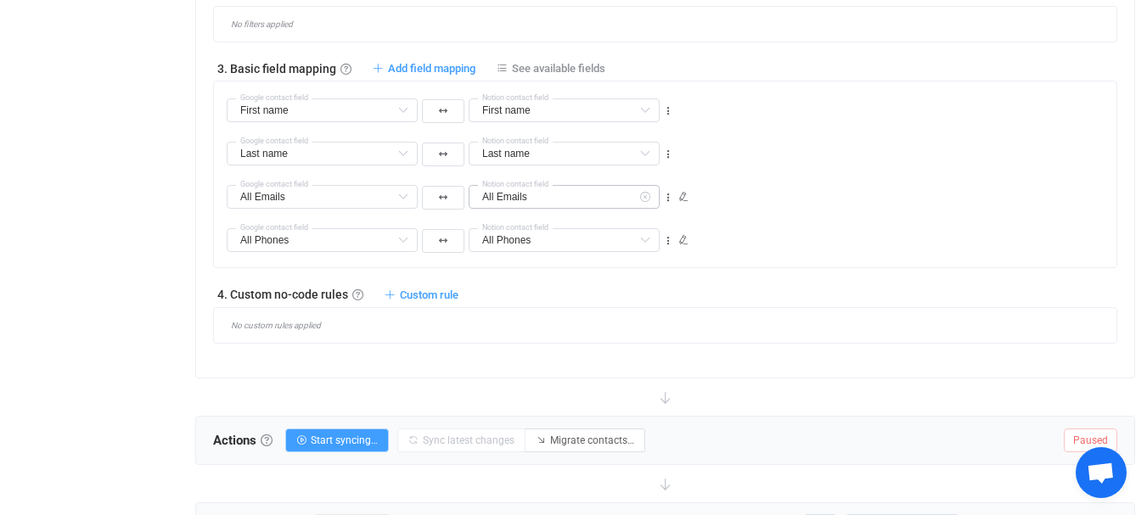
scroll to position [876, 0]
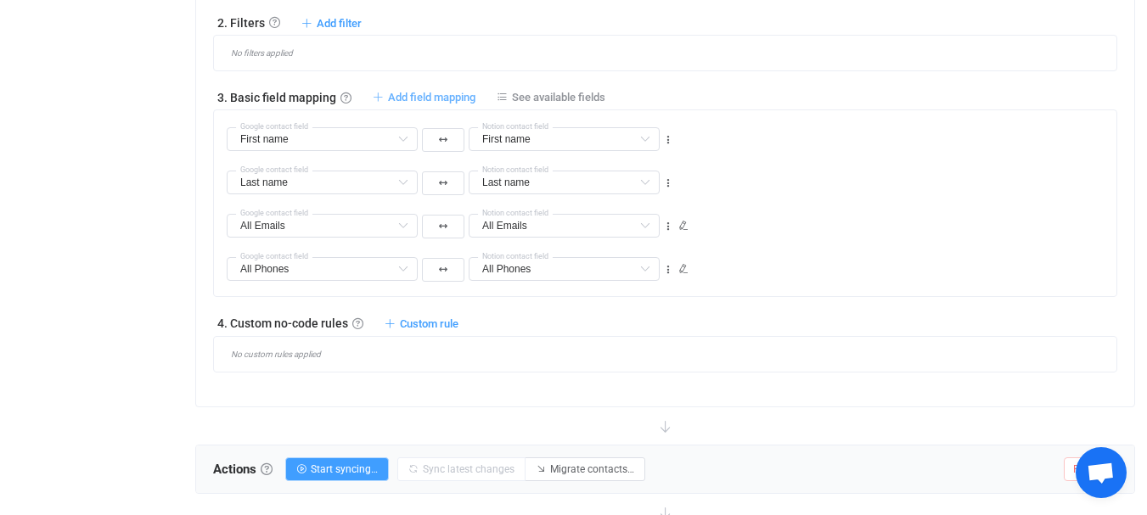
click at [421, 104] on span "Add field mapping" at bounding box center [431, 97] width 87 height 13
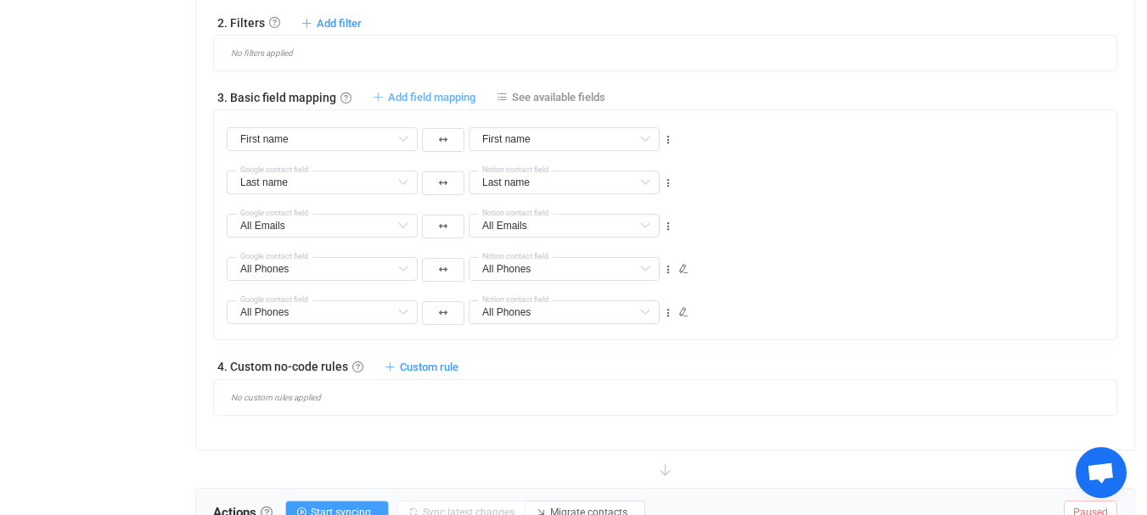
type input "First name"
type input "Last name"
type input "All Emails"
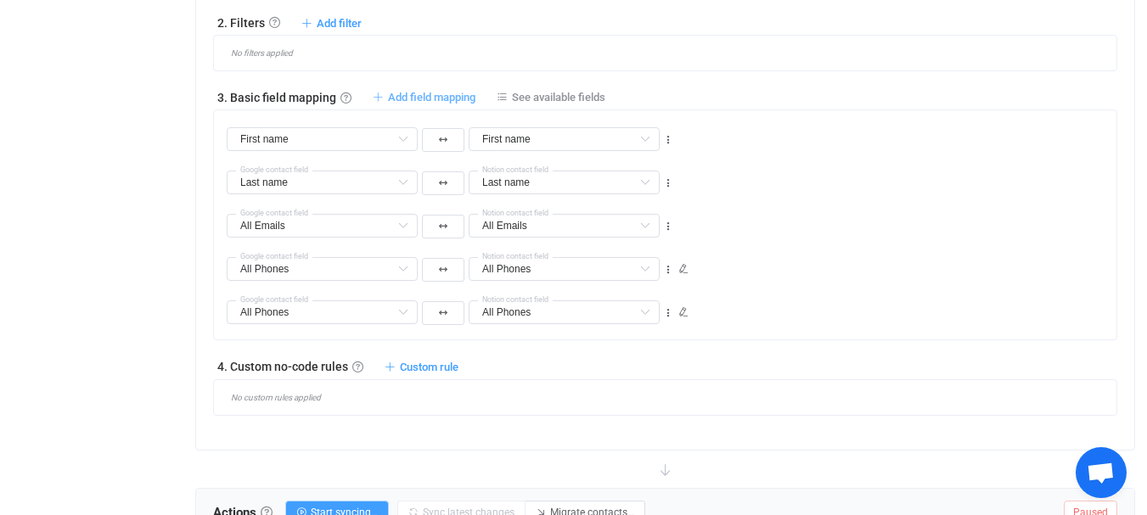
type input "All Emails"
click at [535, 151] on input "text" at bounding box center [564, 139] width 191 height 24
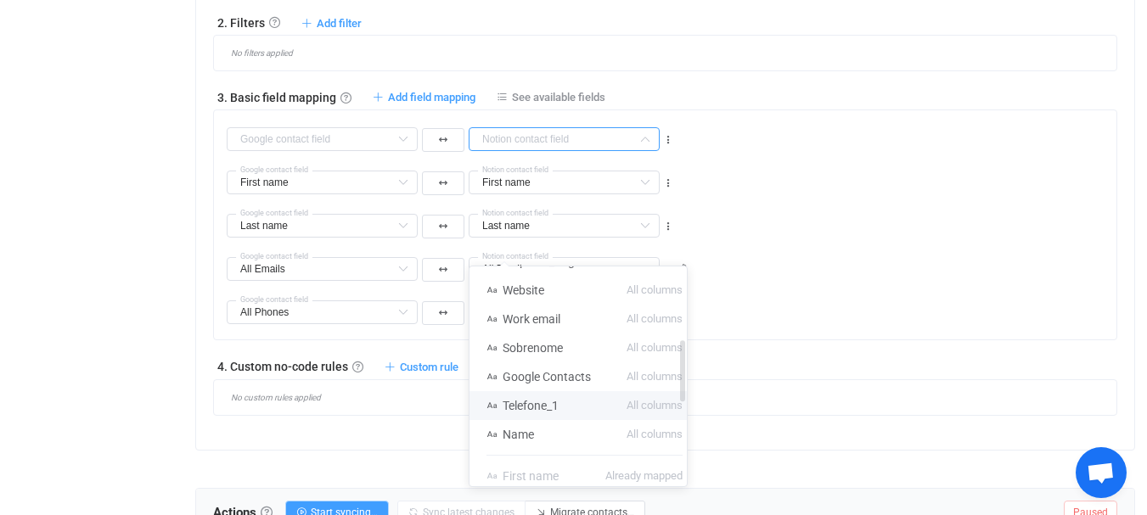
scroll to position [255, 0]
click at [532, 321] on span "Website" at bounding box center [524, 320] width 42 height 14
type input "Website"
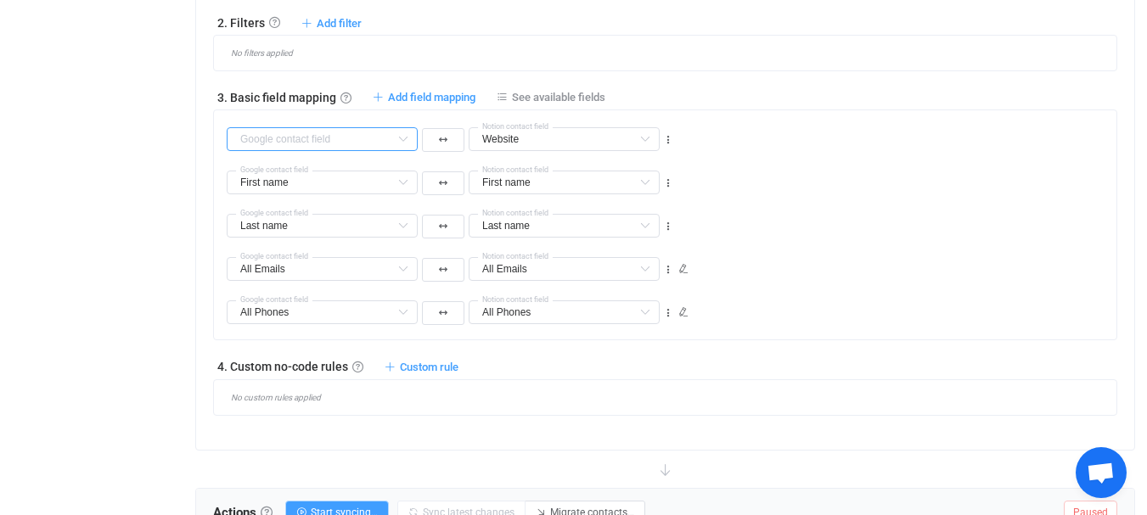
click at [244, 151] on input "text" at bounding box center [322, 139] width 191 height 24
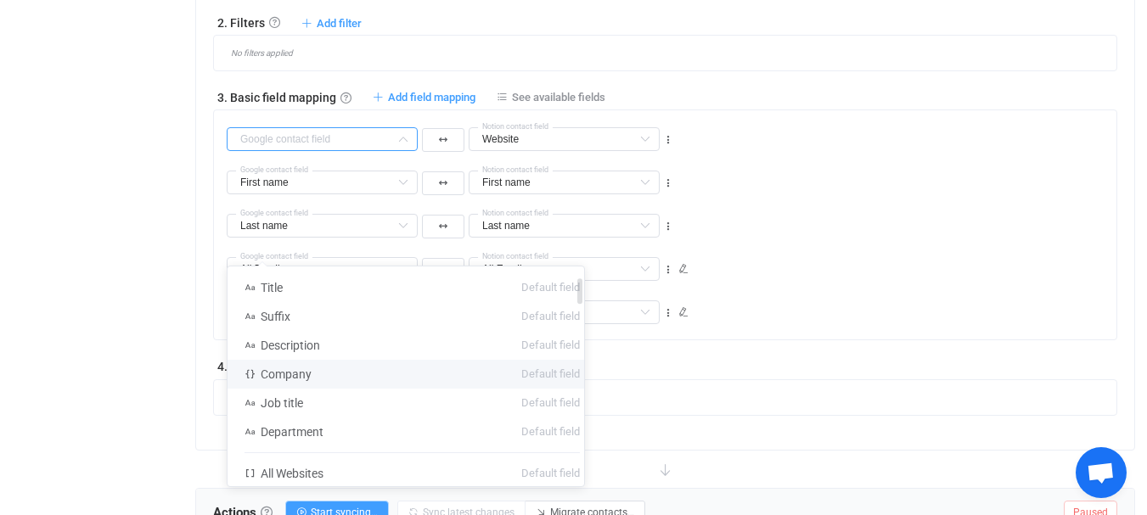
scroll to position [170, 0]
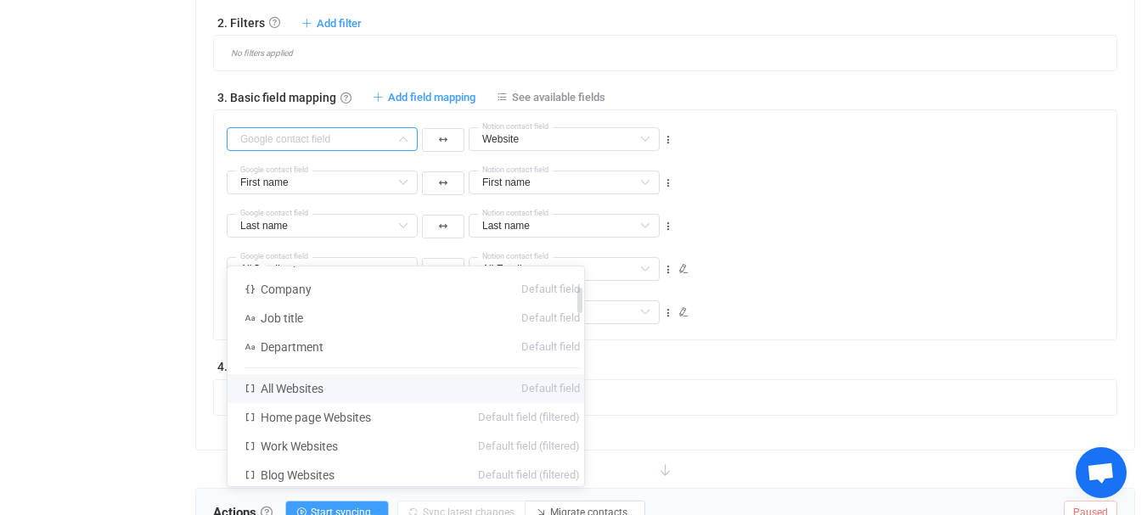
click at [301, 389] on span "All Websites" at bounding box center [292, 389] width 63 height 14
type input "All Websites"
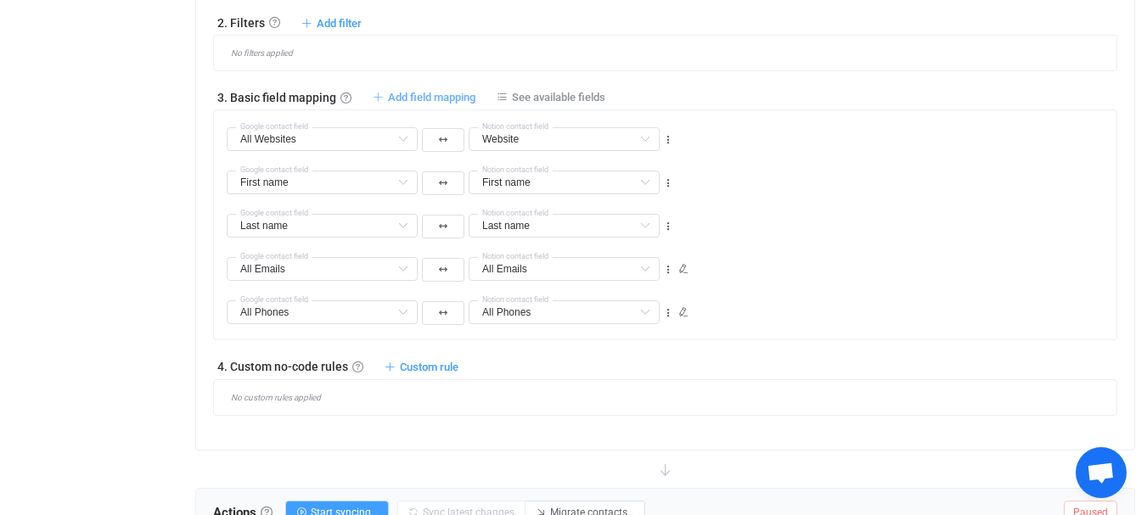
click at [442, 104] on span "Add field mapping" at bounding box center [431, 97] width 87 height 13
type input "All Websites"
type input "Website"
type input "First name"
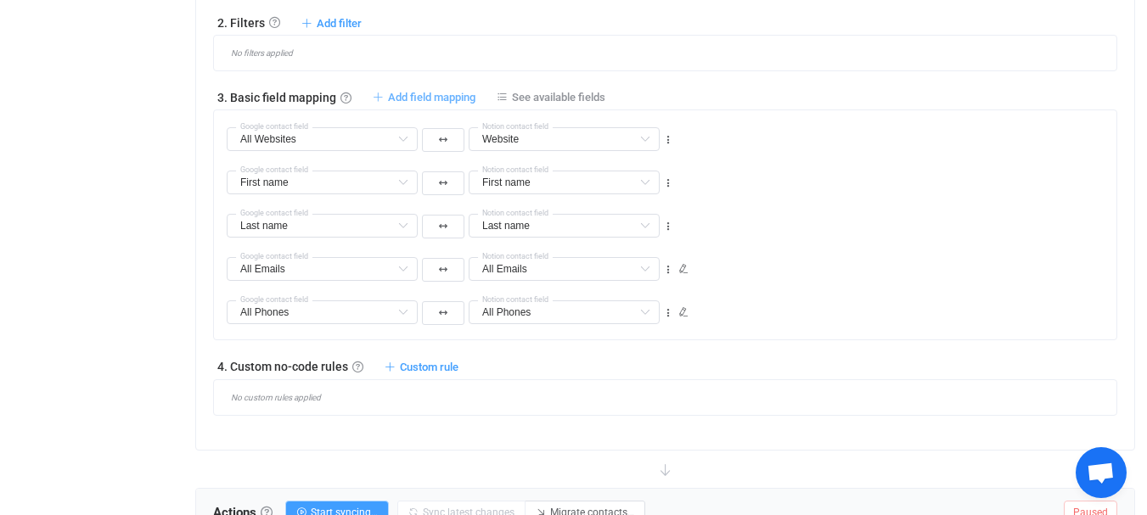
type input "Last name"
type input "All Emails"
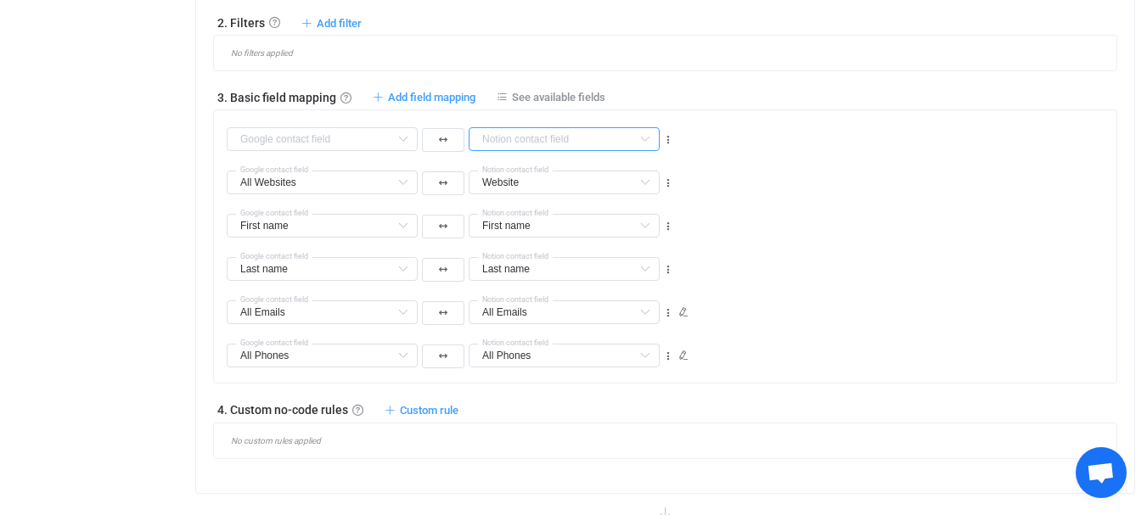
click at [545, 151] on input "text" at bounding box center [564, 139] width 191 height 24
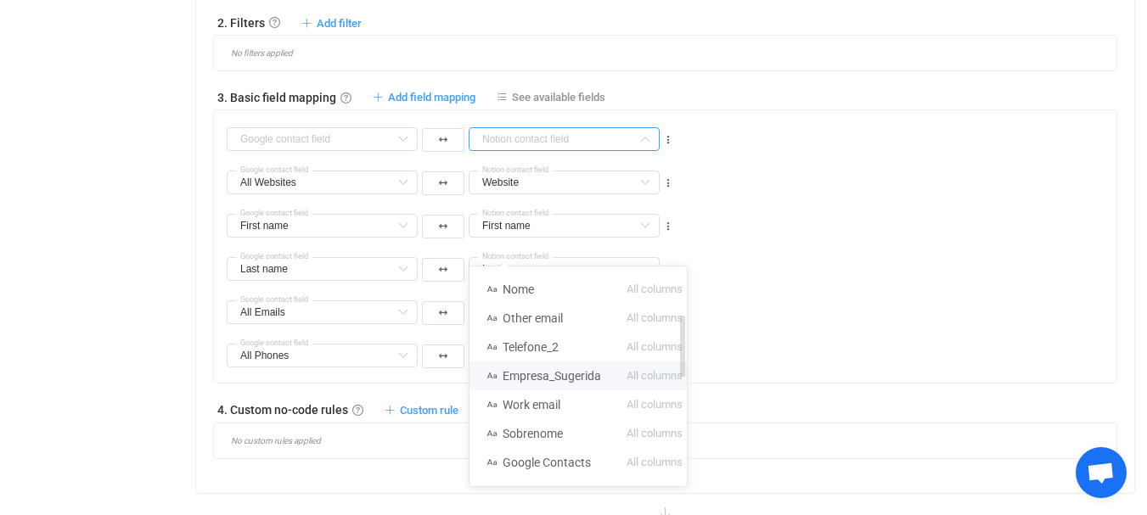
click at [558, 373] on span "Empresa_Sugerida" at bounding box center [552, 376] width 98 height 14
type input "Empresa_Sugerida"
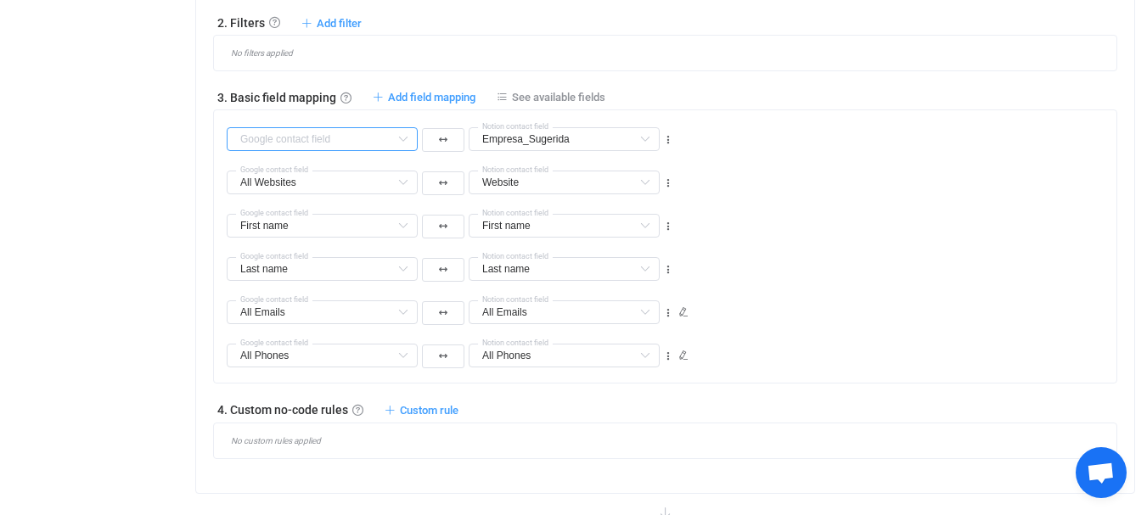
click at [352, 151] on input "text" at bounding box center [322, 139] width 191 height 24
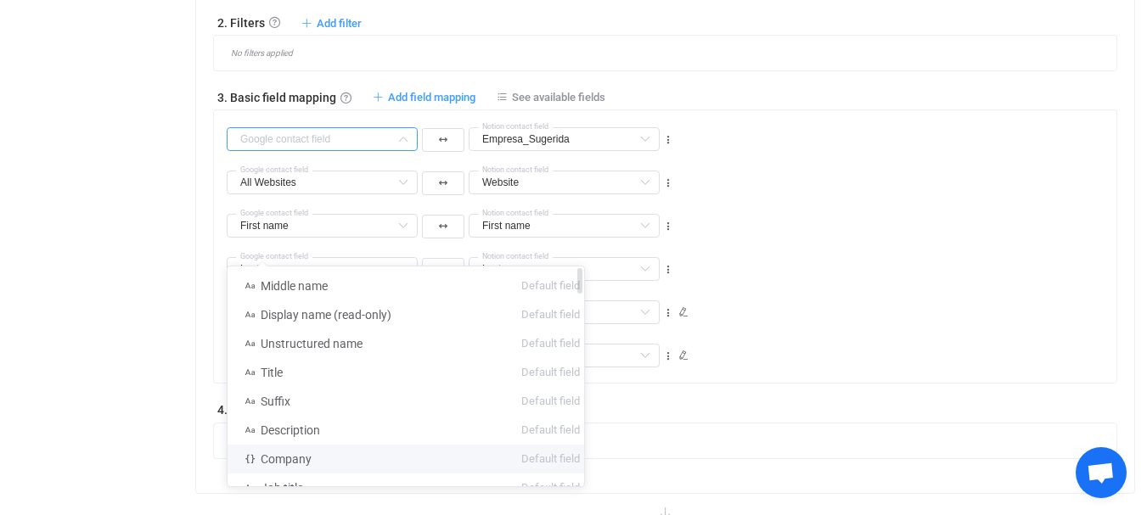
click at [300, 458] on span "Company" at bounding box center [286, 459] width 51 height 14
type input "Company"
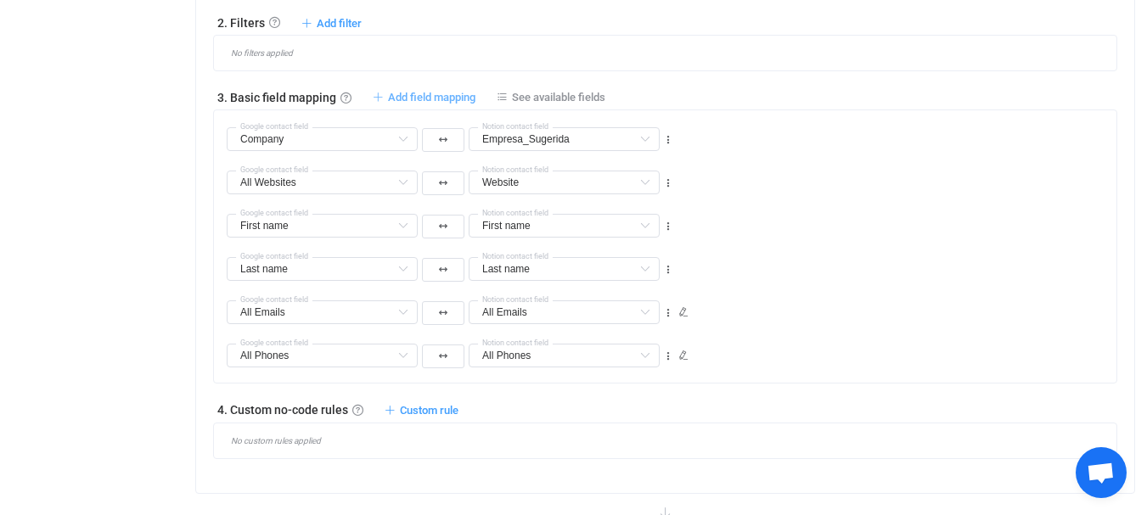
click at [447, 105] on div "3. Basic field mapping Basic field mapping Define how fields are mapped between…" at bounding box center [665, 96] width 904 height 17
click at [447, 104] on span "Add field mapping" at bounding box center [431, 97] width 87 height 13
type input "Company"
type input "Empresa_Sugerida"
type input "All Websites"
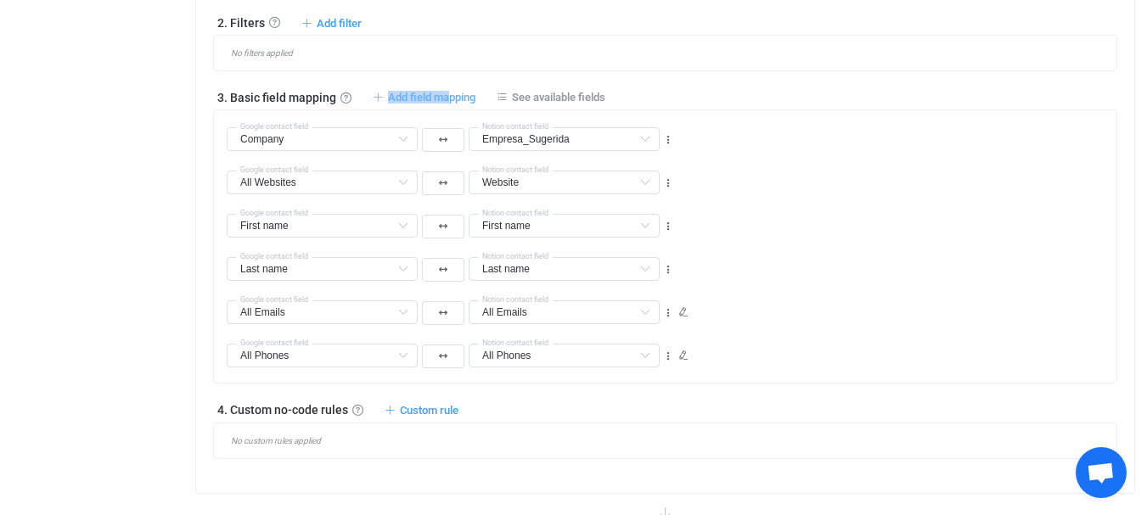
type input "Website"
type input "First name"
type input "Last name"
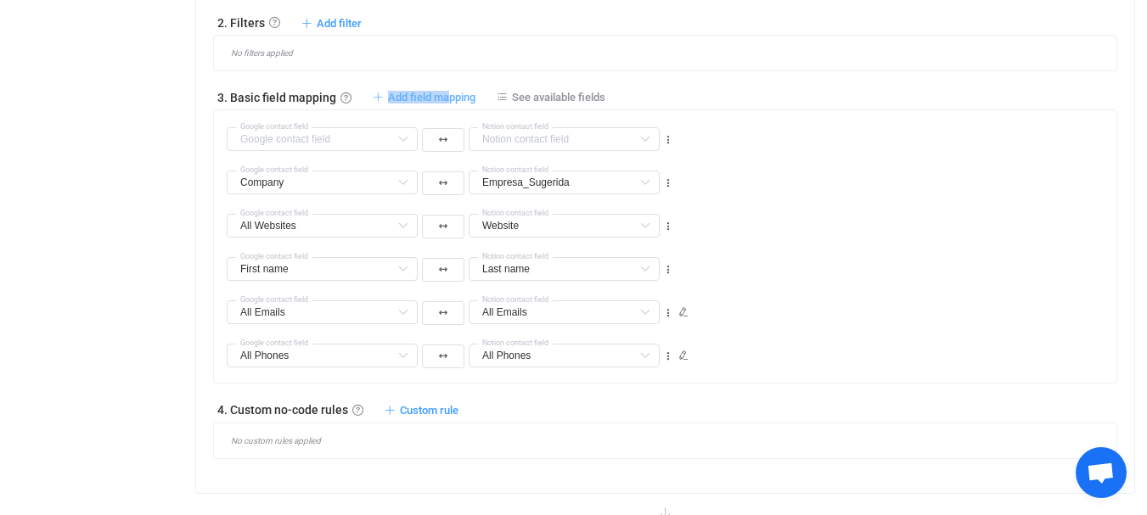
type input "All Emails"
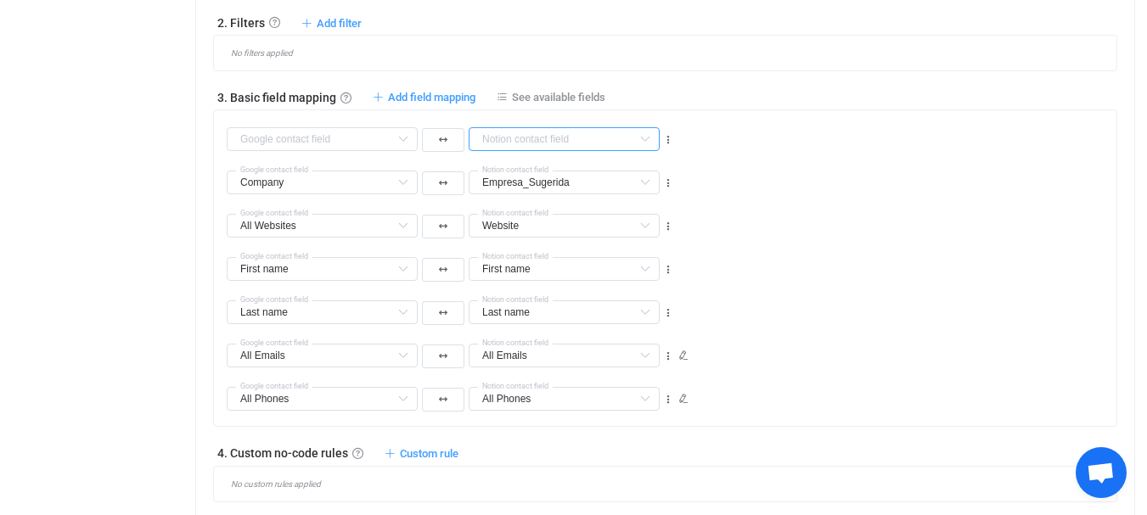
click at [547, 151] on input "text" at bounding box center [564, 139] width 191 height 24
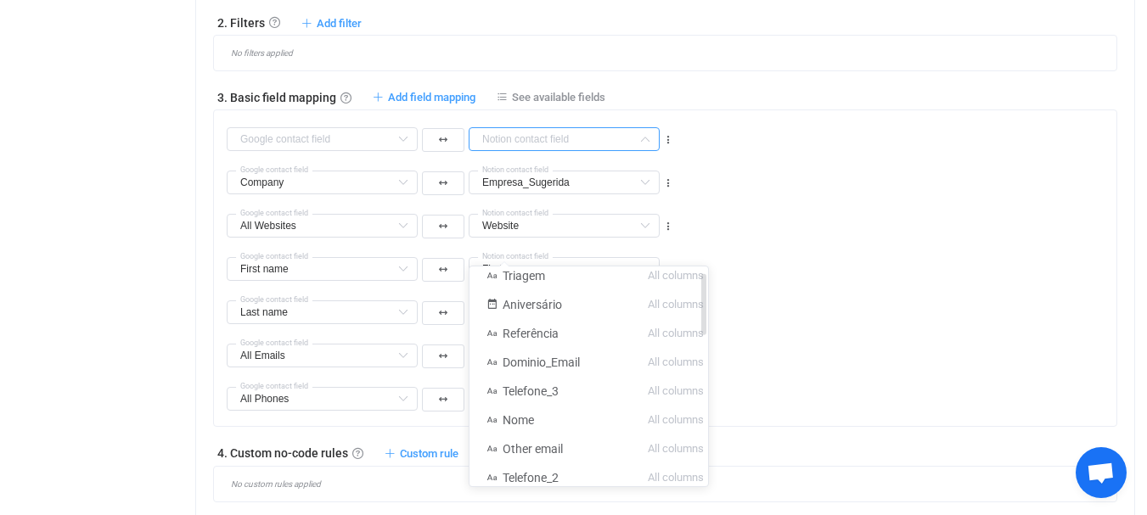
scroll to position [0, 0]
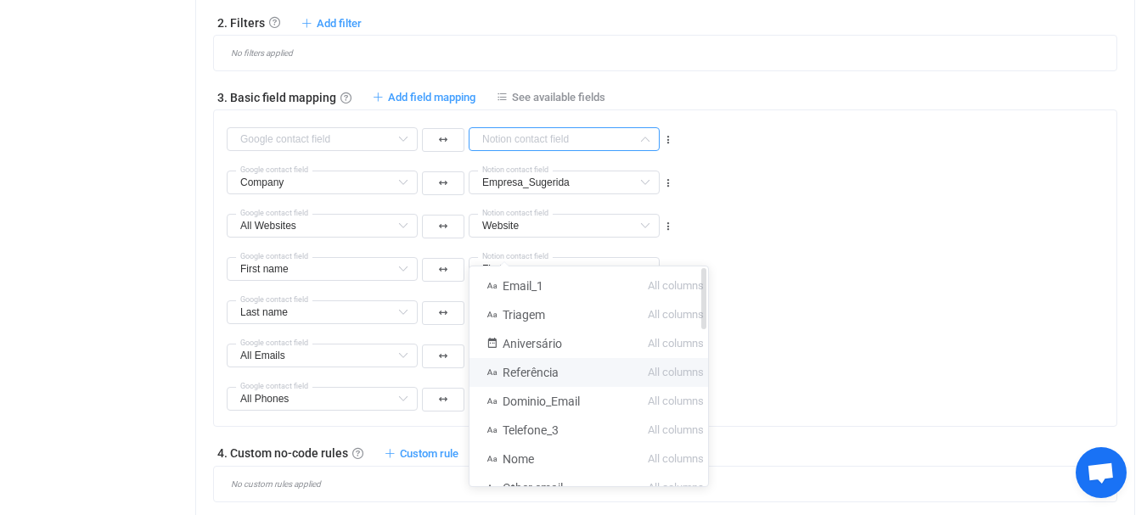
click at [544, 374] on span "Referência" at bounding box center [531, 373] width 56 height 14
type input "Referência"
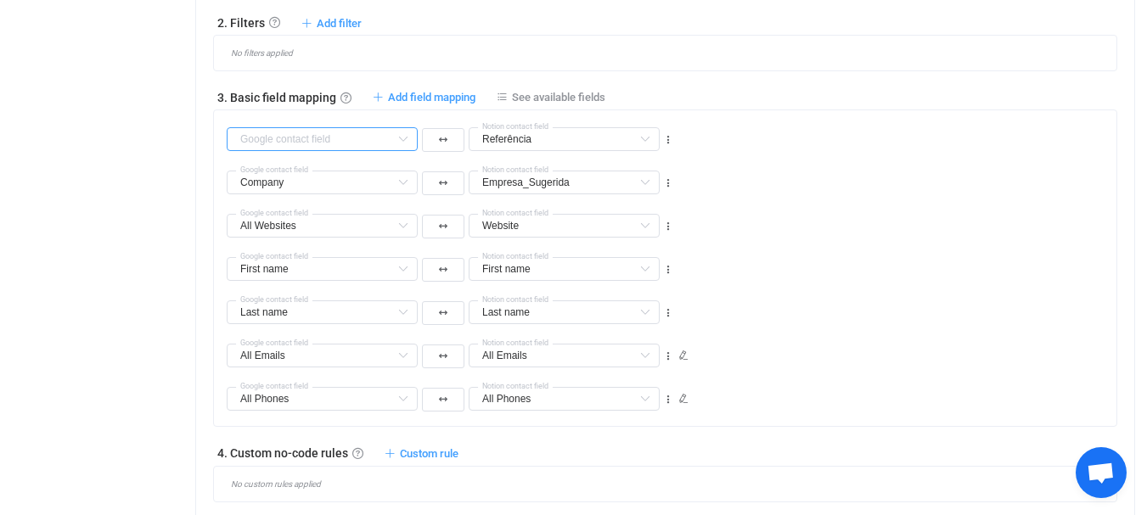
click at [335, 151] on input "text" at bounding box center [322, 139] width 191 height 24
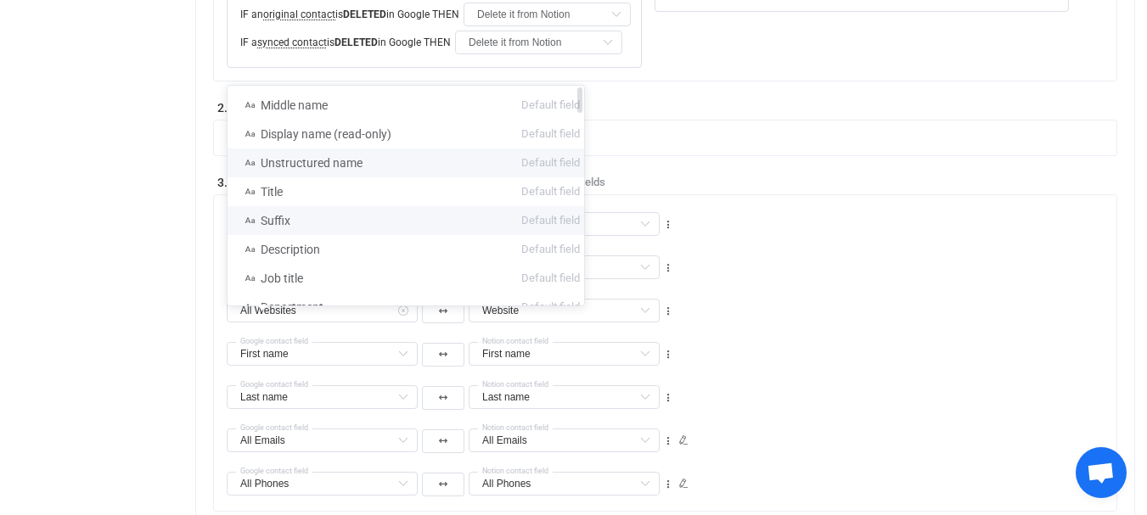
scroll to position [876, 0]
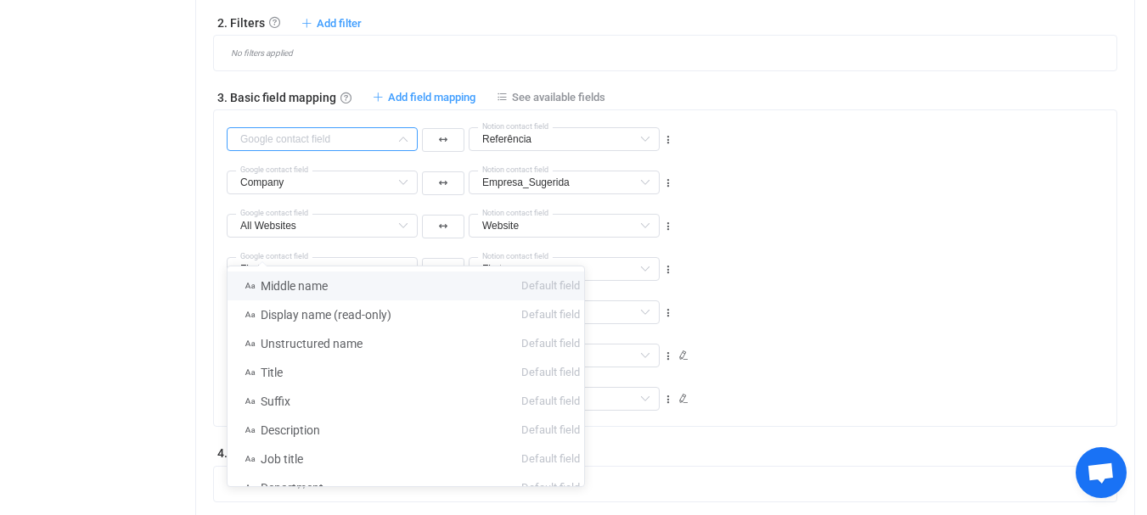
click at [329, 151] on input "text" at bounding box center [322, 139] width 191 height 24
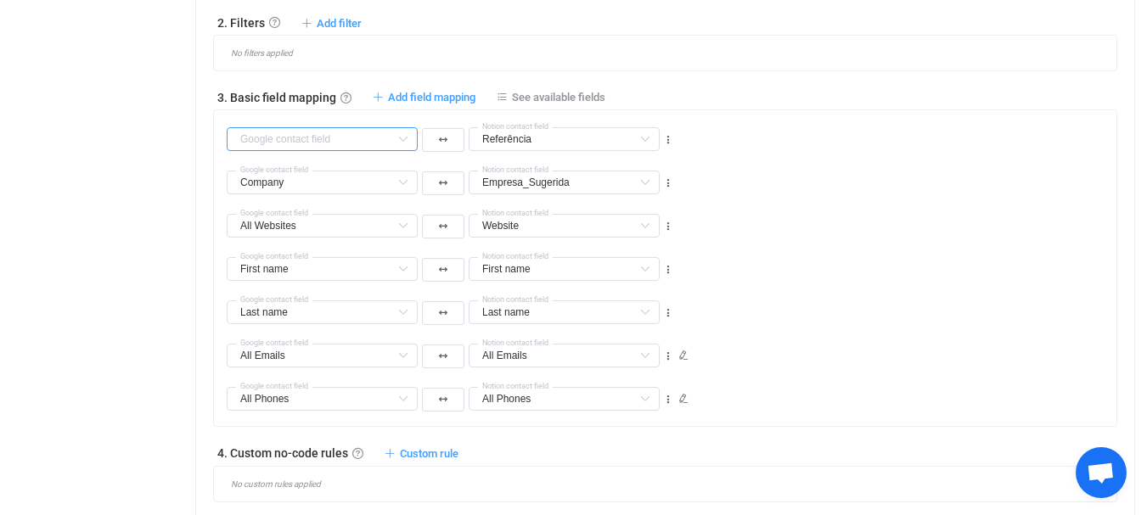
click at [307, 151] on input "text" at bounding box center [322, 139] width 191 height 24
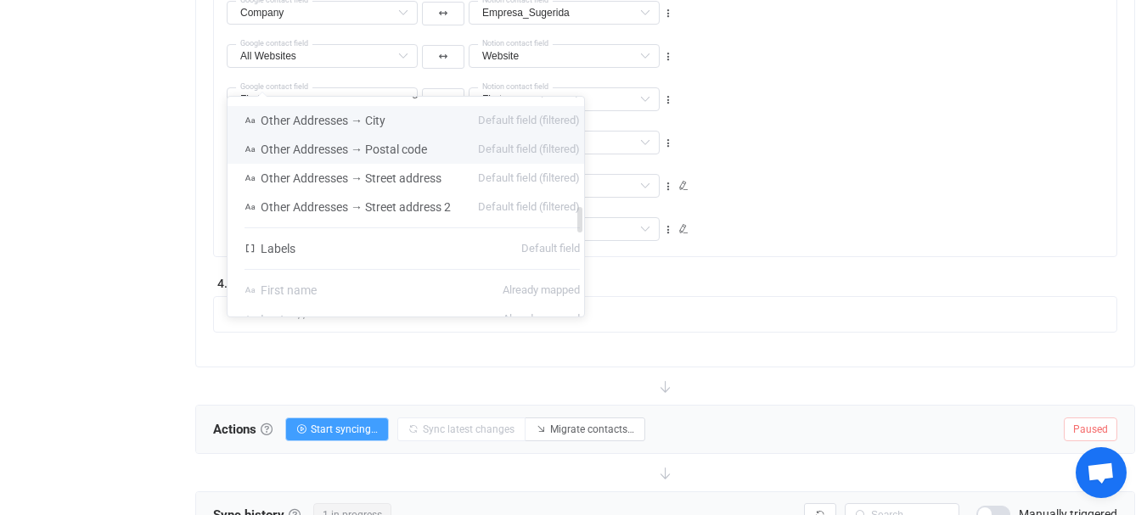
scroll to position [798, 0]
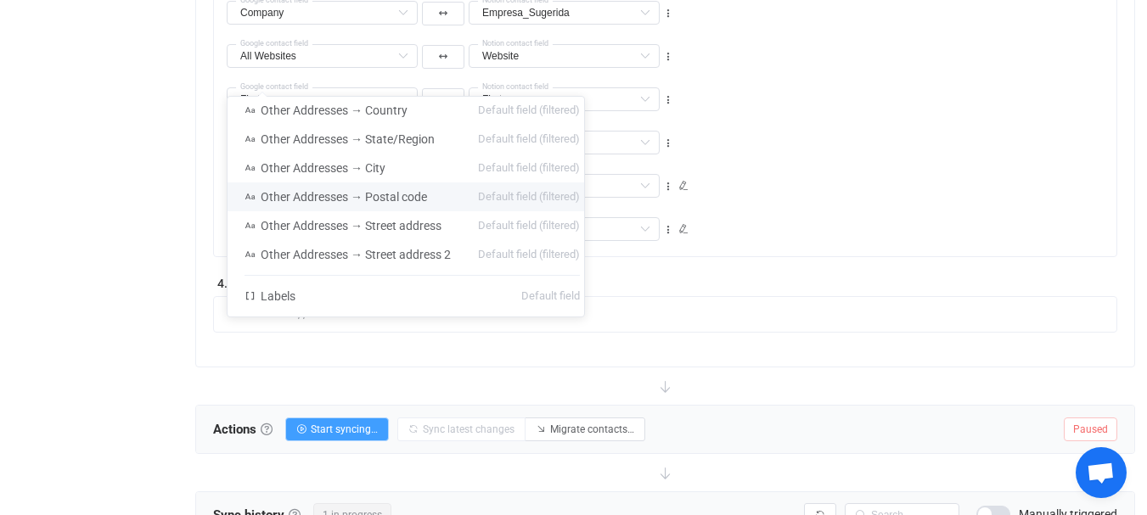
drag, startPoint x: 940, startPoint y: 204, endPoint x: 909, endPoint y: 201, distance: 30.7
click at [911, 114] on div "First name First name Default field Middle name Default field Display name (rea…" at bounding box center [672, 91] width 890 height 43
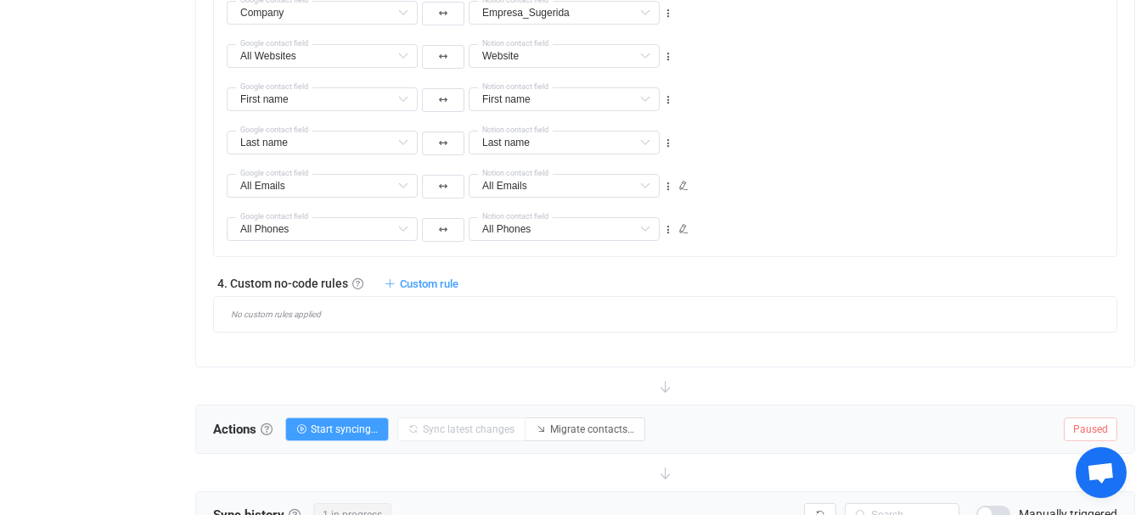
click at [623, 173] on li "Delete" at bounding box center [615, 176] width 111 height 31
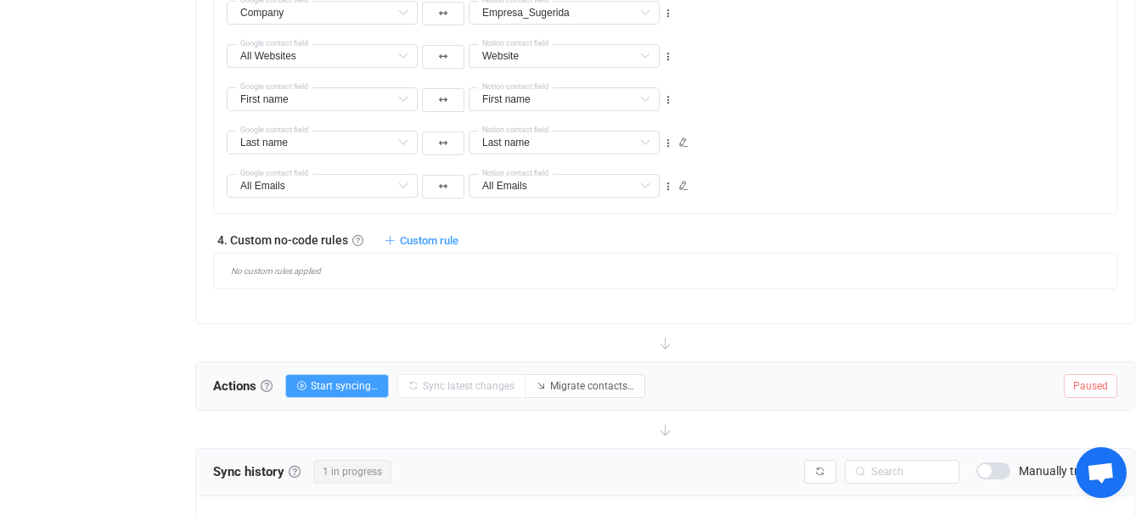
type input "Company"
type input "Empresa_Sugerida"
type input "All Websites"
type input "Website"
type input "First name"
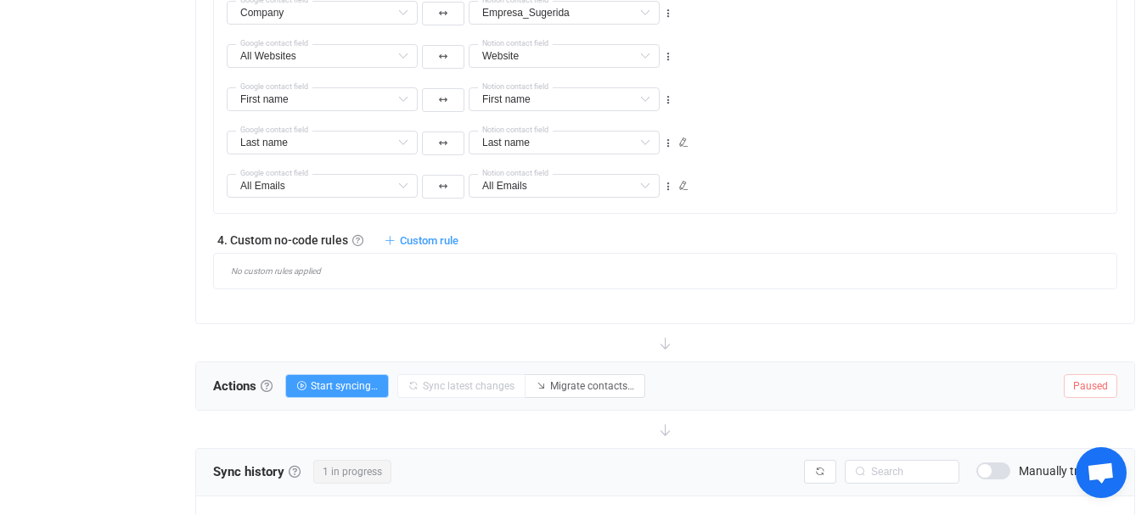
type input "First name"
type input "Last name"
type input "All Emails"
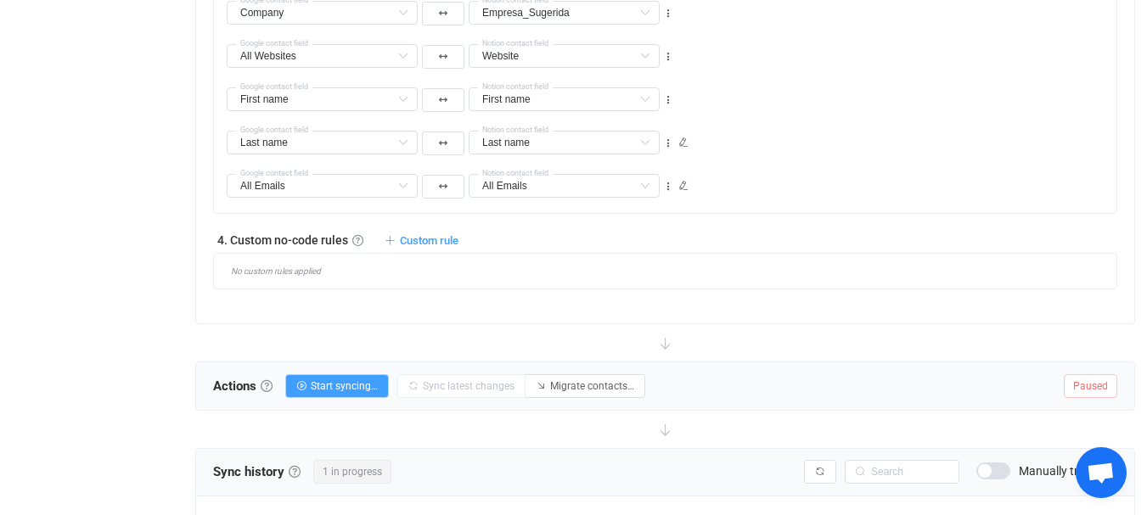
type input "All Phones"
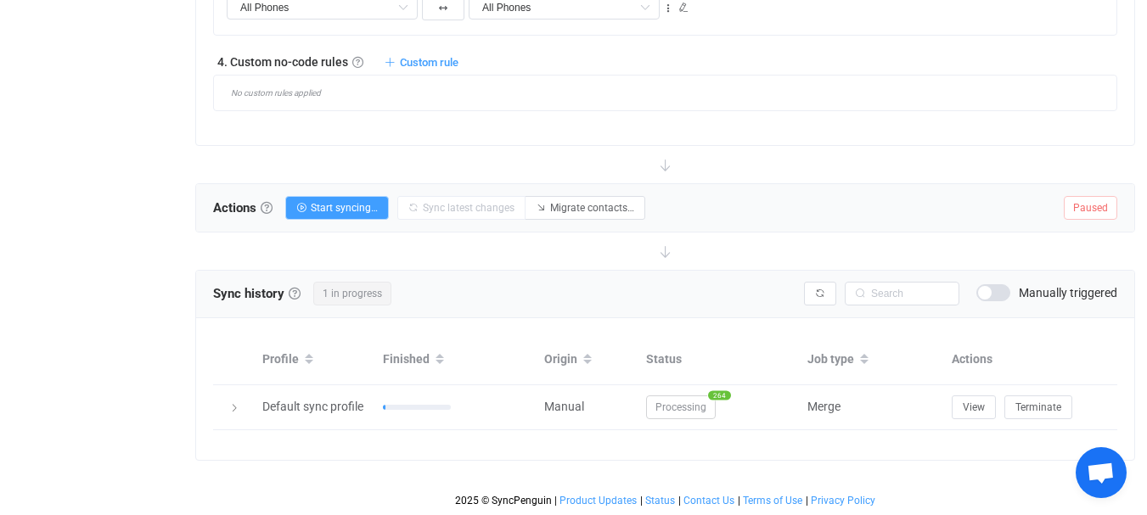
scroll to position [1300, 0]
click at [355, 68] on link at bounding box center [357, 62] width 11 height 11
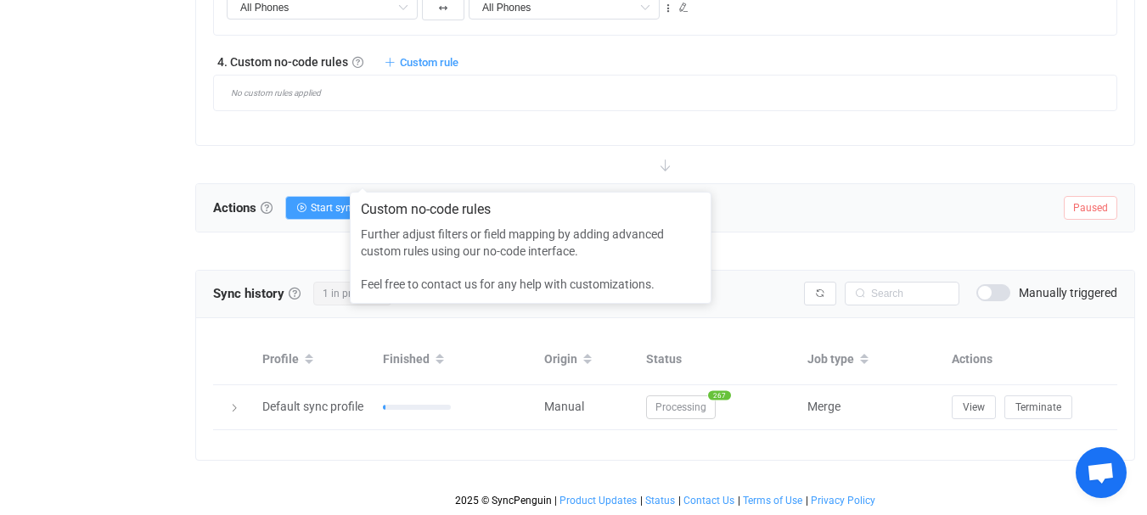
click at [309, 111] on div "No custom rules applied" at bounding box center [665, 93] width 904 height 37
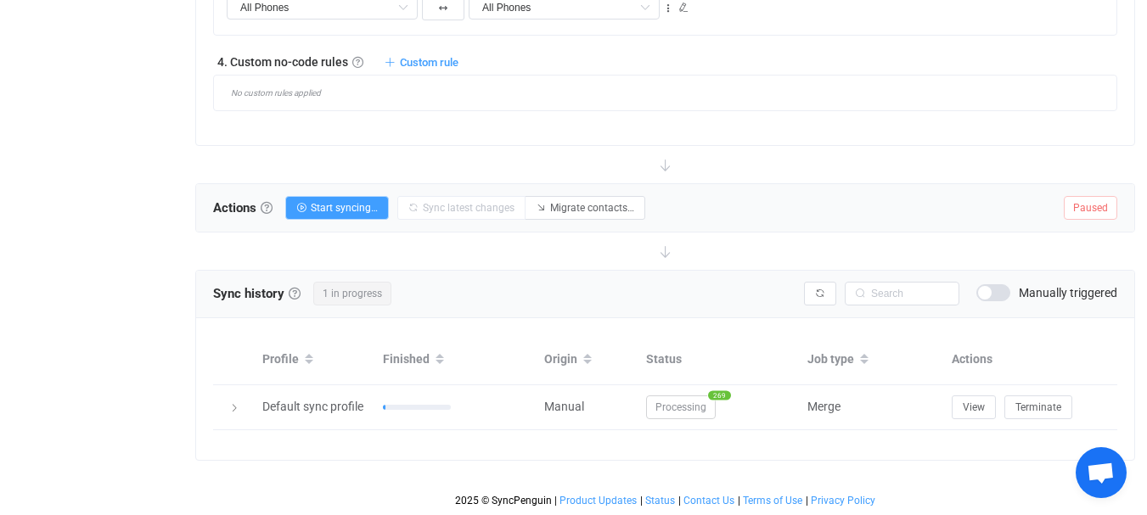
scroll to position [1395, 0]
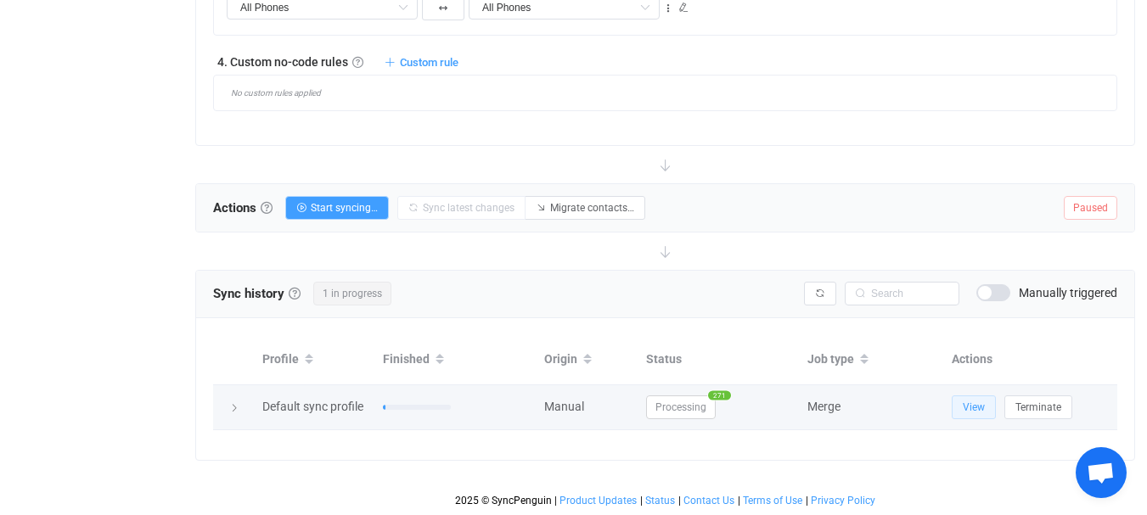
click at [985, 409] on span "View" at bounding box center [974, 408] width 22 height 12
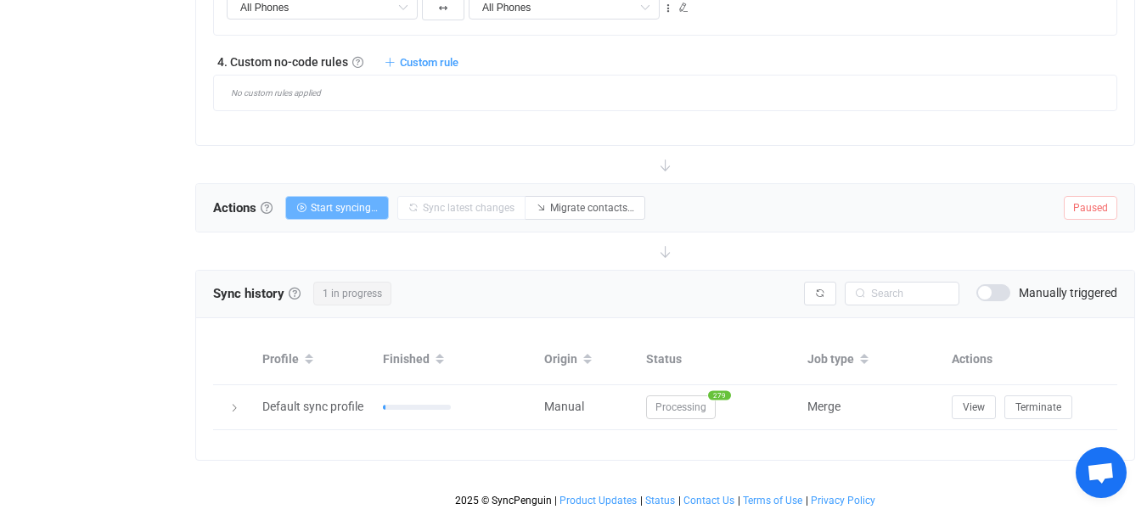
click at [328, 202] on span "Start syncing…" at bounding box center [344, 208] width 67 height 12
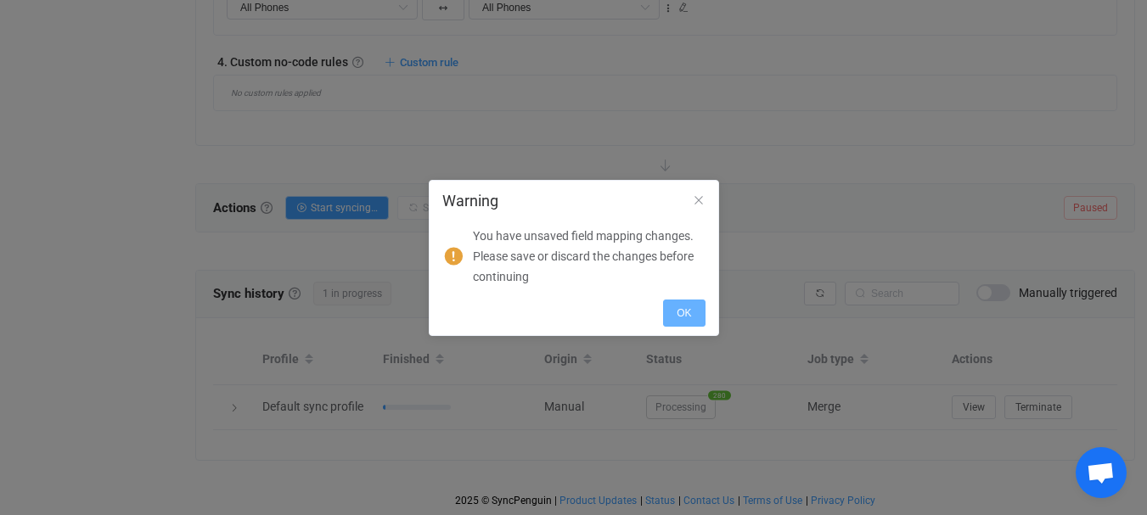
click at [663, 318] on button "OK" at bounding box center [684, 313] width 42 height 27
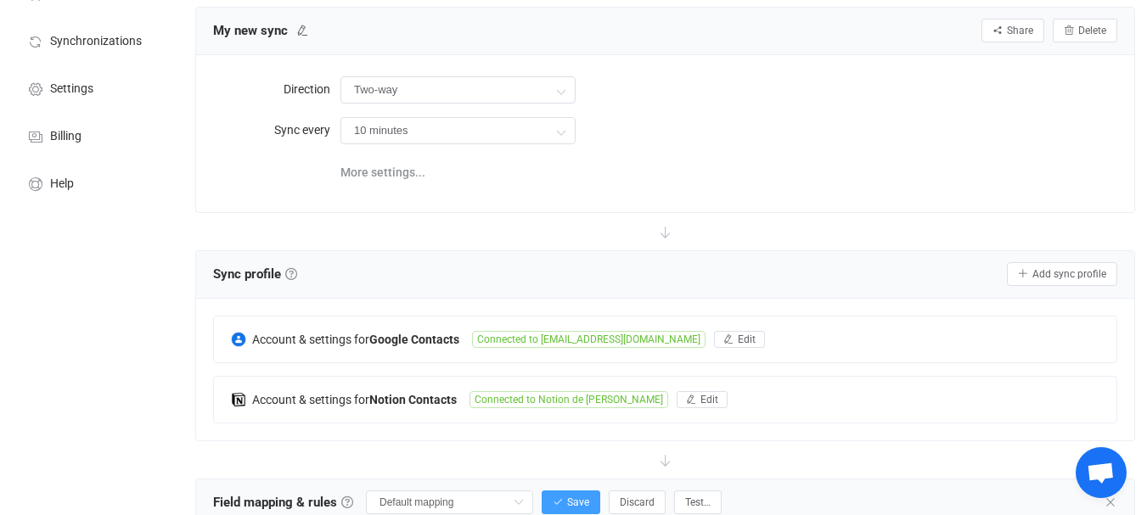
scroll to position [340, 0]
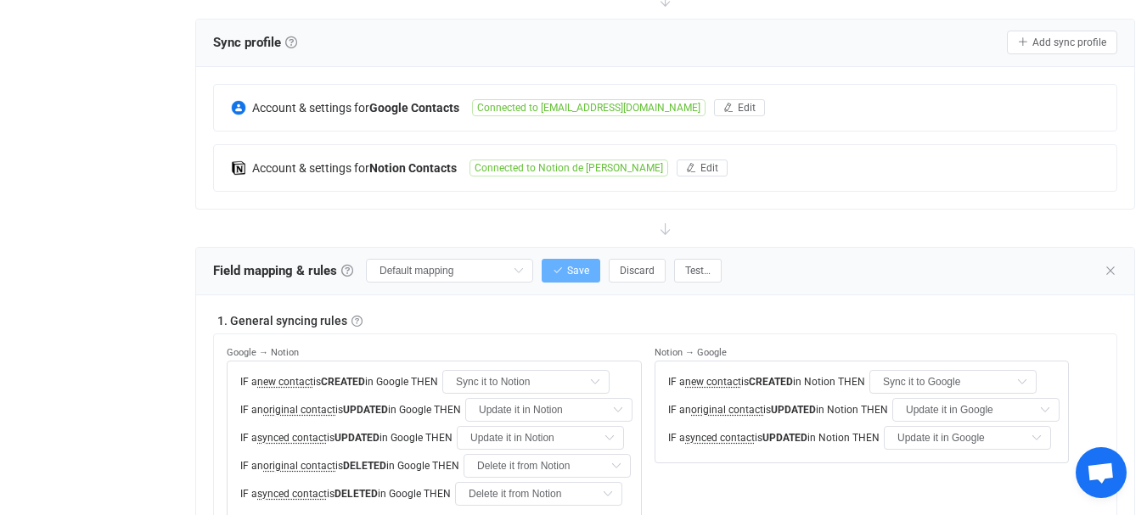
click at [567, 277] on span "Save" at bounding box center [578, 271] width 22 height 12
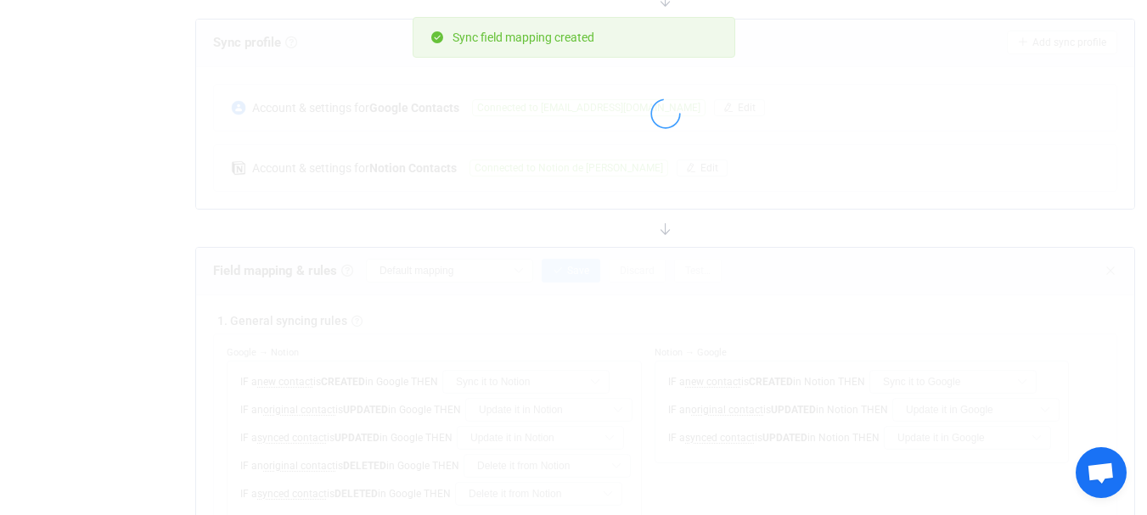
type input "My custom field mapping"
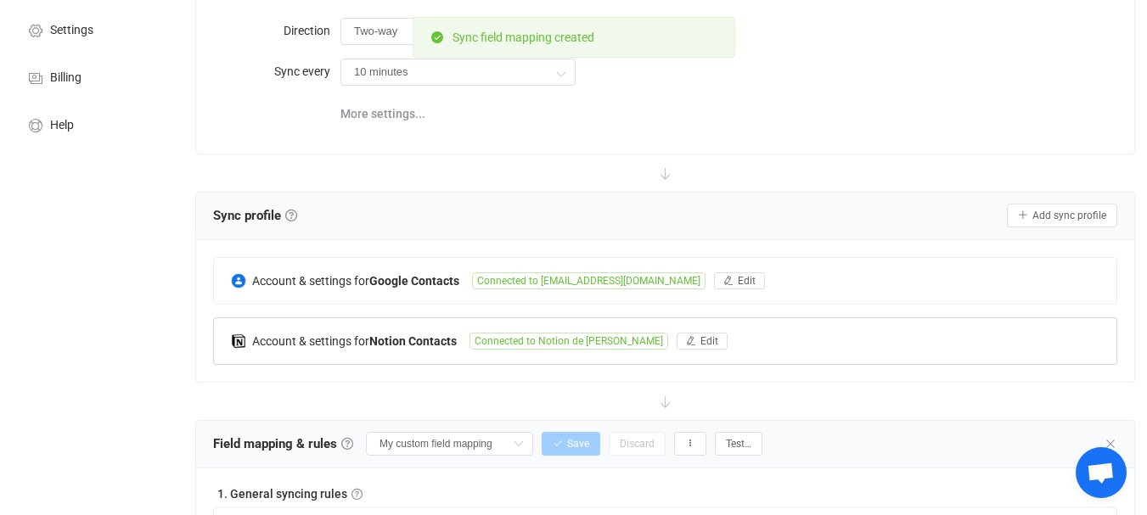
scroll to position [0, 0]
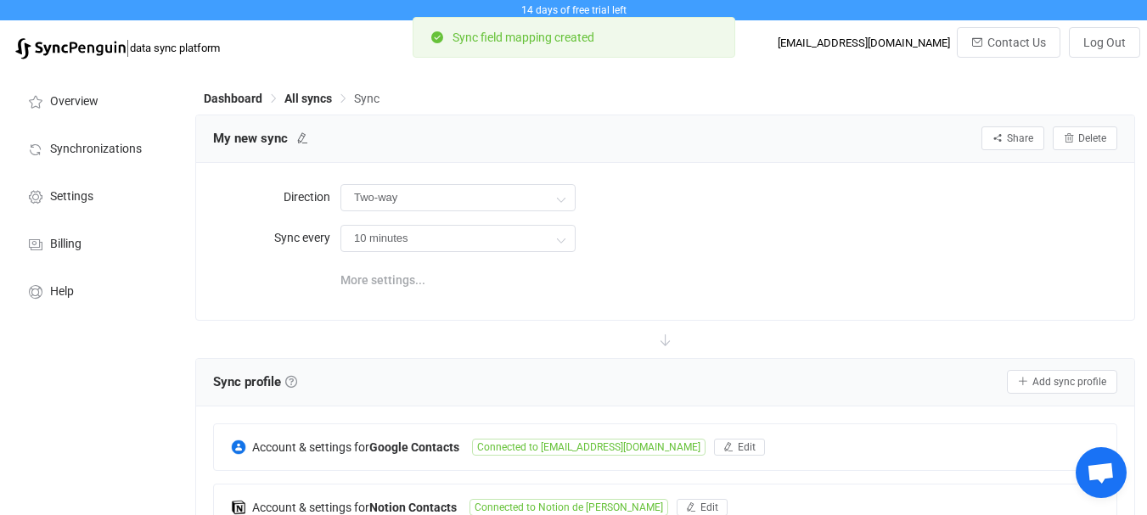
click at [392, 297] on span "More settings..." at bounding box center [382, 280] width 85 height 34
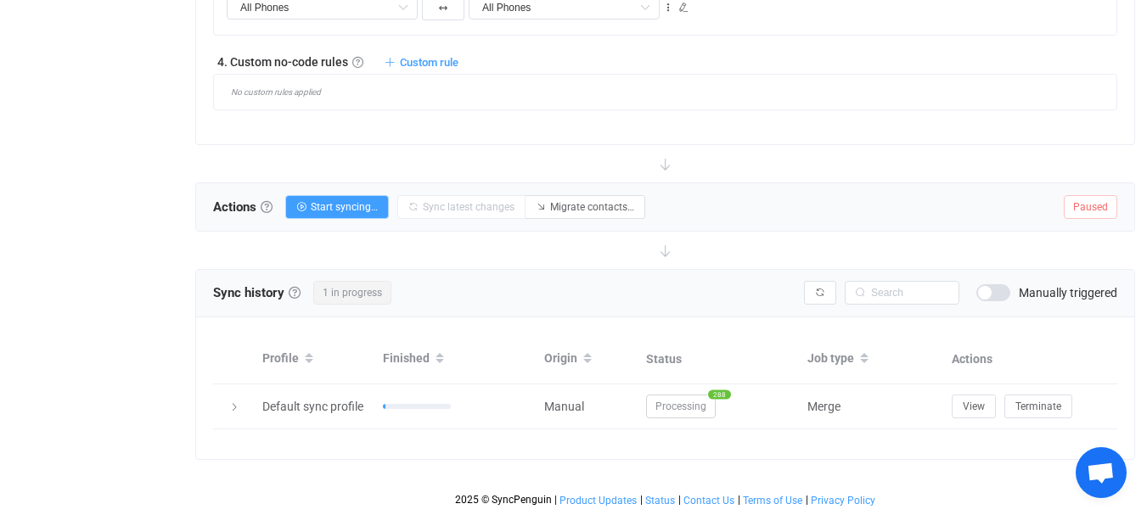
scroll to position [1395, 0]
click at [348, 201] on span "Start syncing…" at bounding box center [344, 207] width 67 height 12
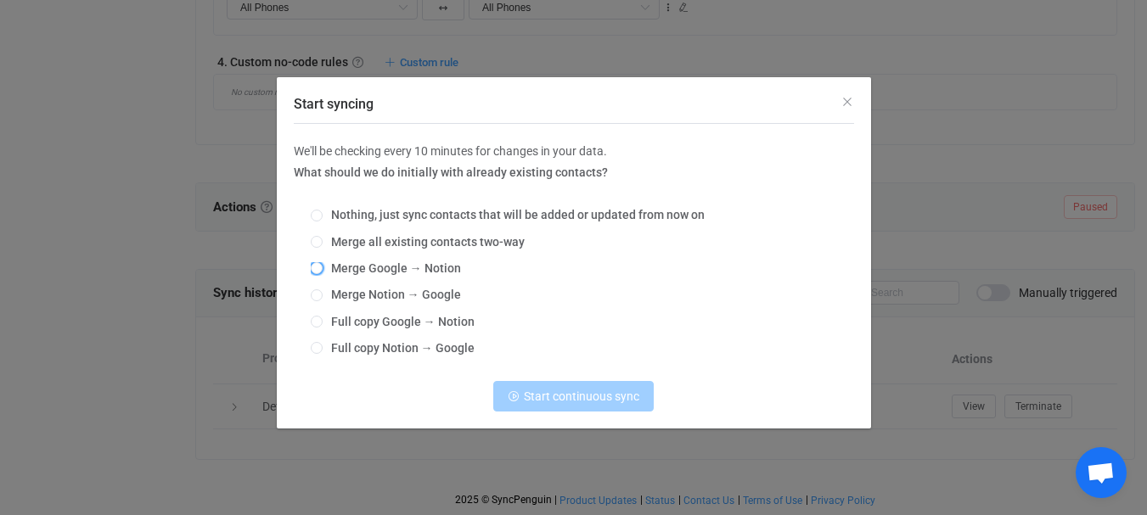
click at [377, 272] on span "Merge Google → Notion" at bounding box center [392, 268] width 138 height 14
click at [323, 272] on input "Merge Google → Notion" at bounding box center [317, 269] width 12 height 14
radio input "true"
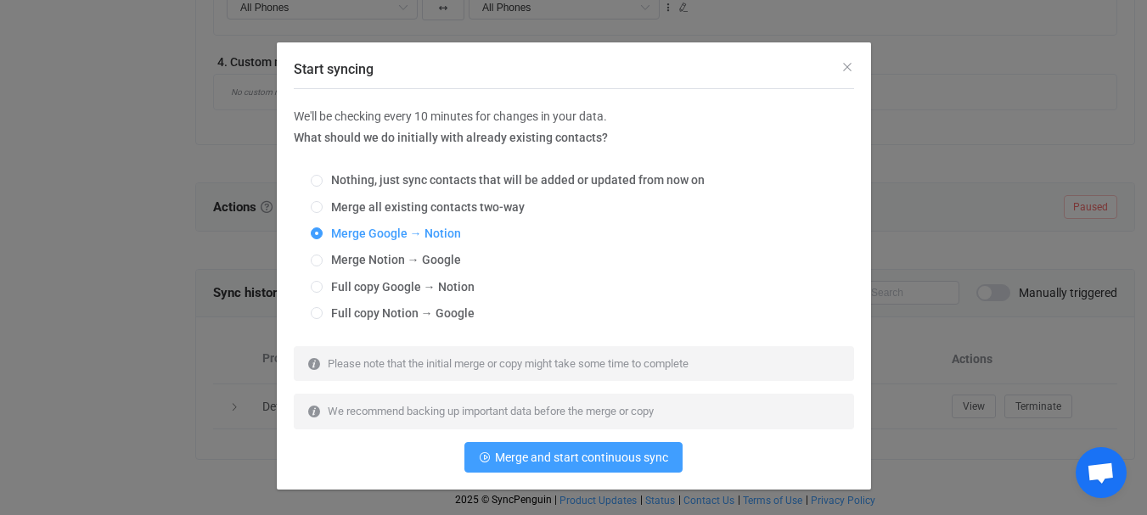
scroll to position [52, 0]
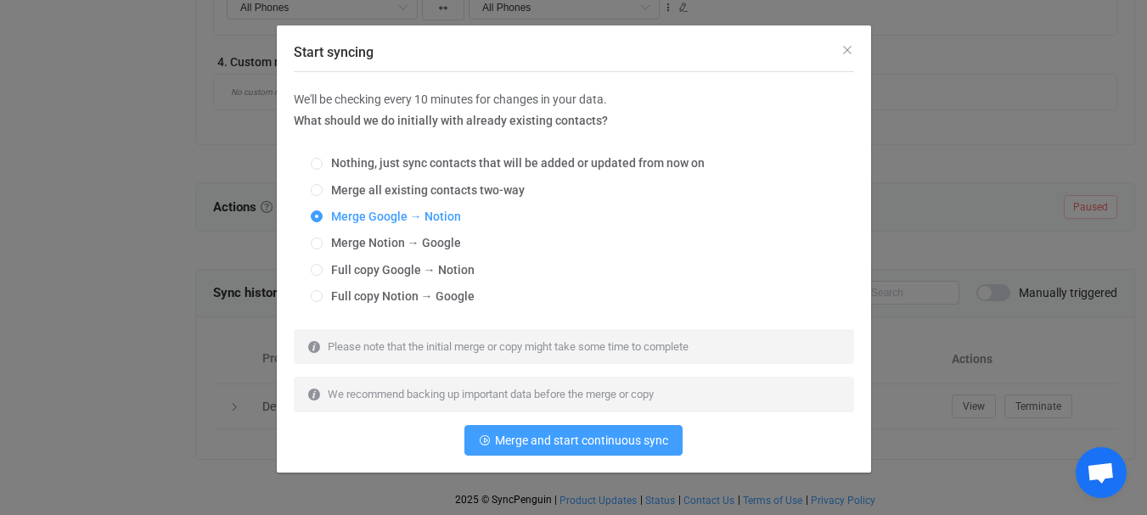
click at [308, 352] on icon "Start syncing" at bounding box center [314, 347] width 14 height 14
click at [296, 352] on div "Please note that the initial merge or copy might take some time to complete" at bounding box center [574, 346] width 560 height 35
click at [307, 352] on icon "Start syncing" at bounding box center [314, 347] width 14 height 14
click at [415, 353] on span "Please note that the initial merge or copy might take some time to complete" at bounding box center [508, 346] width 361 height 13
click at [424, 353] on span "Please note that the initial merge or copy might take some time to complete" at bounding box center [508, 346] width 361 height 13
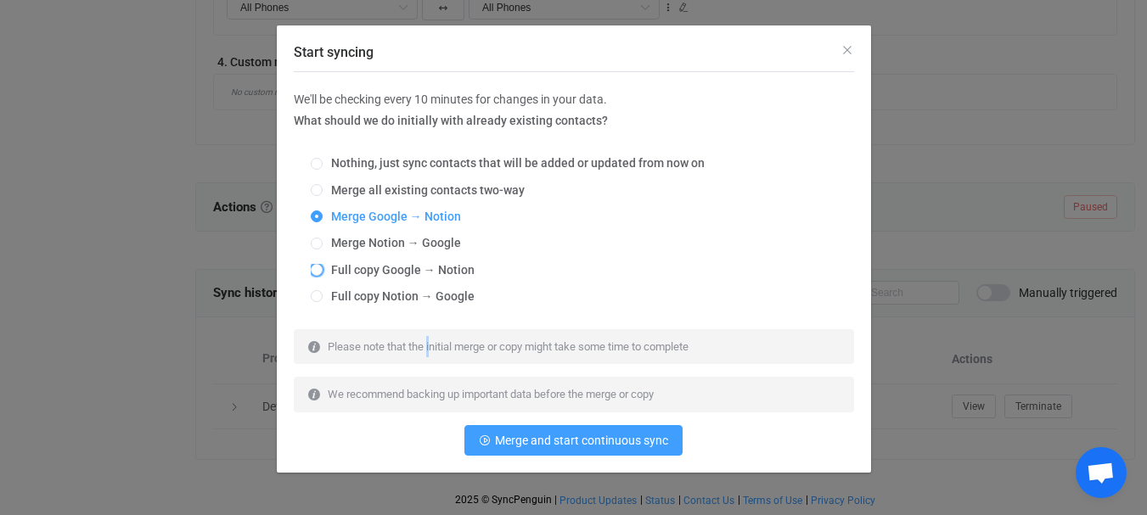
click at [658, 278] on label "Full copy Google → Notion" at bounding box center [570, 271] width 518 height 14
click at [323, 278] on input "Full copy Google → Notion" at bounding box center [317, 271] width 12 height 14
radio input "true"
radio input "false"
radio input "true"
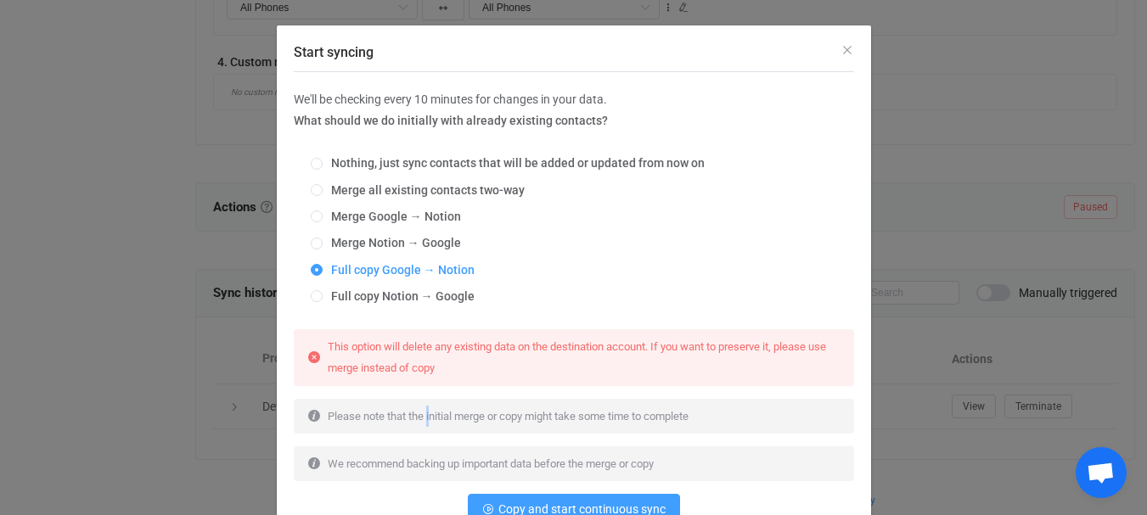
scroll to position [121, 0]
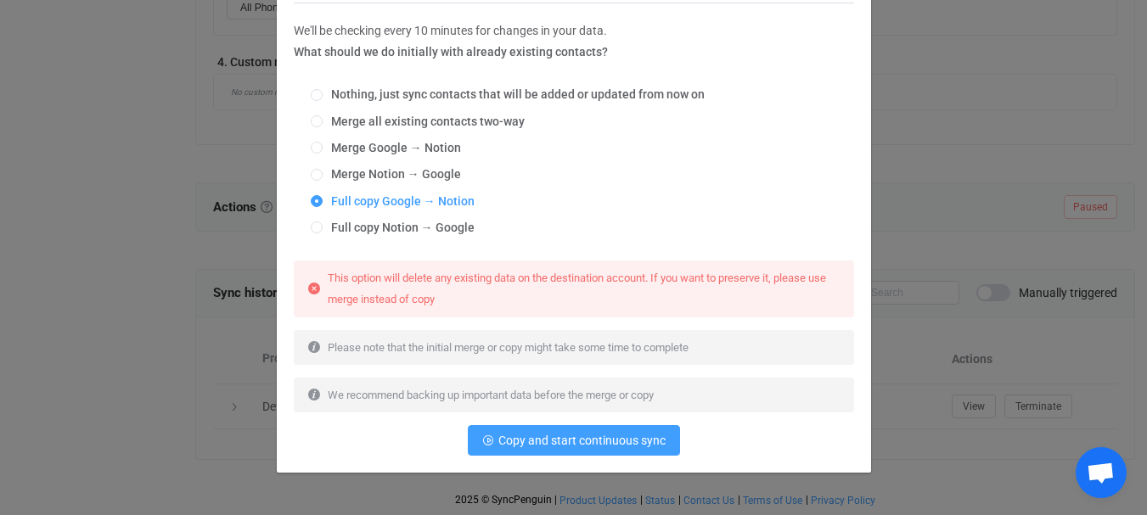
click at [469, 368] on div "We'll be checking every 10 minutes for changes in your data. What should we do …" at bounding box center [574, 237] width 560 height 435
click at [307, 288] on icon "Start syncing" at bounding box center [314, 289] width 14 height 14
click at [509, 295] on div "This option will delete any existing data on the destination account. If you wa…" at bounding box center [580, 288] width 519 height 42
click at [340, 153] on span "Merge Google → Notion" at bounding box center [392, 148] width 138 height 14
click at [323, 153] on input "Merge Google → Notion" at bounding box center [317, 149] width 12 height 14
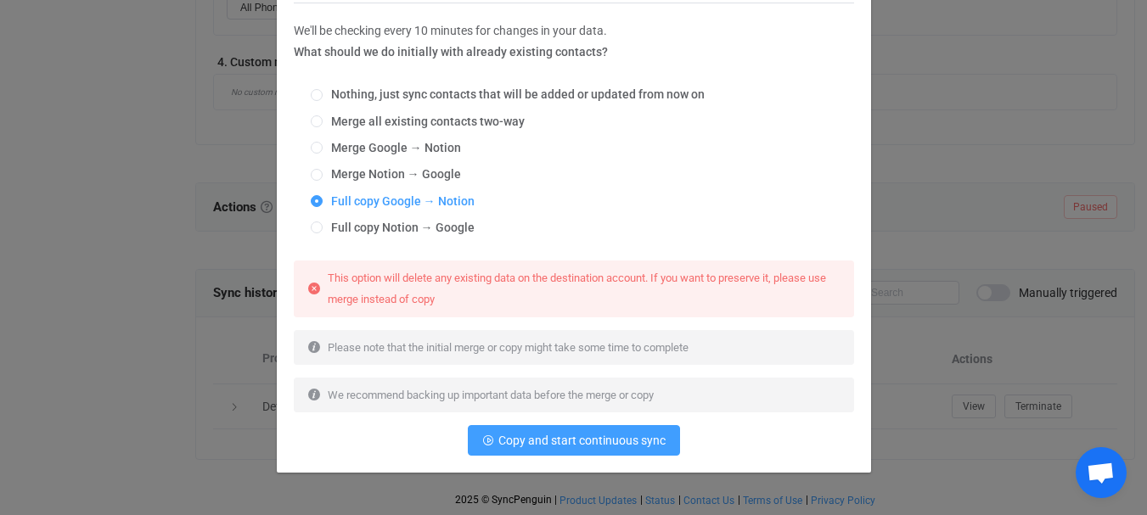
radio input "true"
radio input "false"
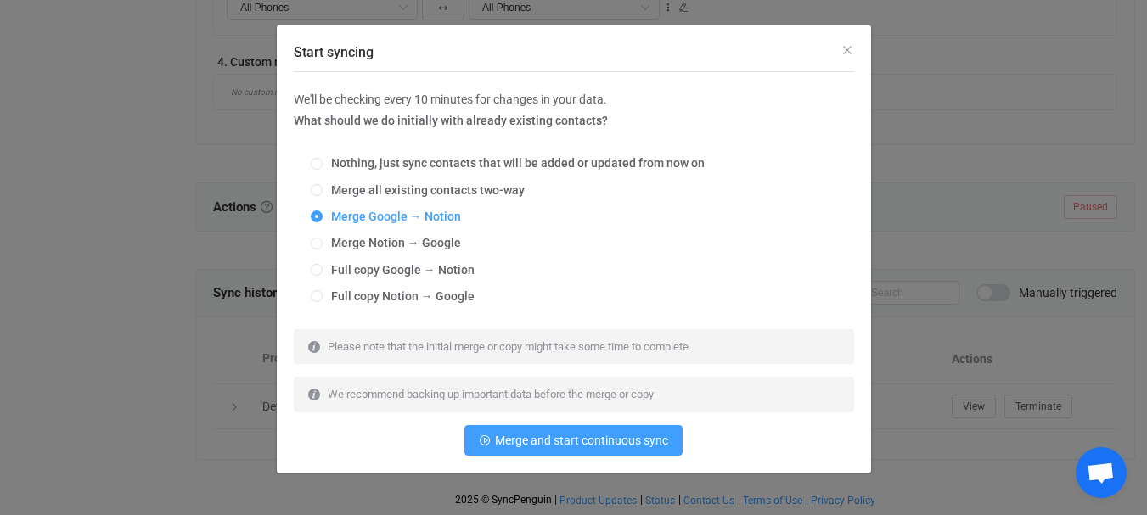
scroll to position [52, 0]
click at [584, 443] on span "Merge and start continuous sync" at bounding box center [581, 441] width 173 height 14
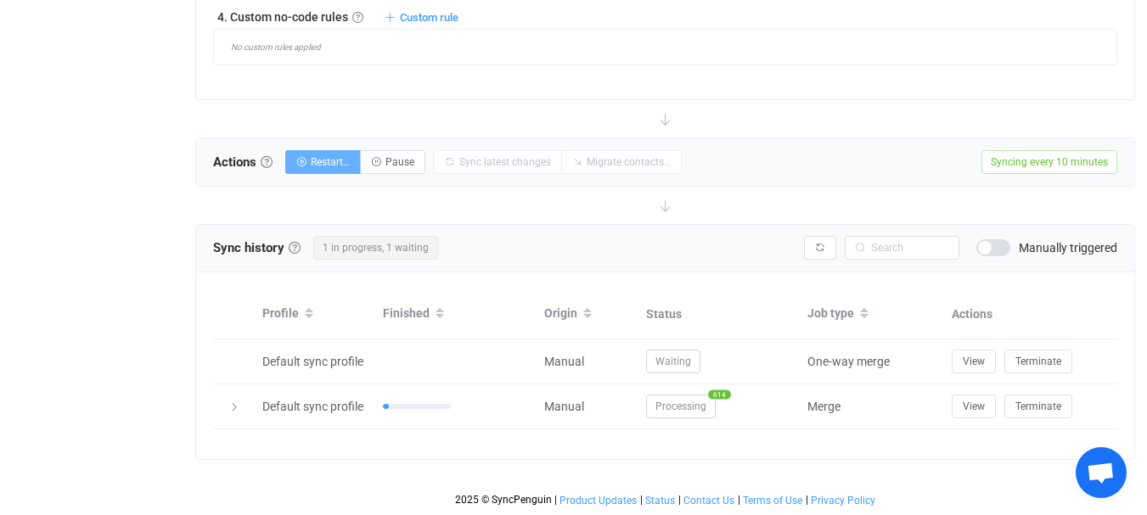
click at [350, 156] on span "Restart…" at bounding box center [330, 162] width 39 height 12
radio input "true"
radio input "false"
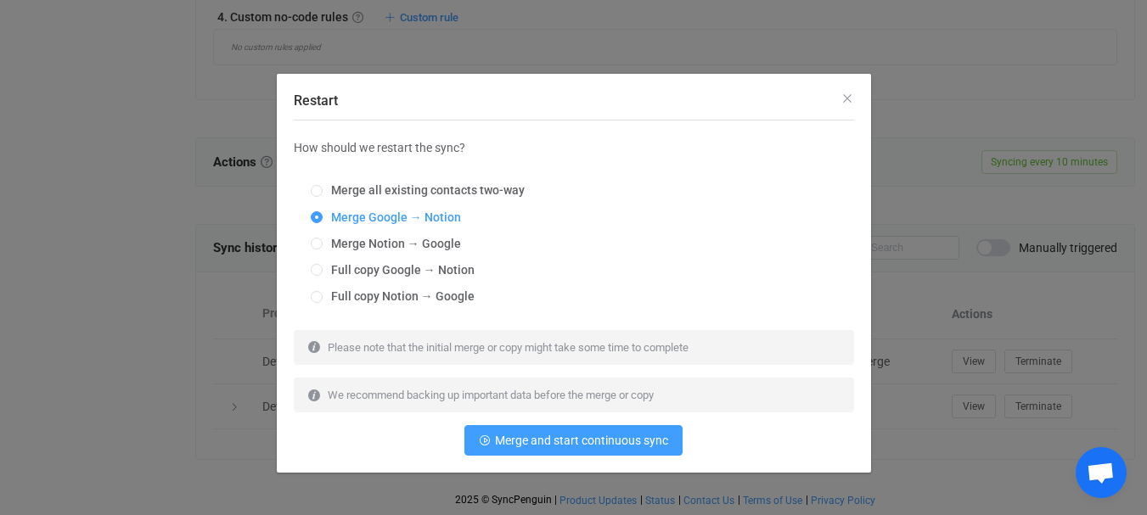
scroll to position [1444, 0]
drag, startPoint x: 343, startPoint y: 188, endPoint x: 475, endPoint y: 111, distance: 153.3
click at [475, 112] on div "Restart How should we restart the sync? Merge all existing contacts two-way Mer…" at bounding box center [574, 273] width 594 height 399
drag, startPoint x: 376, startPoint y: 198, endPoint x: 441, endPoint y: 283, distance: 106.6
click at [438, 282] on div "Merge all existing contacts two-way Merge Google → Notion Merge Notion → Google…" at bounding box center [574, 243] width 560 height 145
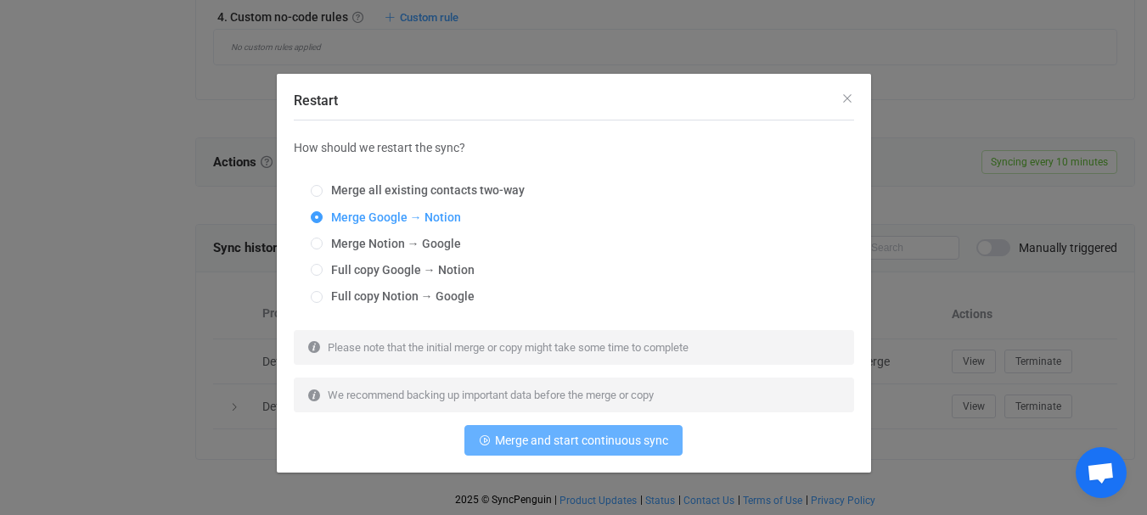
click at [517, 442] on span "Merge and start continuous sync" at bounding box center [581, 441] width 173 height 14
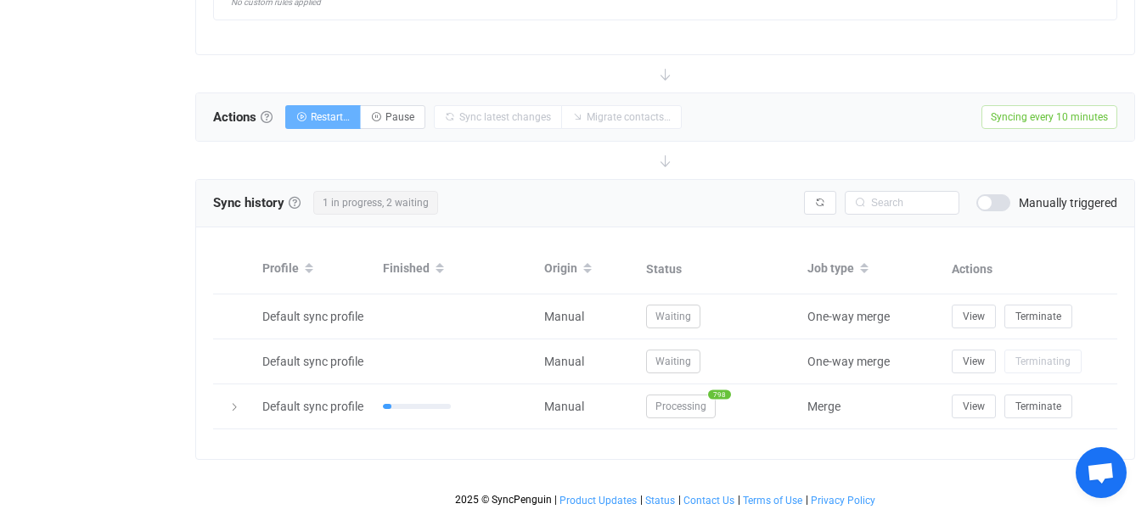
click at [350, 111] on span "Restart…" at bounding box center [330, 117] width 39 height 12
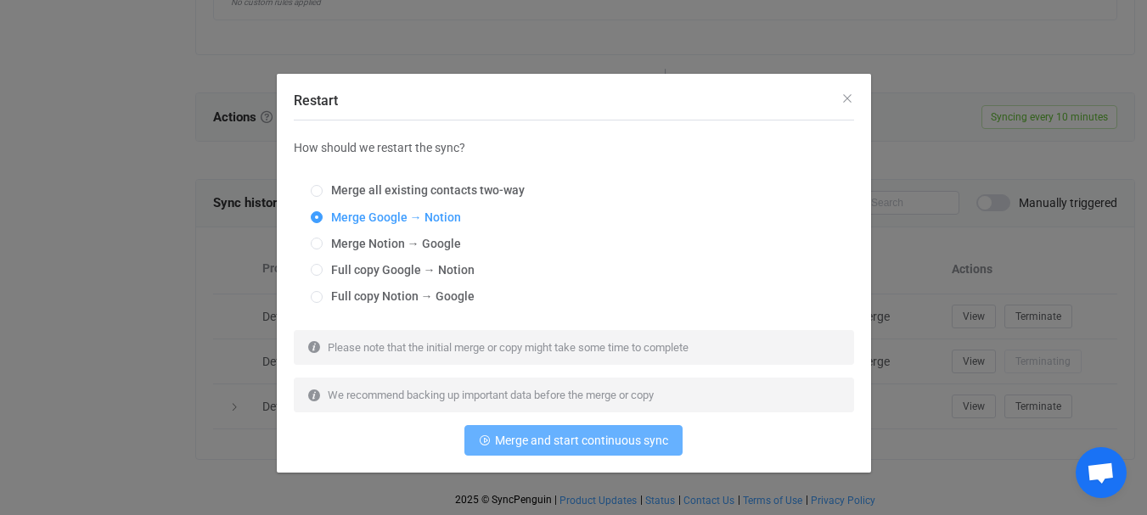
click at [546, 442] on span "Merge and start continuous sync" at bounding box center [581, 441] width 173 height 14
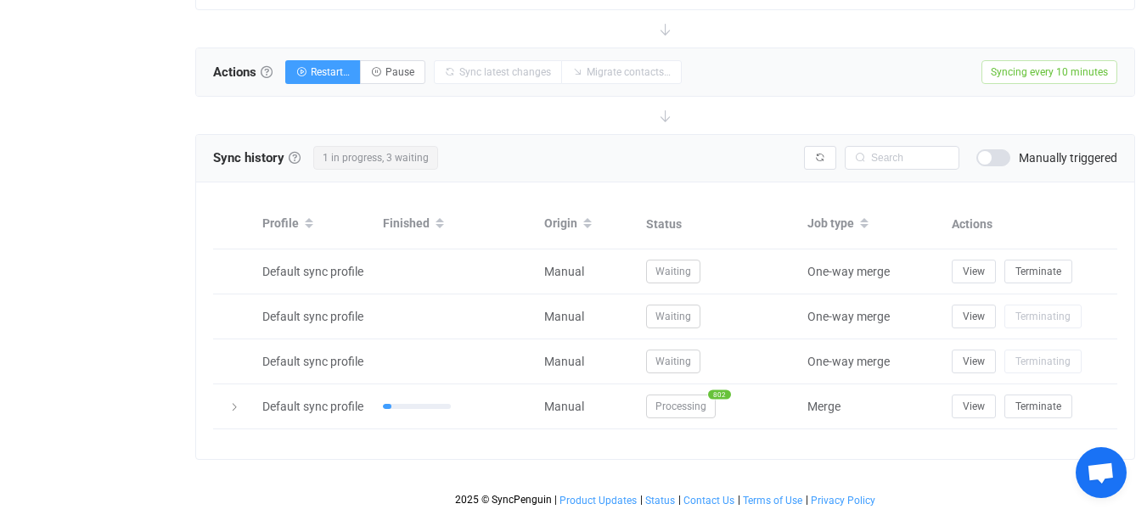
scroll to position [1541, 0]
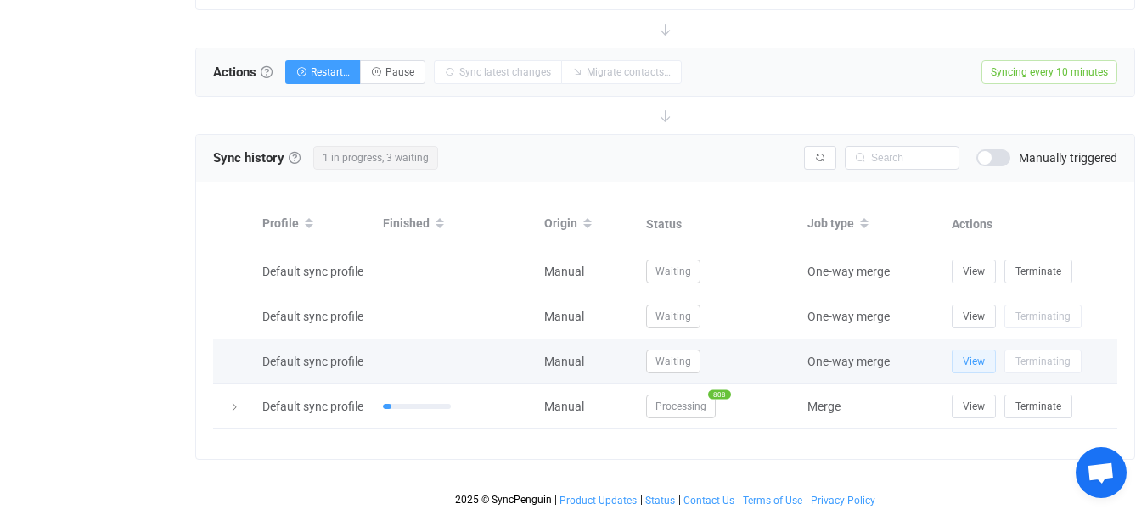
click at [985, 356] on span "View" at bounding box center [974, 362] width 22 height 12
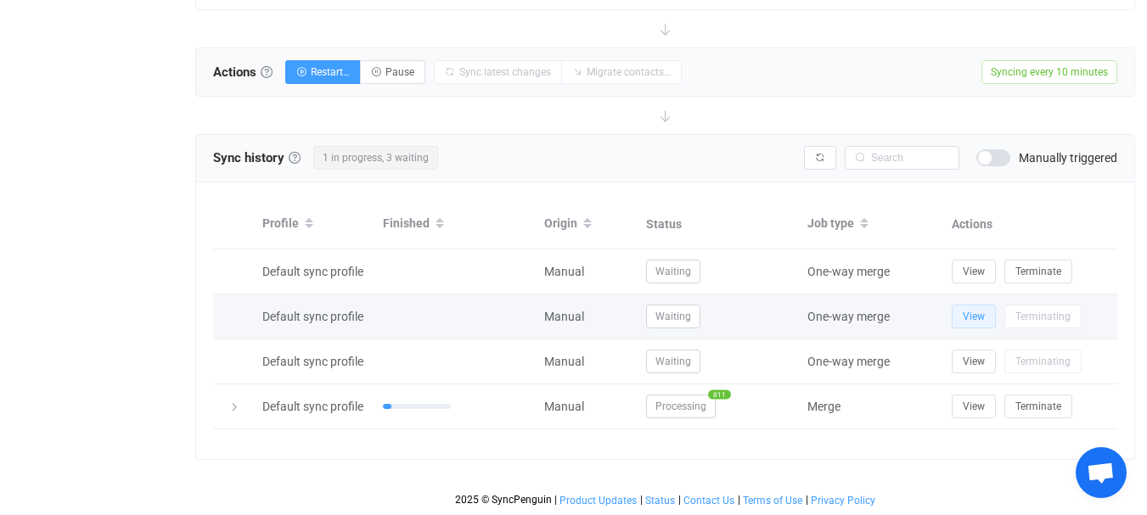
click at [996, 310] on button "View" at bounding box center [974, 317] width 44 height 24
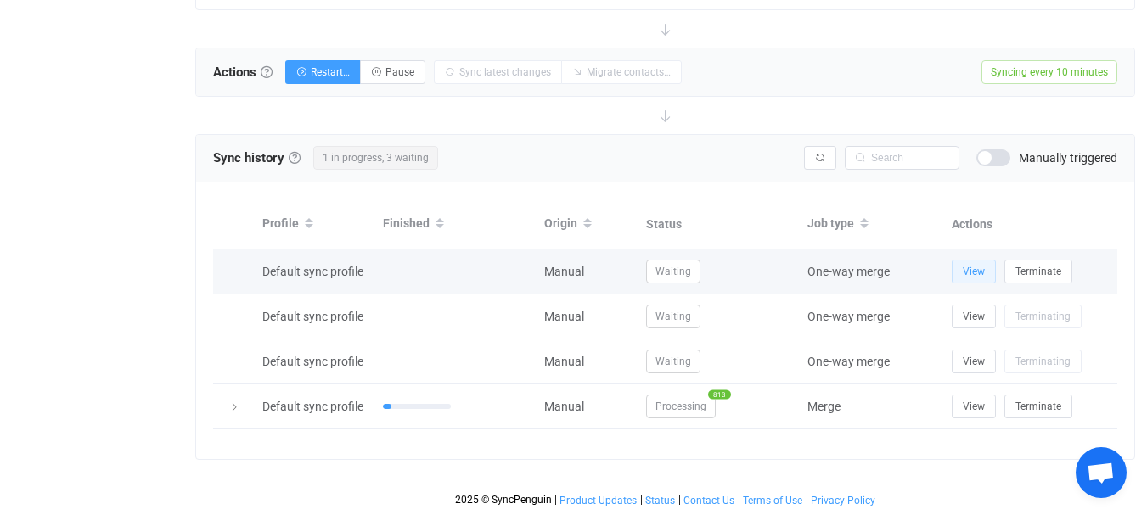
click at [985, 266] on span "View" at bounding box center [974, 272] width 22 height 12
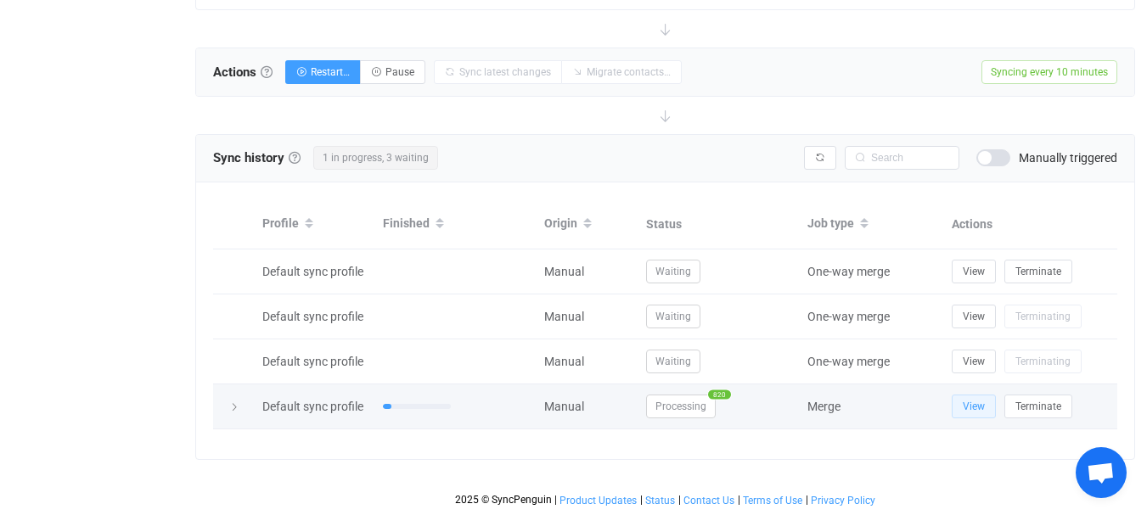
click at [996, 407] on button "View" at bounding box center [974, 407] width 44 height 24
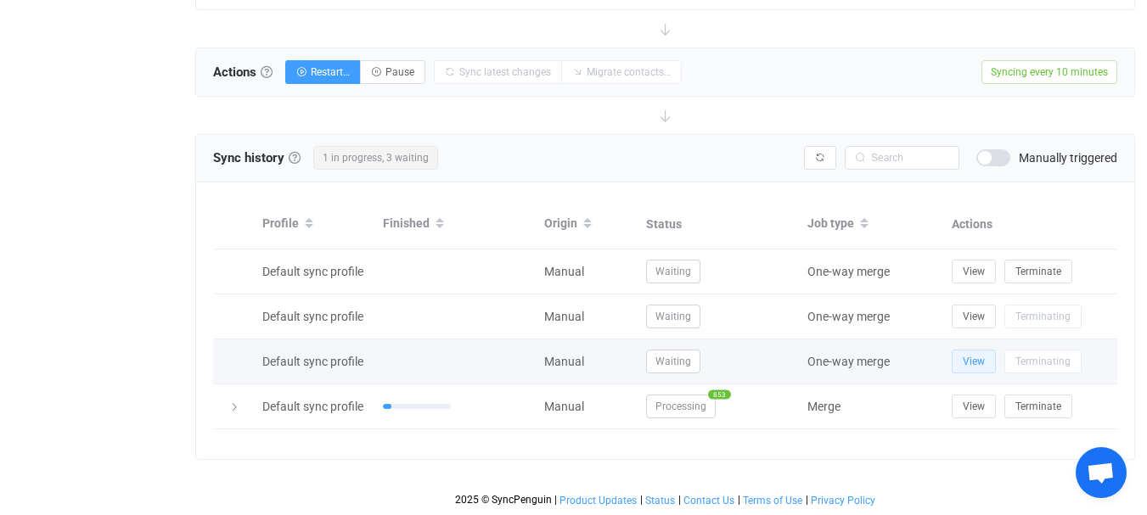
click at [996, 359] on button "View" at bounding box center [974, 362] width 44 height 24
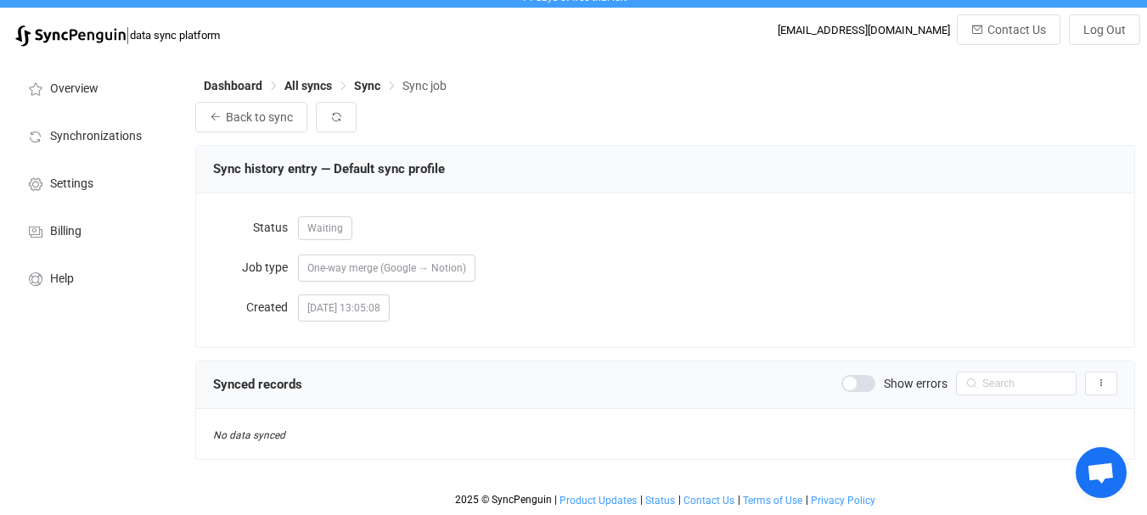
scroll to position [37, 0]
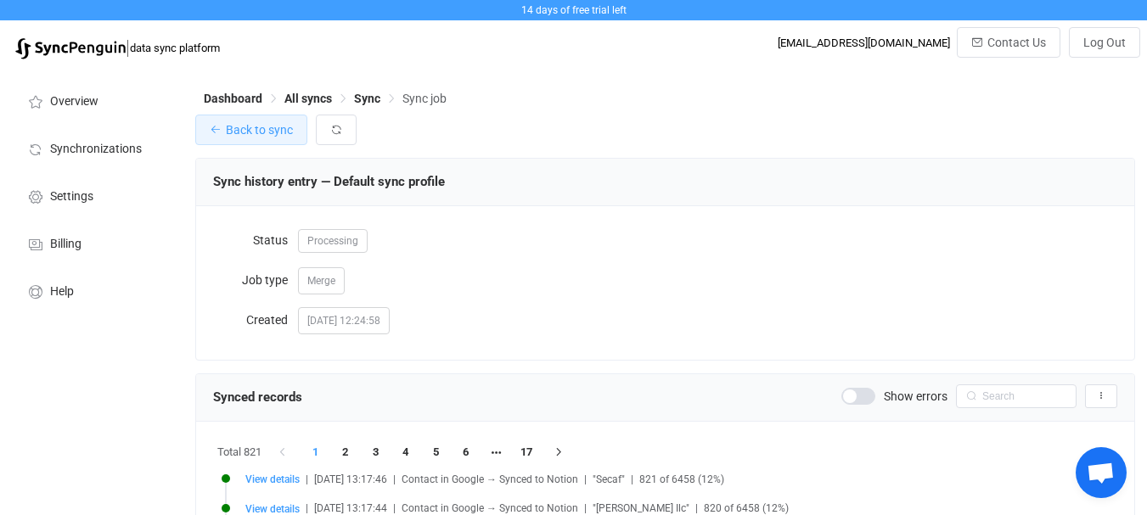
click at [293, 133] on span "Back to sync" at bounding box center [259, 130] width 67 height 14
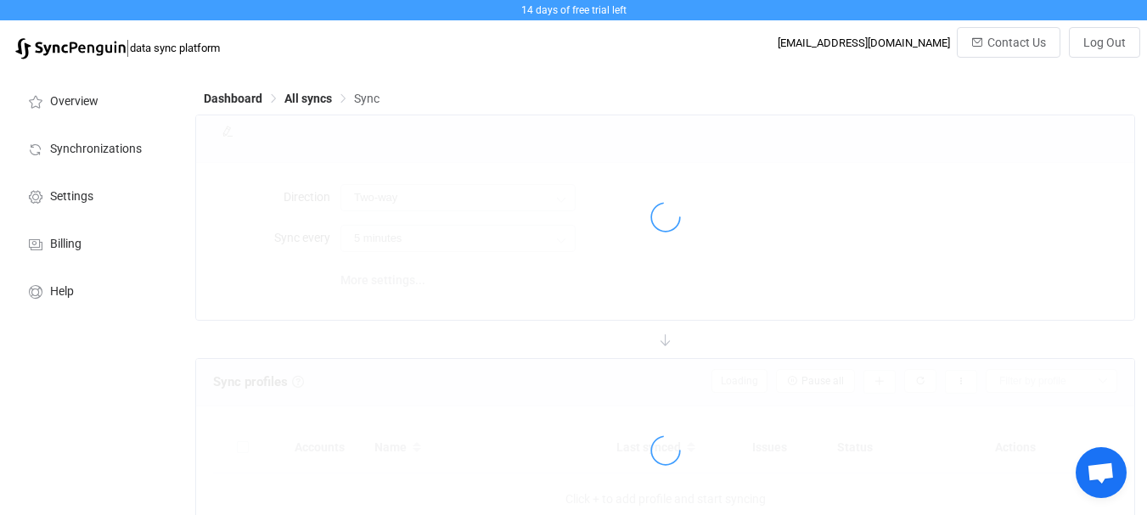
type input "10 minutes"
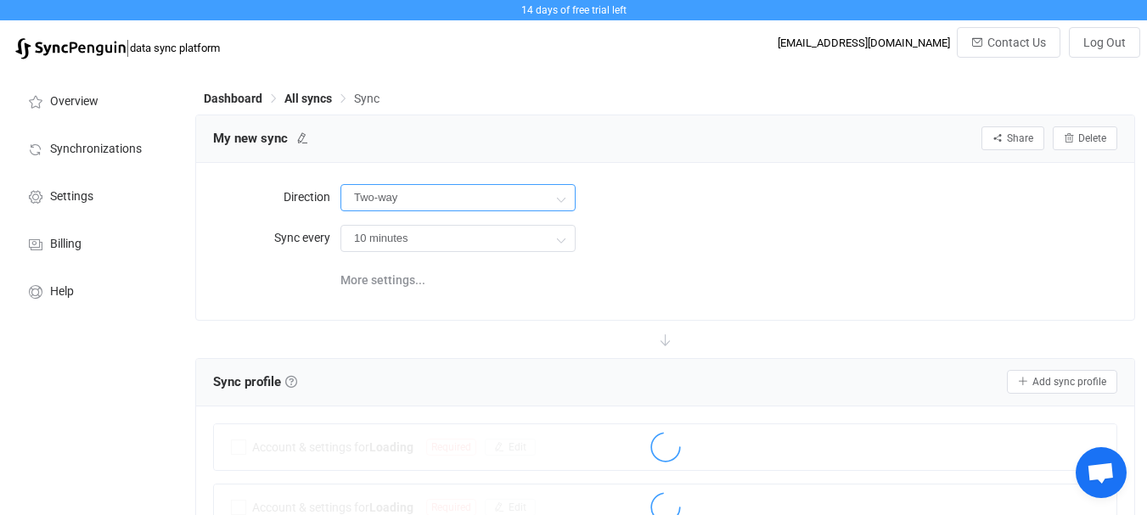
click at [462, 211] on input "Two-way" at bounding box center [457, 197] width 235 height 27
click at [536, 215] on div "Two-way" at bounding box center [457, 198] width 235 height 34
click at [714, 207] on div "Direction Two-way Two-way Google Notion Notion Google Sync every 10 minutes 10 …" at bounding box center [665, 241] width 938 height 156
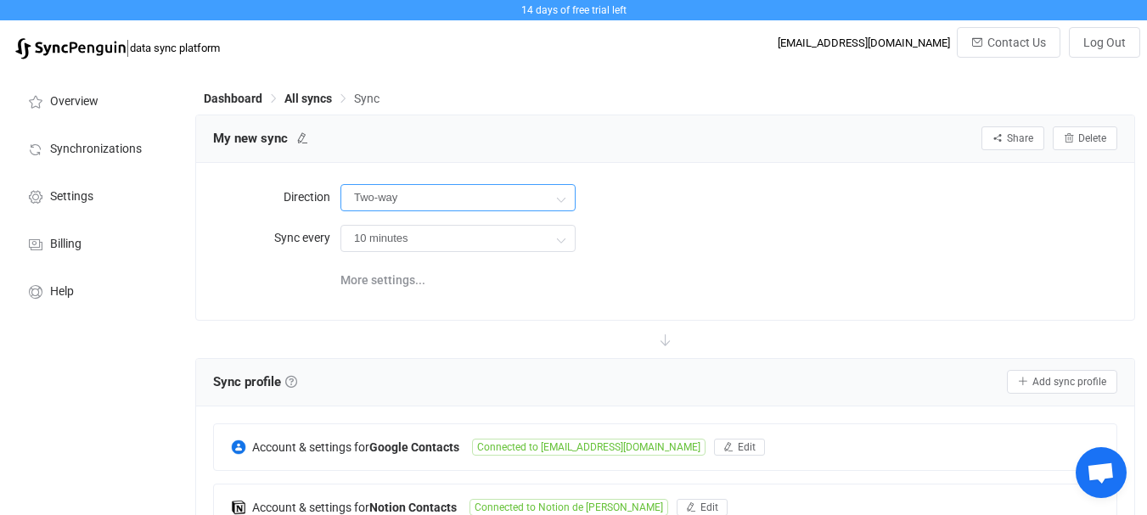
click at [498, 211] on input "Two-way" at bounding box center [457, 197] width 235 height 27
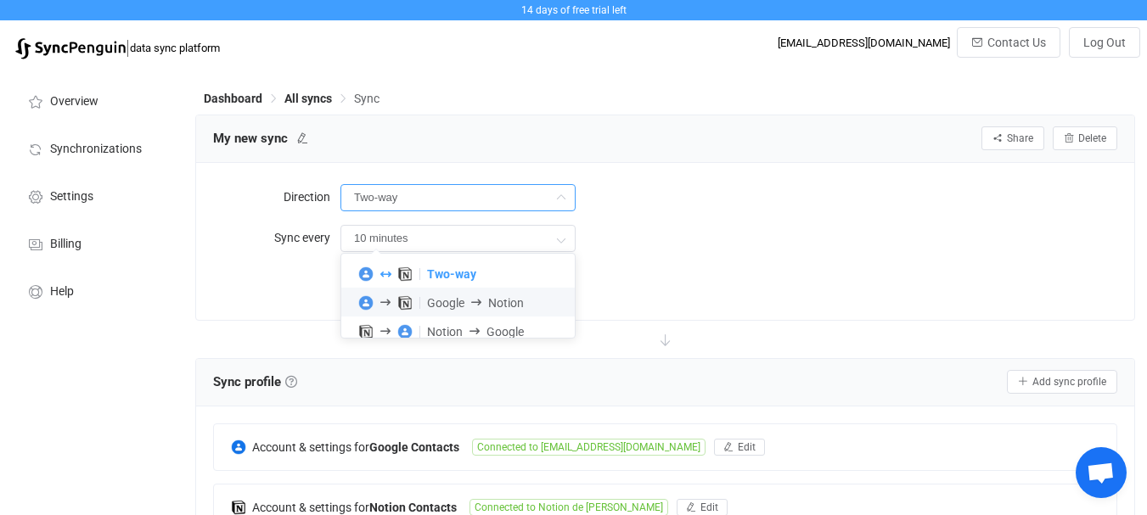
click at [482, 306] on span at bounding box center [476, 303] width 24 height 10
type input "Google → Notion"
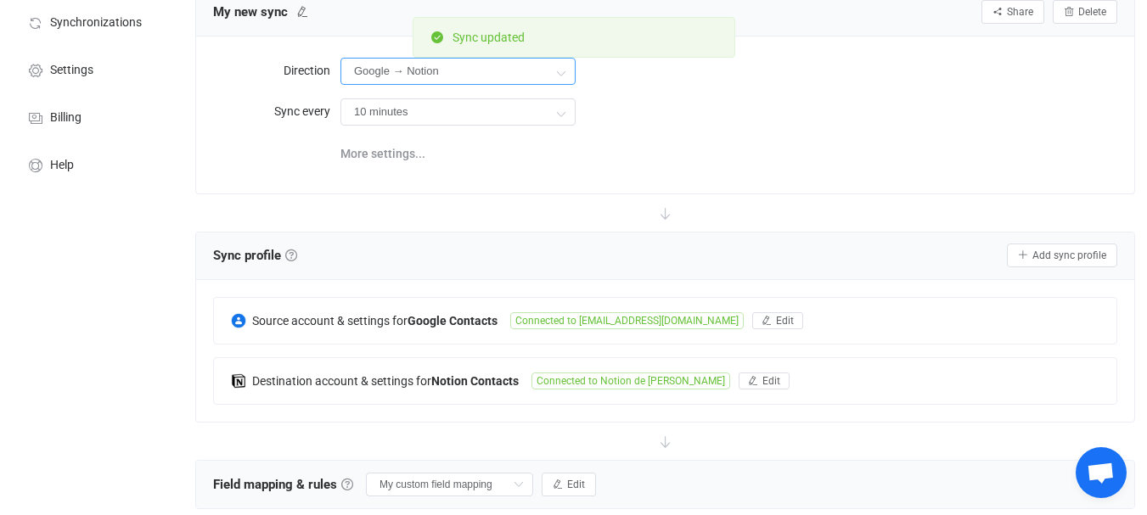
scroll to position [85, 0]
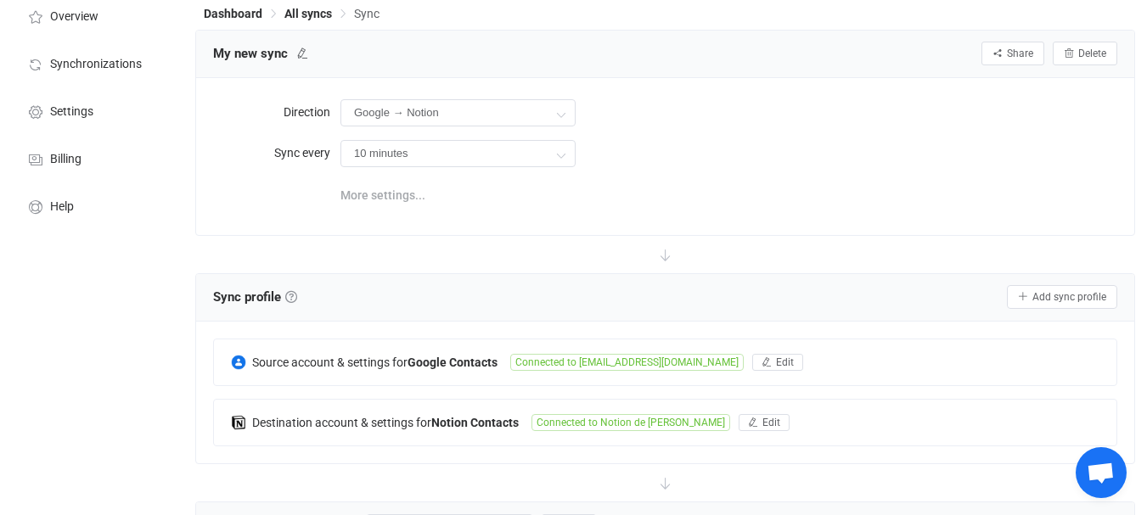
click at [402, 212] on span "More settings..." at bounding box center [382, 195] width 85 height 34
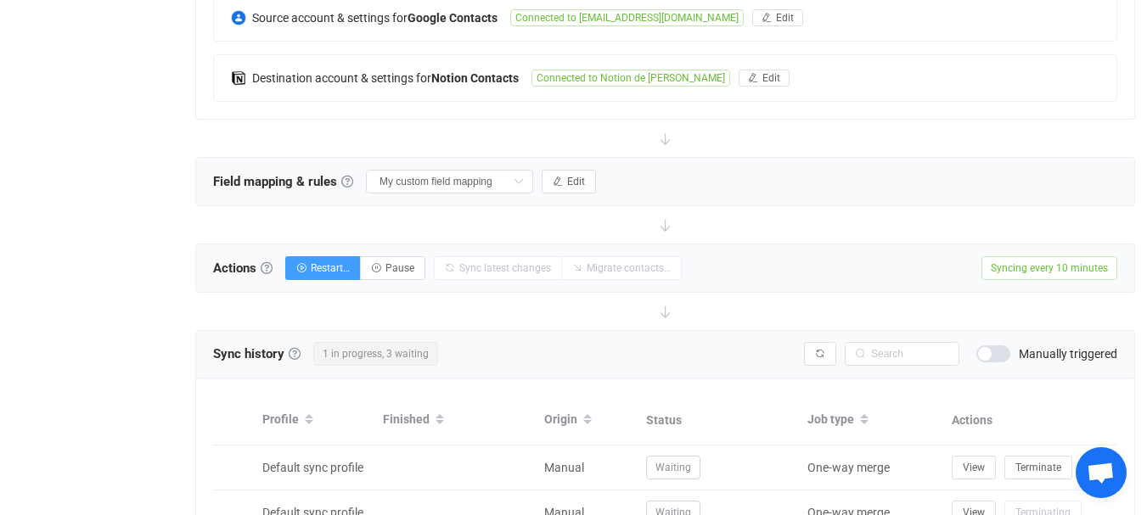
scroll to position [509, 0]
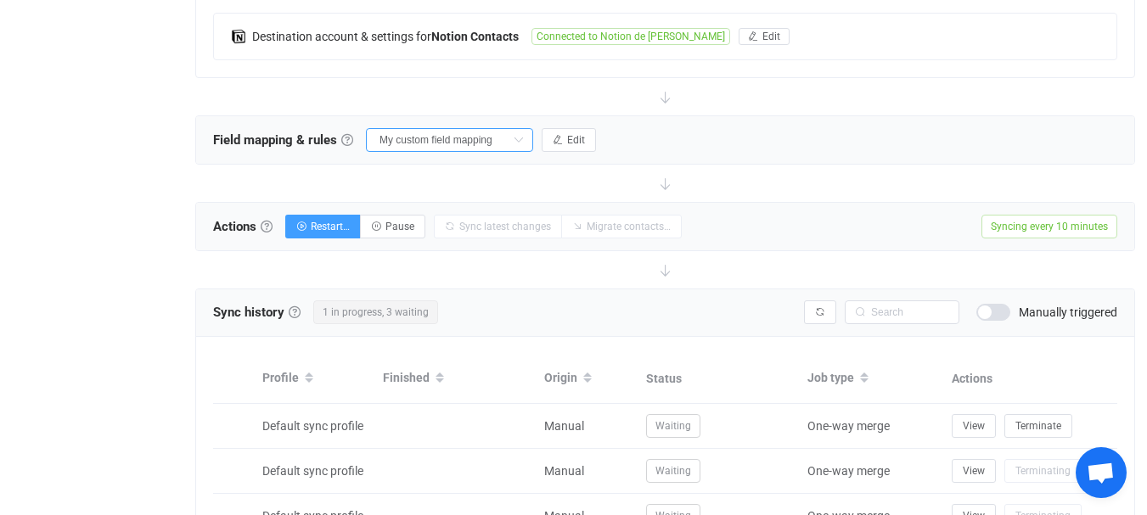
click at [366, 152] on input "My custom field mapping" at bounding box center [449, 140] width 167 height 24
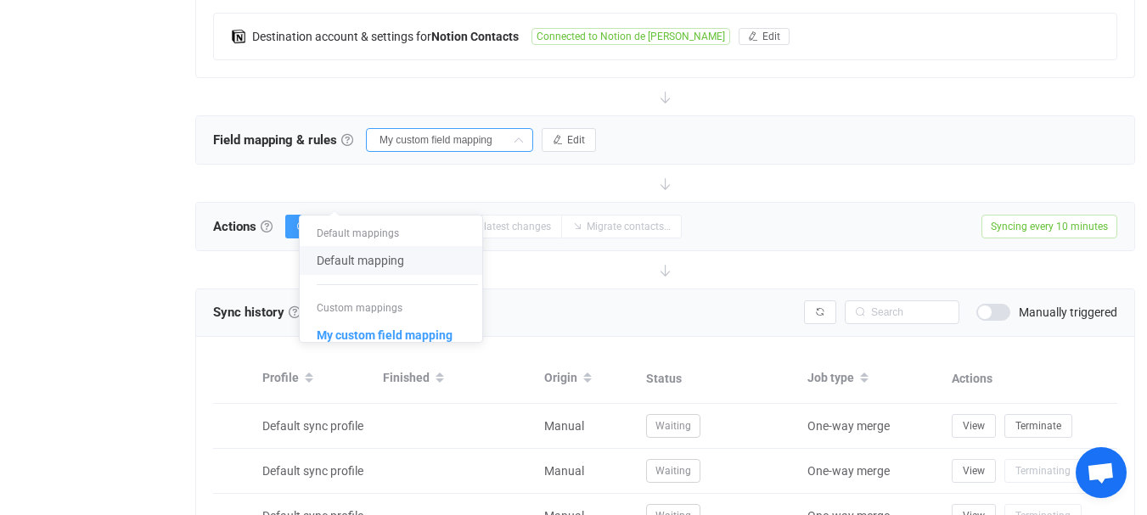
click at [352, 261] on span "Default mapping" at bounding box center [360, 260] width 87 height 29
type input "Default mapping"
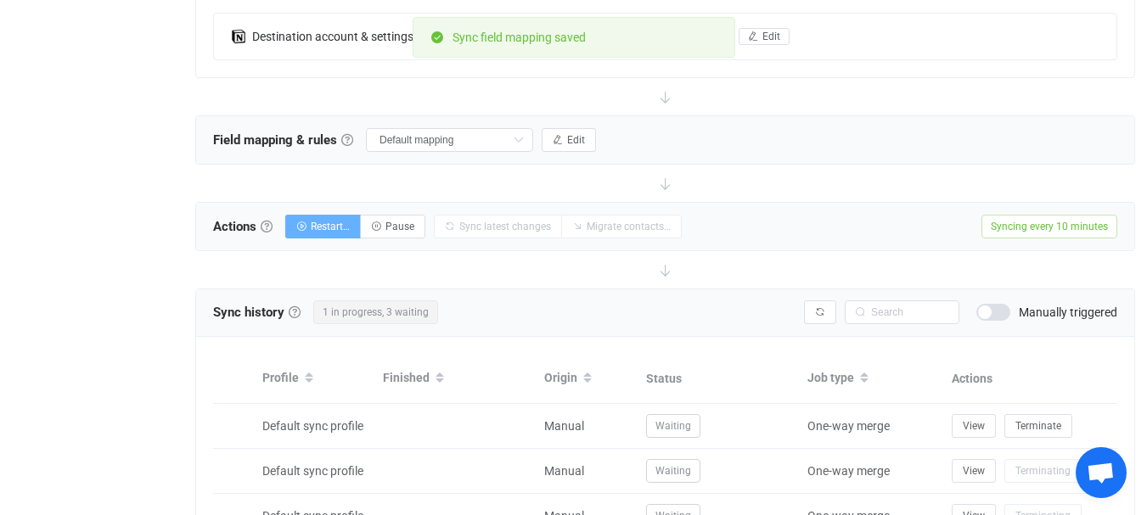
click at [351, 239] on button "Restart…" at bounding box center [323, 227] width 76 height 24
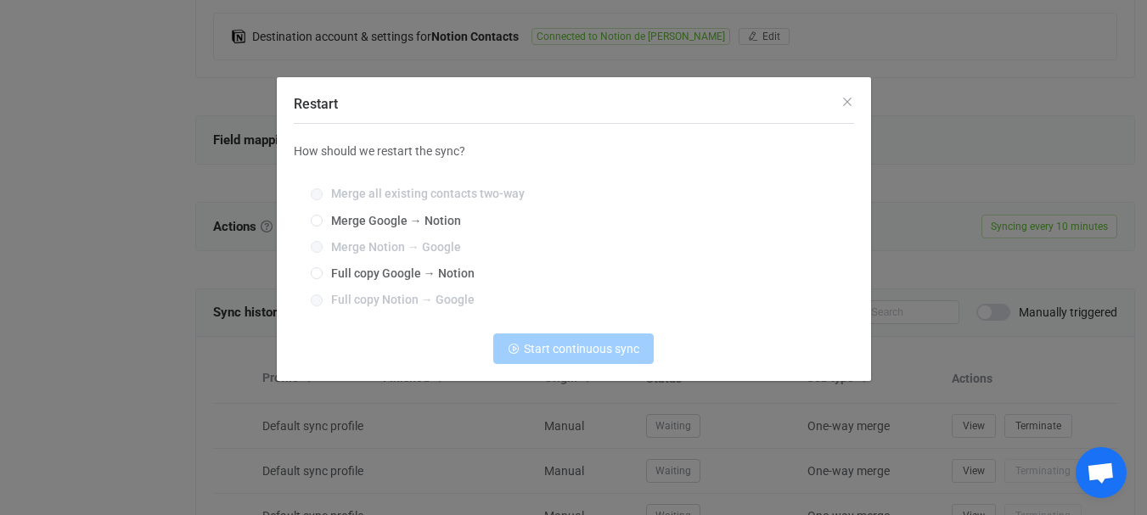
click at [935, 154] on div "Restart How should we restart the sync? Merge all existing contacts two-way Mer…" at bounding box center [573, 257] width 1147 height 515
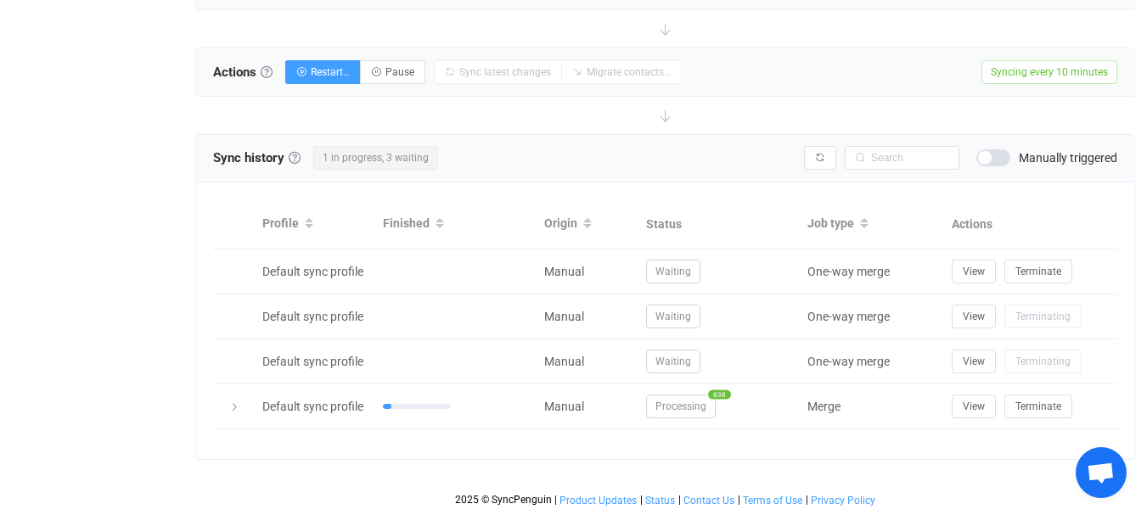
scroll to position [806, 0]
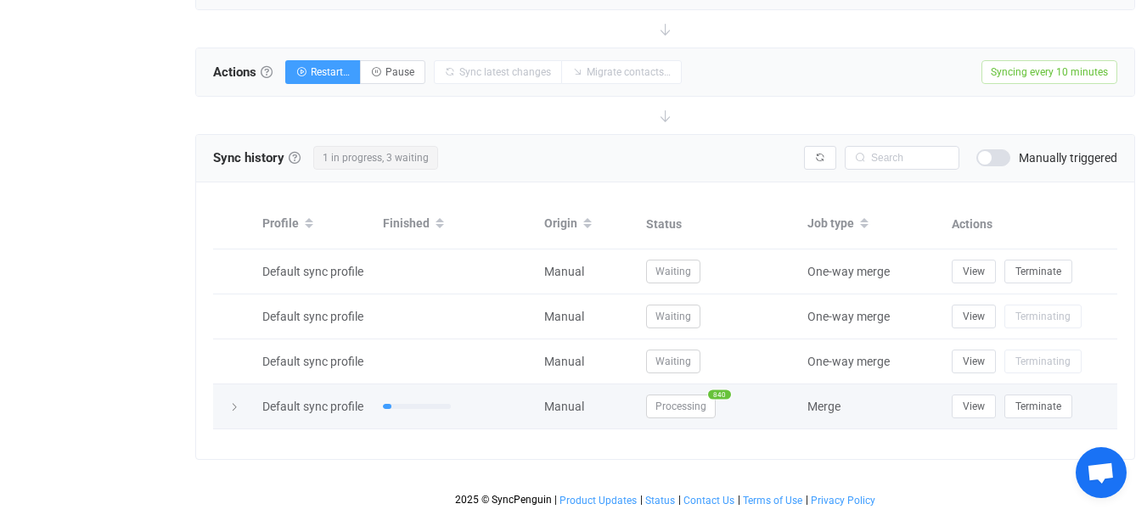
drag, startPoint x: 1001, startPoint y: 411, endPoint x: 1050, endPoint y: 428, distance: 52.1
click at [941, 450] on div "Profile Finished Origin Status Job type Actions Default sync profile Manual Wai…" at bounding box center [665, 321] width 938 height 277
click at [996, 407] on button "View" at bounding box center [974, 407] width 44 height 24
click at [677, 411] on span "Processing" at bounding box center [681, 407] width 70 height 24
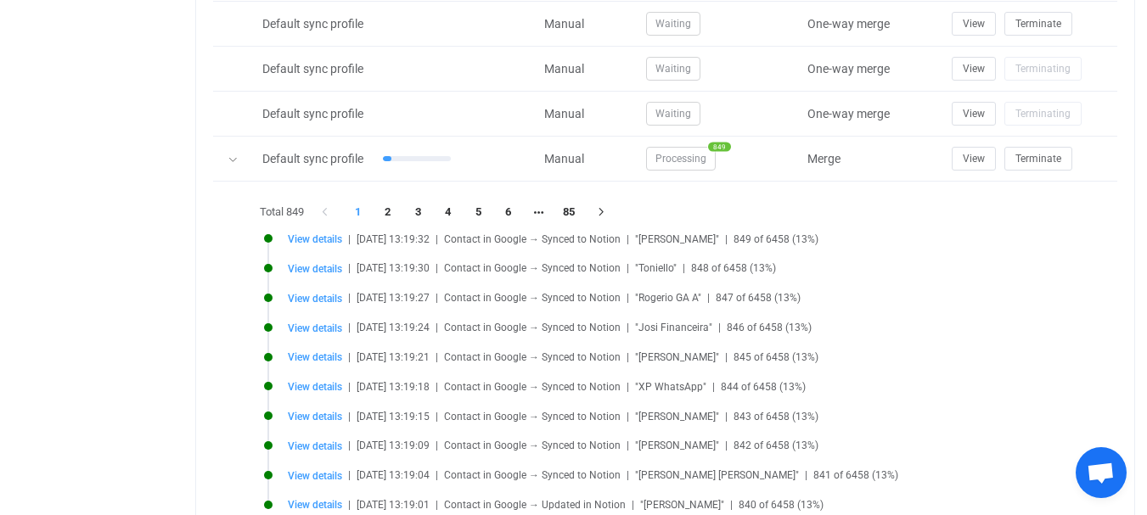
scroll to position [891, 0]
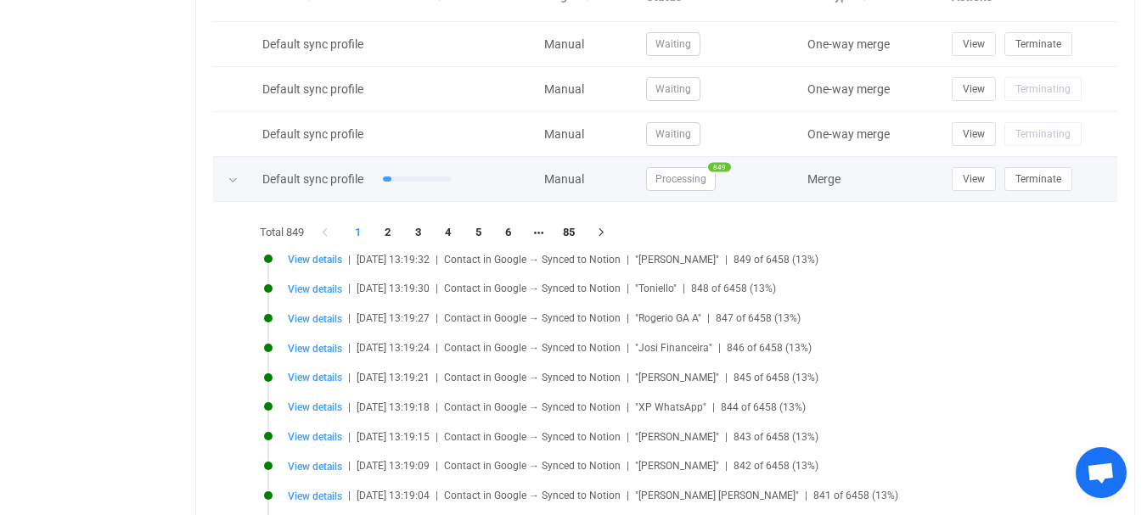
click at [420, 202] on td at bounding box center [454, 179] width 161 height 45
click at [582, 189] on div "Manual" at bounding box center [587, 180] width 102 height 20
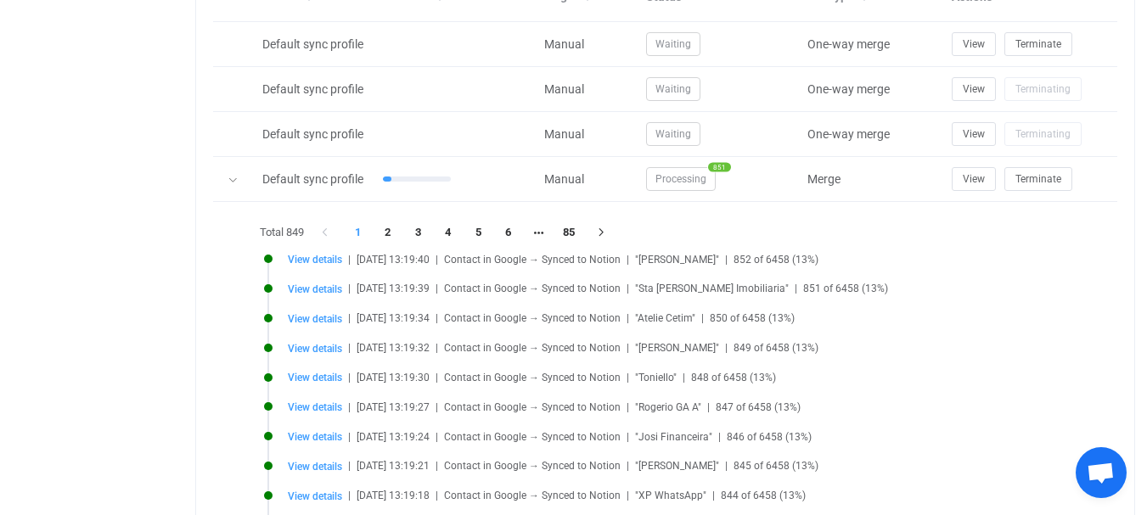
drag, startPoint x: 572, startPoint y: 132, endPoint x: 574, endPoint y: 123, distance: 9.5
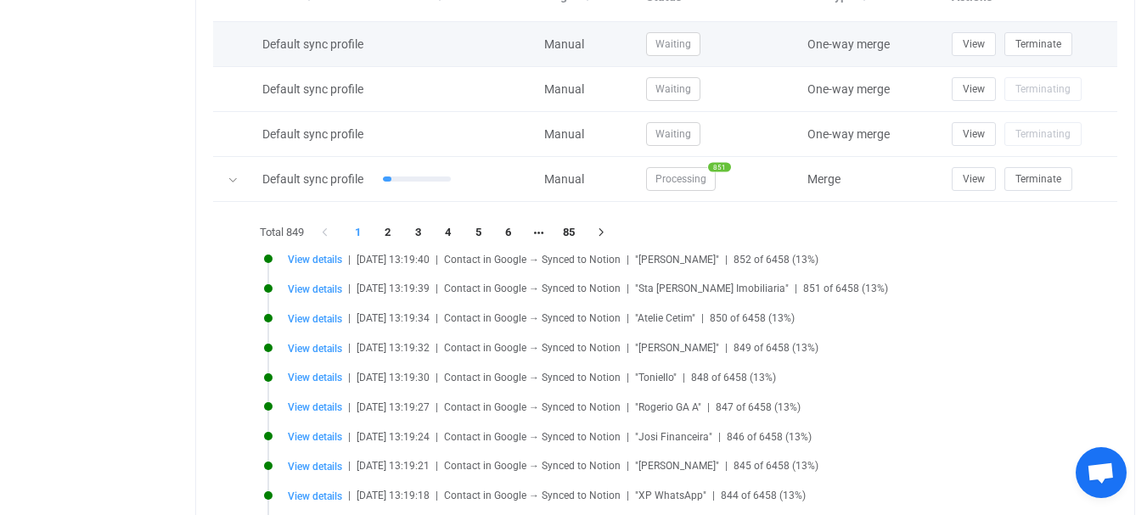
click at [655, 56] on span "Waiting" at bounding box center [673, 44] width 54 height 24
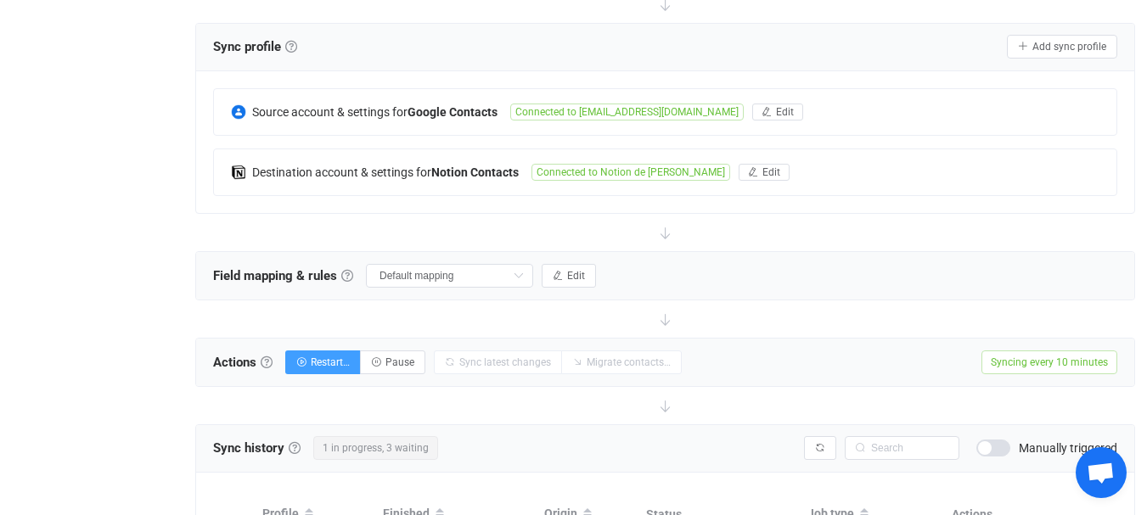
scroll to position [323, 0]
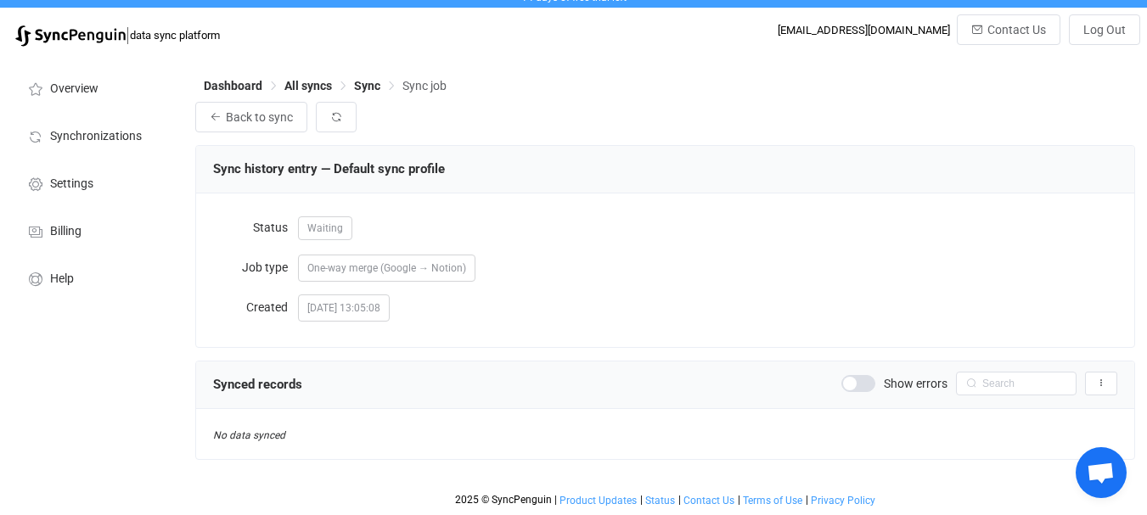
scroll to position [37, 0]
click at [73, 177] on span "Settings" at bounding box center [71, 184] width 43 height 14
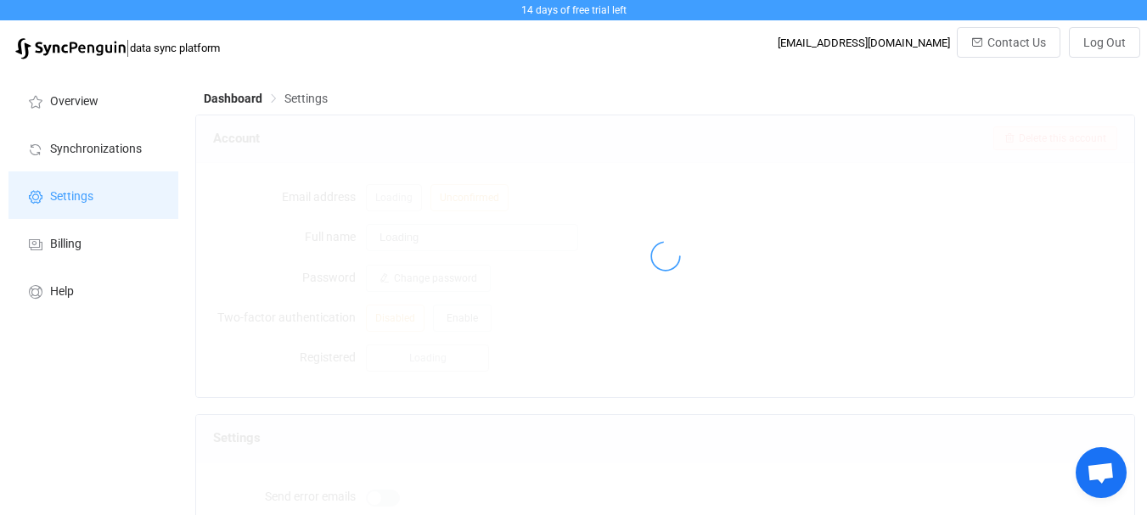
type input "[PERSON_NAME]"
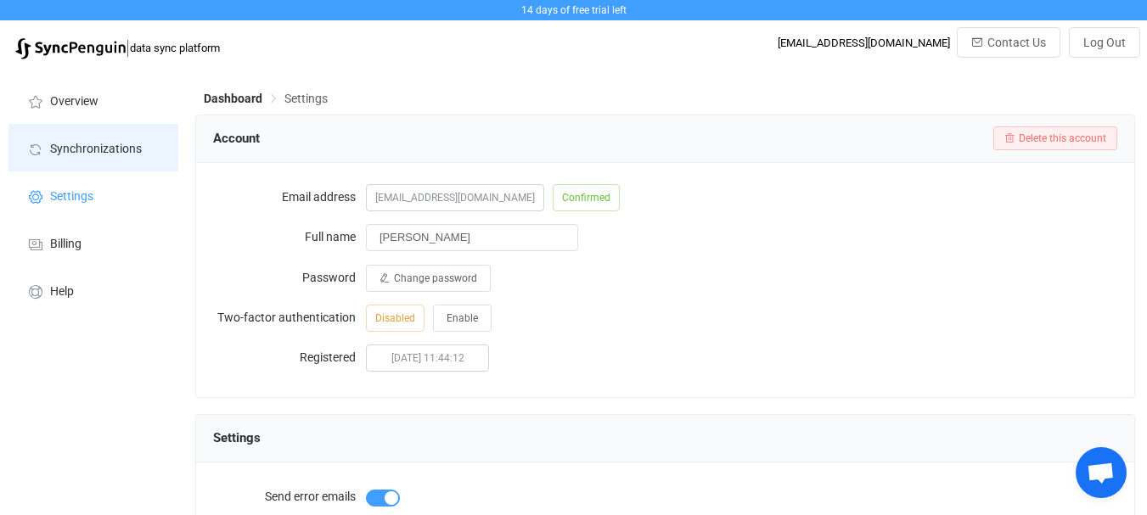
click at [91, 154] on span "Synchronizations" at bounding box center [96, 150] width 92 height 14
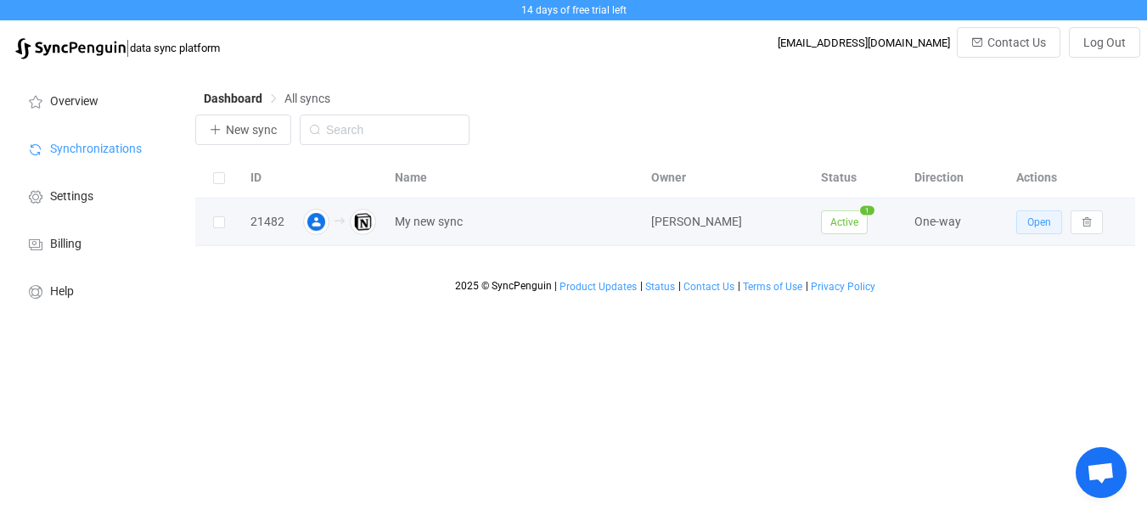
click at [1062, 234] on button "Open" at bounding box center [1039, 223] width 46 height 24
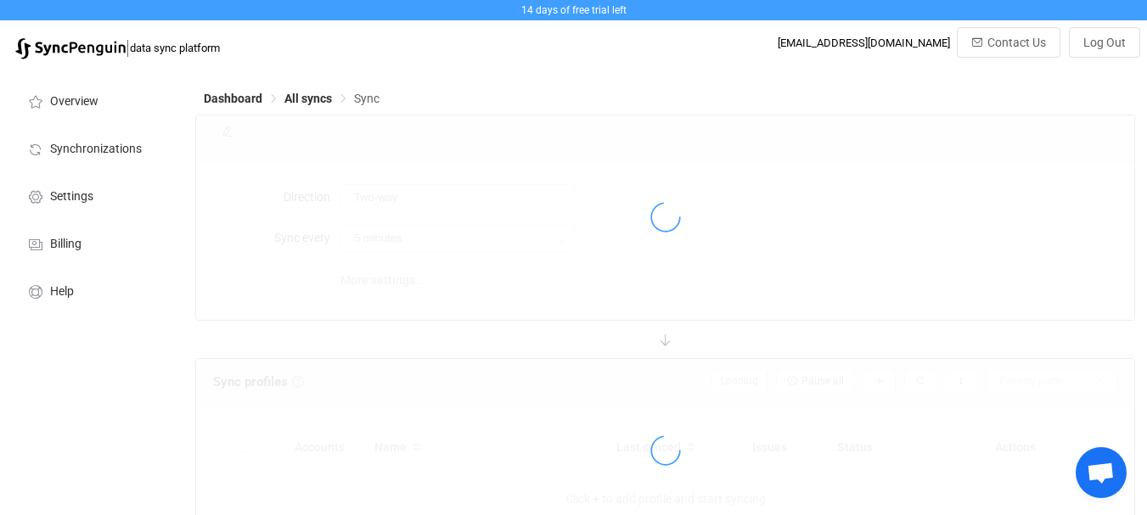
type input "Google → Notion"
type input "10 minutes"
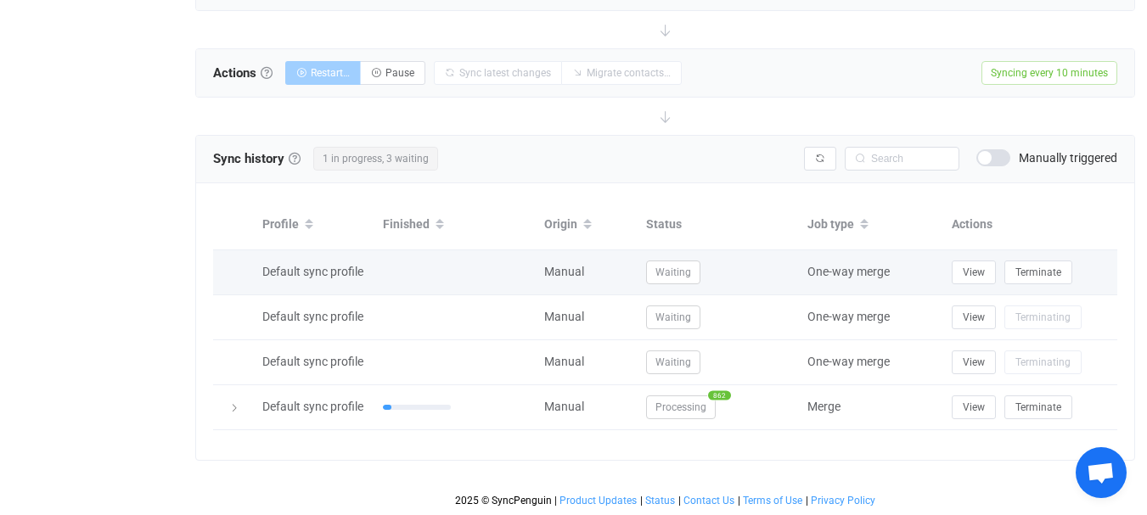
scroll to position [767, 0]
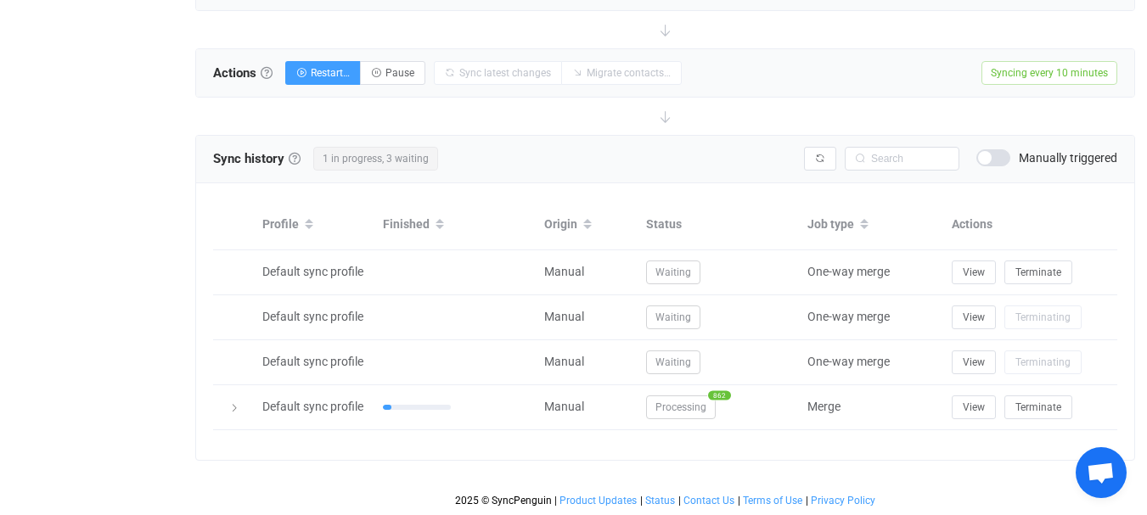
click at [976, 149] on span at bounding box center [993, 157] width 34 height 17
click at [389, 147] on span "1 in progress, 3 waiting" at bounding box center [375, 159] width 125 height 24
drag, startPoint x: 381, startPoint y: 139, endPoint x: 353, endPoint y: 139, distance: 28.0
click at [378, 147] on span "1 in progress, 3 waiting" at bounding box center [375, 159] width 125 height 24
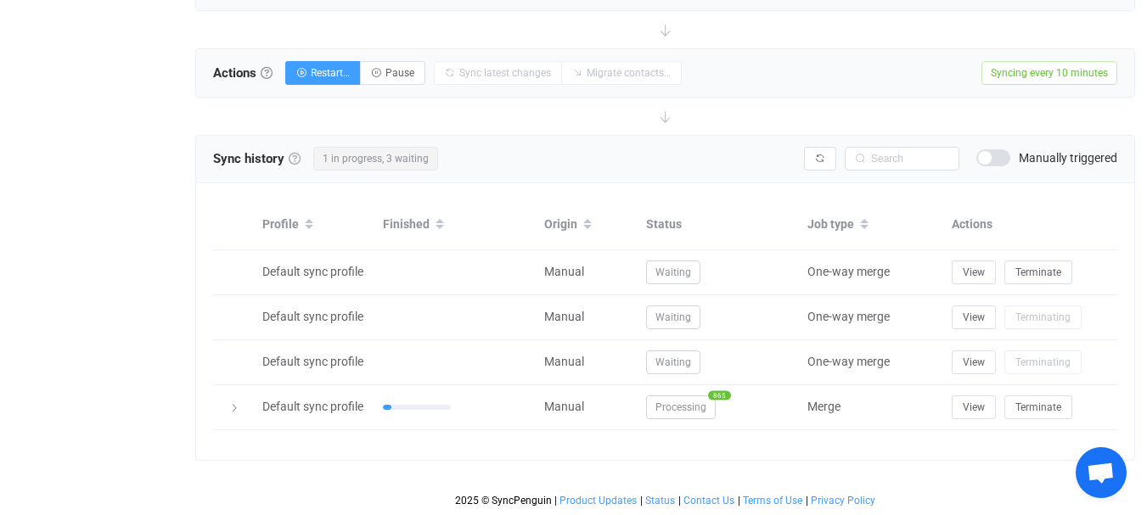
click at [296, 153] on link at bounding box center [295, 159] width 12 height 12
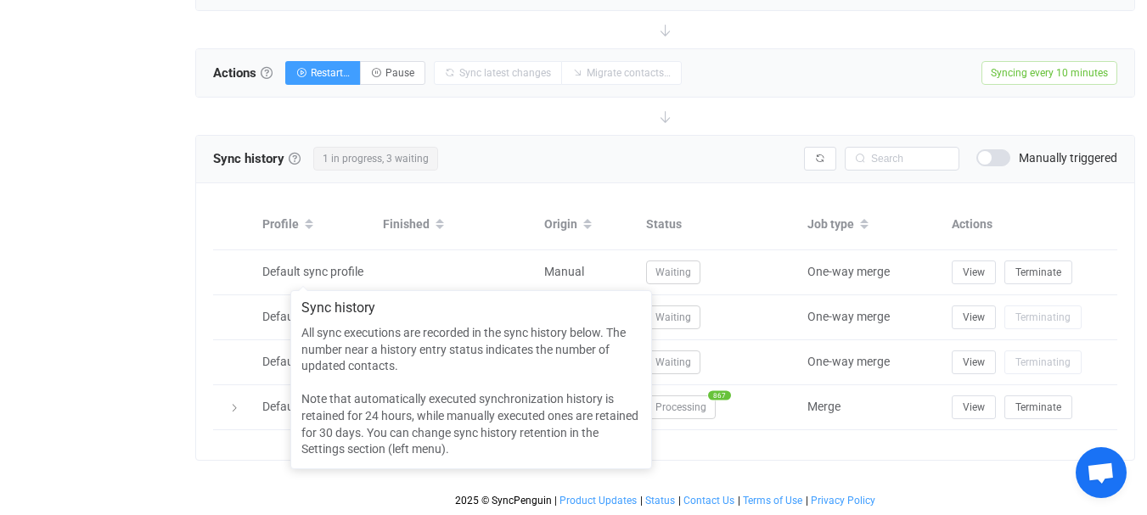
click at [621, 98] on div at bounding box center [665, 116] width 940 height 37
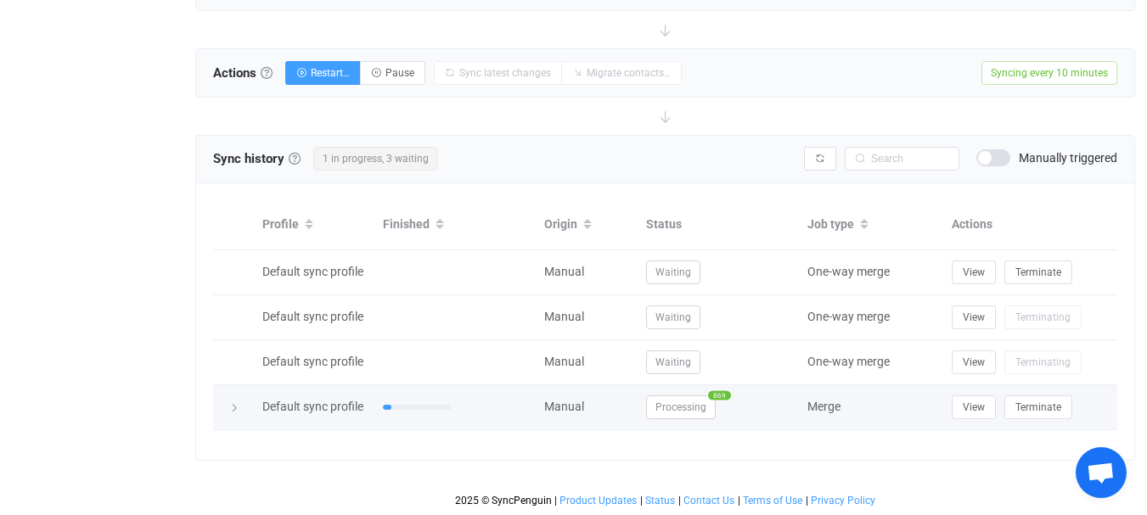
click at [699, 406] on span "Processing" at bounding box center [681, 408] width 70 height 24
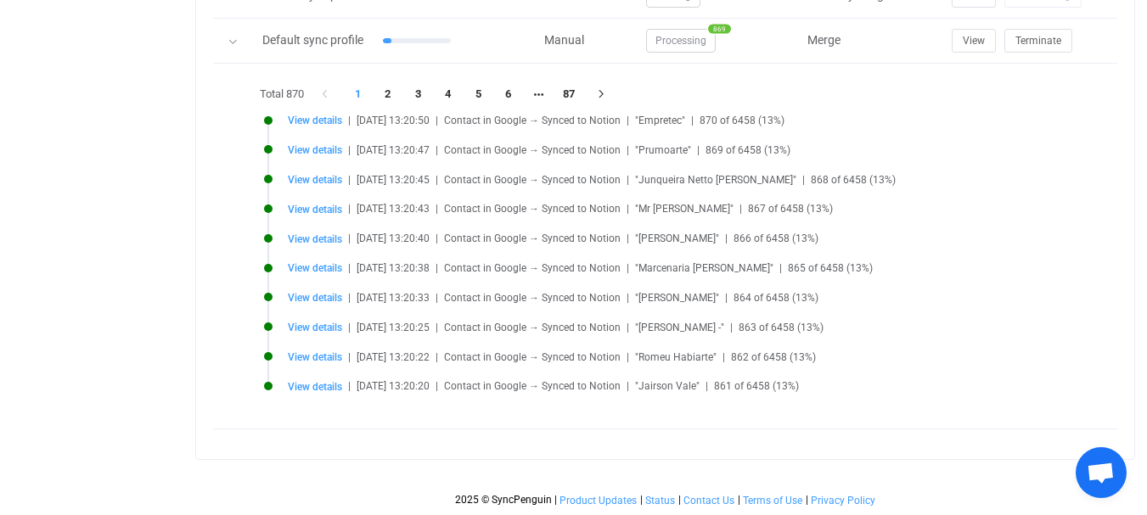
scroll to position [936, 0]
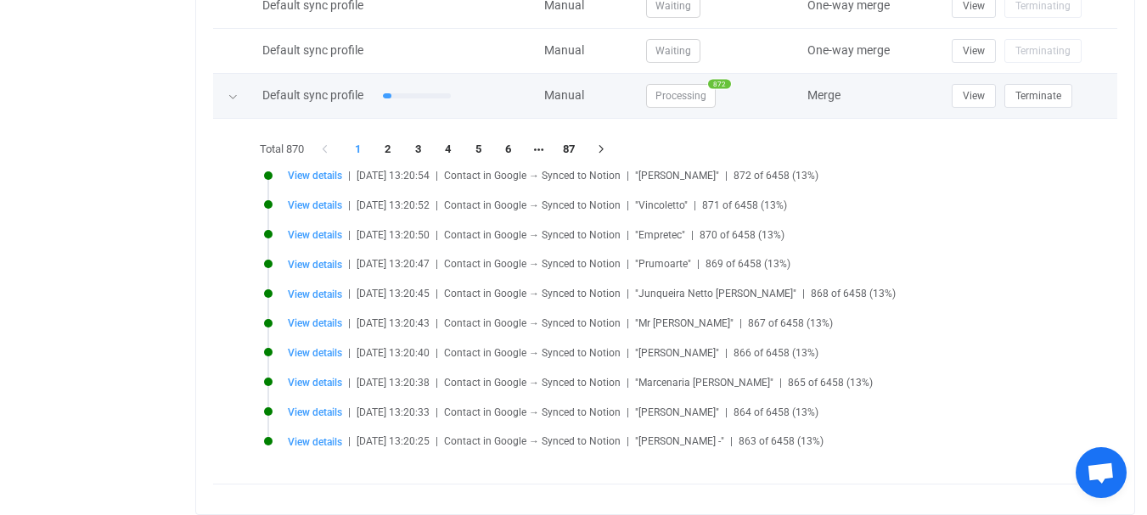
click at [230, 102] on icon at bounding box center [232, 97] width 10 height 10
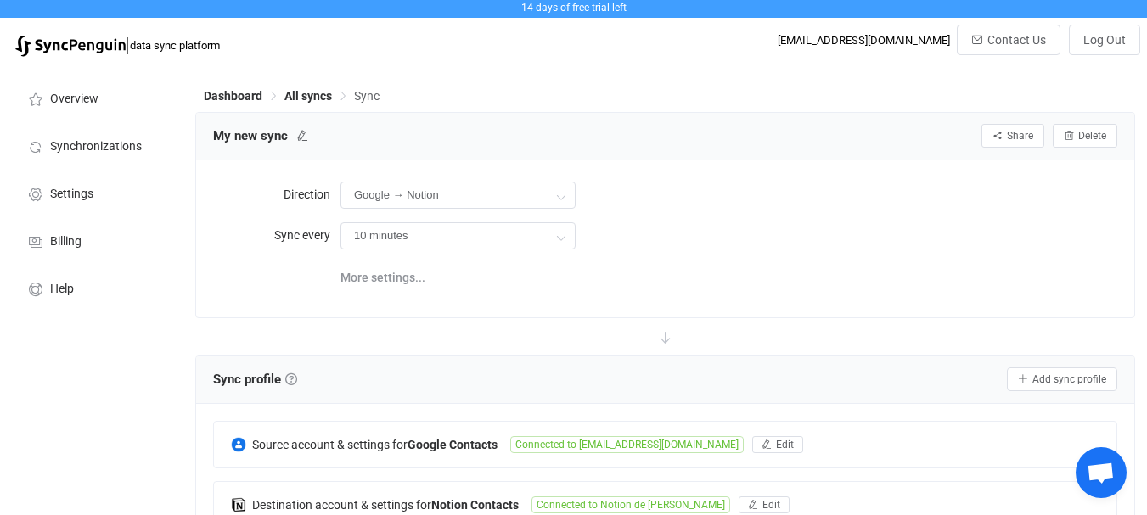
scroll to position [172, 0]
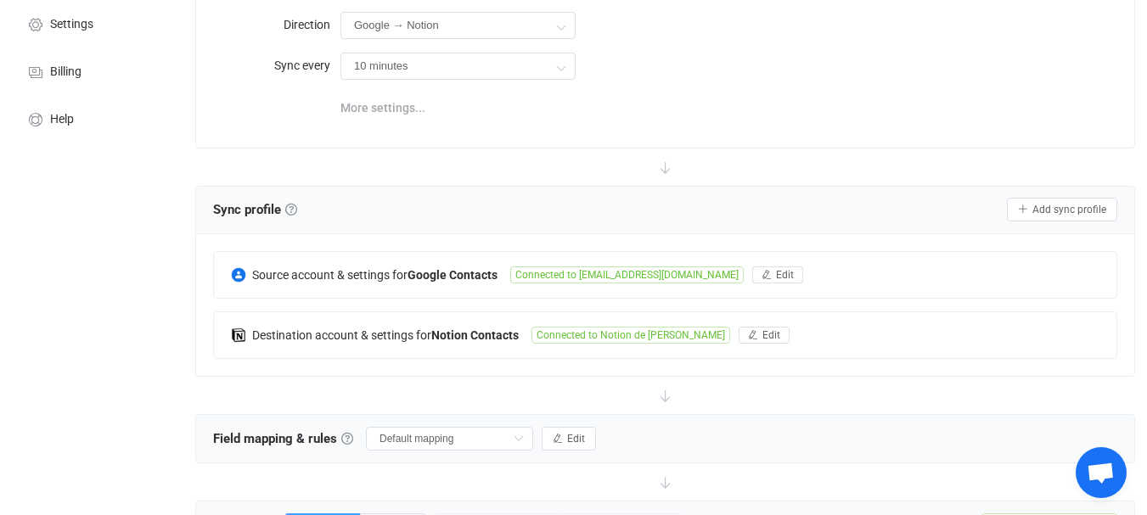
click at [369, 125] on span "More settings..." at bounding box center [382, 108] width 85 height 34
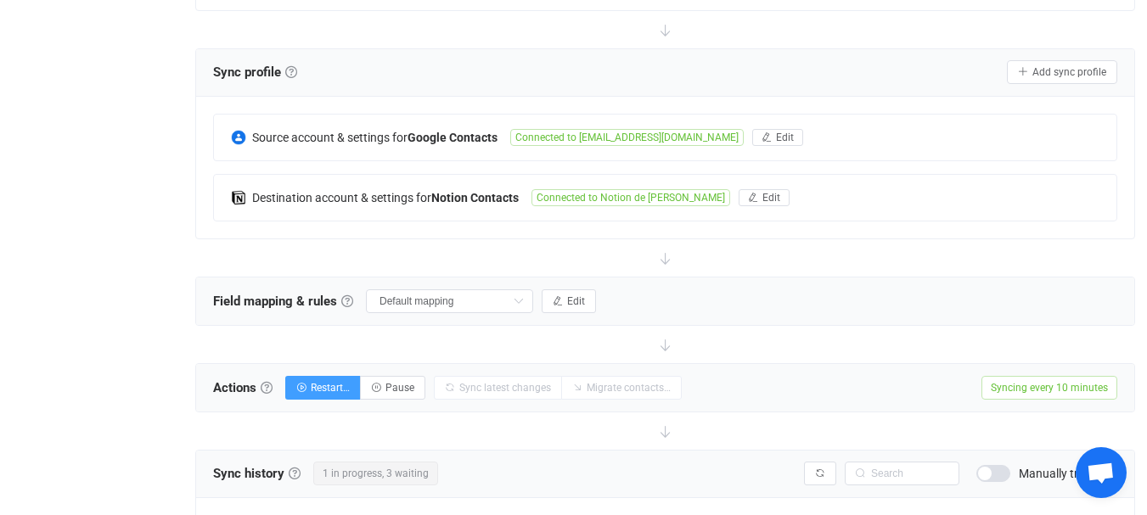
scroll to position [597, 0]
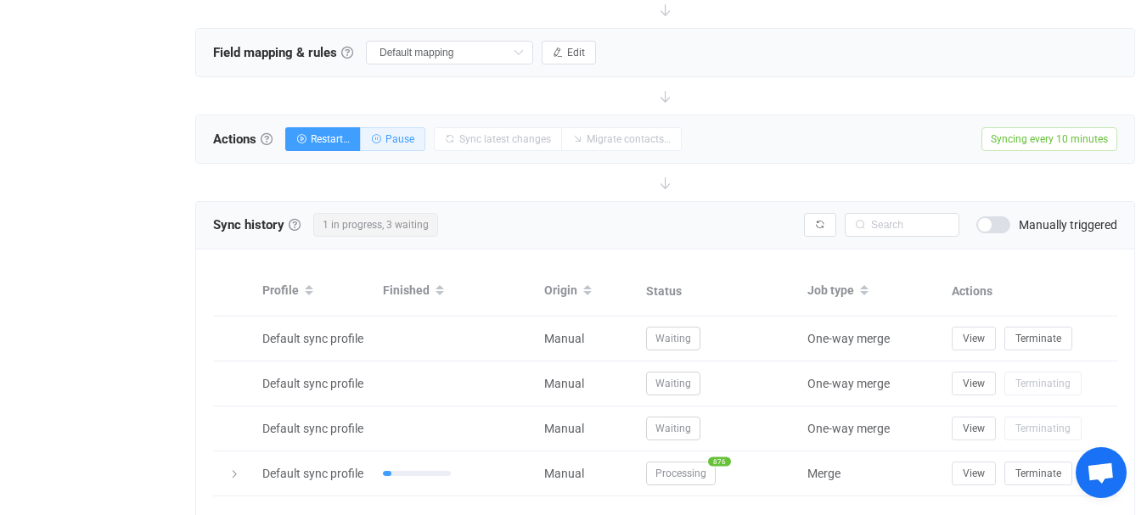
click at [385, 145] on span "Pause" at bounding box center [399, 139] width 29 height 12
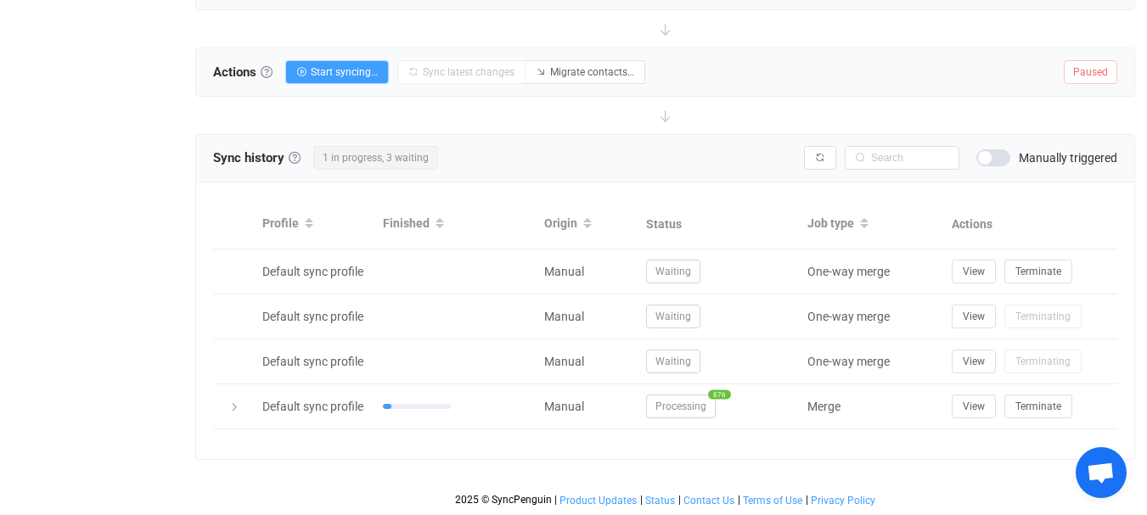
scroll to position [806, 0]
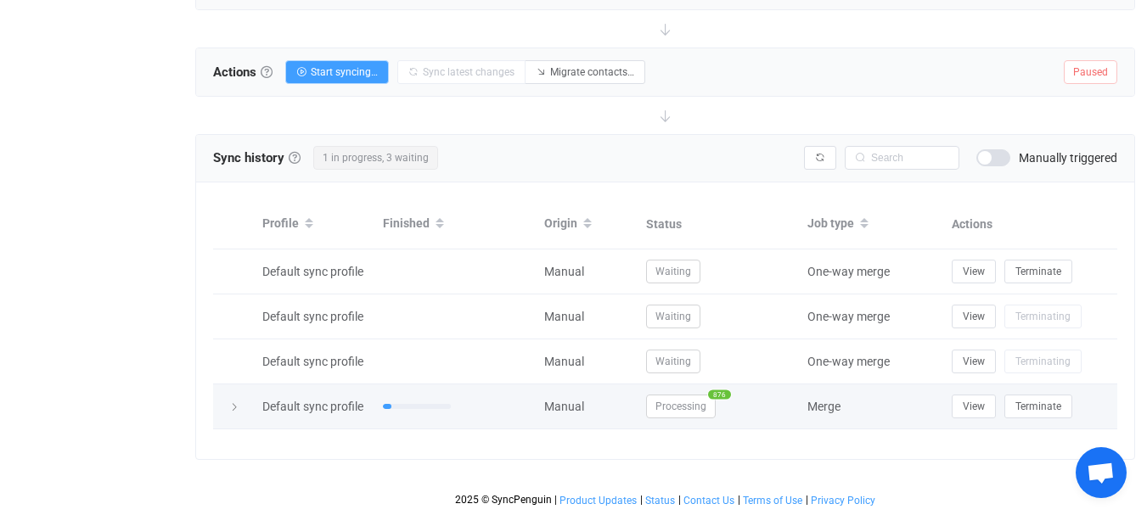
click at [231, 407] on icon at bounding box center [234, 407] width 10 height 10
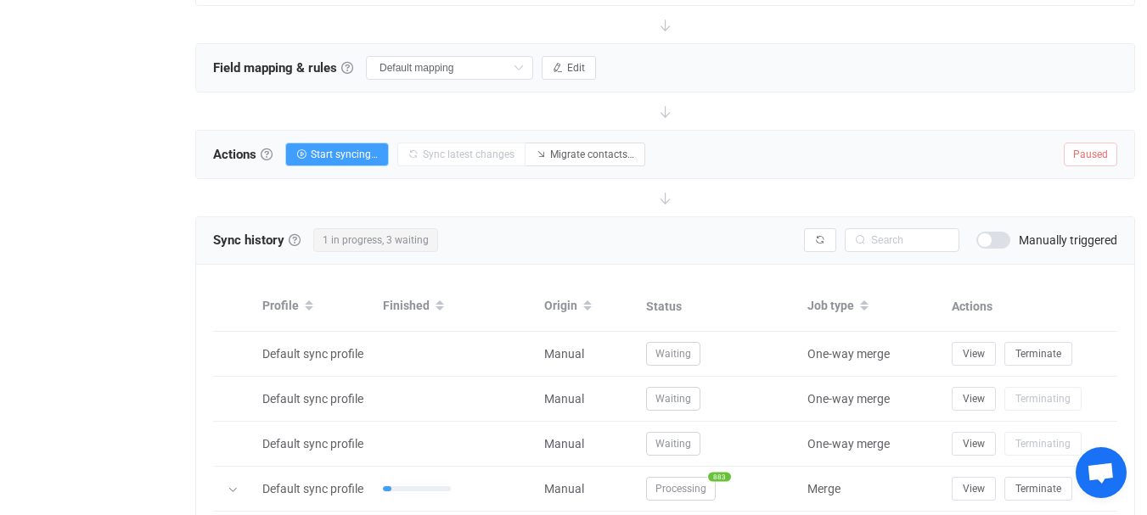
scroll to position [578, 0]
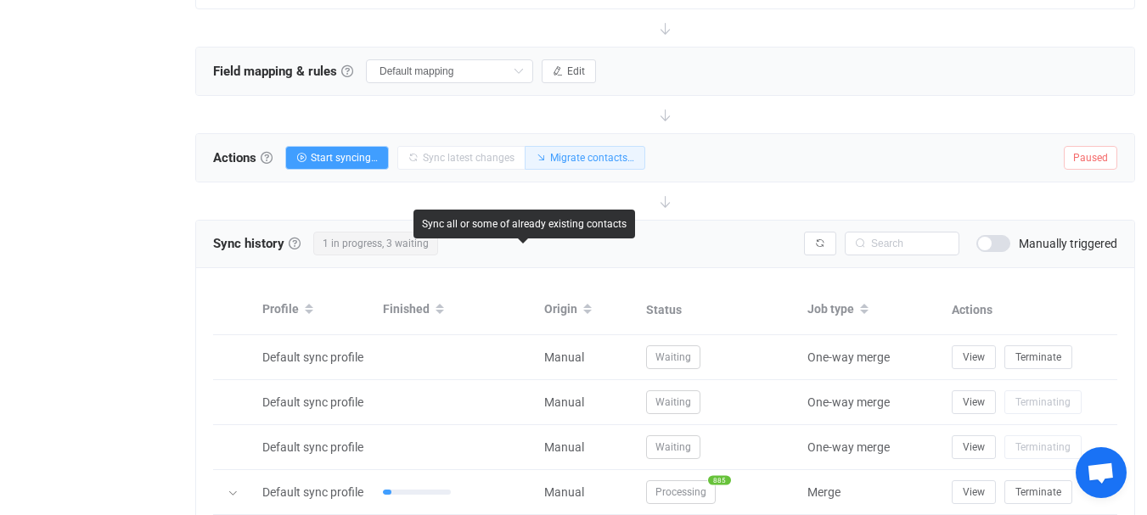
click at [550, 164] on span "Migrate contacts…" at bounding box center [592, 158] width 84 height 12
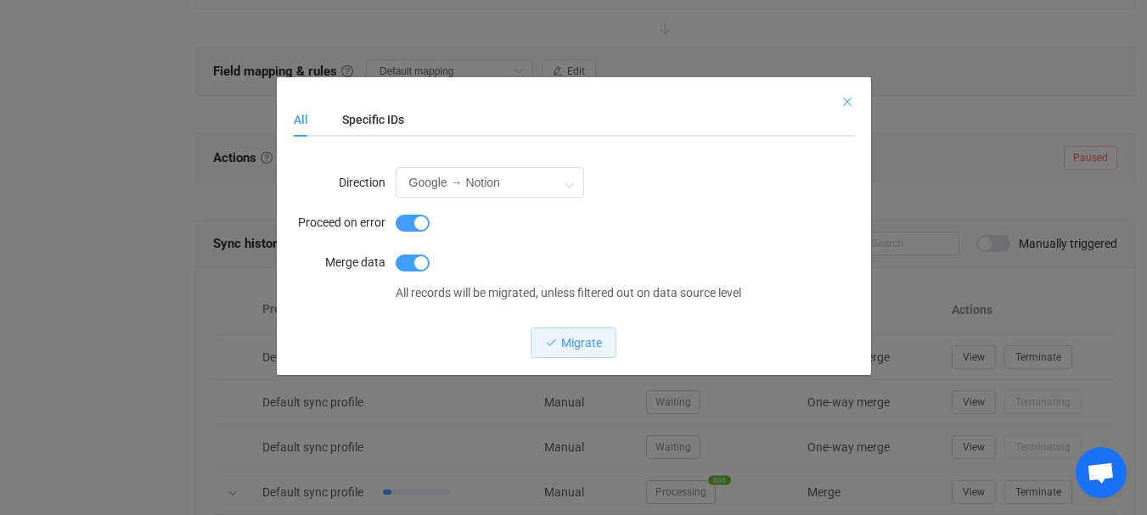
click at [845, 100] on icon "Close" at bounding box center [847, 102] width 14 height 14
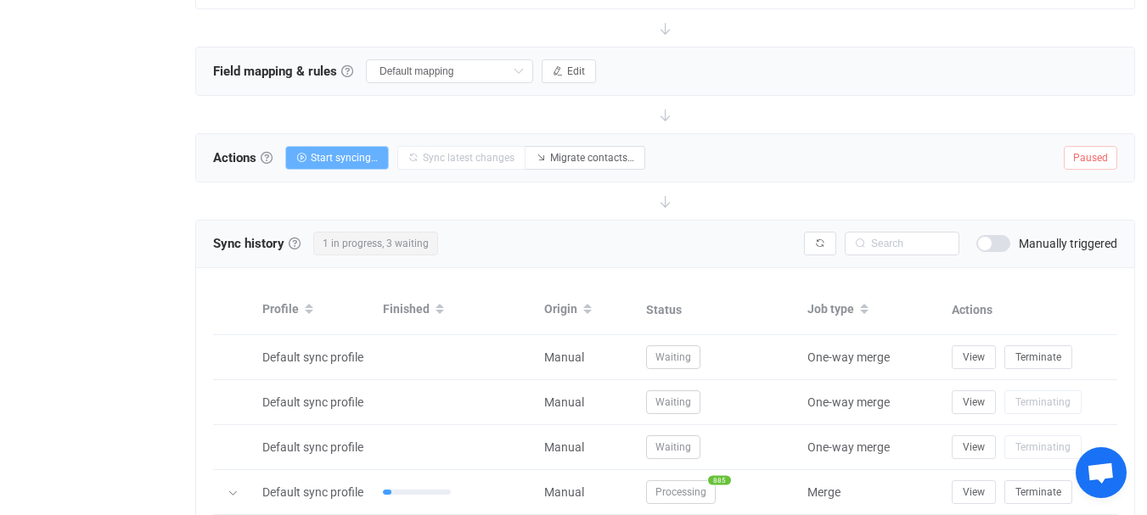
click at [334, 164] on span "Start syncing…" at bounding box center [344, 158] width 67 height 12
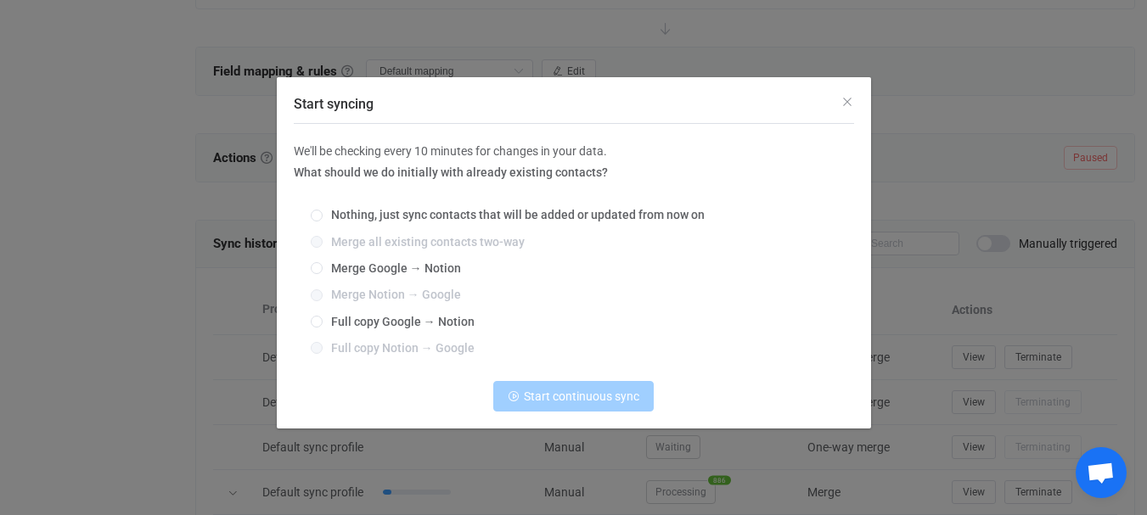
click at [839, 108] on div "Start syncing" at bounding box center [574, 100] width 594 height 46
click at [847, 102] on icon "Close" at bounding box center [847, 102] width 14 height 14
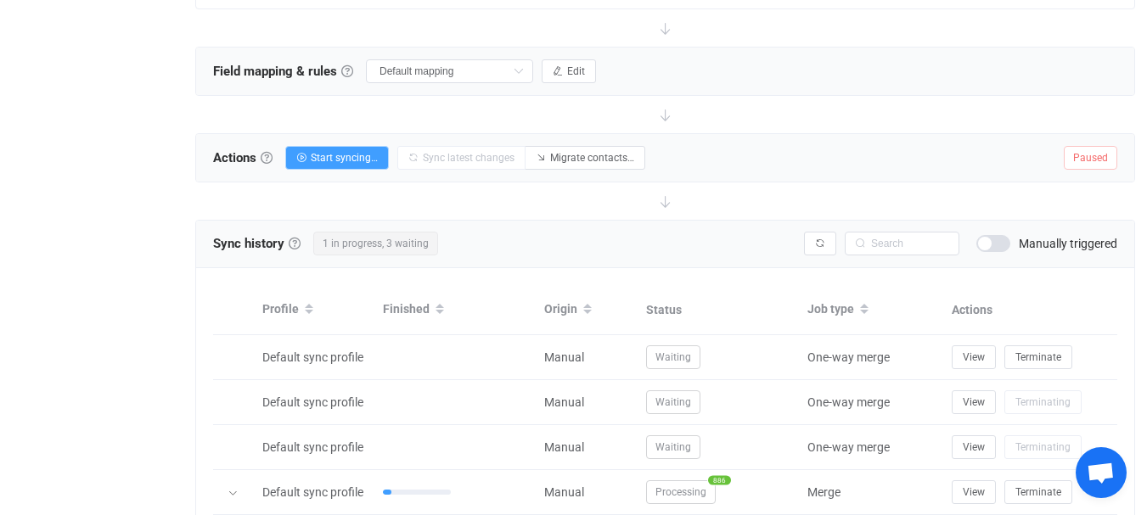
scroll to position [833, 0]
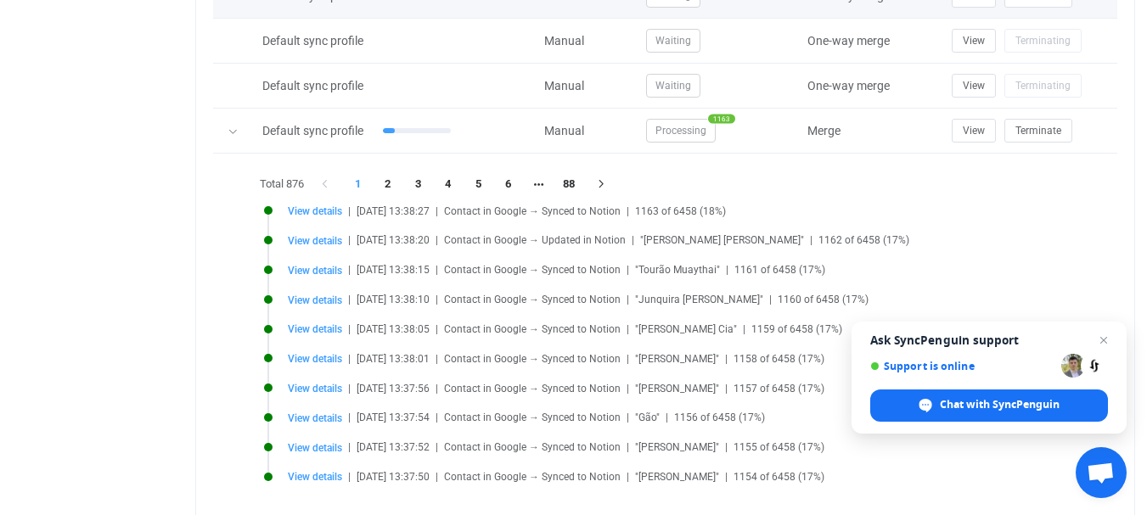
scroll to position [1019, 0]
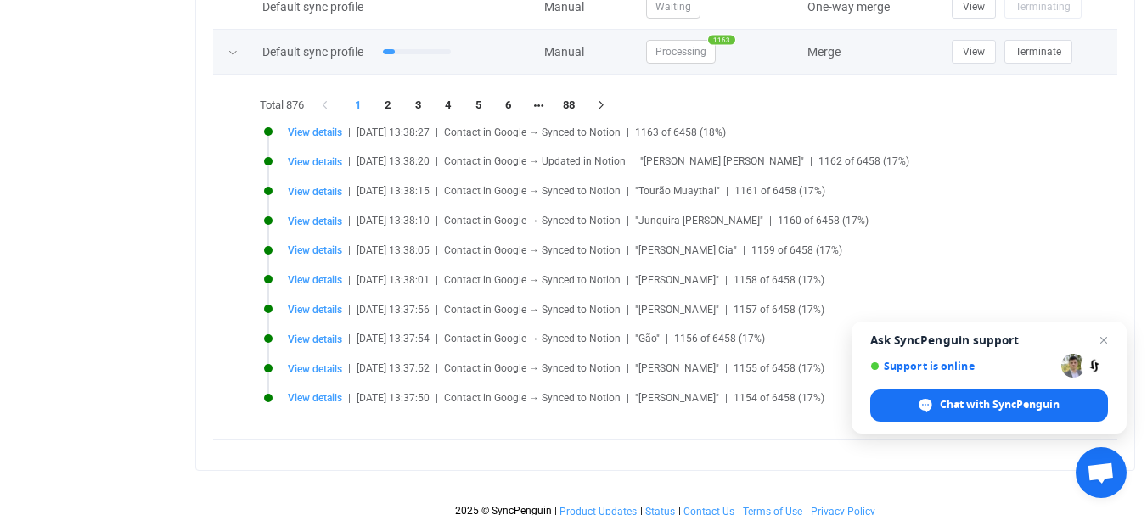
click at [699, 64] on span "Processing" at bounding box center [681, 52] width 70 height 24
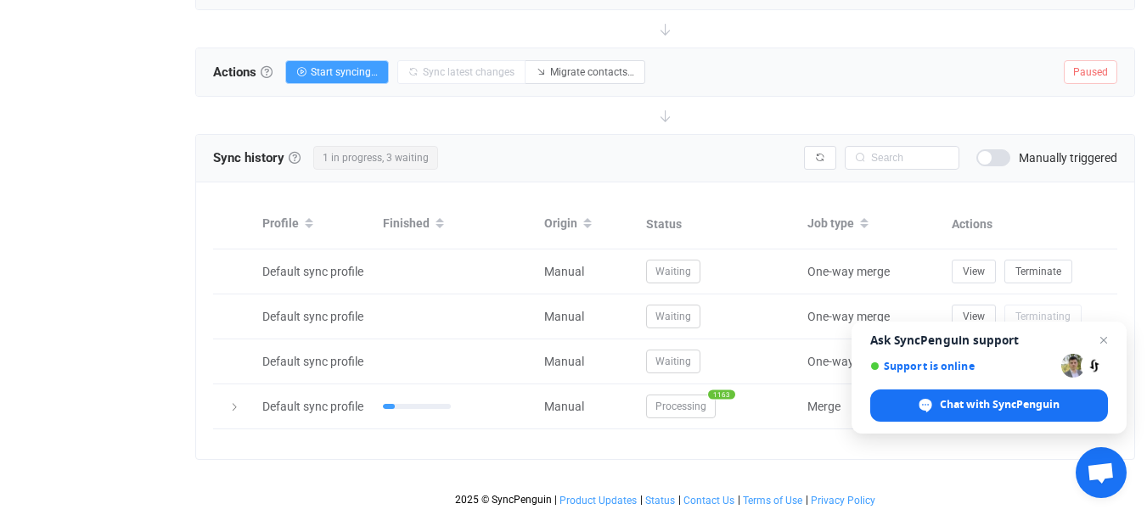
scroll to position [806, 0]
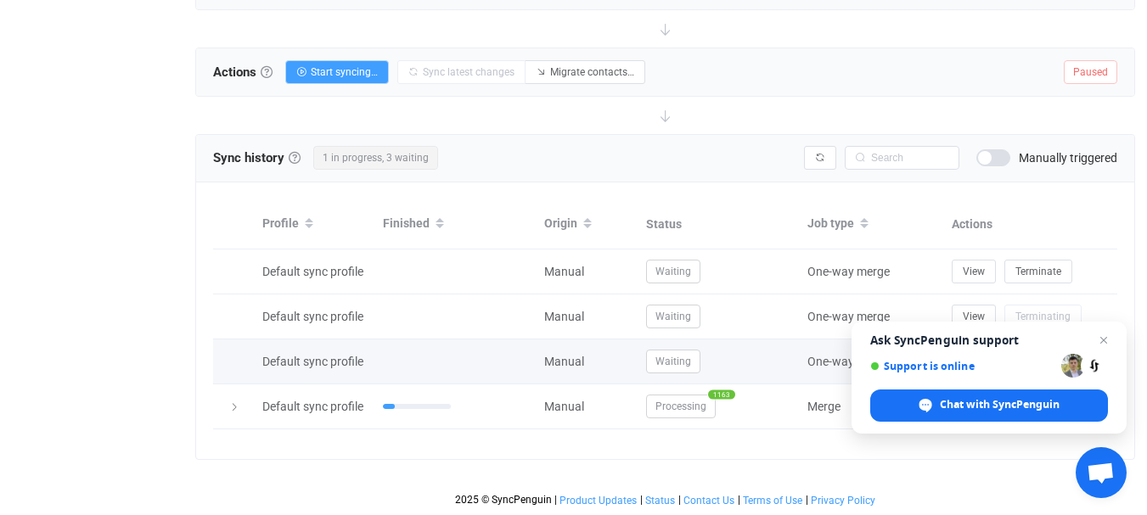
click at [1100, 340] on span "Close chat" at bounding box center [1103, 340] width 20 height 20
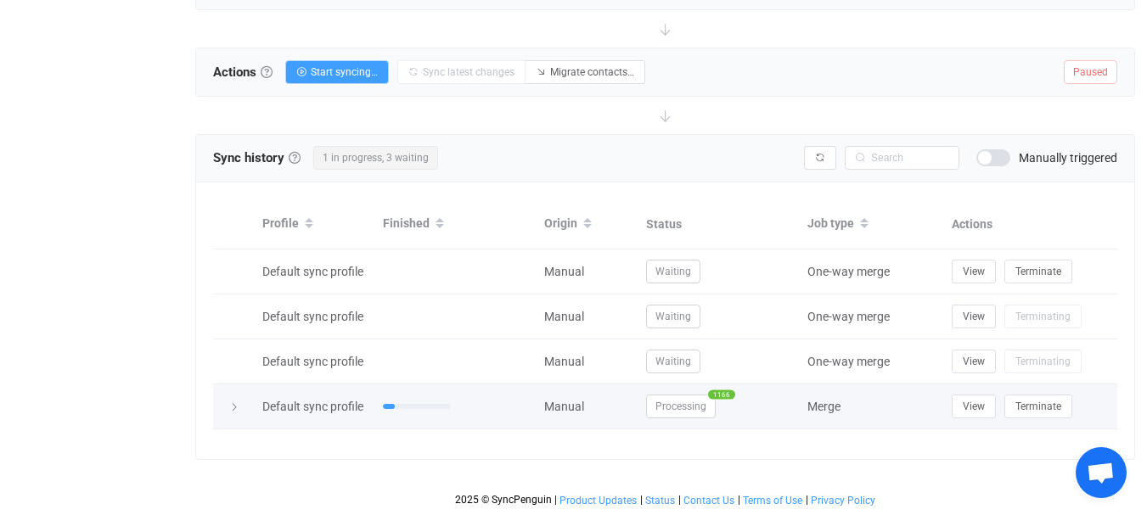
click at [232, 402] on icon at bounding box center [234, 407] width 10 height 10
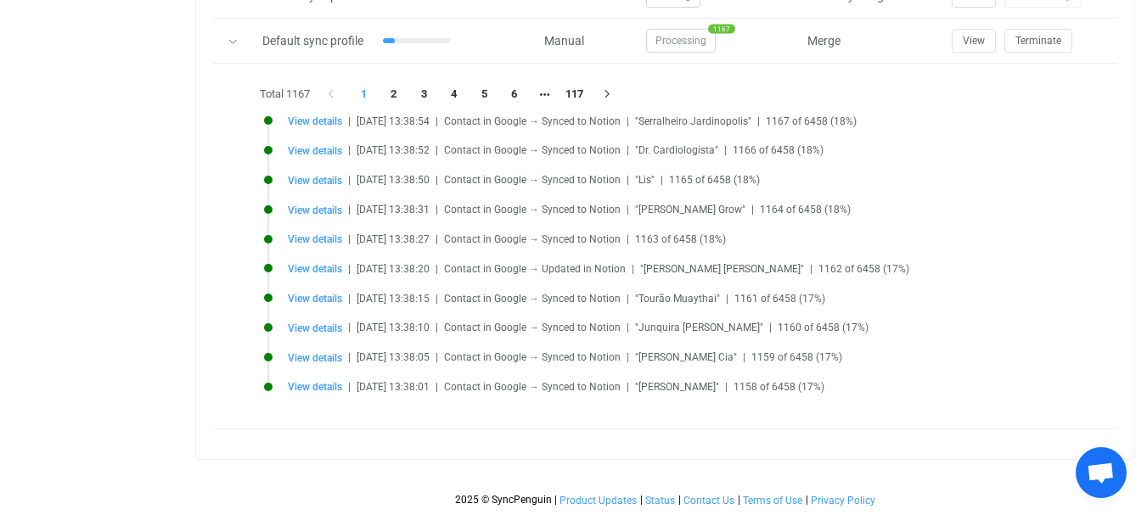
scroll to position [1172, 0]
